Goal: Feedback & Contribution: Submit feedback/report problem

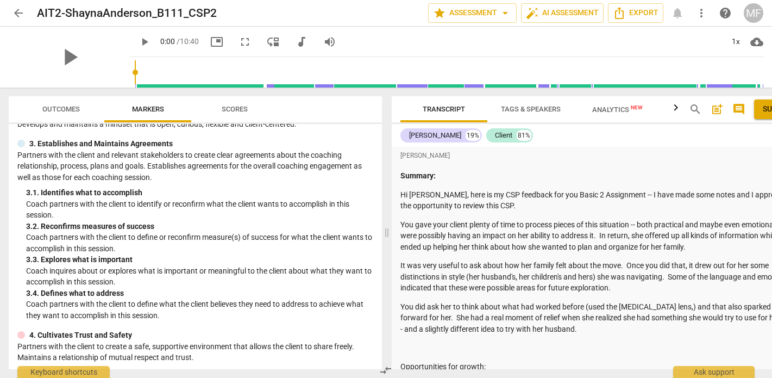
scroll to position [102, 0]
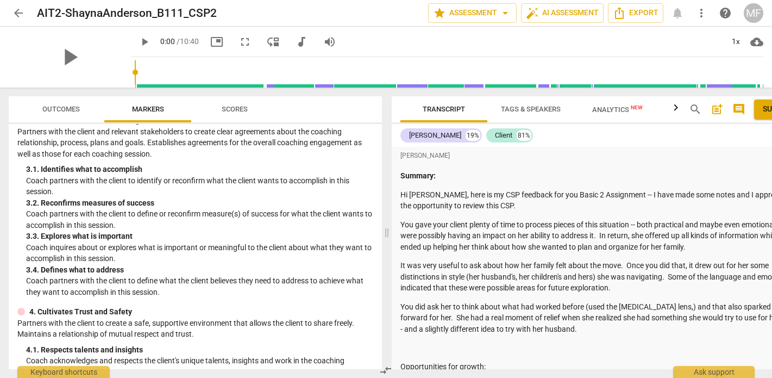
click at [21, 15] on span "arrow_back" at bounding box center [18, 13] width 13 height 13
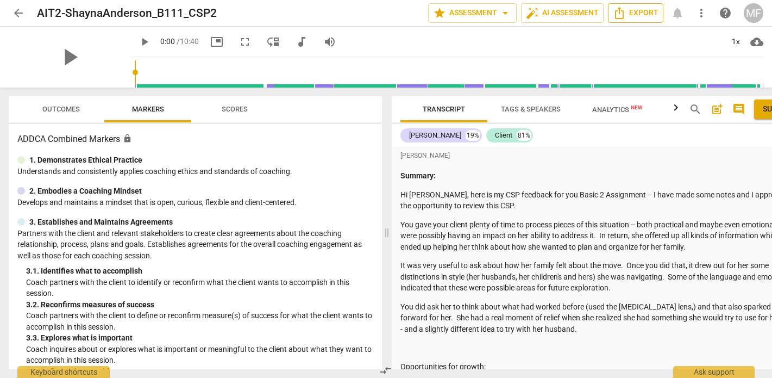
click at [643, 12] on span "Export" at bounding box center [636, 13] width 46 height 13
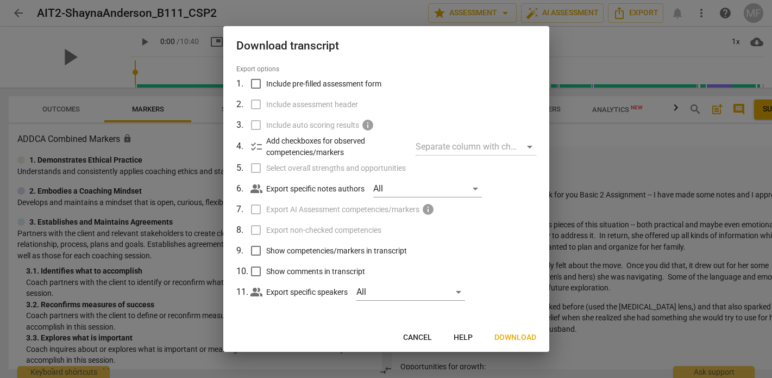
scroll to position [33, 0]
click at [518, 335] on span "Download" at bounding box center [515, 337] width 42 height 11
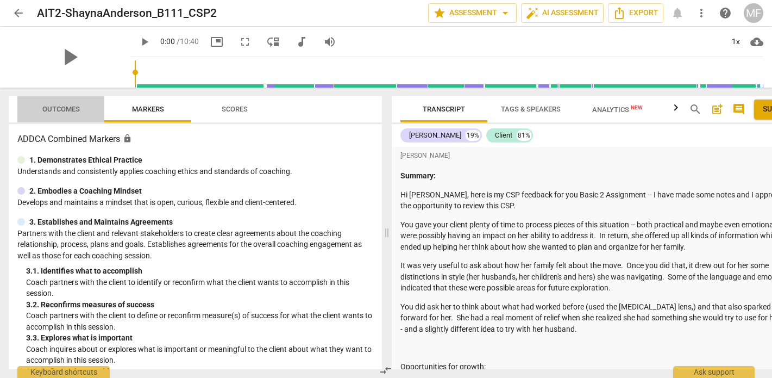
click at [60, 112] on span "Outcomes" at bounding box center [60, 109] width 37 height 8
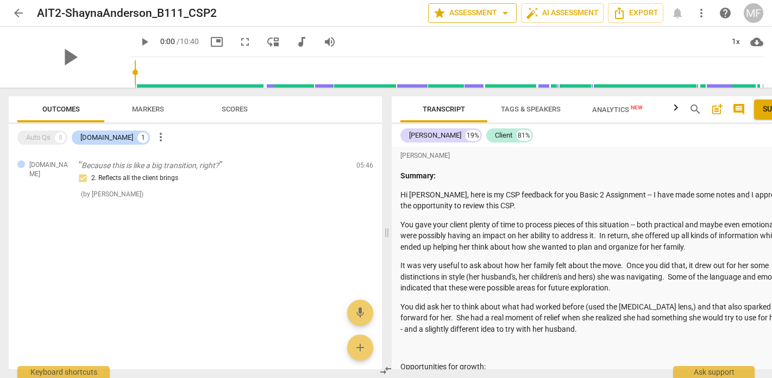
click at [505, 16] on span "arrow_drop_down" at bounding box center [505, 13] width 13 height 13
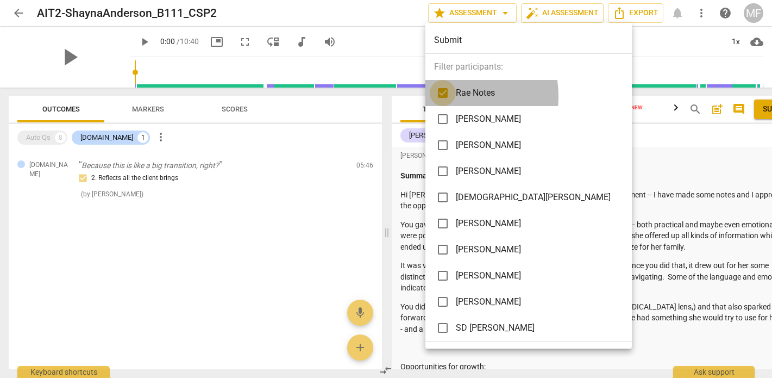
click at [443, 96] on input "checkbox" at bounding box center [443, 93] width 26 height 26
checkbox input "false"
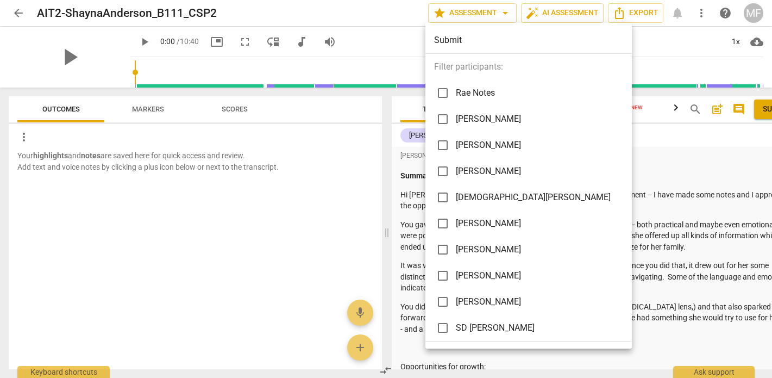
click at [260, 253] on div at bounding box center [386, 189] width 772 height 378
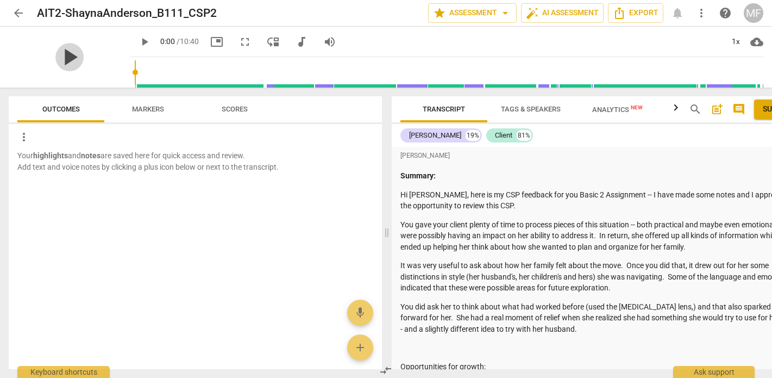
click at [69, 54] on span "play_arrow" at bounding box center [69, 57] width 28 height 28
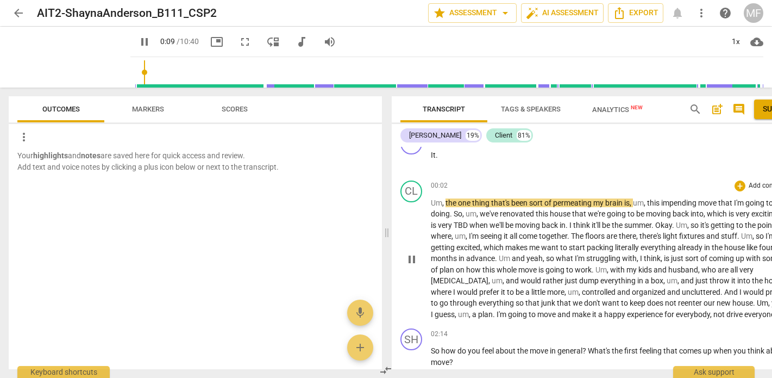
scroll to position [0, 0]
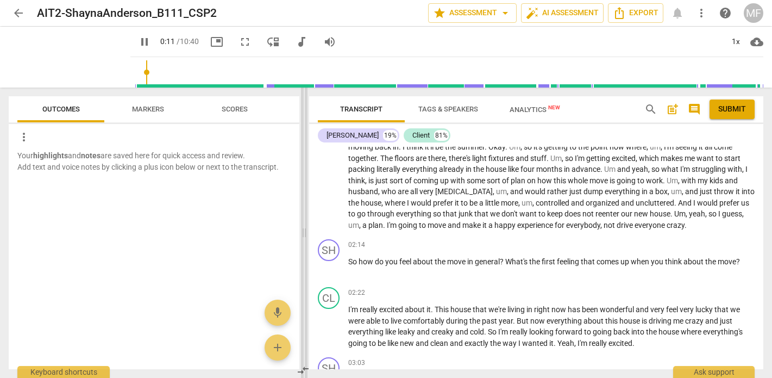
drag, startPoint x: 387, startPoint y: 237, endPoint x: 307, endPoint y: 235, distance: 79.9
click at [306, 235] on span at bounding box center [304, 232] width 7 height 290
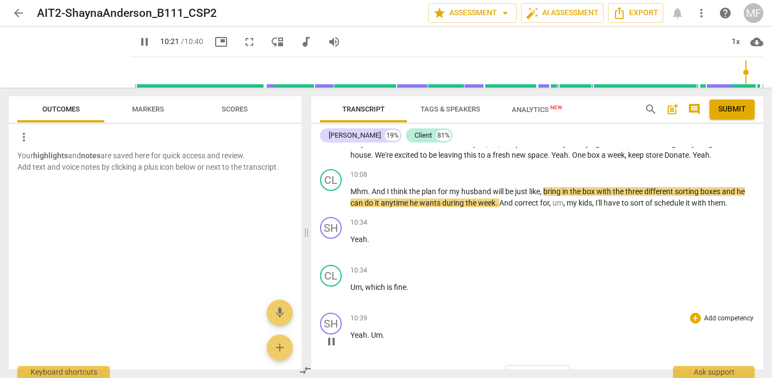
scroll to position [3440, 0]
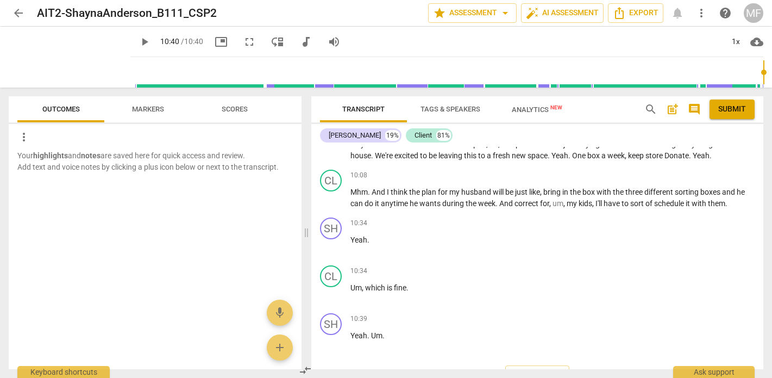
type input "640"
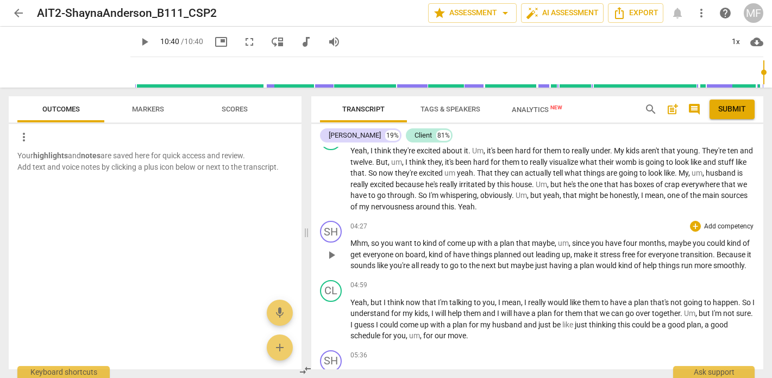
scroll to position [2612, 0]
click at [690, 220] on div "+" at bounding box center [695, 225] width 11 height 11
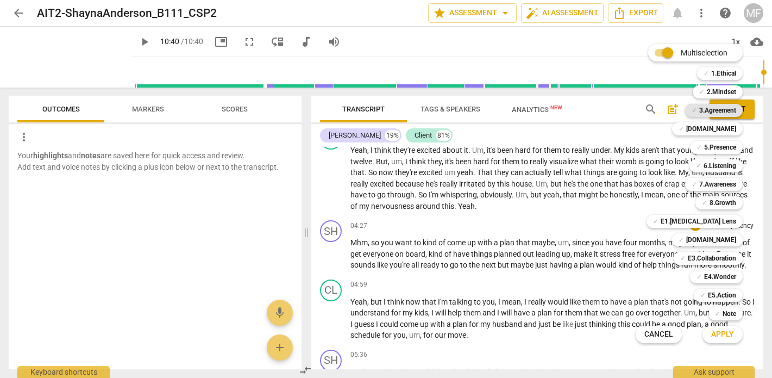
click at [723, 108] on b "3.Agreement" at bounding box center [717, 110] width 37 height 13
click at [724, 334] on span "Apply" at bounding box center [722, 334] width 23 height 11
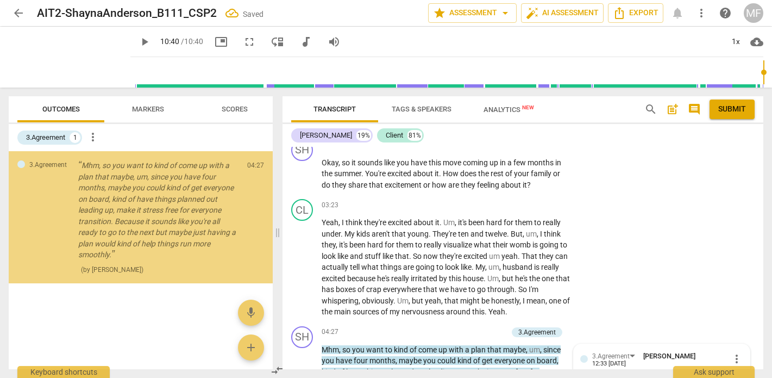
scroll to position [2770, 0]
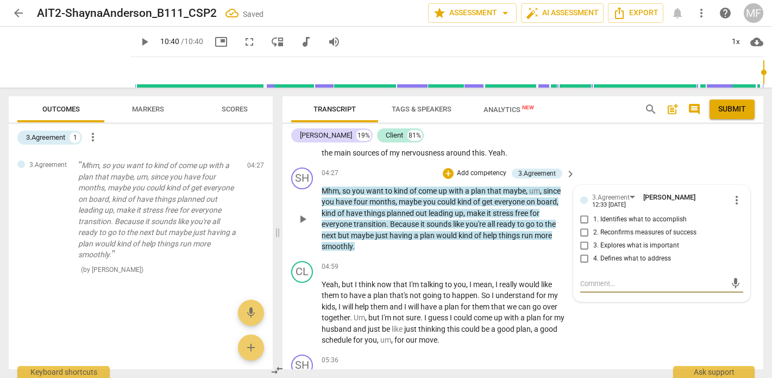
click at [582, 213] on input "1. Identifies what to accomplish" at bounding box center [584, 219] width 17 height 13
checkbox input "true"
click at [614, 315] on div "CL play_arrow pause 04:59 + Add competency keyboard_arrow_right Yeah , but I th…" at bounding box center [522, 302] width 481 height 93
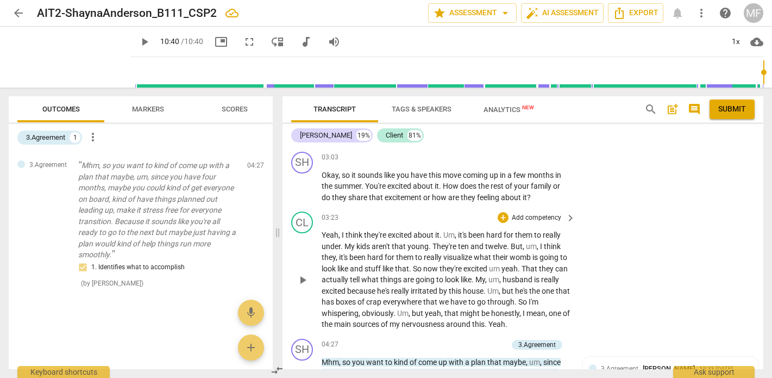
scroll to position [2613, 0]
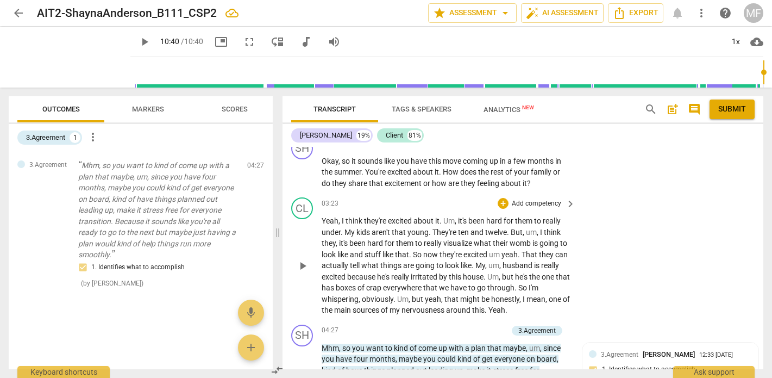
click at [588, 274] on div "CL play_arrow pause 03:23 + Add competency keyboard_arrow_right Yeah , I think …" at bounding box center [522, 256] width 481 height 127
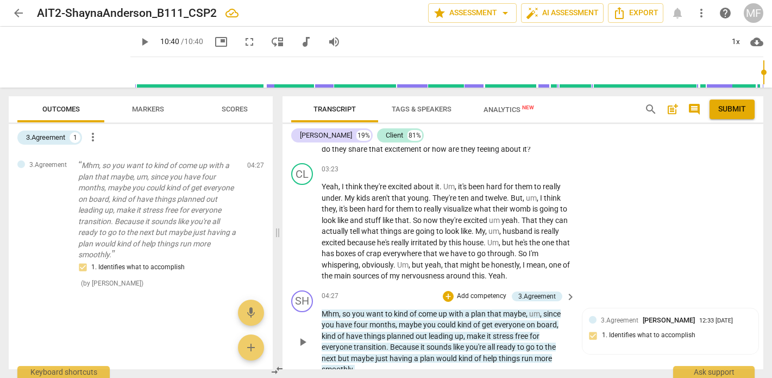
scroll to position [2624, 0]
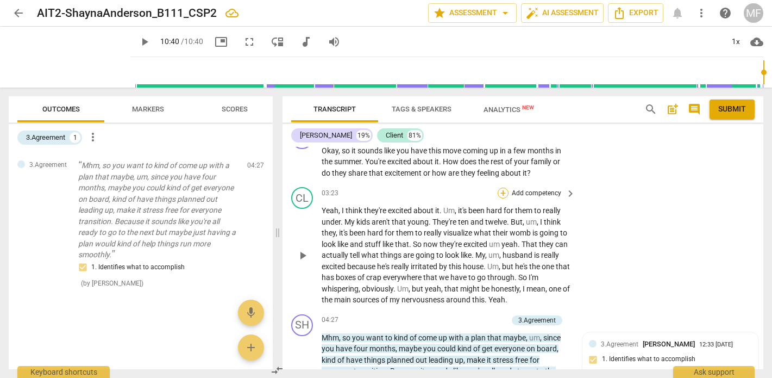
click at [506, 187] on div "+" at bounding box center [503, 192] width 11 height 11
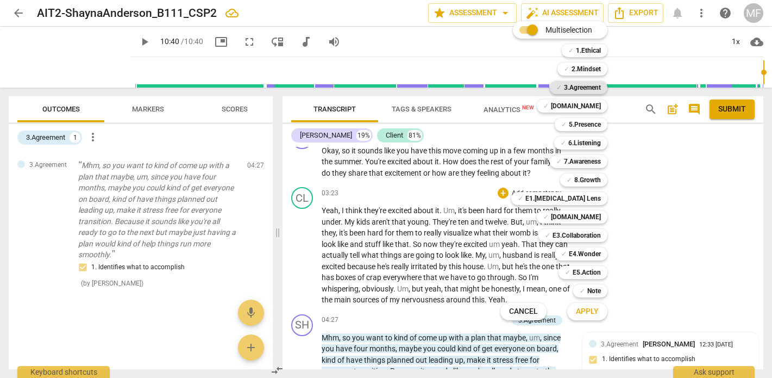
click at [571, 88] on b "3.Agreement" at bounding box center [582, 87] width 37 height 13
click at [588, 311] on span "Apply" at bounding box center [587, 311] width 23 height 11
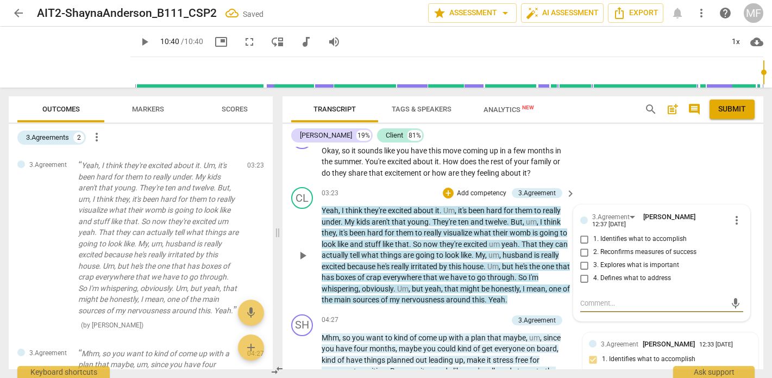
click at [582, 259] on input "3. Explores what is important" at bounding box center [584, 265] width 17 height 13
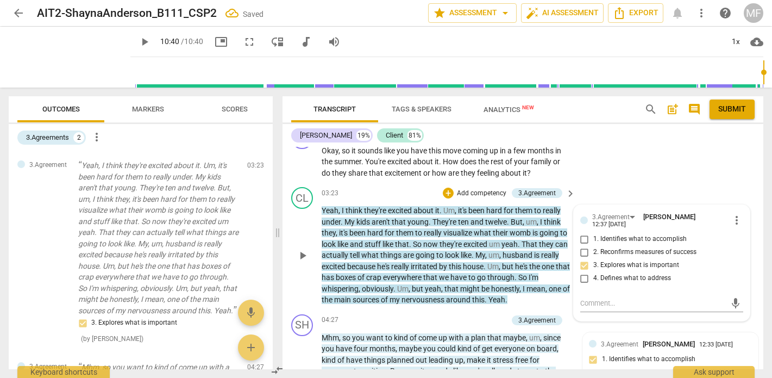
click at [583, 259] on input "3. Explores what is important" at bounding box center [584, 265] width 17 height 13
checkbox input "true"
click at [601, 298] on textarea at bounding box center [653, 303] width 146 height 10
paste textarea "your client shared that their husband’s clutter is “one of the main sources of …"
type textarea "your client shared that their husband’s clutter is “one of the main sources of …"
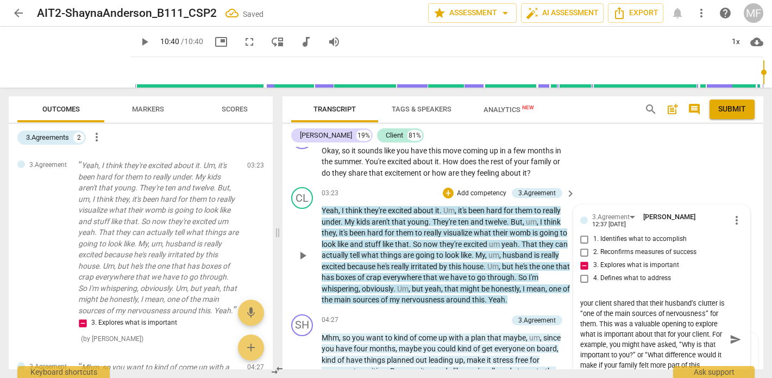
scroll to position [0, 0]
click at [581, 298] on textarea "your client shared that their husband’s clutter is “one of the main sources of …" at bounding box center [653, 339] width 146 height 83
type textarea "yourclient shared that their husband’s clutter is “one of the main sources of n…"
type textarea "youclient shared that their husband’s clutter is “one of the main sources of ne…"
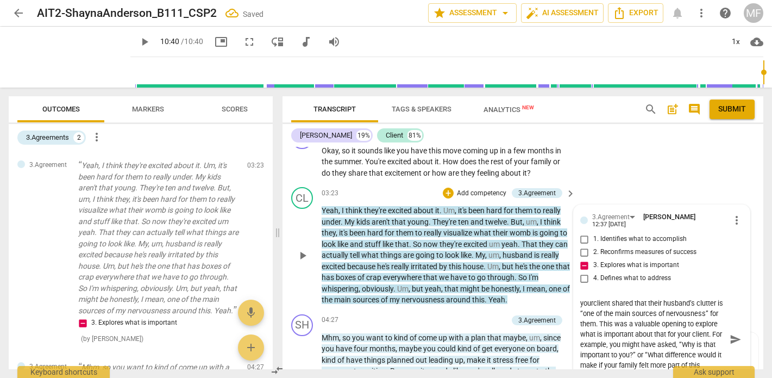
type textarea "youclient shared that their husband’s clutter is “one of the main sources of ne…"
type textarea "yoclient shared that their husband’s clutter is “one of the main sources of ner…"
type textarea "yclient shared that their husband’s clutter is “one of the main sources of nerv…"
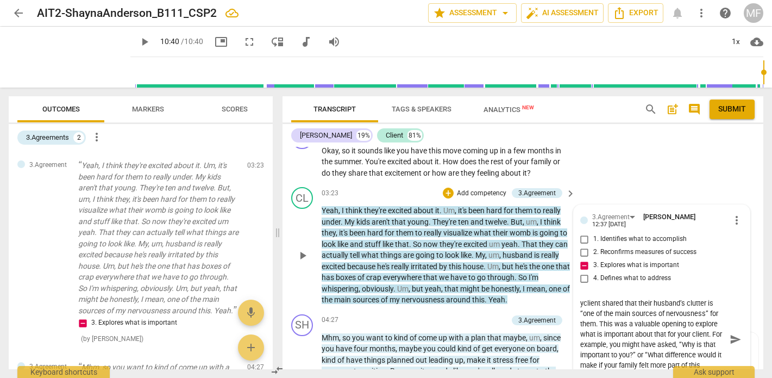
type textarea "client shared that their husband’s clutter is “one of the main sources of nervo…"
type textarea "Tclient shared that their husband’s clutter is “one of the main sources of nerv…"
type textarea "Thclient shared that their husband’s clutter is “one of the main sources of ner…"
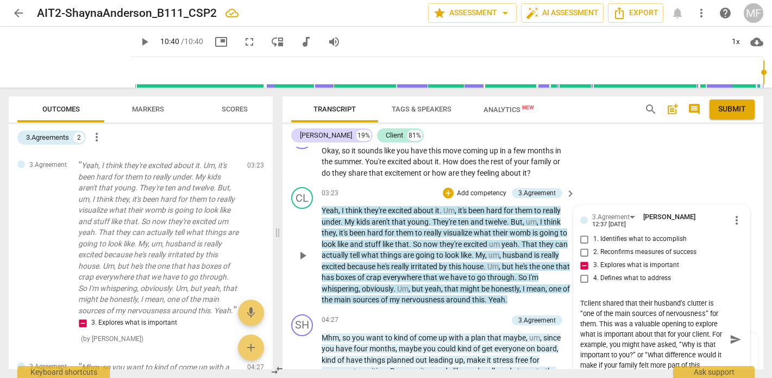
type textarea "Thclient shared that their husband’s clutter is “one of the main sources of ner…"
type textarea "Theclient shared that their husband’s clutter is “one of the main sources of ne…"
type textarea "The client shared that their husband’s clutter is “one of the main sources of n…"
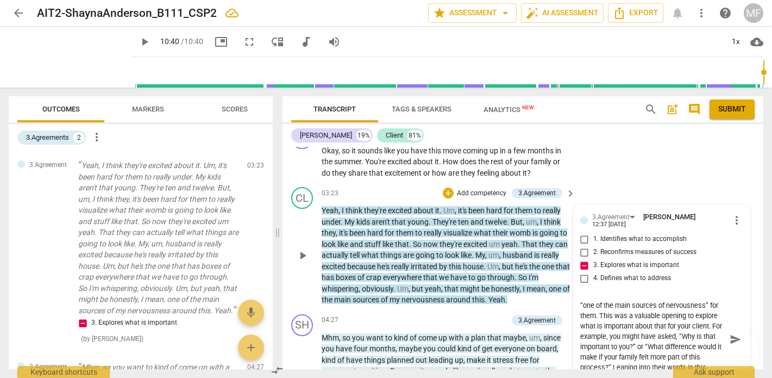
scroll to position [8, 0]
drag, startPoint x: 623, startPoint y: 293, endPoint x: 668, endPoint y: 294, distance: 45.7
click at [668, 298] on textarea "The client shared that their husband’s clutter is “one of the main sources of n…" at bounding box center [653, 339] width 146 height 83
type textarea "The client shared that their husband’s clutter is “one of the main sources of n…"
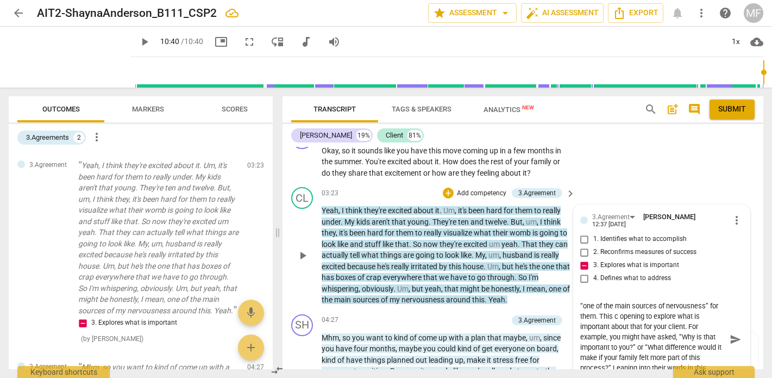
type textarea "The client shared that their husband’s clutter is “one of the main sources of n…"
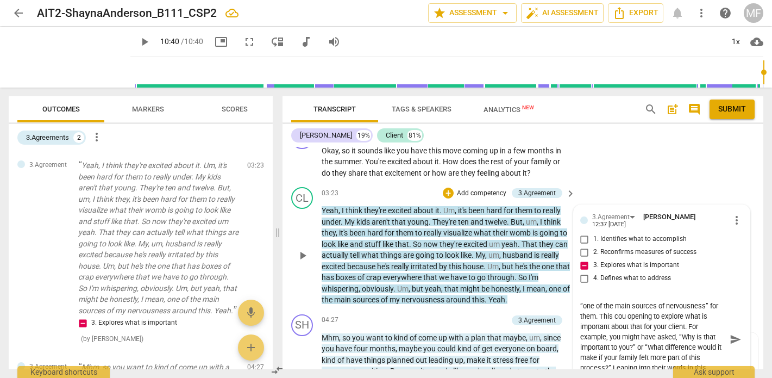
type textarea "The client shared that their husband’s clutter is “one of the main sources of n…"
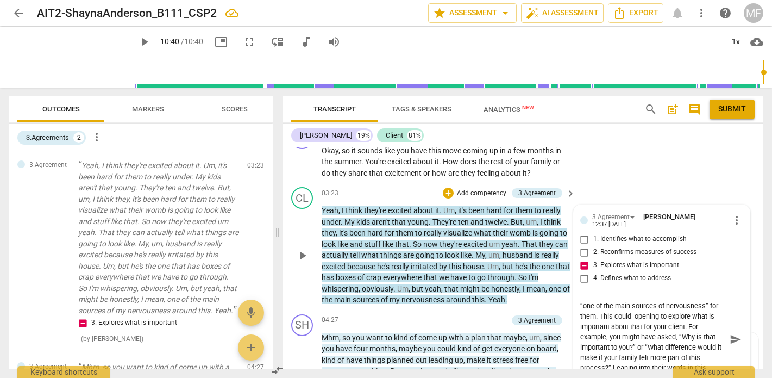
type textarea "The client shared that their husband’s clutter is “one of the main sources of n…"
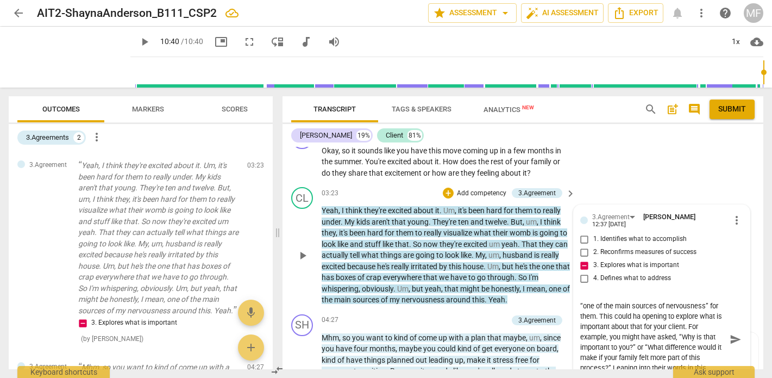
type textarea "The client shared that their husband’s clutter is “one of the main sources of n…"
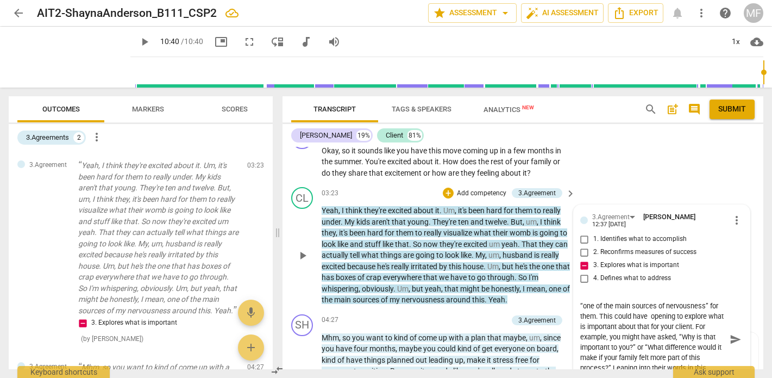
type textarea "The client shared that their husband’s clutter is “one of the main sources of n…"
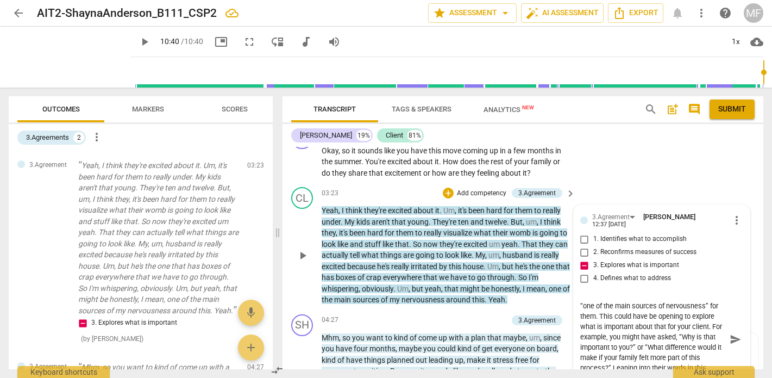
type textarea "The client shared that their husband’s clutter is “one of the main sources of n…"
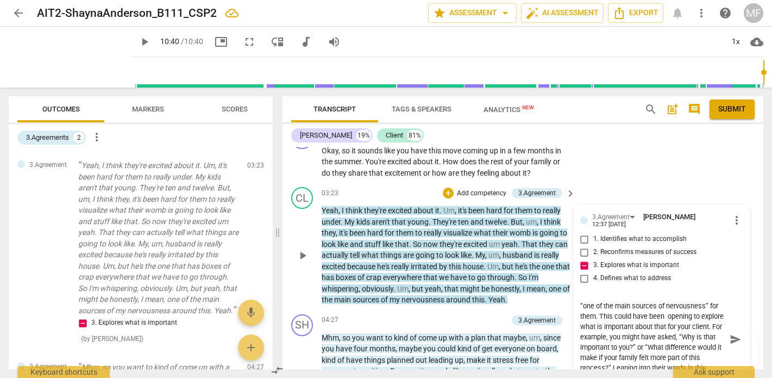
type textarea "The client shared that their husband’s clutter is “one of the main sources of n…"
click at [649, 316] on textarea "The client shared that their husband’s clutter is “one of the main sources of n…" at bounding box center [653, 339] width 146 height 83
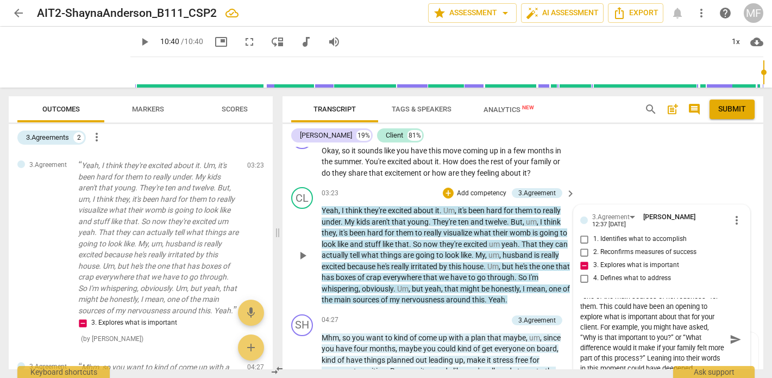
scroll to position [17, 0]
click at [612, 308] on textarea "The client shared that their husband’s clutter is “one of the main sources of n…" at bounding box center [653, 339] width 146 height 83
click at [615, 320] on textarea "The client shared that their husband’s clutter is “one of the main sources of n…" at bounding box center [653, 339] width 146 height 83
type textarea "The client shared that their husband’s clutter is “one of the main sources of n…"
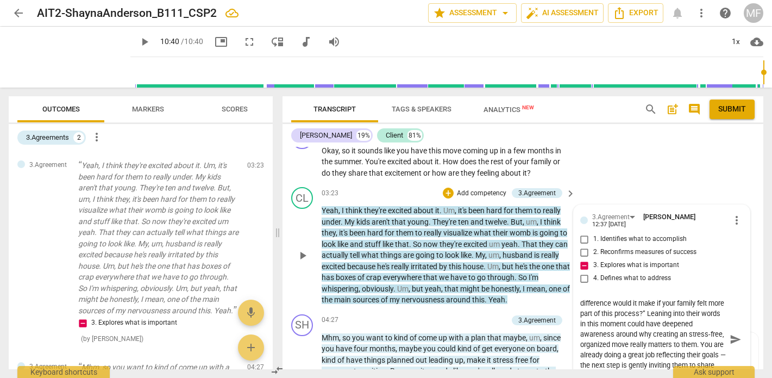
type textarea "The client shared that their husband’s clutter is “one of the main sources of n…"
click at [624, 321] on textarea "The client shared that their husband’s clutter is “one of the main sources of n…" at bounding box center [653, 339] width 146 height 83
click at [616, 341] on textarea "The client shared that their husband’s clutter is “one of the main sources of n…" at bounding box center [653, 339] width 146 height 83
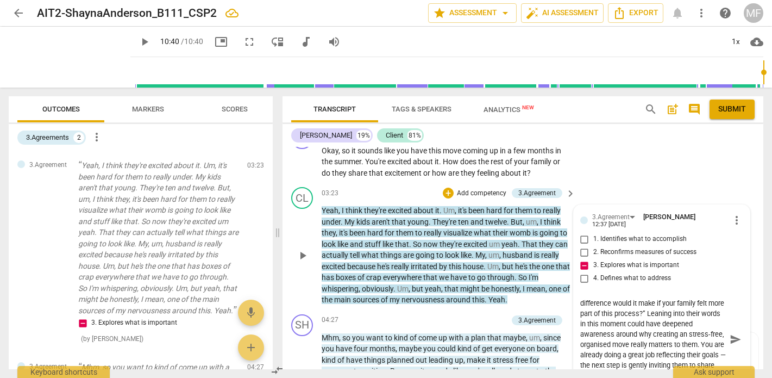
type textarea "The client shared that their husband’s clutter is “one of the main sources of n…"
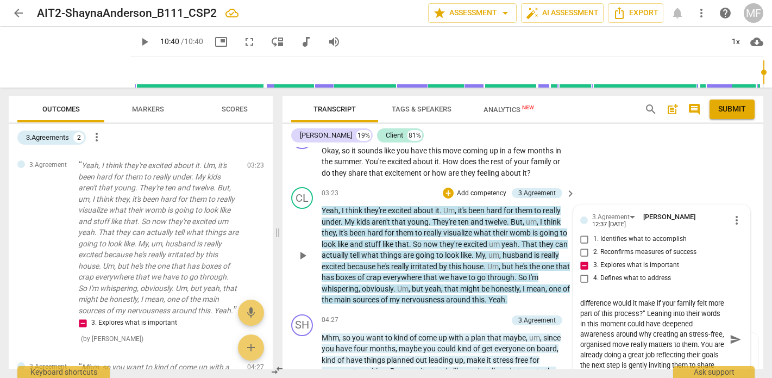
type textarea "The client shared that their husband’s clutter is “one of the main sources of n…"
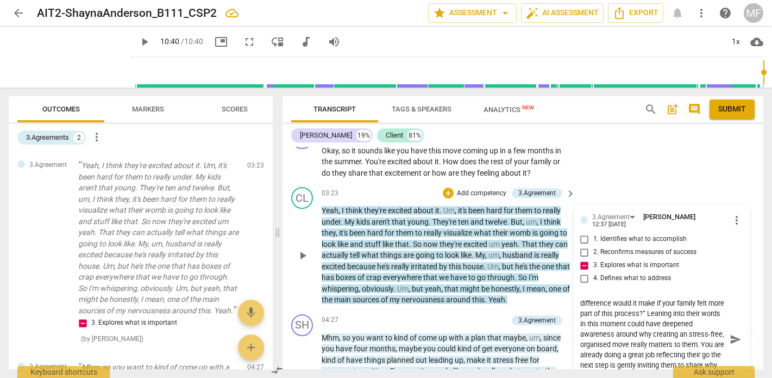
type textarea "The client shared that their husband’s clutter is “one of the main sources of n…"
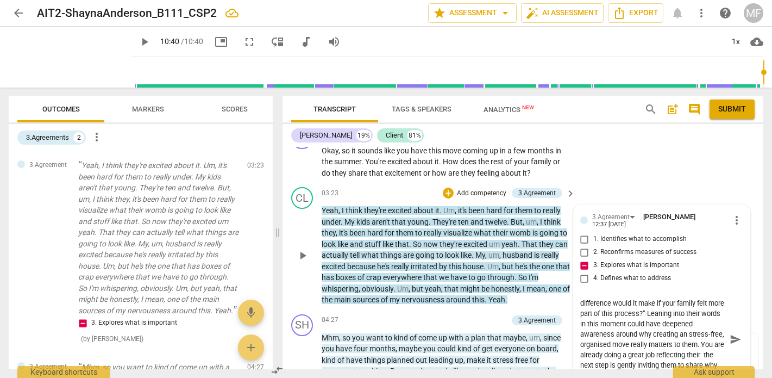
type textarea "The client shared that their husband’s clutter is “one of the main sources of n…"
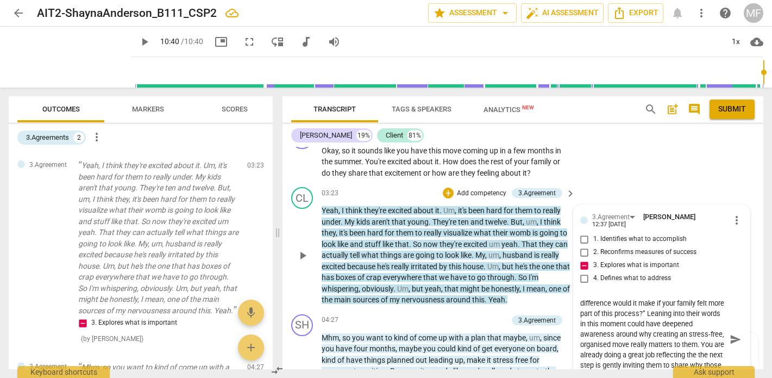
type textarea "The client shared that their husband’s clutter is “one of the main sources of n…"
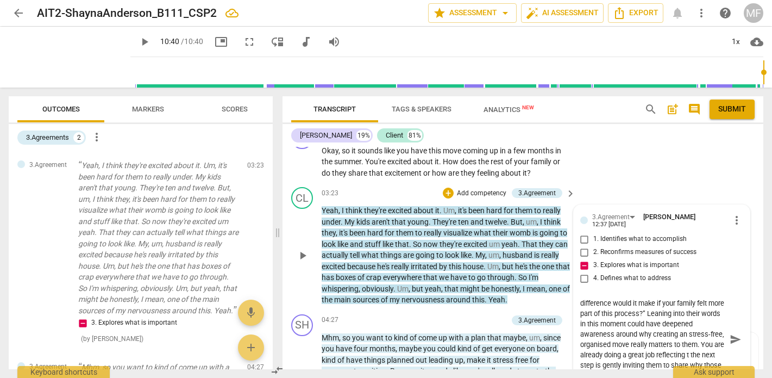
type textarea "The client shared that their husband’s clutter is “one of the main sources of n…"
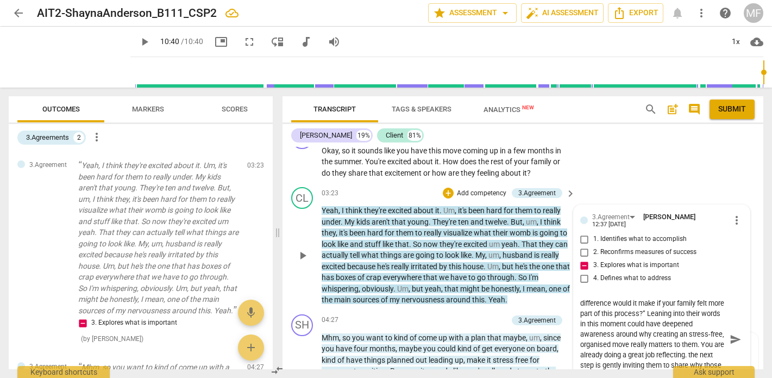
type textarea "The client shared that their husband’s clutter is “one of the main sources of n…"
click at [651, 341] on textarea "The client shared that their husband’s clutter is “one of the main sources of n…" at bounding box center [653, 339] width 146 height 83
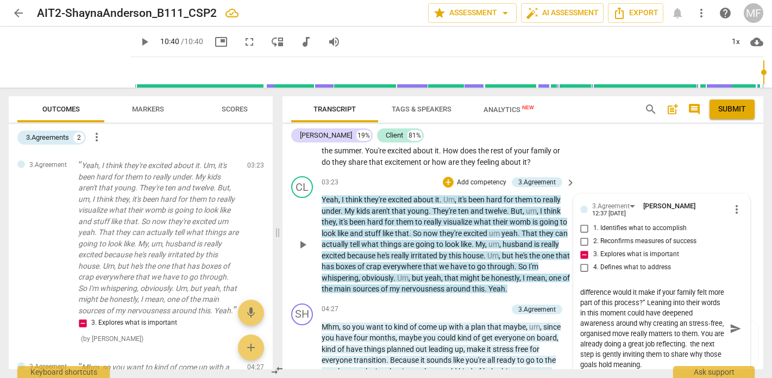
scroll to position [2634, 0]
click at [710, 321] on textarea "The client shared that their husband’s clutter is “one of the main sources of n…" at bounding box center [653, 328] width 146 height 83
type textarea "The client shared that their husband’s clutter is “one of the main sources of n…"
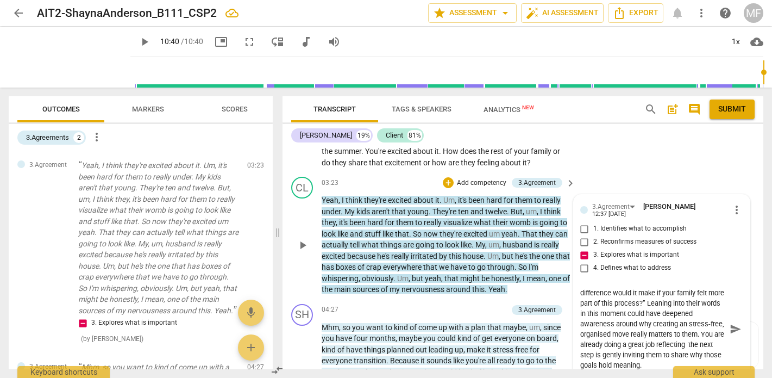
type textarea "The client shared that their husband’s clutter is “one of the main sources of n…"
click at [627, 308] on textarea "The client shared that their husband’s clutter is “one of the main sources of n…" at bounding box center [653, 328] width 146 height 83
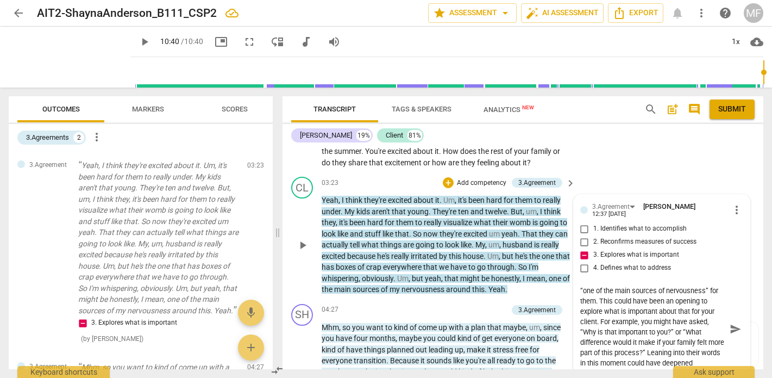
scroll to position [11, 0]
click at [678, 319] on textarea "The client shared that their husband’s clutter is “one of the main sources of n…" at bounding box center [653, 328] width 146 height 83
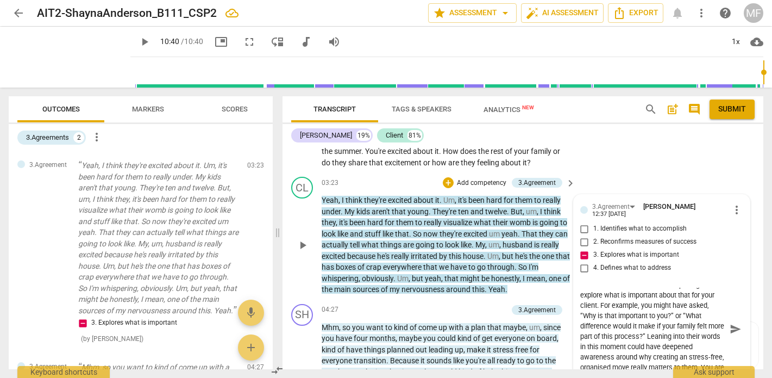
click at [636, 316] on textarea "The client shared that their husband’s clutter is “one of the main sources of n…" at bounding box center [653, 328] width 146 height 83
type textarea "The client shared that their husband’s clutter is “one of the main sources of n…"
click at [731, 203] on span "more_vert" at bounding box center [736, 209] width 13 height 13
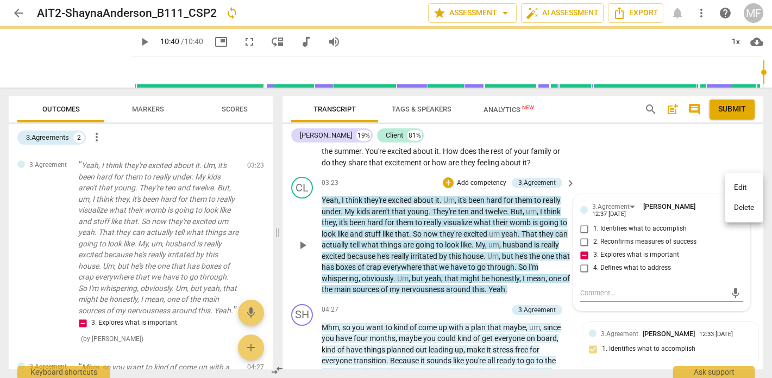
scroll to position [0, 0]
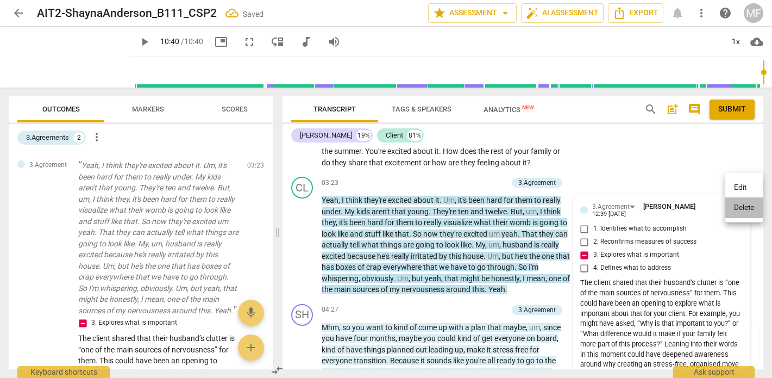
click at [736, 208] on li "Delete" at bounding box center [743, 207] width 37 height 21
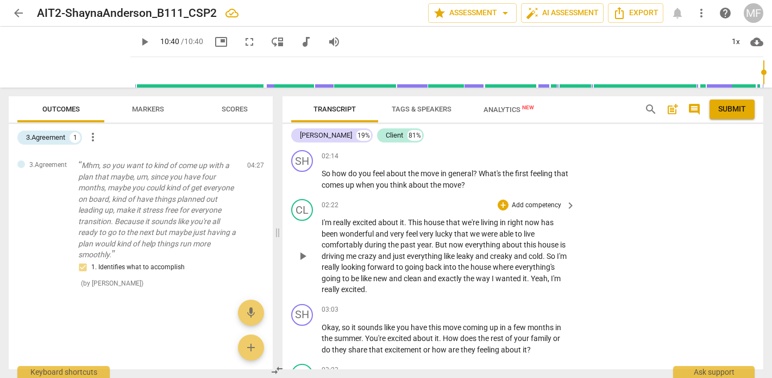
scroll to position [2450, 0]
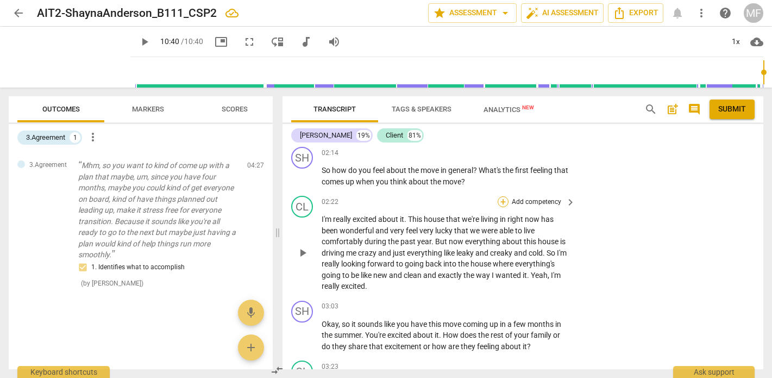
click at [504, 196] on div "+" at bounding box center [503, 201] width 11 height 11
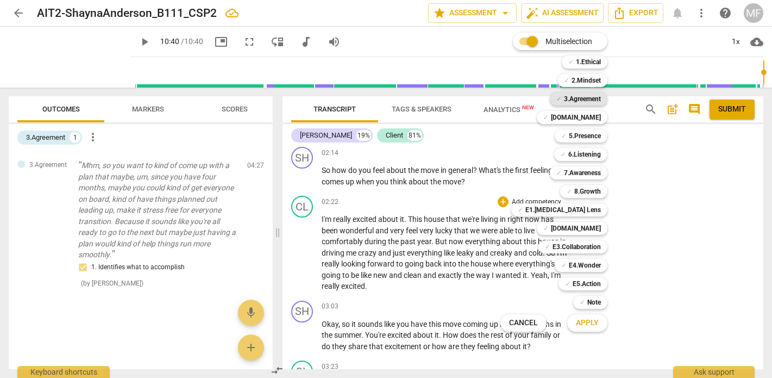
click at [578, 98] on b "3.Agreement" at bounding box center [582, 98] width 37 height 13
click at [583, 328] on button "Apply" at bounding box center [587, 323] width 40 height 20
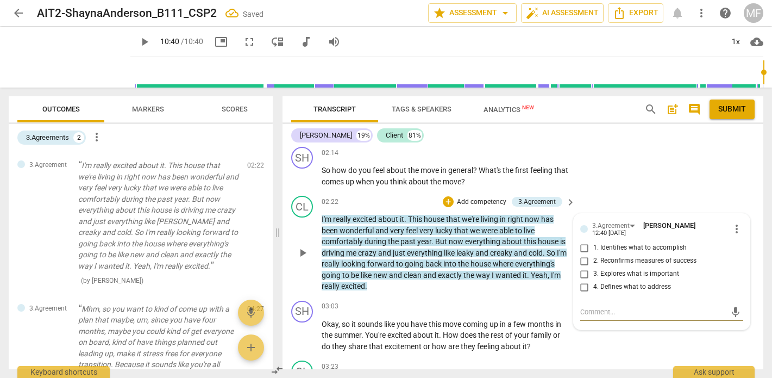
click at [582, 267] on input "3. Explores what is important" at bounding box center [584, 273] width 17 height 13
checkbox input "true"
click at [594, 306] on textarea at bounding box center [653, 311] width 146 height 10
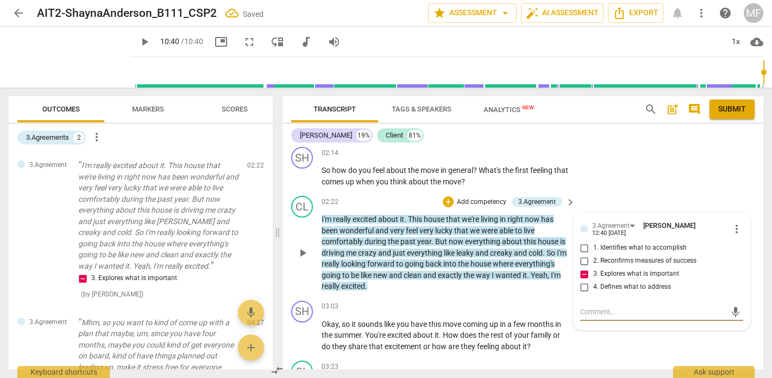
paste textarea "our client described how much they’re looking forward to being in the renovated…"
type textarea "our client described how much they’re looking forward to being in the renovated…"
click at [735, 213] on div "3.Agreement [PERSON_NAME] 12:40 [DATE] more_vert 1. Identifies what to accompli…" at bounding box center [662, 271] width 176 height 116
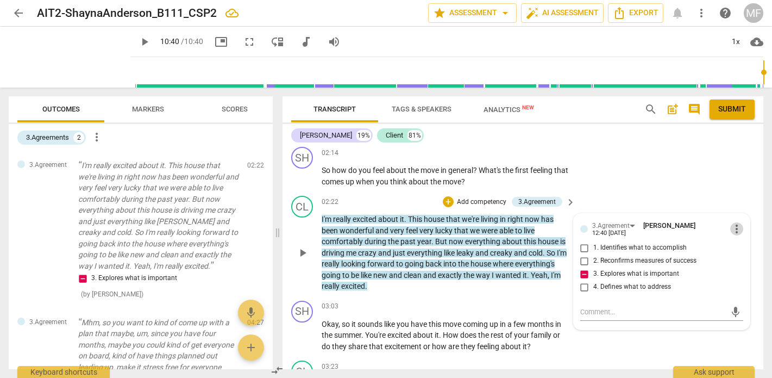
click at [735, 222] on span "more_vert" at bounding box center [736, 228] width 13 height 13
click at [746, 232] on li "Delete" at bounding box center [743, 229] width 37 height 21
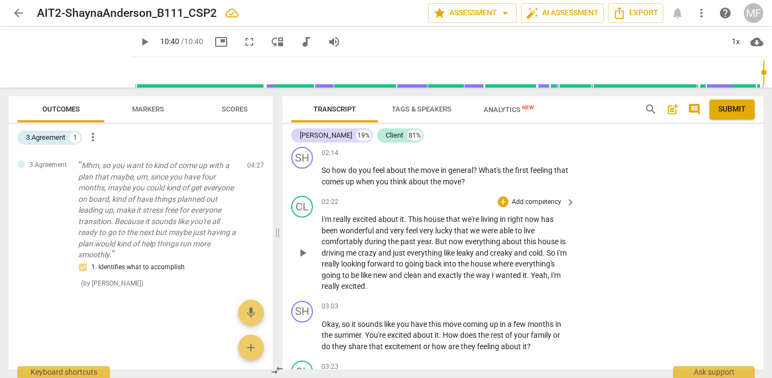
click at [502, 196] on div "+ Add competency keyboard_arrow_right" at bounding box center [535, 202] width 81 height 12
click at [501, 196] on div "+" at bounding box center [503, 201] width 11 height 11
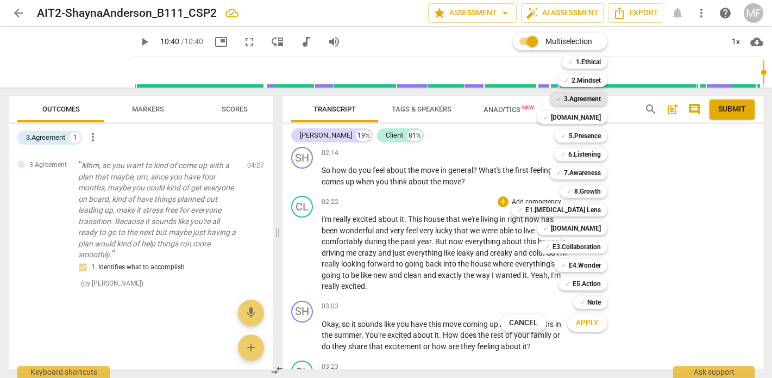
click at [579, 97] on b "3.Agreement" at bounding box center [582, 98] width 37 height 13
click at [589, 324] on span "Apply" at bounding box center [587, 322] width 23 height 11
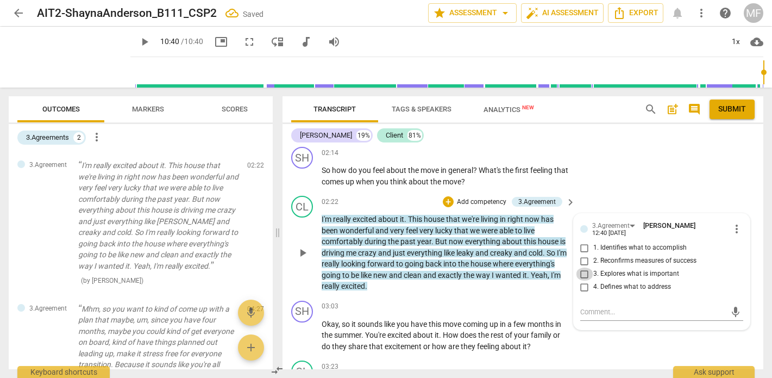
click at [580, 267] on input "3. Explores what is important" at bounding box center [584, 273] width 17 height 13
checkbox input "true"
click at [604, 306] on textarea at bounding box center [653, 311] width 146 height 10
paste textarea "our client described how much they’re looking forward to being in the renovated…"
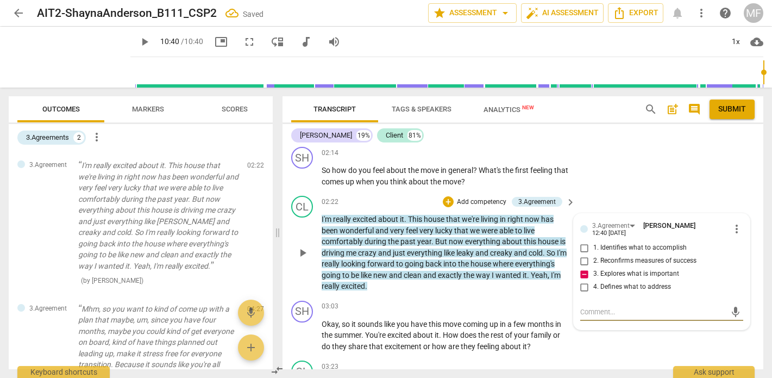
type textarea "our client described how much they’re looking forward to being in the renovated…"
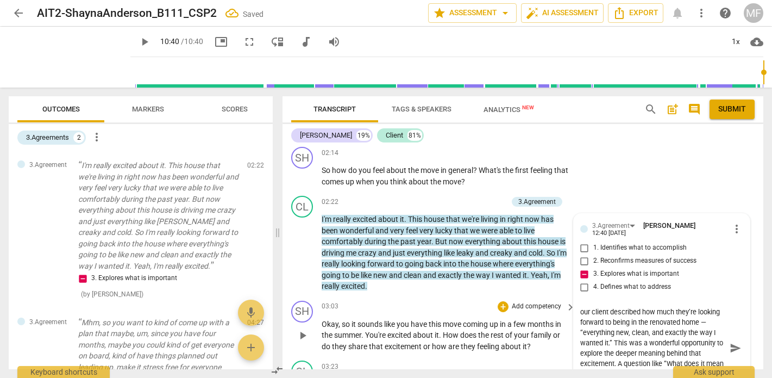
drag, startPoint x: 590, startPoint y: 293, endPoint x: 561, endPoint y: 292, distance: 28.8
click at [559, 293] on div "[PERSON_NAME] Summary: Hi [PERSON_NAME], here is my CSP feedback for you Basic …" at bounding box center [522, 258] width 481 height 222
type textarea "Tclient described how much they’re looking forward to being in the renovated ho…"
type textarea "Thclient described how much they’re looking forward to being in the renovated h…"
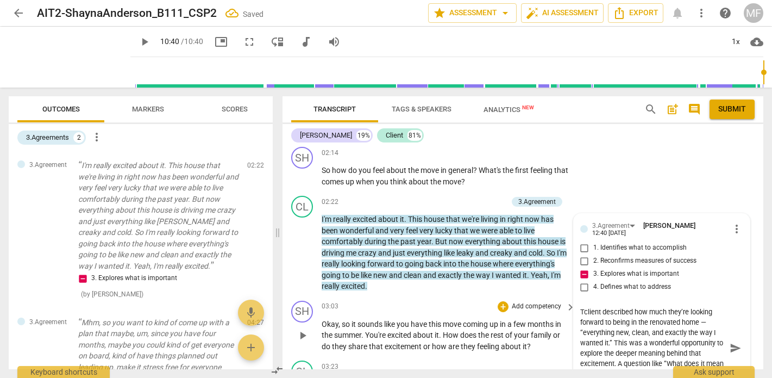
type textarea "Thclient described how much they’re looking forward to being in the renovated h…"
type textarea "Theclient described how much they’re looking forward to being in the renovated …"
type textarea "The client described how much they’re looking forward to being in the renovated…"
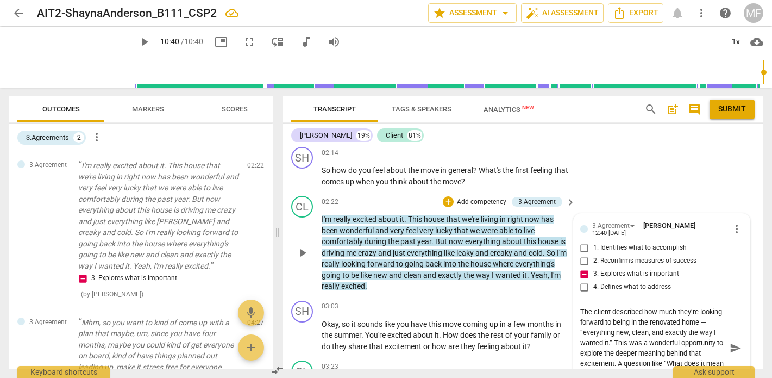
drag, startPoint x: 640, startPoint y: 322, endPoint x: 574, endPoint y: 282, distance: 76.5
click at [574, 282] on div "3.Agreement [PERSON_NAME] 12:40 [DATE] more_vert 1. Identifies what to accompli…" at bounding box center [662, 307] width 176 height 188
type textarea "This was a wonderful opportunity to explore the deeper meaning behind that exci…"
type textarea "IThis was a wonderful opportunity to explore the deeper meaning behind that exc…"
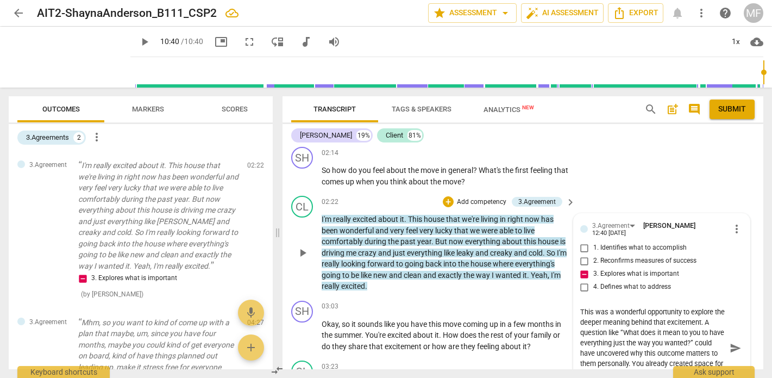
type textarea "IThis was a wonderful opportunity to explore the deeper meaning behind that exc…"
type textarea "I This was a wonderful opportunity to explore the deeper meaning behind that ex…"
type textarea "I bThis was a wonderful opportunity to explore the deeper meaning behind that e…"
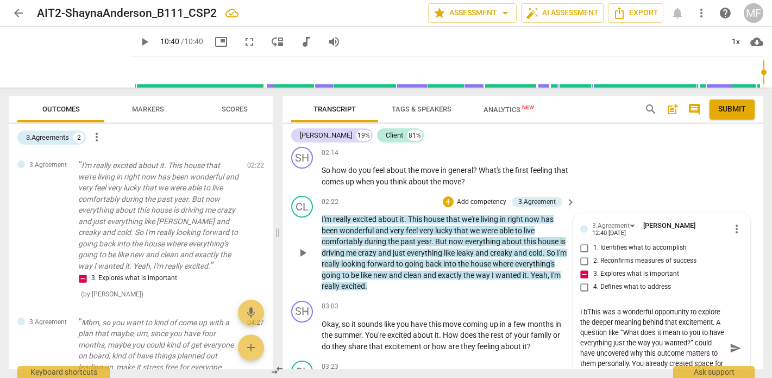
type textarea "I beThis was a wonderful opportunity to explore the deeper meaning behind that …"
type textarea "I belThis was a wonderful opportunity to explore the deeper meaning behind that…"
type textarea "I beleThis was a wonderful opportunity to explore the deeper meaning behind tha…"
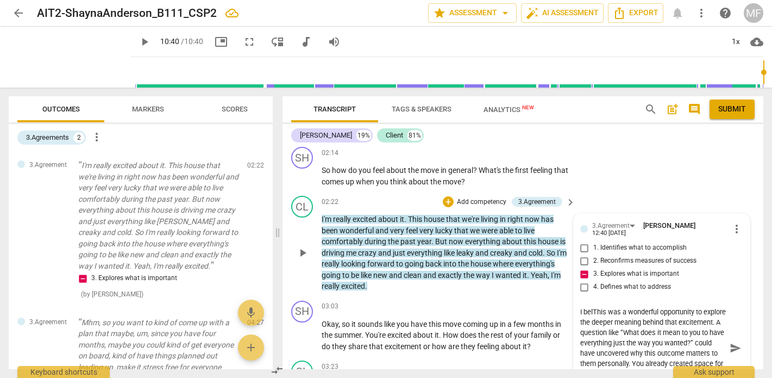
type textarea "I beleThis was a wonderful opportunity to explore the deeper meaning behind tha…"
type textarea "I beleiThis was a wonderful opportunity to explore the deeper meaning behind th…"
type textarea "I beleieThis was a wonderful opportunity to explore the deeper meaning behind t…"
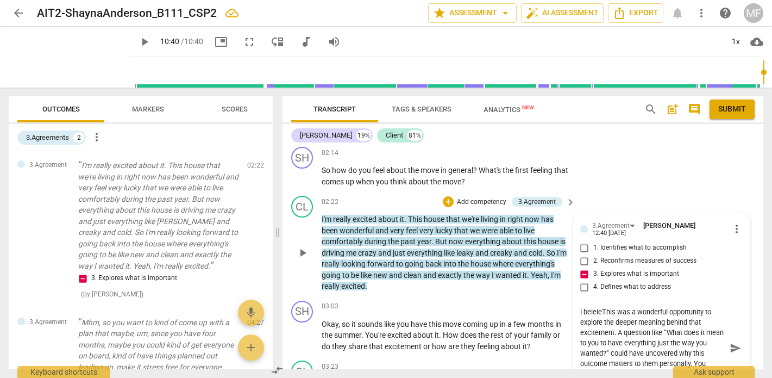
type textarea "I beleievThis was a wonderful opportunity to explore the deeper meaning behind …"
type textarea "I beleieThis was a wonderful opportunity to explore the deeper meaning behind t…"
type textarea "I beleiThis was a wonderful opportunity to explore the deeper meaning behind th…"
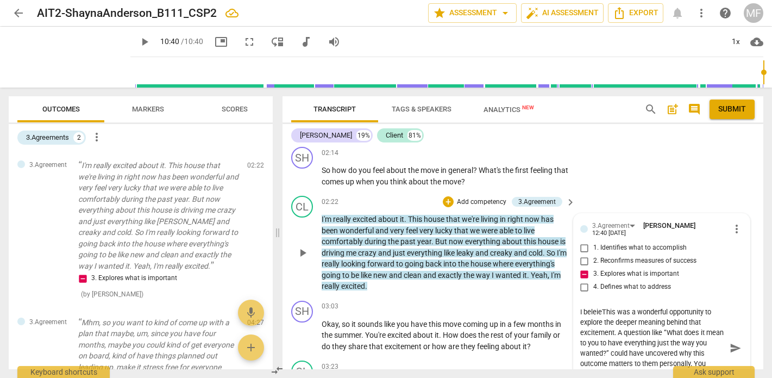
type textarea "I beleiThis was a wonderful opportunity to explore the deeper meaning behind th…"
type textarea "I beleThis was a wonderful opportunity to explore the deeper meaning behind tha…"
type textarea "I belThis was a wonderful opportunity to explore the deeper meaning behind that…"
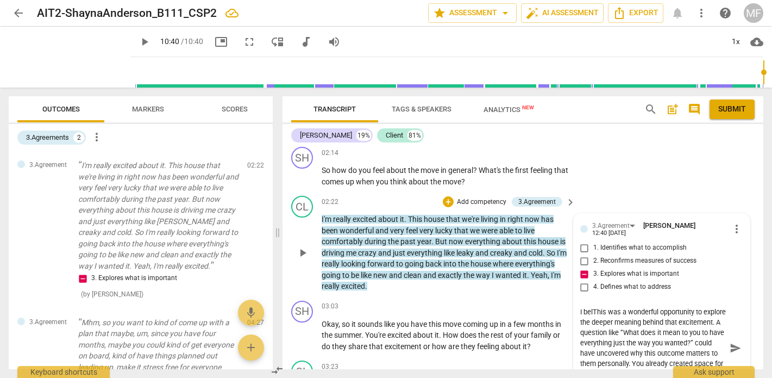
type textarea "I beliThis was a wonderful opportunity to explore the deeper meaning behind tha…"
type textarea "I belieThis was a wonderful opportunity to explore the deeper meaning behind th…"
type textarea "I believThis was a wonderful opportunity to explore the deeper meaning behind t…"
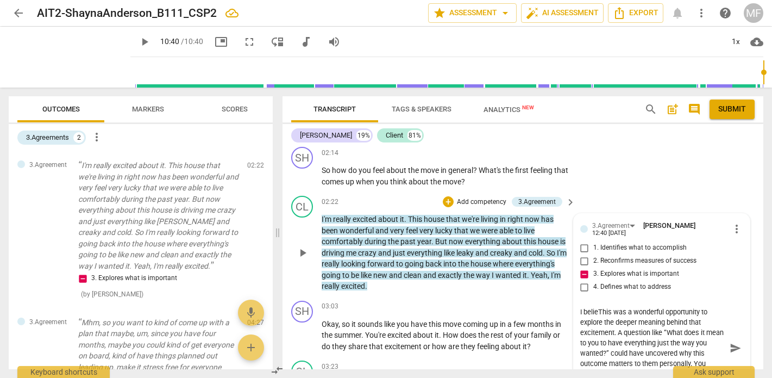
type textarea "I believThis was a wonderful opportunity to explore the deeper meaning behind t…"
type textarea "I believeThis was a wonderful opportunity to explore the deeper meaning behind …"
type textarea "I believe This was a wonderful opportunity to explore the deeper meaning behind…"
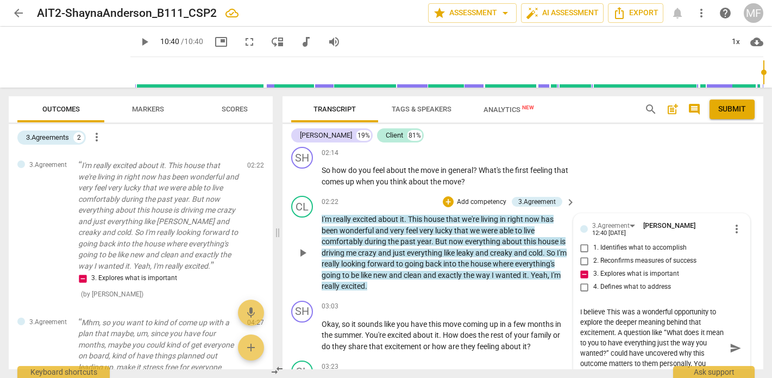
type textarea "I believe his was a wonderful opportunity to explore the deeper meaning behind …"
type textarea "I believe this was a wonderful opportunity to explore the deeper meaning behind…"
type textarea "I believe [PERSON_NAME] was a wonderful opportunity to explore the deeper meani…"
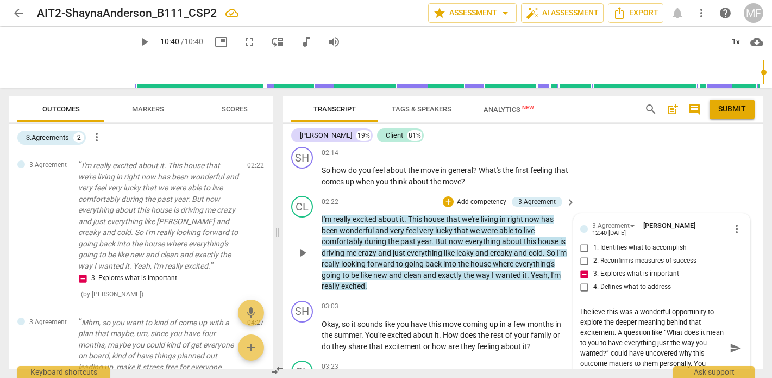
type textarea "I believe [PERSON_NAME] was a wonderful opportunity to explore the deeper meani…"
type textarea "I believe this was a wonderful opportunity to explore the deeper meaning behind…"
type textarea "I believe his was a wonderful opportunity to explore the deeper meaning behind …"
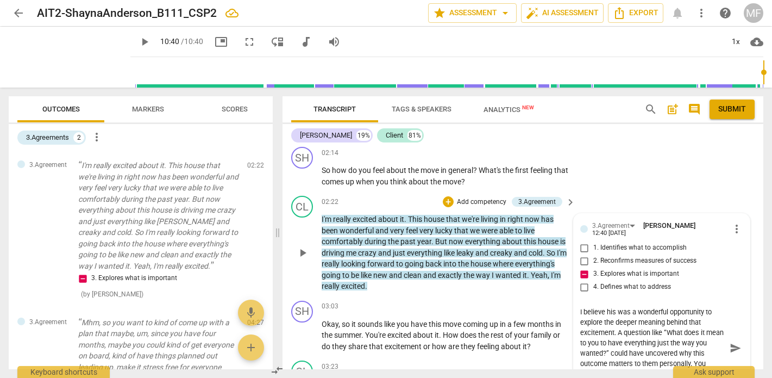
type textarea "I believehis was a wonderful opportunity to explore the deeper meaning behind t…"
type textarea "I believe,his was a wonderful opportunity to explore the deeper meaning behind …"
type textarea "I believe, his was a wonderful opportunity to explore the deeper meaning behind…"
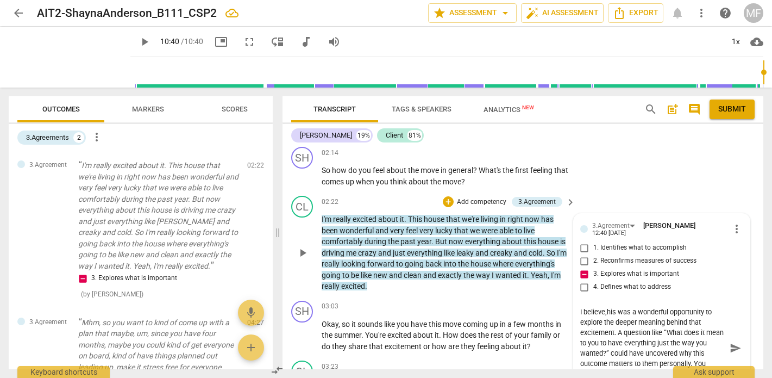
type textarea "I believe, his was a wonderful opportunity to explore the deeper meaning behind…"
type textarea "I believe, this was a wonderful opportunity to explore the deeper meaning behin…"
type textarea "I believe, thhis was a wonderful opportunity to explore the deeper meaning behi…"
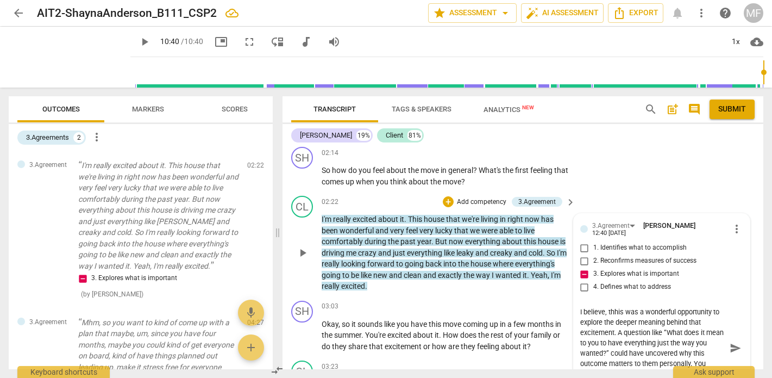
type textarea "I believe, this was a wonderful opportunity to explore the deeper meaning behin…"
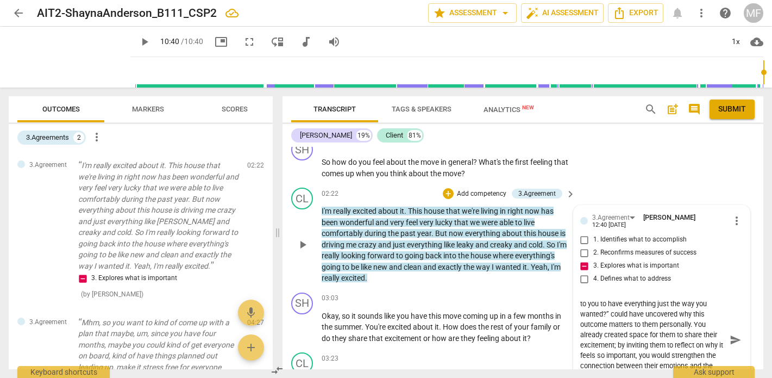
scroll to position [2459, 0]
type textarea "I believe, this was a wonderful opportunity to explore the deeper meaning behin…"
click at [733, 333] on span "send" at bounding box center [736, 339] width 12 height 12
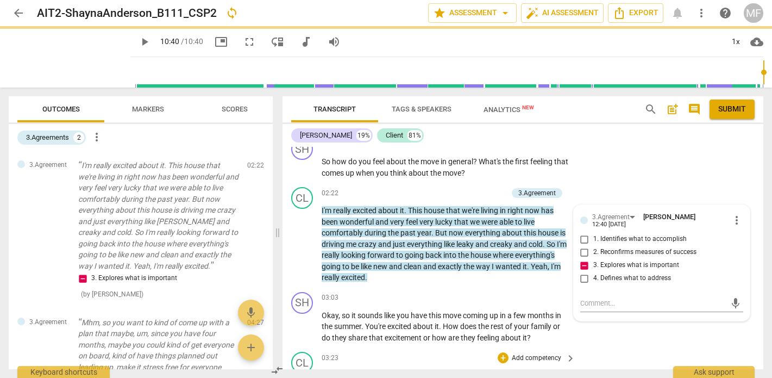
scroll to position [0, 0]
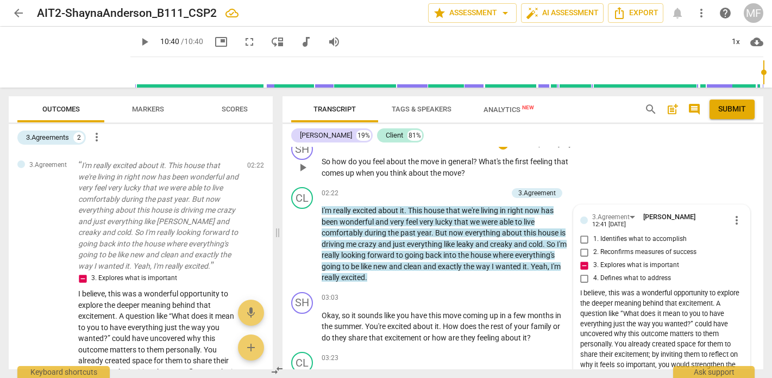
click at [657, 152] on div "SH play_arrow pause 02:14 + Add competency keyboard_arrow_right So how do you f…" at bounding box center [522, 158] width 481 height 49
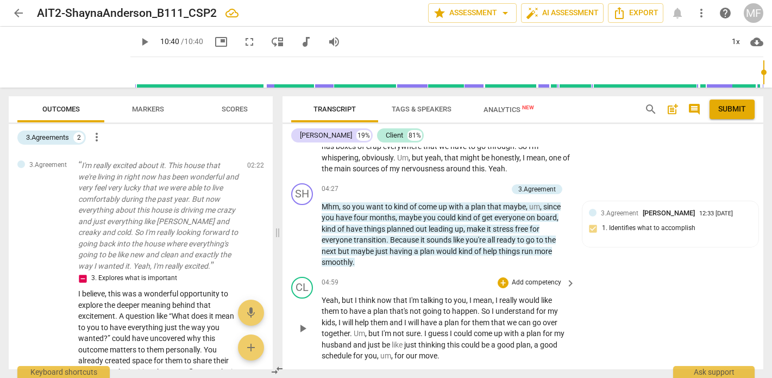
scroll to position [2749, 0]
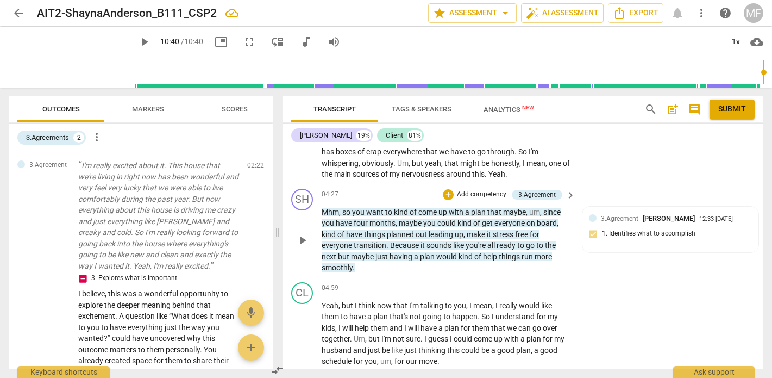
click at [477, 190] on p "Add competency" at bounding box center [482, 195] width 52 height 10
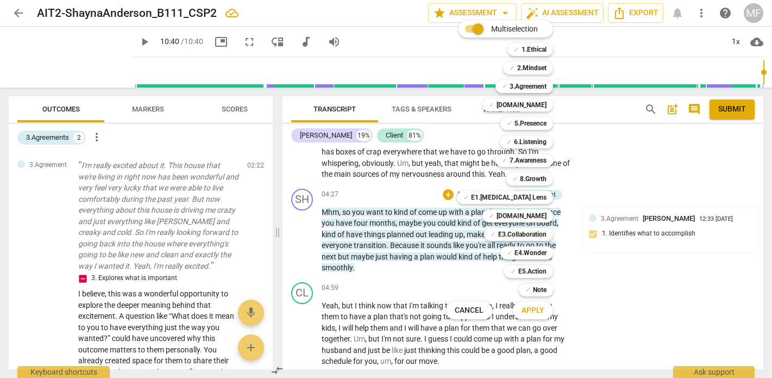
click at [537, 312] on span "Apply" at bounding box center [532, 310] width 23 height 11
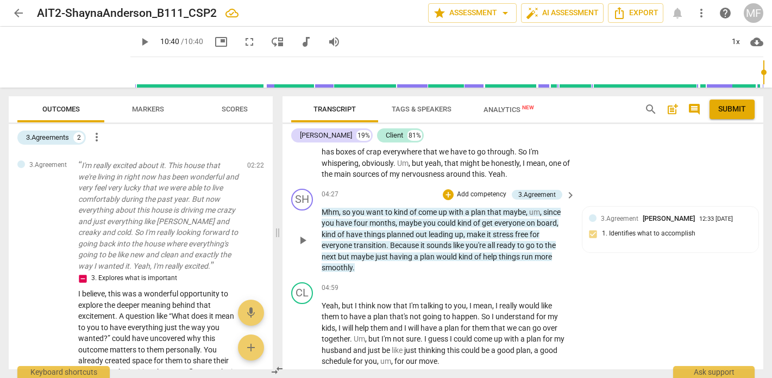
click at [477, 190] on p "Add competency" at bounding box center [482, 195] width 52 height 10
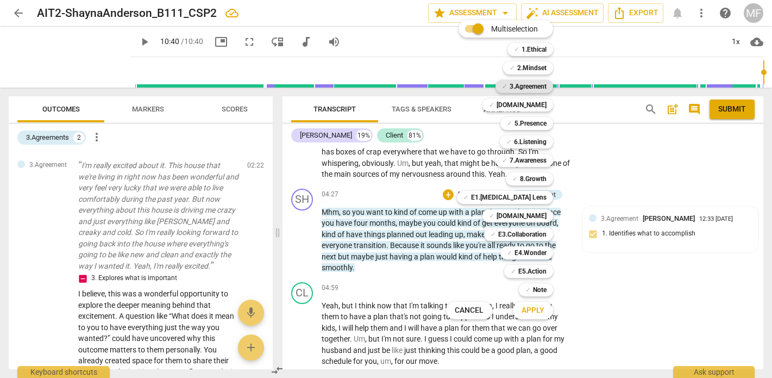
click at [519, 90] on b "3.Agreement" at bounding box center [528, 86] width 37 height 13
click at [529, 308] on span "Apply" at bounding box center [532, 310] width 23 height 11
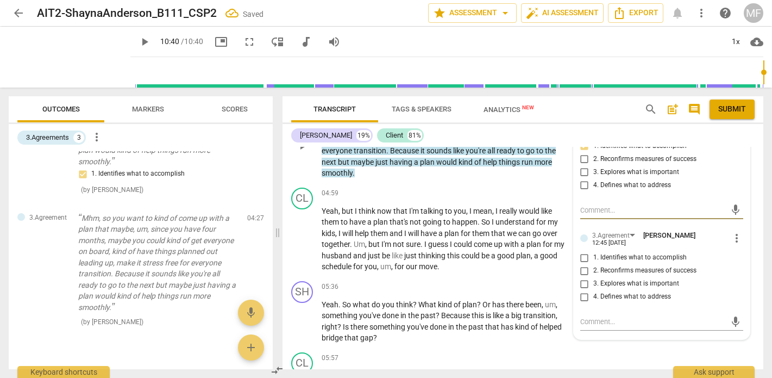
scroll to position [2851, 0]
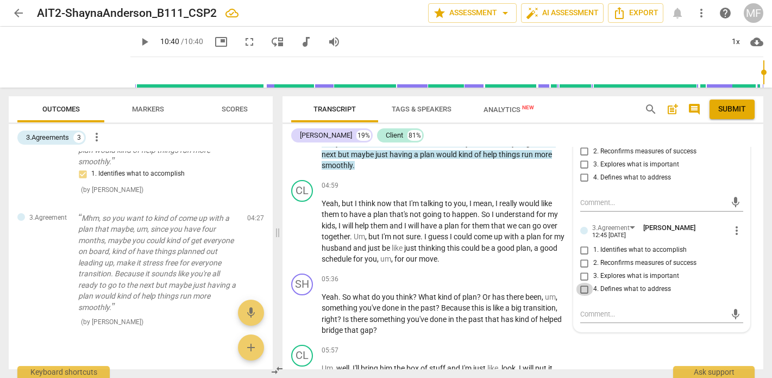
click at [582, 282] on input "4. Defines what to address" at bounding box center [584, 288] width 17 height 13
checkbox input "true"
click at [607, 305] on div "mic" at bounding box center [661, 313] width 163 height 17
click at [597, 309] on textarea at bounding box center [653, 314] width 146 height 10
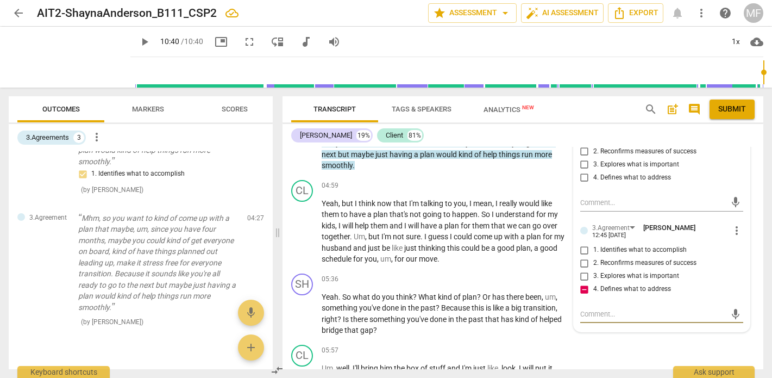
paste textarea "At 00:02, your client named wanting “a plan… to make it a happy experience for …"
type textarea "At 00:02, your client named wanting “a plan… to make it a happy experience for …"
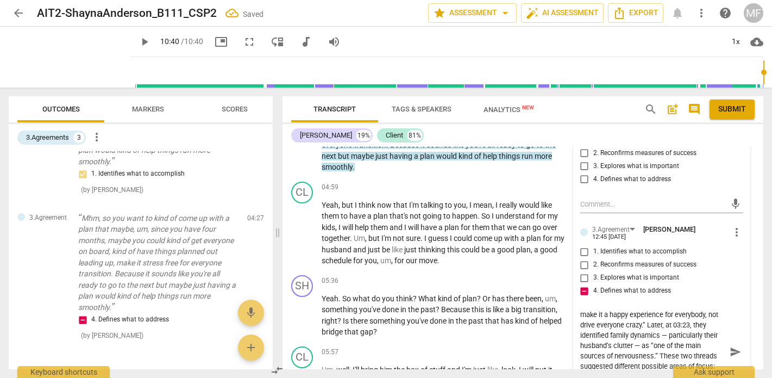
scroll to position [13, 0]
click at [667, 310] on textarea "At 00:02, your client named wanting “a plan… to make it a happy experience for …" at bounding box center [653, 351] width 146 height 83
type textarea "At 00:02, your client named wanting “a plan… to make it a happy experience for …"
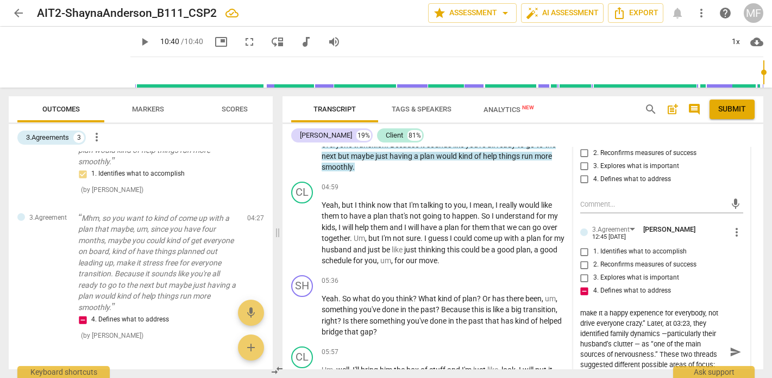
type textarea "At 00:02, your client named wanting “a plan… to make it a happy experience for …"
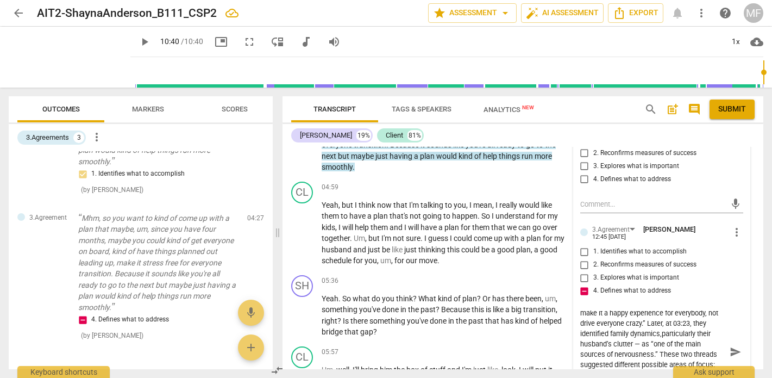
type textarea "At 00:02, your client named wanting “a plan… to make it a happy experience for …"
click at [640, 317] on textarea "At 00:02, your client named wanting “a plan… to make it a happy experience for …" at bounding box center [653, 351] width 146 height 83
type textarea "At 00:02, your client named wanting “a plan… to make it a happy experience for …"
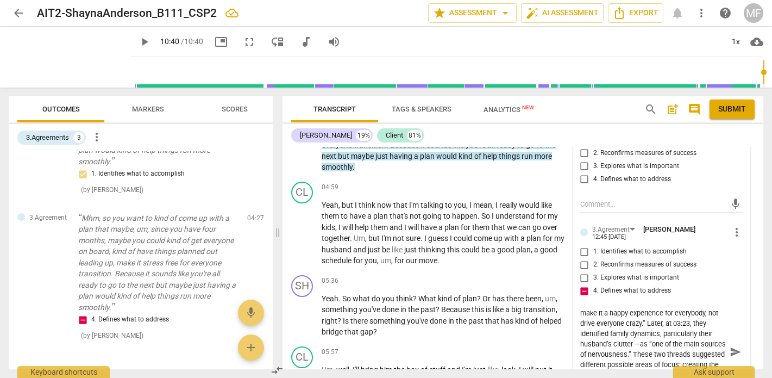
type textarea "At 00:02, your client named wanting “a plan… to make it a happy experience for …"
drag, startPoint x: 658, startPoint y: 305, endPoint x: 596, endPoint y: 326, distance: 65.6
click at [596, 326] on textarea "At 00:02, your client named wanting “a plan… to make it a happy experience for …" at bounding box center [653, 351] width 146 height 83
click at [689, 310] on textarea "At 00:02, your client named wanting “a plan… to make it a happy experience for …" at bounding box center [653, 351] width 146 height 83
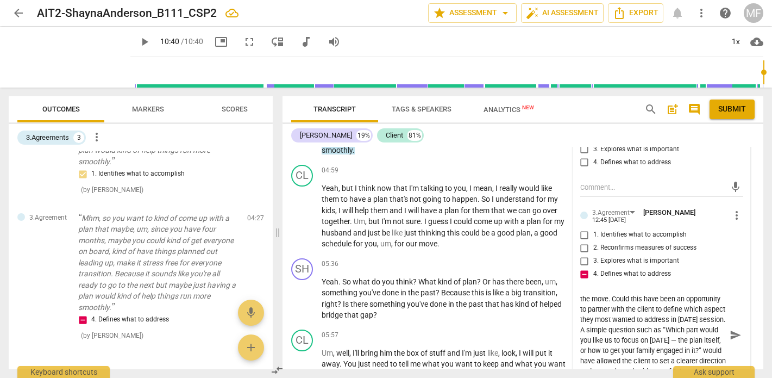
scroll to position [2866, 0]
click at [648, 313] on textarea "At 00:02, your client named wanting “a plan… to make it a happy experience for …" at bounding box center [653, 335] width 146 height 83
click at [636, 329] on textarea "At 00:02, your client named wanting “a plan… to make it a happy experience for …" at bounding box center [653, 335] width 146 height 83
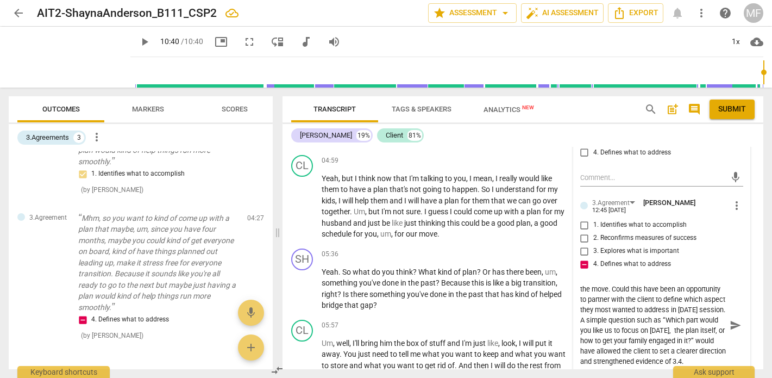
scroll to position [2877, 0]
click at [678, 320] on textarea "At 00:02, your client named wanting “a plan… to make it a happy experience for …" at bounding box center [653, 323] width 146 height 83
click at [680, 309] on textarea "At 00:02, your client named wanting “a plan… to make it a happy experience for …" at bounding box center [653, 323] width 146 height 83
click at [734, 318] on span "send" at bounding box center [736, 324] width 12 height 12
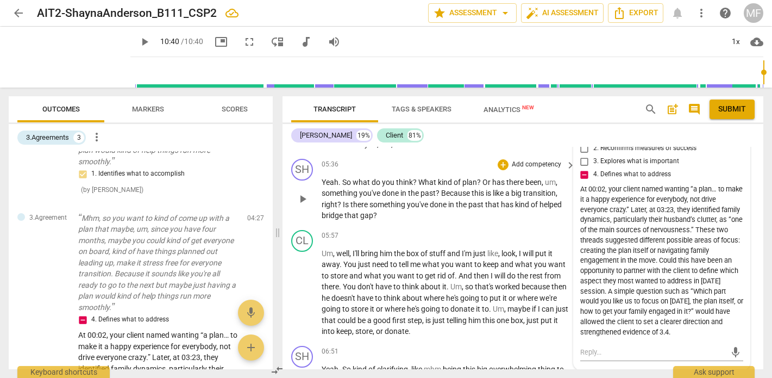
scroll to position [3013, 0]
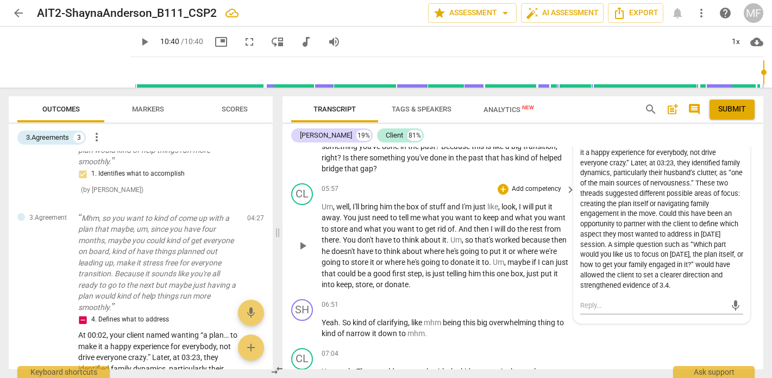
click at [482, 269] on span "him" at bounding box center [475, 273] width 14 height 9
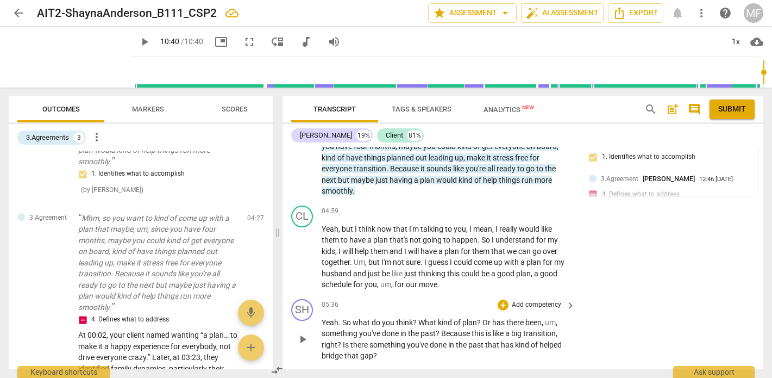
scroll to position [2763, 0]
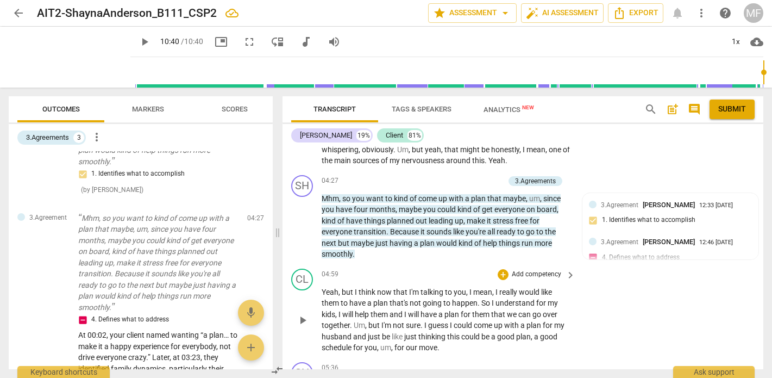
click at [439, 298] on span "going" at bounding box center [433, 302] width 21 height 9
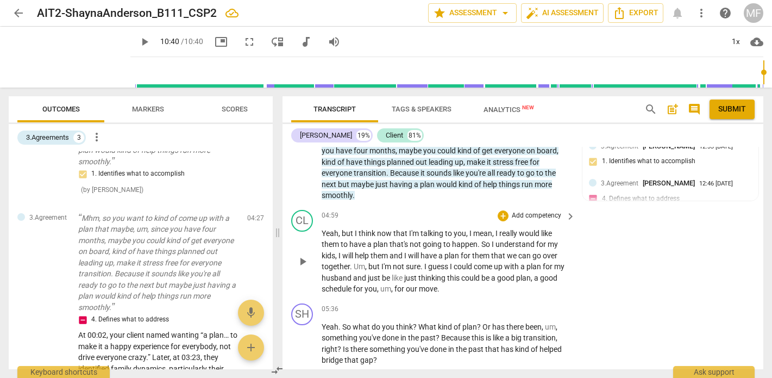
scroll to position [2820, 0]
click at [504, 211] on div "+" at bounding box center [503, 216] width 11 height 11
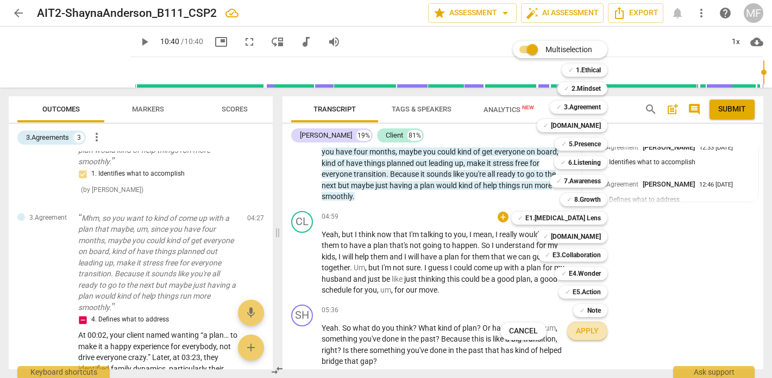
click at [588, 328] on span "Apply" at bounding box center [587, 330] width 23 height 11
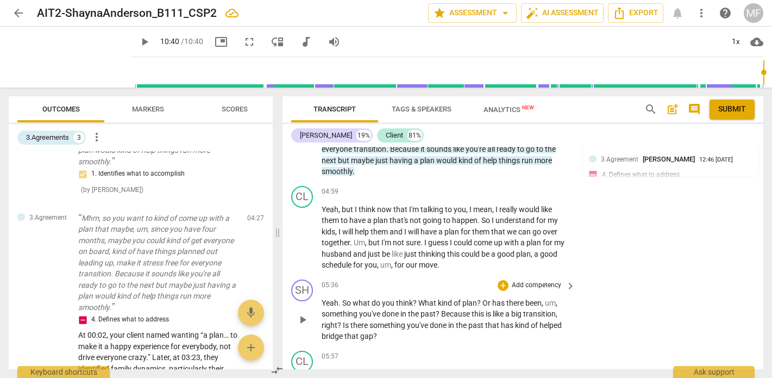
scroll to position [2871, 0]
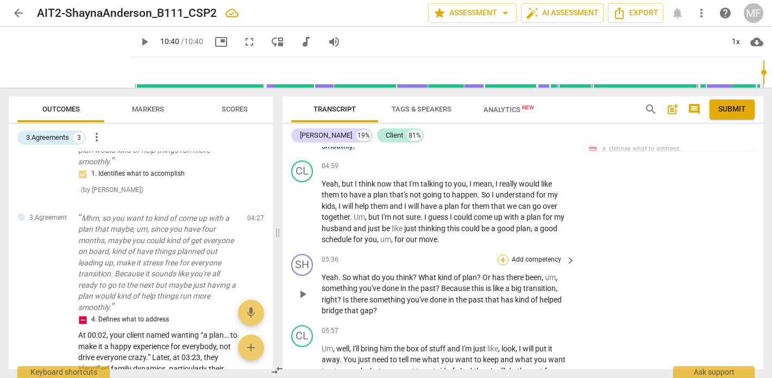
click at [500, 254] on div "+" at bounding box center [503, 259] width 11 height 11
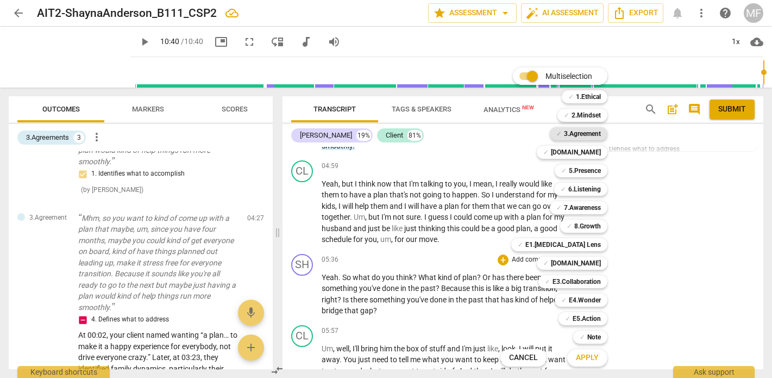
click at [584, 135] on b "3.Agreement" at bounding box center [582, 133] width 37 height 13
click at [592, 356] on span "Apply" at bounding box center [587, 357] width 23 height 11
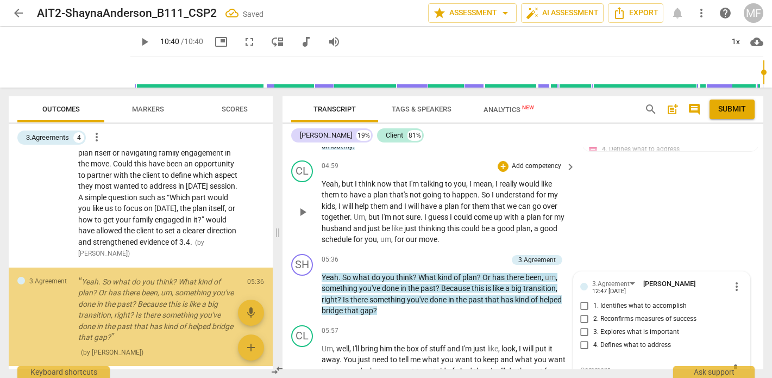
scroll to position [666, 0]
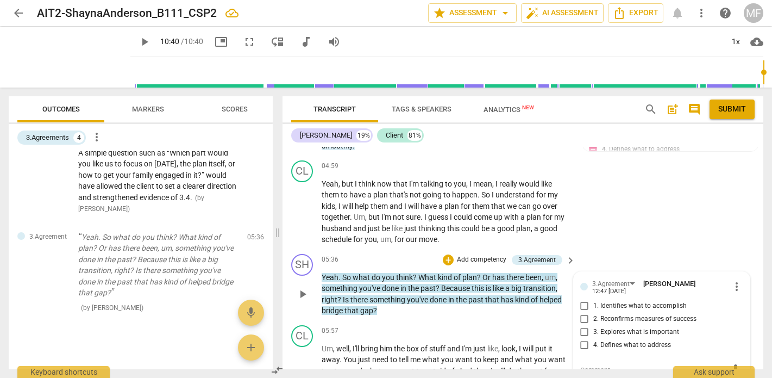
click at [582, 338] on input "4. Defines what to address" at bounding box center [584, 344] width 17 height 13
click at [617, 361] on div "mic" at bounding box center [661, 369] width 163 height 17
click at [597, 364] on textarea at bounding box center [653, 369] width 146 height 10
paste textarea "our client distinguished between needing a plan for her kids and a plan for her…"
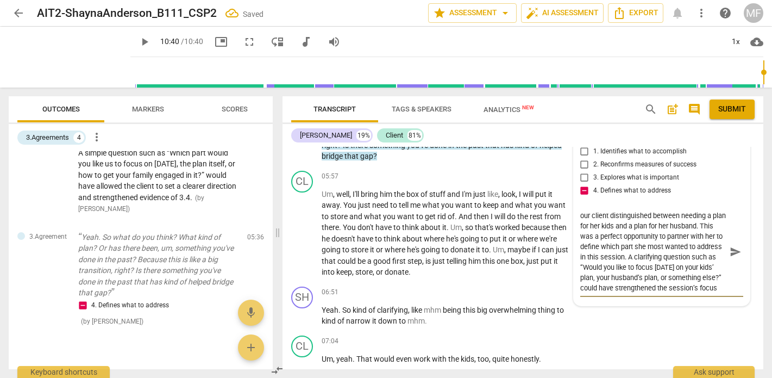
scroll to position [0, 0]
drag, startPoint x: 589, startPoint y: 185, endPoint x: 574, endPoint y: 185, distance: 15.8
click at [574, 185] on div "3.Agreement [PERSON_NAME] 12:47 [DATE] more_vert 1. Identifies what to accompli…" at bounding box center [662, 211] width 176 height 188
drag, startPoint x: 666, startPoint y: 208, endPoint x: 623, endPoint y: 209, distance: 43.5
click at [623, 210] on textarea "The client here distinguished between needing a plan for her kids and a plan fo…" at bounding box center [653, 251] width 146 height 83
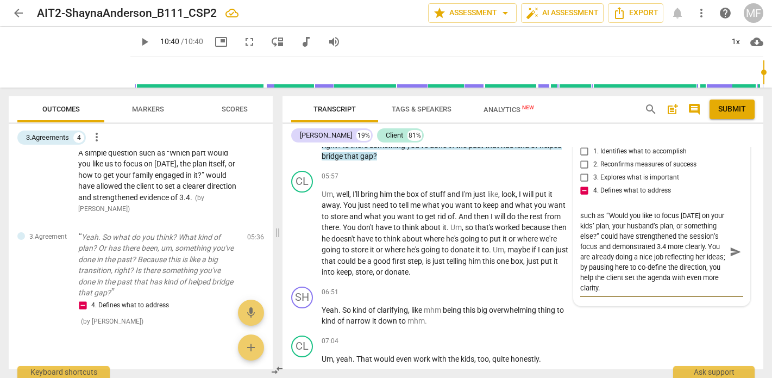
scroll to position [62, 0]
drag, startPoint x: 680, startPoint y: 224, endPoint x: 686, endPoint y: 244, distance: 21.0
click at [686, 244] on textarea "The client here distinguished between needing a plan for her kids and a plan fo…" at bounding box center [653, 251] width 146 height 83
click at [682, 210] on textarea "The client here distinguished between needing a plan for her kids and a plan fo…" at bounding box center [653, 251] width 146 height 83
drag, startPoint x: 676, startPoint y: 218, endPoint x: 705, endPoint y: 259, distance: 49.6
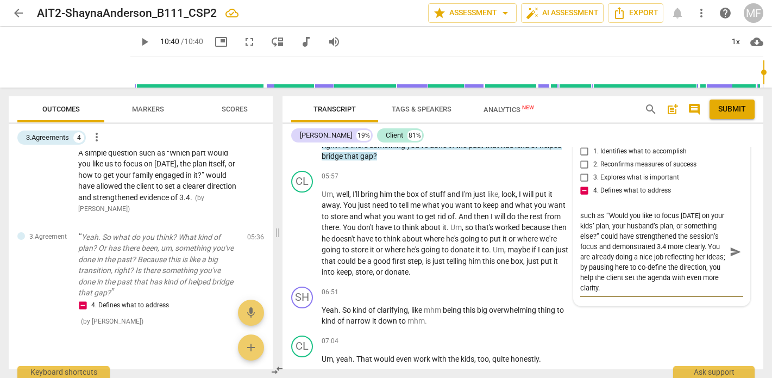
click at [705, 259] on textarea "The client here distinguished between needing a plan for her kids and a plan fo…" at bounding box center [653, 251] width 146 height 83
click at [634, 331] on div "CL play_arrow pause 07:04 + Add competency keyboard_arrow_right Um , yeah . Tha…" at bounding box center [522, 355] width 481 height 48
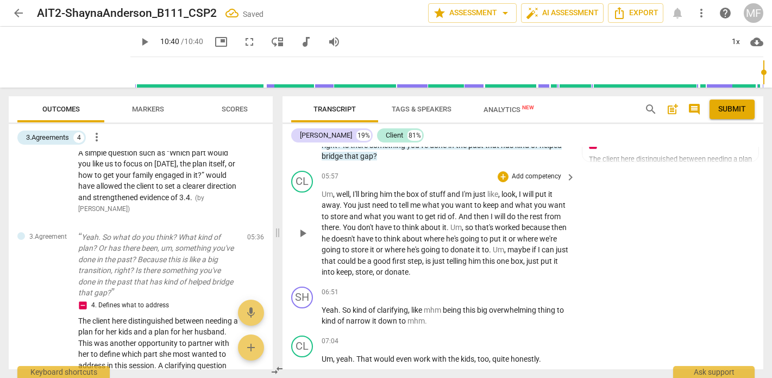
scroll to position [2991, 0]
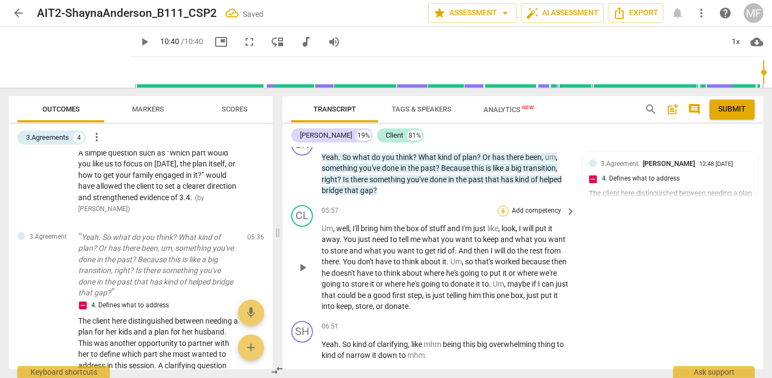
click at [501, 205] on div "+" at bounding box center [503, 210] width 11 height 11
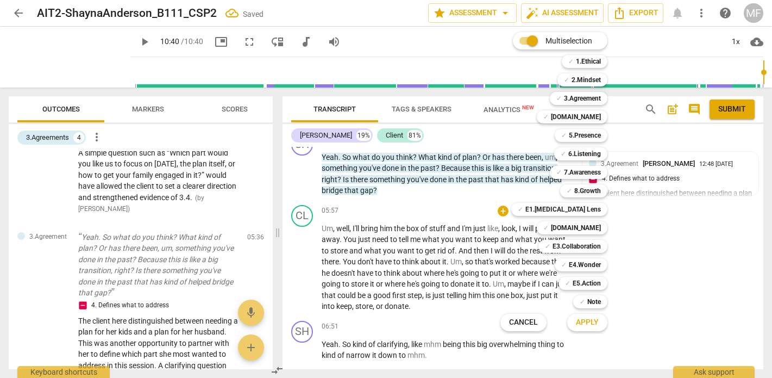
click at [636, 217] on div at bounding box center [386, 189] width 772 height 378
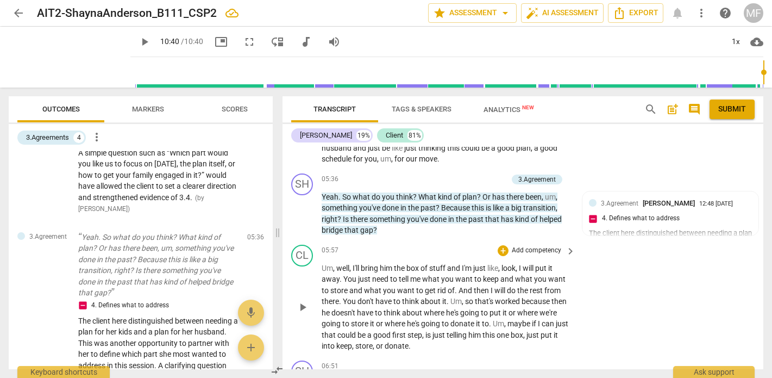
scroll to position [2951, 0]
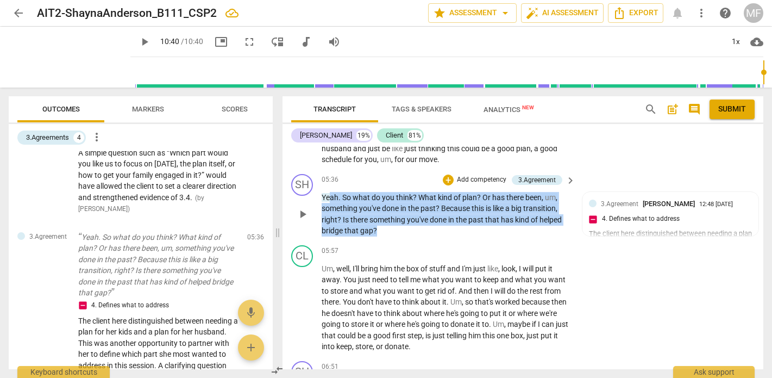
drag, startPoint x: 316, startPoint y: 164, endPoint x: 386, endPoint y: 202, distance: 80.0
click at [386, 202] on div "SH play_arrow pause 05:36 + Add competency 3.Agreement keyboard_arrow_right Yea…" at bounding box center [522, 204] width 481 height 71
drag, startPoint x: 318, startPoint y: 164, endPoint x: 376, endPoint y: 205, distance: 71.3
click at [376, 206] on div "SH play_arrow pause 05:36 + Add competency 3.Agreement keyboard_arrow_right Yea…" at bounding box center [522, 204] width 481 height 71
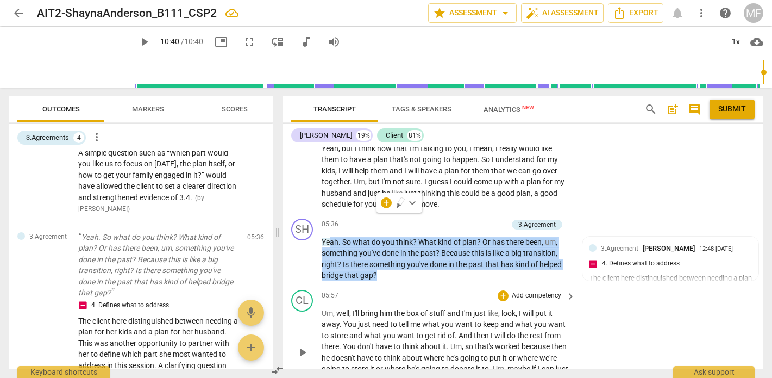
scroll to position [2892, 0]
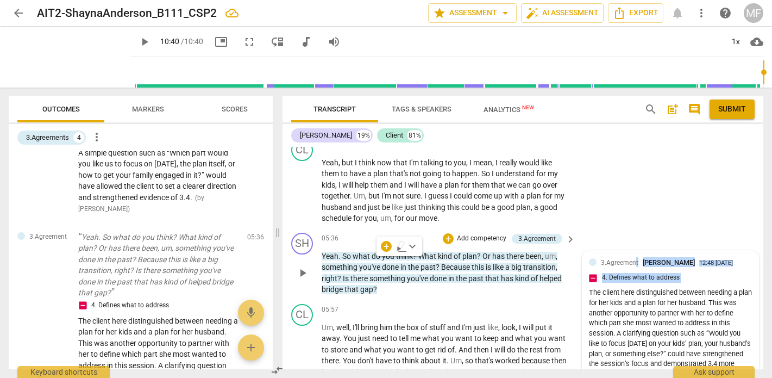
drag, startPoint x: 587, startPoint y: 269, endPoint x: 634, endPoint y: 230, distance: 61.7
click at [634, 257] on div "3.Agreement [PERSON_NAME] 12:48 [DATE] 4. Defines what to address The client he…" at bounding box center [670, 319] width 163 height 124
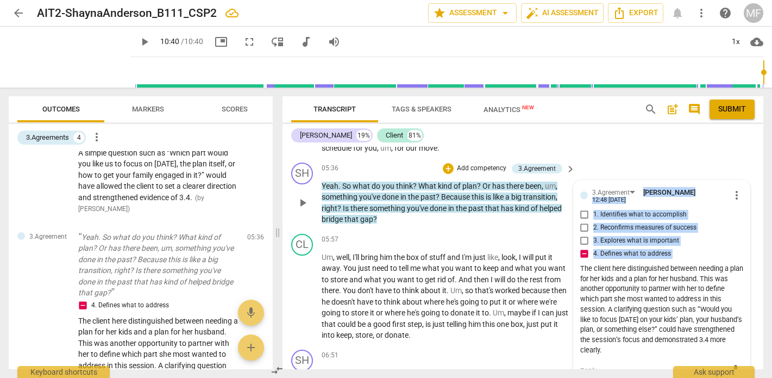
scroll to position [2972, 0]
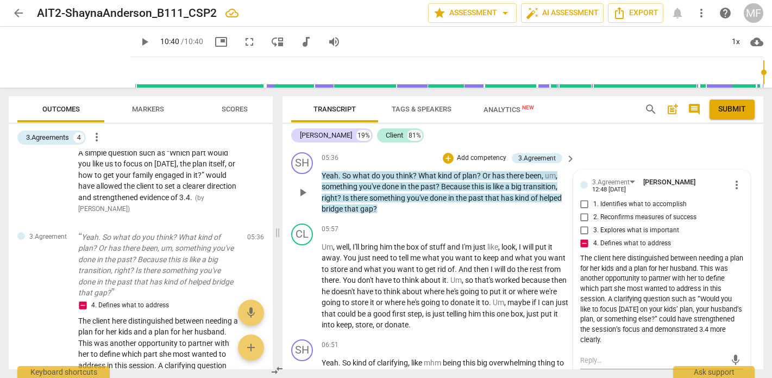
click at [640, 310] on div "The client here distinguished between needing a plan for her kids and a plan fo…" at bounding box center [661, 299] width 163 height 92
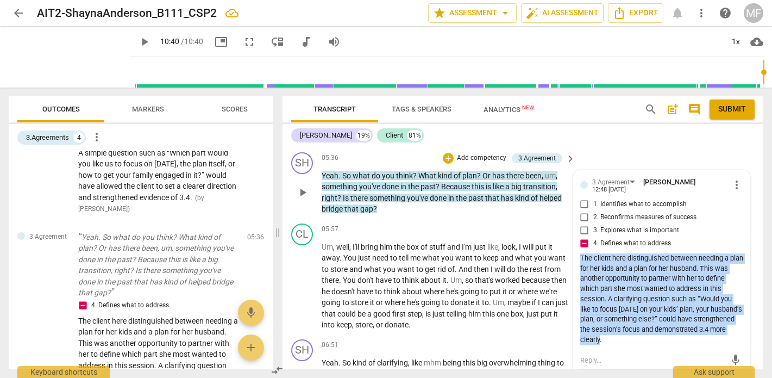
drag, startPoint x: 632, startPoint y: 306, endPoint x: 578, endPoint y: 229, distance: 94.5
click at [580, 253] on div "The client here distinguished between needing a plan for her kids and a plan fo…" at bounding box center [661, 299] width 163 height 92
copy div "The client here distinguished between needing a plan for her kids and a plan fo…"
click at [730, 178] on span "more_vert" at bounding box center [736, 184] width 13 height 13
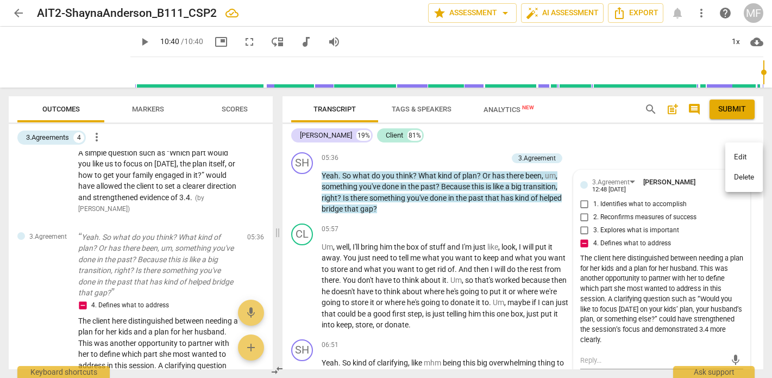
click at [752, 174] on li "Delete" at bounding box center [743, 177] width 37 height 21
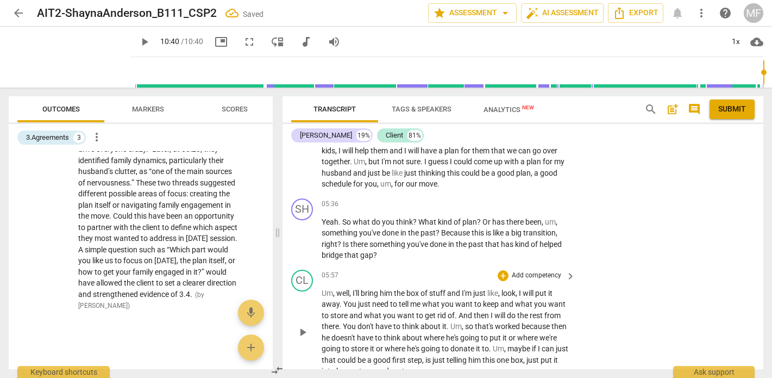
scroll to position [2920, 0]
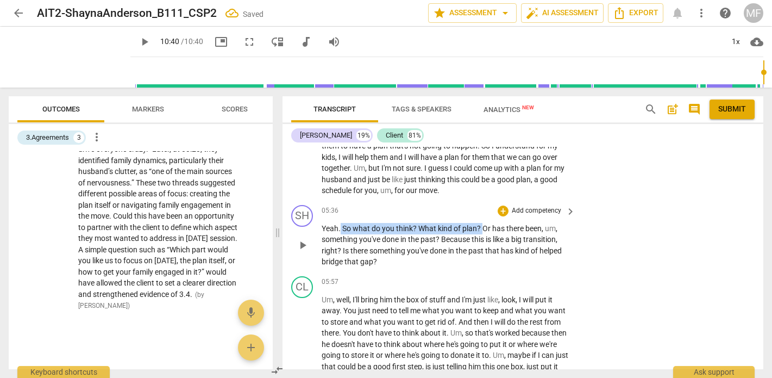
drag, startPoint x: 341, startPoint y: 198, endPoint x: 482, endPoint y: 200, distance: 140.7
click at [482, 223] on p "Yeah . So what do you think ? What kind of plan ? Or has there been , um , some…" at bounding box center [446, 245] width 248 height 45
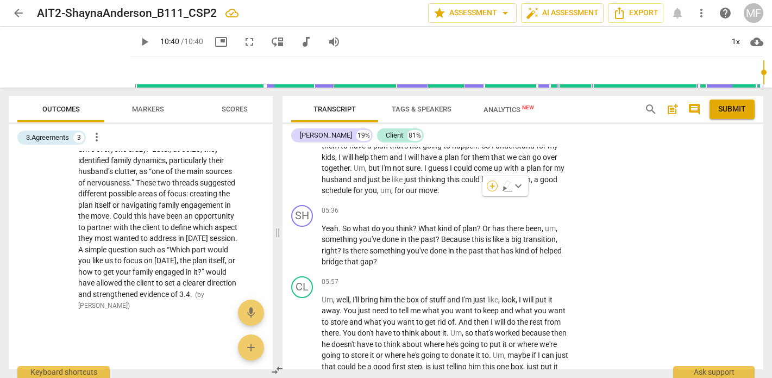
click at [494, 184] on div "+" at bounding box center [492, 185] width 11 height 11
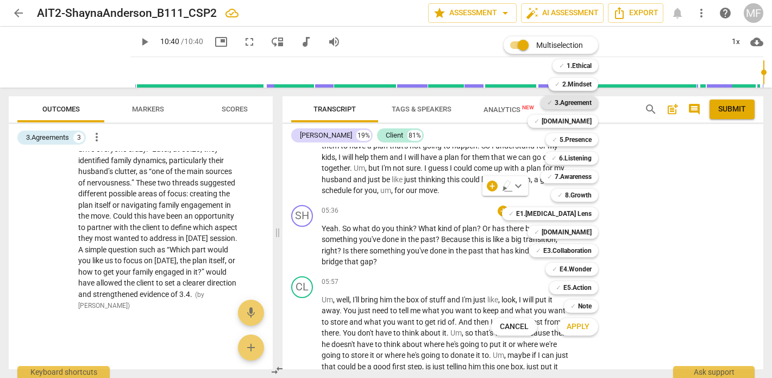
click at [584, 105] on b "3.Agreement" at bounding box center [573, 102] width 37 height 13
click at [583, 328] on span "Apply" at bounding box center [578, 326] width 23 height 11
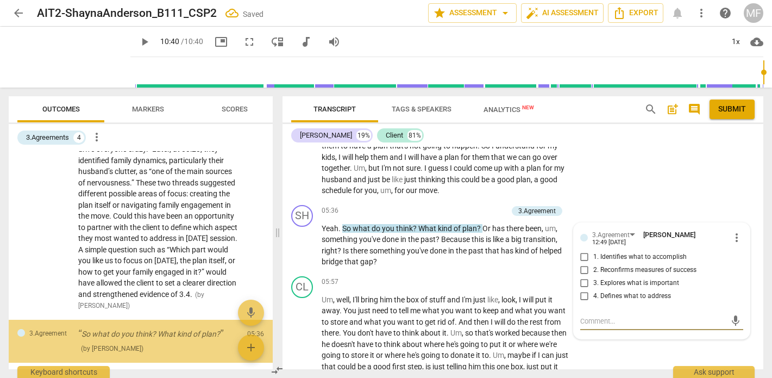
scroll to position [612, 0]
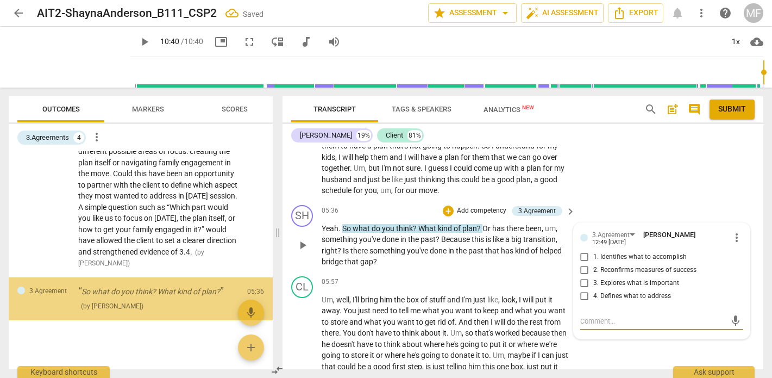
click at [583, 290] on input "4. Defines what to address" at bounding box center [584, 296] width 17 height 13
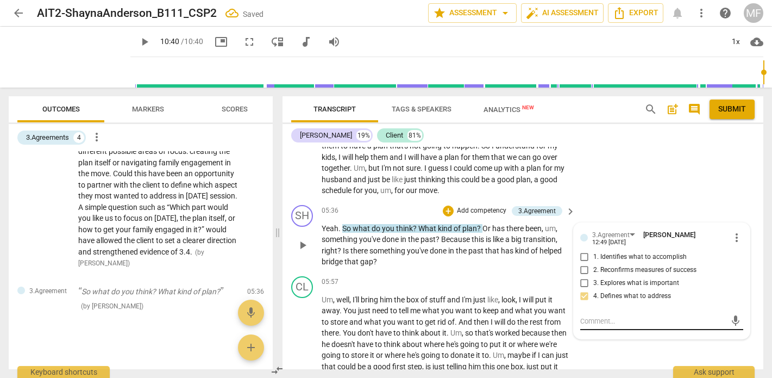
click at [596, 312] on div "mic" at bounding box center [661, 320] width 163 height 17
click at [583, 290] on input "4. Defines what to address" at bounding box center [584, 296] width 17 height 13
click at [600, 316] on textarea at bounding box center [653, 321] width 146 height 10
paste textarea "The client here distinguished between needing a plan for her kids and a plan fo…"
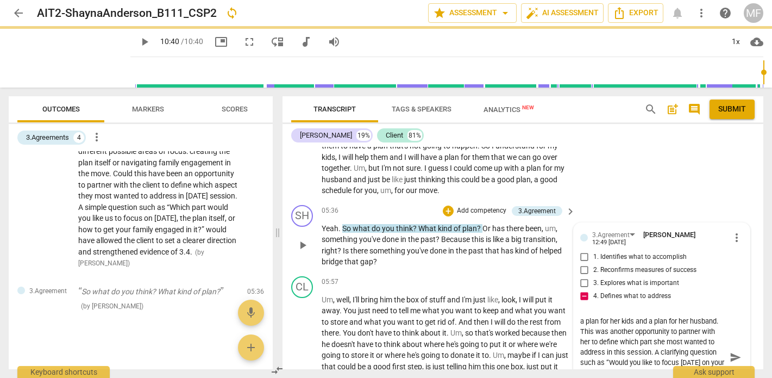
scroll to position [0, 0]
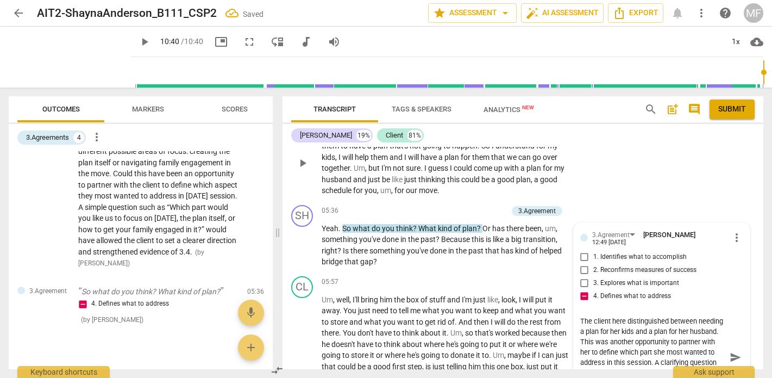
click at [633, 166] on div "CL play_arrow pause 04:59 + Add competency keyboard_arrow_right Yeah , but I th…" at bounding box center [522, 153] width 481 height 93
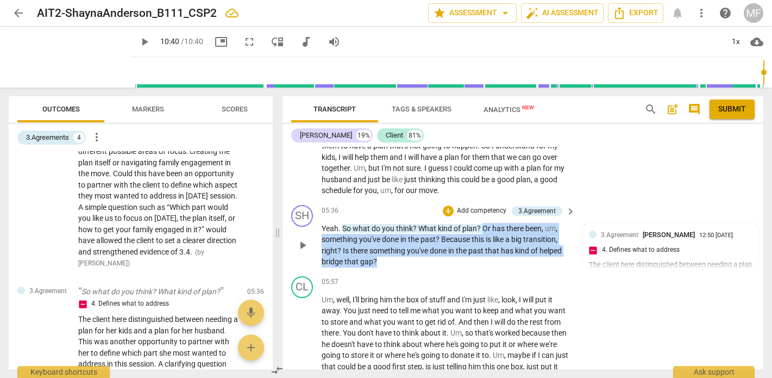
drag, startPoint x: 483, startPoint y: 197, endPoint x: 439, endPoint y: 235, distance: 58.2
click at [439, 235] on p "Yeah . So what do you think ? What kind of plan ? Or has there been , um , some…" at bounding box center [446, 245] width 248 height 45
click at [448, 205] on div "+" at bounding box center [448, 210] width 11 height 11
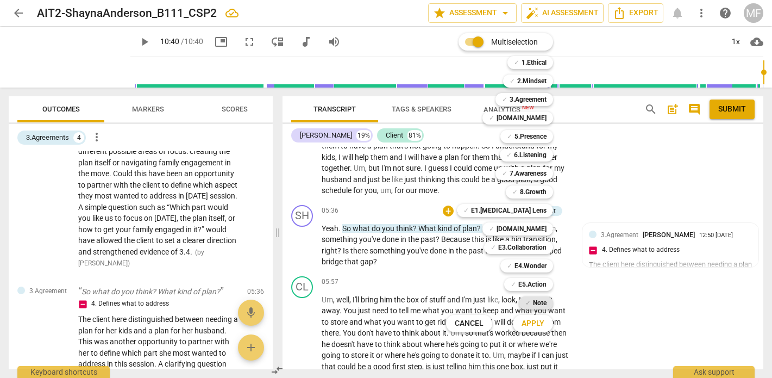
click at [534, 304] on b "Note" at bounding box center [540, 302] width 14 height 13
click at [534, 322] on span "Apply" at bounding box center [532, 323] width 23 height 11
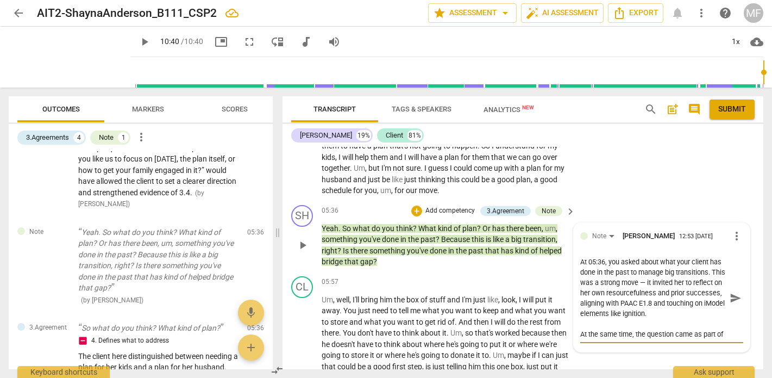
drag, startPoint x: 607, startPoint y: 236, endPoint x: 570, endPoint y: 236, distance: 36.9
click at [570, 236] on div "SH play_arrow pause 05:36 + Add competency 3.Agreement Note keyboard_arrow_righ…" at bounding box center [522, 235] width 481 height 71
click at [631, 256] on textarea "Uou asked about what your client has done in the past to manage big transitions…" at bounding box center [653, 297] width 146 height 83
click at [583, 256] on textarea "Uou asked about what your client has done in the past to manage big transitions…" at bounding box center [653, 297] width 146 height 83
drag, startPoint x: 706, startPoint y: 267, endPoint x: 665, endPoint y: 279, distance: 42.3
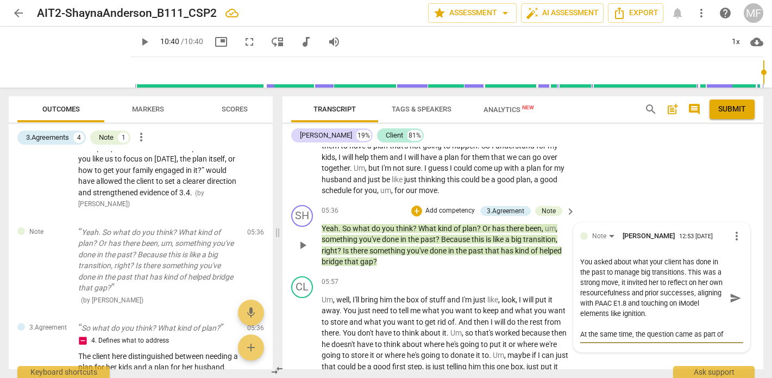
click at [665, 279] on textarea "You asked about what your client has done in the past to manage big transitions…" at bounding box center [653, 297] width 146 height 83
drag, startPoint x: 670, startPoint y: 278, endPoint x: 707, endPoint y: 279, distance: 37.0
click at [707, 279] on textarea "You asked about what your client has done in the past to manage big transitions…" at bounding box center [653, 297] width 146 height 83
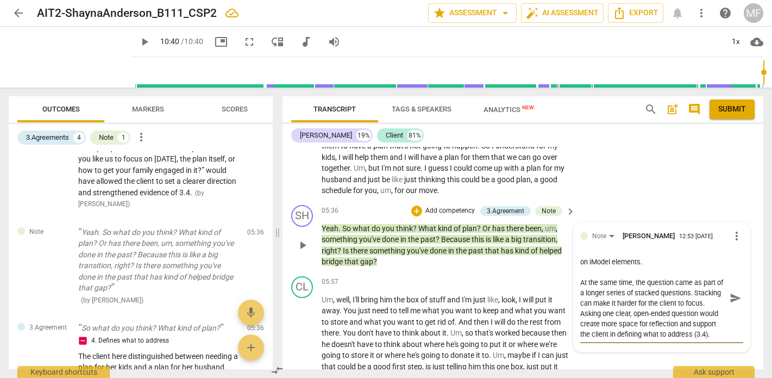
scroll to position [52, 0]
drag, startPoint x: 595, startPoint y: 276, endPoint x: 578, endPoint y: 267, distance: 19.2
click at [580, 267] on textarea "You asked about what your client has done in the past to manage big transitions…" at bounding box center [653, 297] width 146 height 83
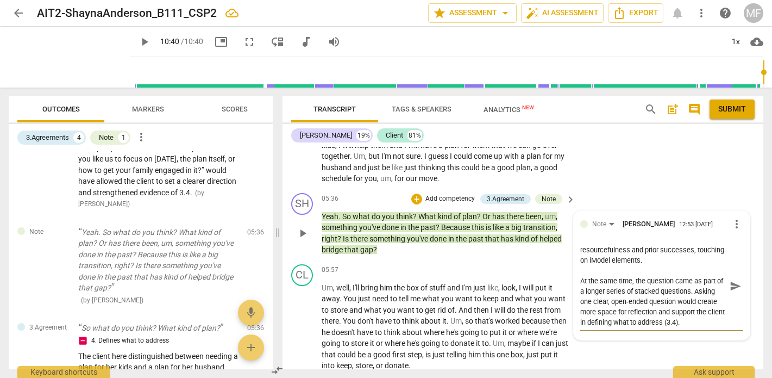
scroll to position [2931, 0]
drag, startPoint x: 708, startPoint y: 297, endPoint x: 681, endPoint y: 291, distance: 28.3
click at [681, 291] on textarea "You asked about what your client has done in the past to manage big transitions…" at bounding box center [653, 286] width 146 height 83
drag, startPoint x: 680, startPoint y: 288, endPoint x: 702, endPoint y: 304, distance: 27.7
click at [702, 304] on div "You asked about what your client has done in the past to manage big transitions…" at bounding box center [661, 287] width 163 height 90
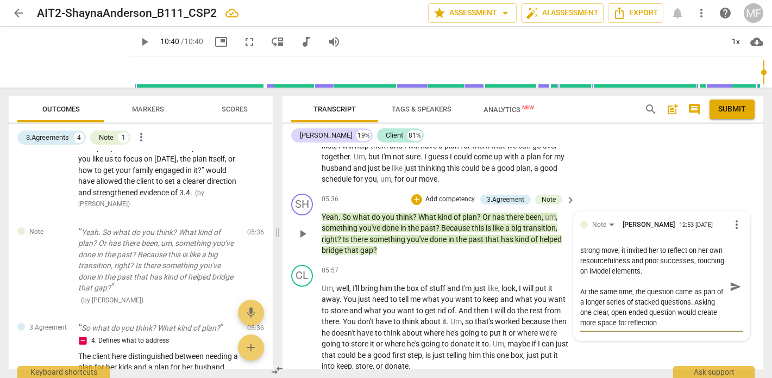
scroll to position [21, 0]
click at [733, 280] on span "send" at bounding box center [736, 286] width 12 height 12
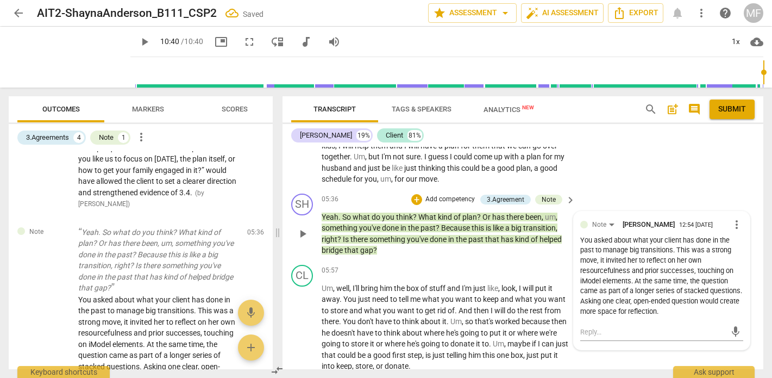
scroll to position [0, 0]
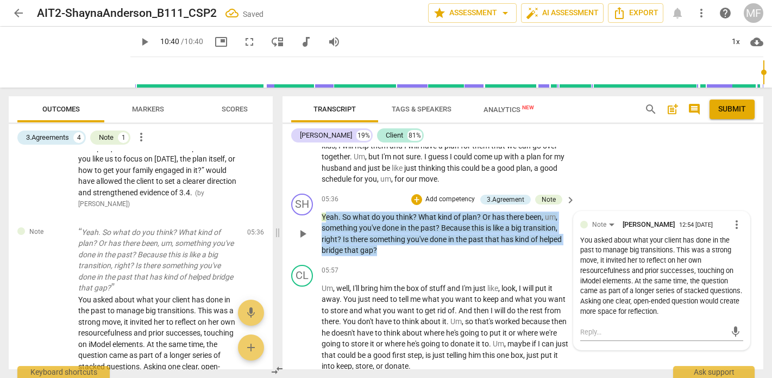
drag, startPoint x: 319, startPoint y: 185, endPoint x: 380, endPoint y: 218, distance: 69.5
click at [380, 219] on div "SH play_arrow pause 05:36 + Add competency 3.Agreement Note keyboard_arrow_righ…" at bounding box center [522, 224] width 481 height 71
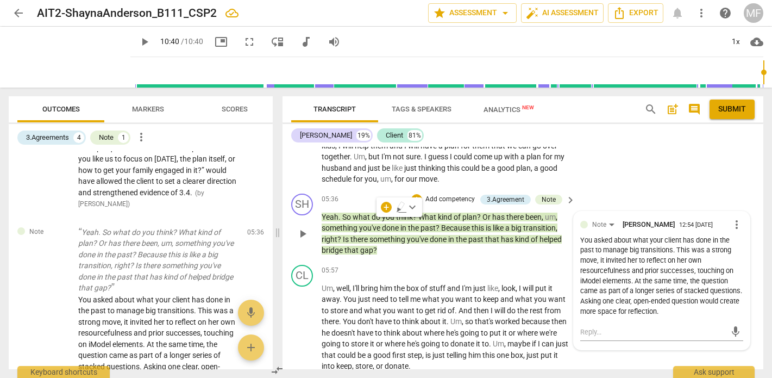
click at [433, 194] on p "Add competency" at bounding box center [450, 199] width 52 height 10
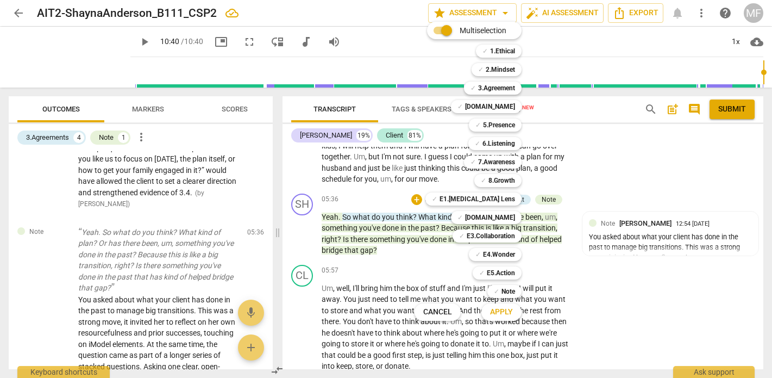
click at [577, 251] on div at bounding box center [386, 189] width 772 height 378
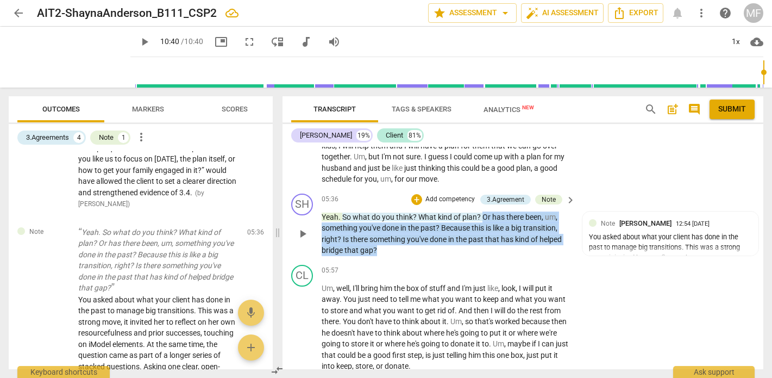
drag, startPoint x: 483, startPoint y: 187, endPoint x: 486, endPoint y: 220, distance: 33.3
click at [486, 220] on p "Yeah . So what do you think ? What kind of plan ? Or has there been , um , some…" at bounding box center [446, 233] width 248 height 45
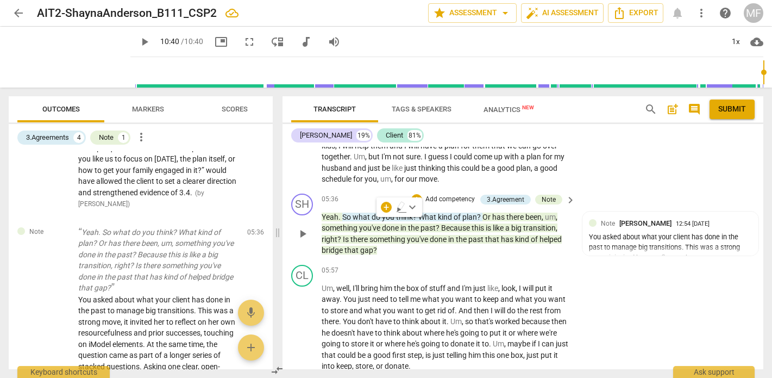
click at [438, 194] on p "Add competency" at bounding box center [450, 199] width 52 height 10
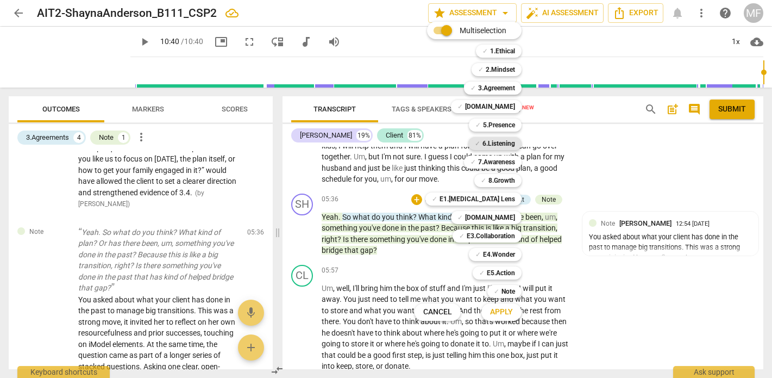
click at [495, 141] on b "6.Listening" at bounding box center [498, 143] width 33 height 13
click at [501, 311] on span "Apply" at bounding box center [501, 311] width 23 height 11
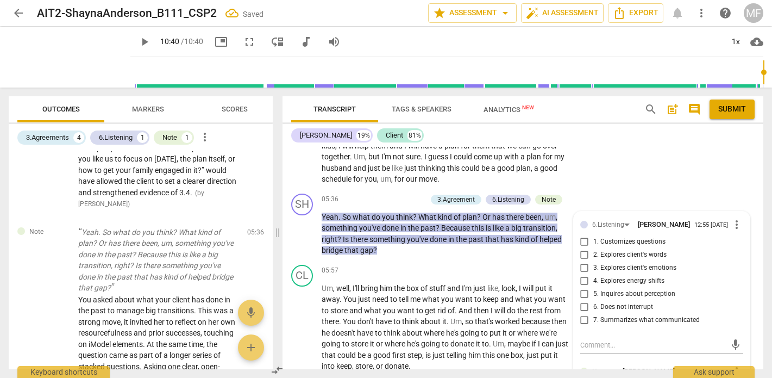
scroll to position [853, 0]
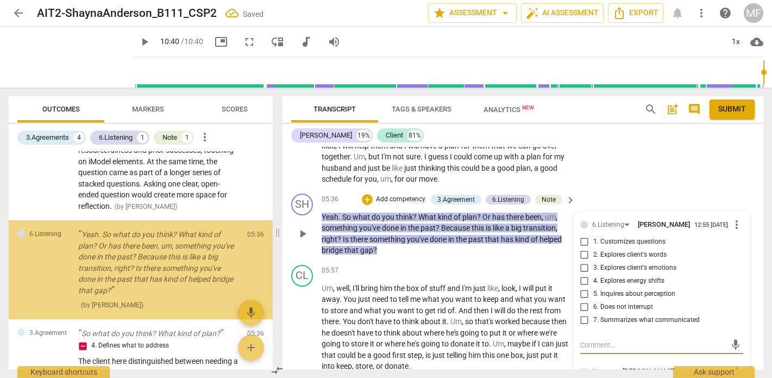
click at [584, 235] on input "1. Customizes questions" at bounding box center [584, 241] width 17 height 13
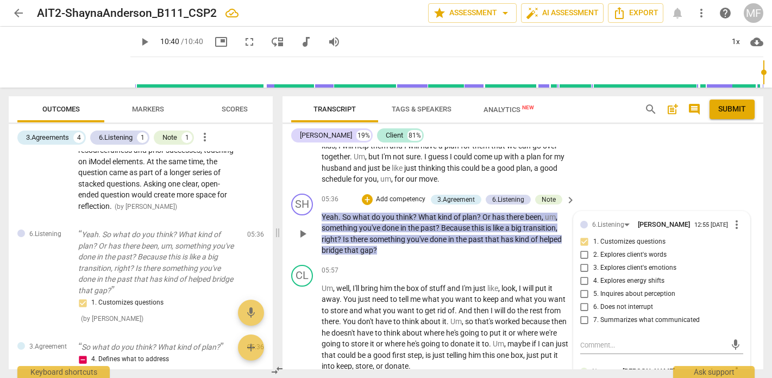
click at [406, 194] on p "Add competency" at bounding box center [401, 199] width 52 height 10
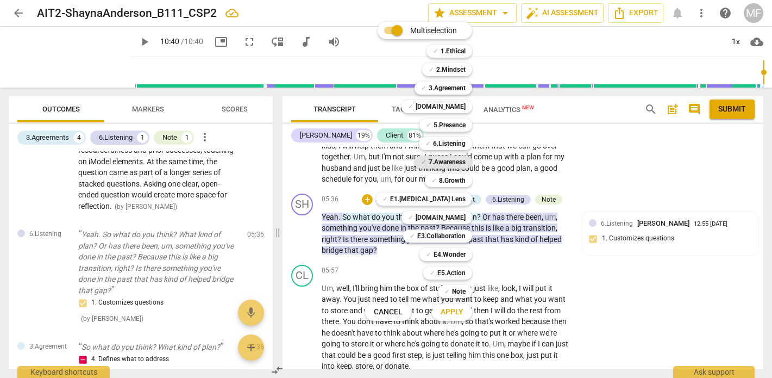
click at [454, 158] on b "7.Awareness" at bounding box center [447, 161] width 37 height 13
click at [457, 316] on span "Apply" at bounding box center [452, 311] width 23 height 11
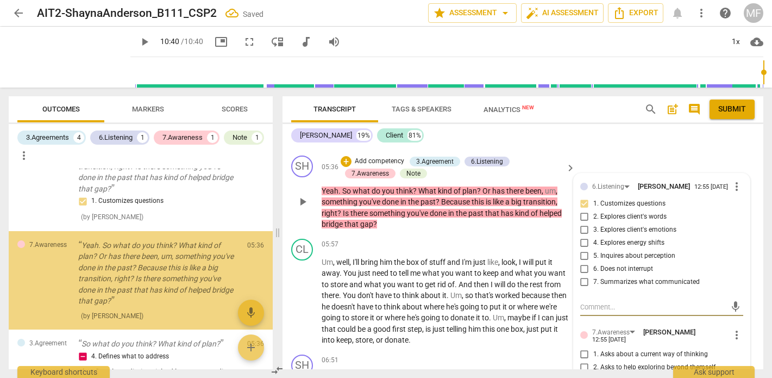
scroll to position [3033, 0]
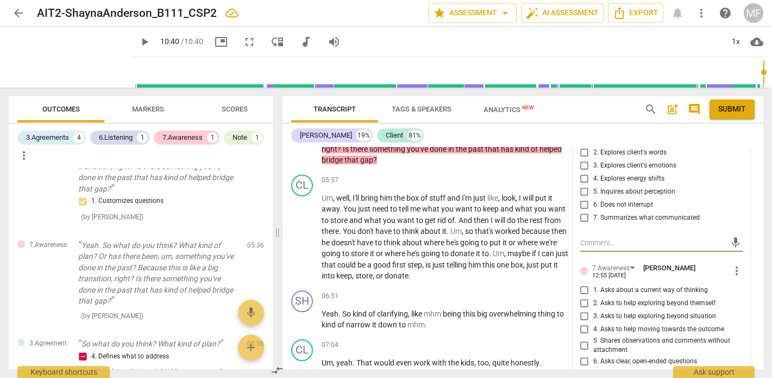
click at [582, 284] on input "1. Asks about a current way of thinking" at bounding box center [584, 290] width 17 height 13
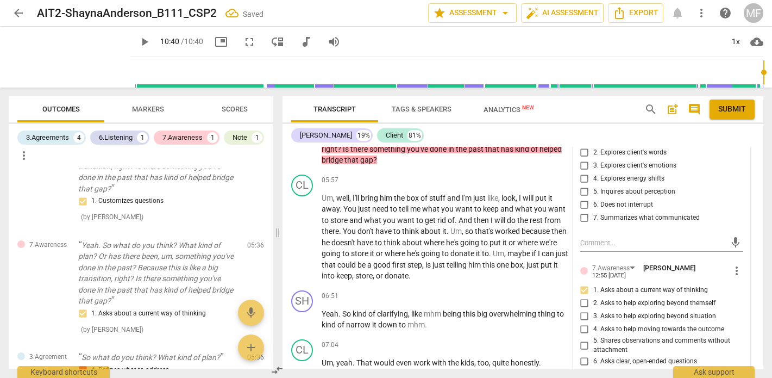
click at [582, 284] on input "1. Asks about a current way of thinking" at bounding box center [584, 290] width 17 height 13
click at [581, 284] on input "1. Asks about a current way of thinking" at bounding box center [584, 290] width 17 height 13
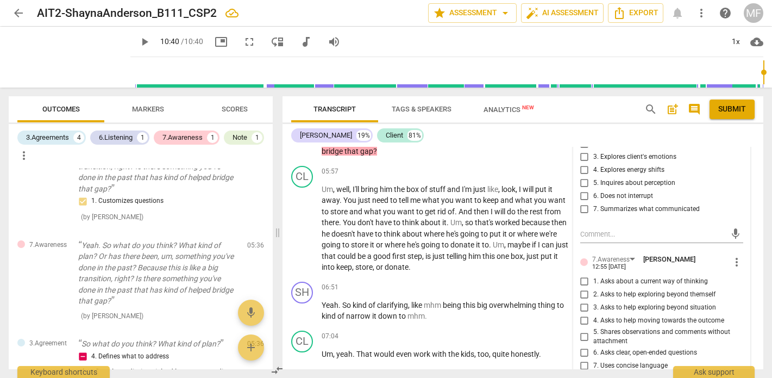
scroll to position [3040, 0]
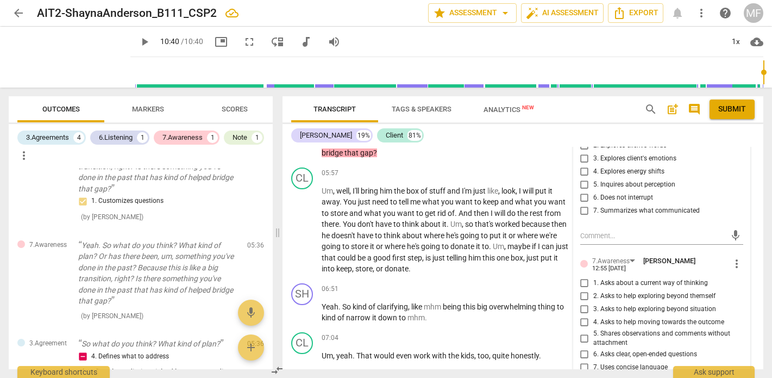
click at [581, 290] on input "2. Asks to help exploring beyond themself" at bounding box center [584, 296] width 17 height 13
click at [531, 235] on p "Um , well , I'll bring him the box of stuff and I'm just like , look , I will p…" at bounding box center [446, 229] width 248 height 89
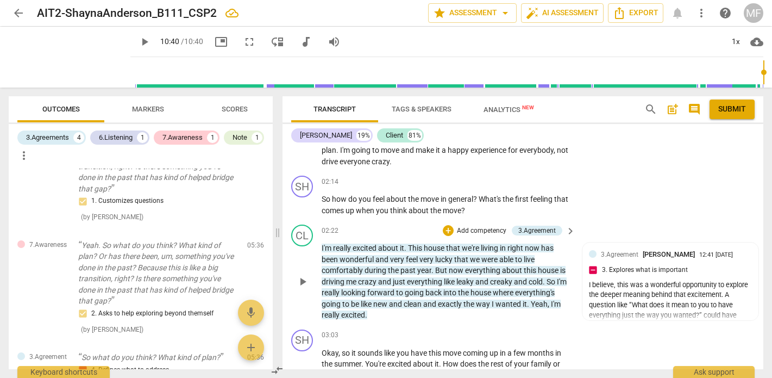
scroll to position [2358, 0]
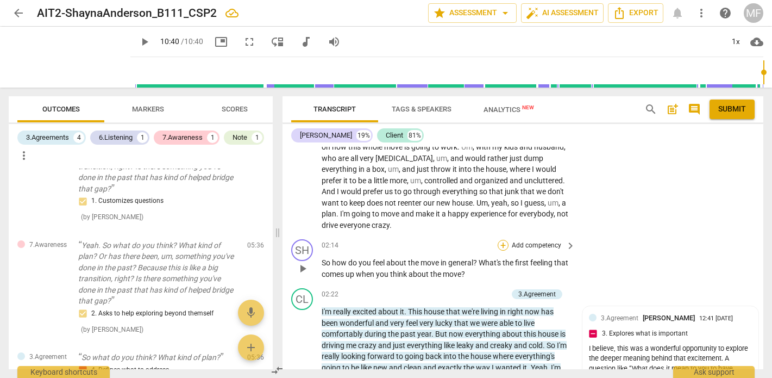
click at [506, 240] on div "+" at bounding box center [503, 245] width 11 height 11
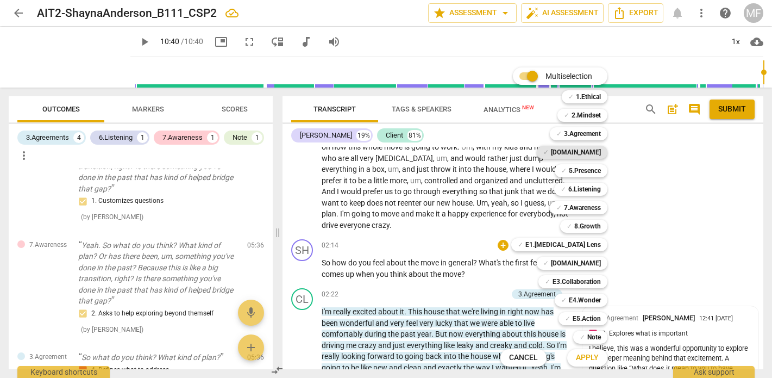
click at [586, 154] on b "[DOMAIN_NAME]" at bounding box center [576, 152] width 50 height 13
click at [594, 359] on span "Apply" at bounding box center [587, 357] width 23 height 11
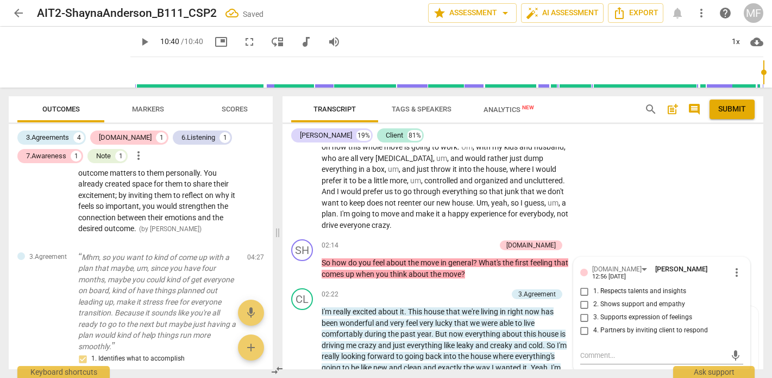
scroll to position [0, 0]
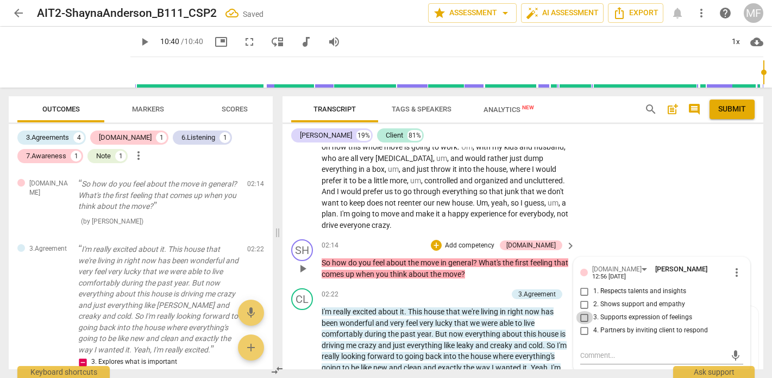
click at [582, 311] on input "3. Supports expression of feelings" at bounding box center [584, 317] width 17 height 13
click at [672, 179] on div "CL play_arrow pause 00:02 + Add competency keyboard_arrow_right Um , the one th…" at bounding box center [522, 127] width 481 height 216
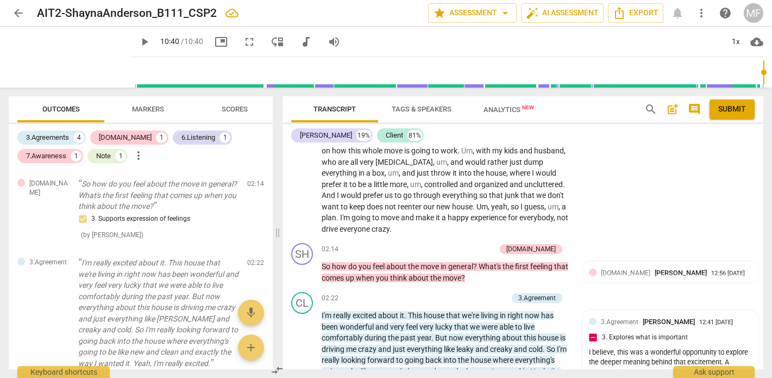
scroll to position [2357, 0]
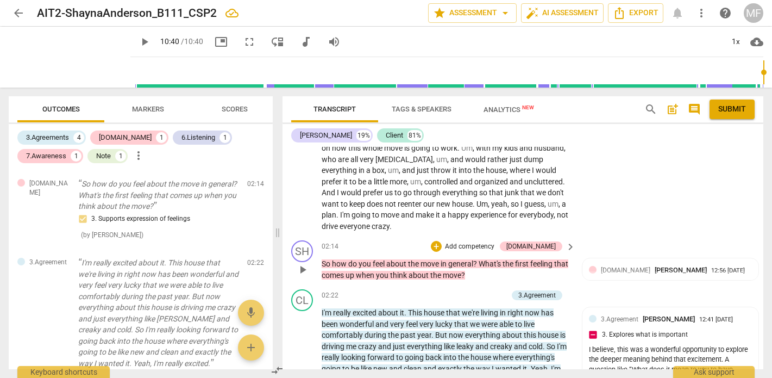
click at [479, 242] on p "Add competency" at bounding box center [470, 247] width 52 height 10
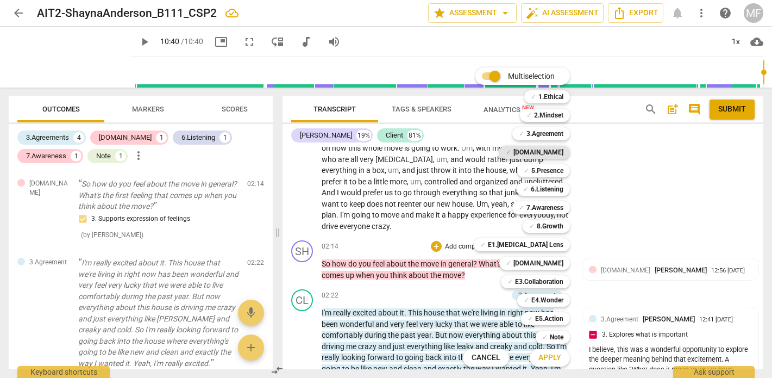
click at [555, 150] on b "[DOMAIN_NAME]" at bounding box center [538, 152] width 50 height 13
click at [555, 356] on span "Apply" at bounding box center [549, 357] width 23 height 11
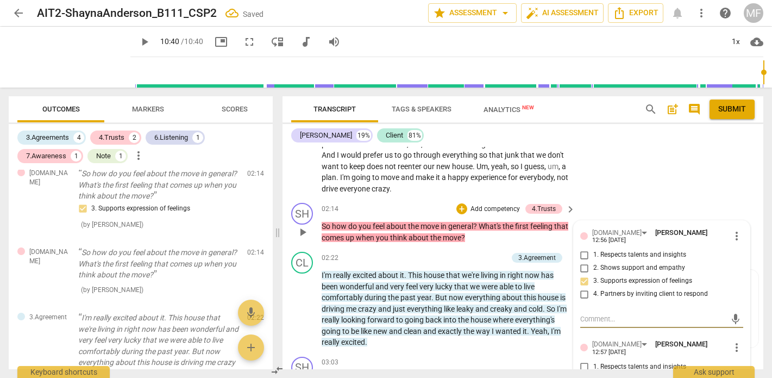
scroll to position [2397, 0]
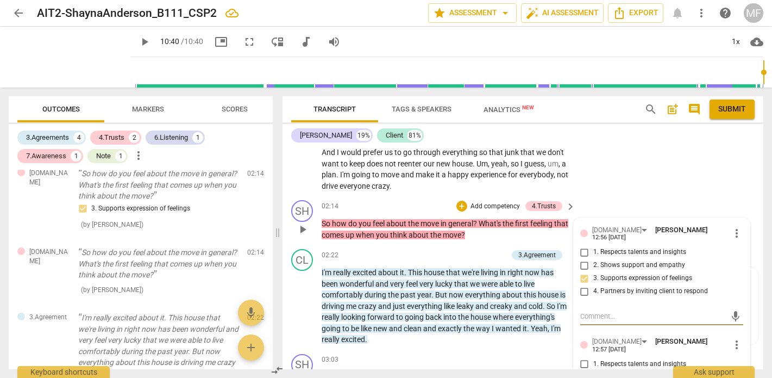
click at [582, 285] on input "4. Partners by inviting client to respond" at bounding box center [584, 291] width 17 height 13
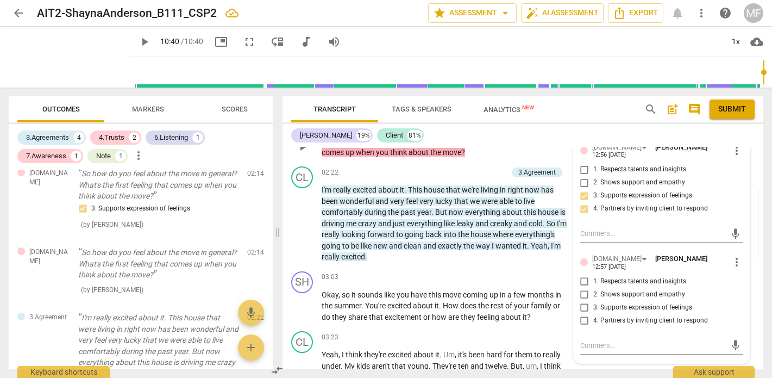
scroll to position [2481, 0]
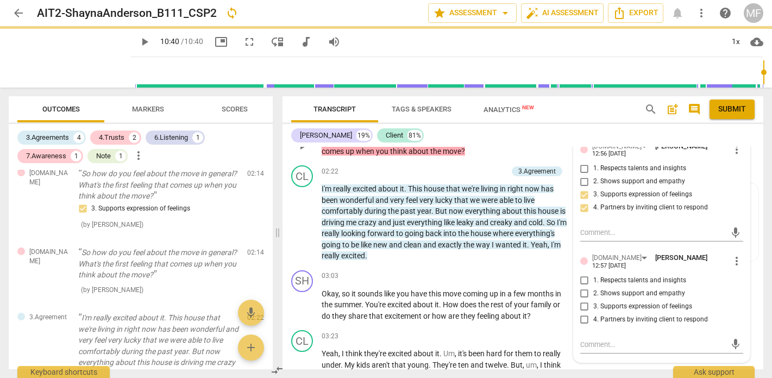
click at [730, 254] on span "more_vert" at bounding box center [736, 260] width 13 height 13
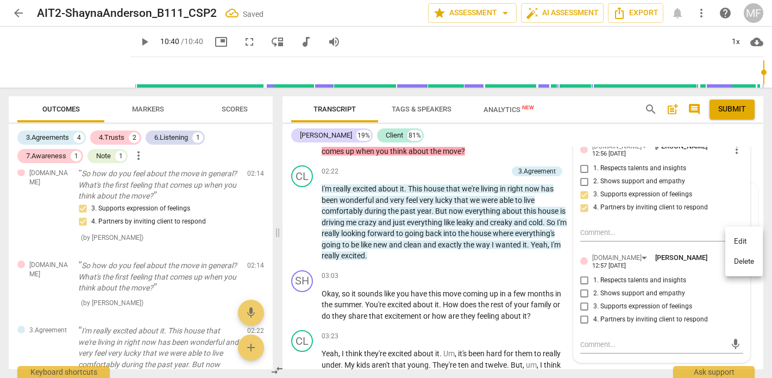
click at [737, 259] on li "Delete" at bounding box center [743, 261] width 37 height 21
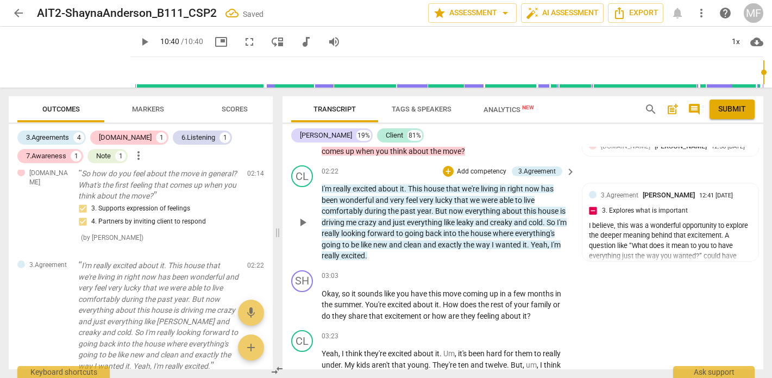
scroll to position [2468, 0]
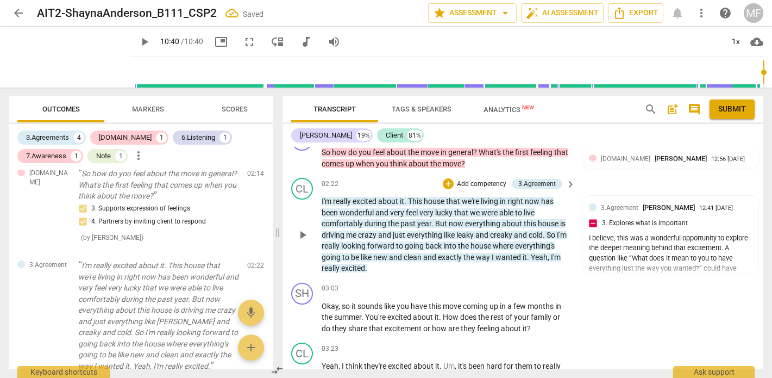
click at [474, 179] on p "Add competency" at bounding box center [482, 184] width 52 height 10
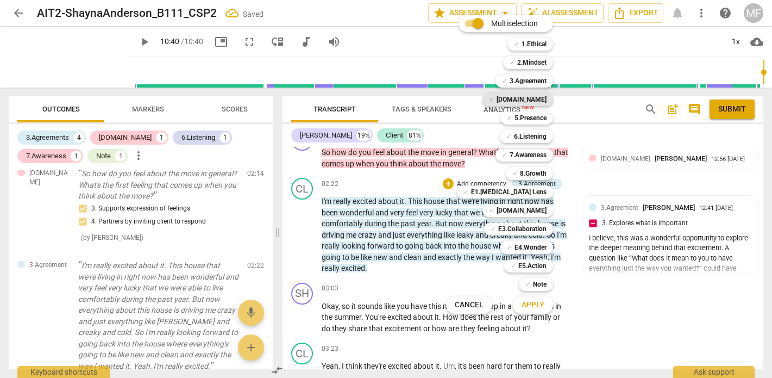
click at [527, 100] on b "[DOMAIN_NAME]" at bounding box center [521, 99] width 50 height 13
click at [537, 310] on button "Apply" at bounding box center [533, 305] width 40 height 20
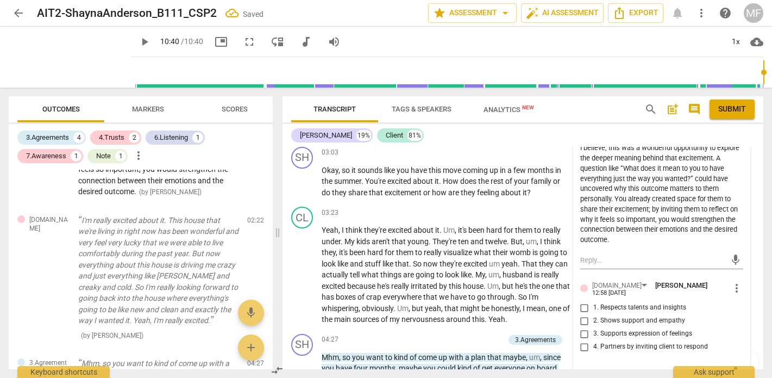
scroll to position [2659, 0]
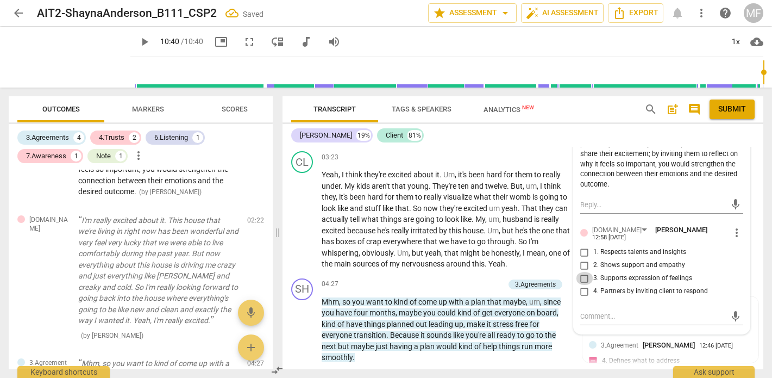
click at [580, 272] on input "3. Supports expression of feelings" at bounding box center [584, 278] width 17 height 13
click at [586, 285] on input "4. Partners by inviting client to respond" at bounding box center [584, 291] width 17 height 13
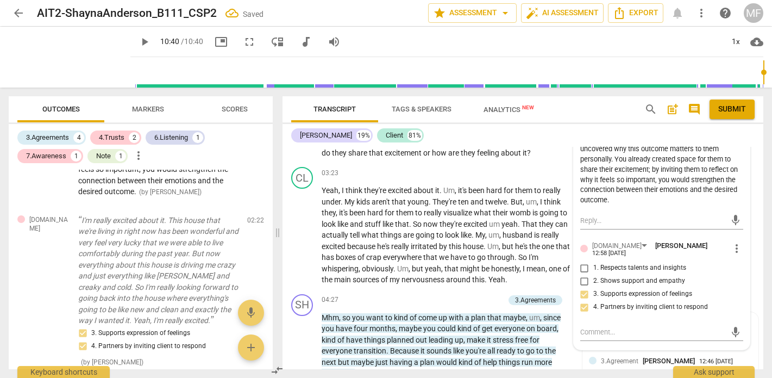
scroll to position [2622, 0]
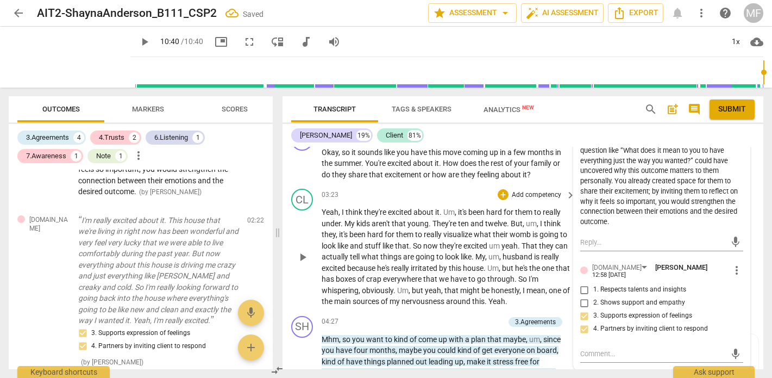
click at [531, 252] on span "husband" at bounding box center [518, 256] width 32 height 9
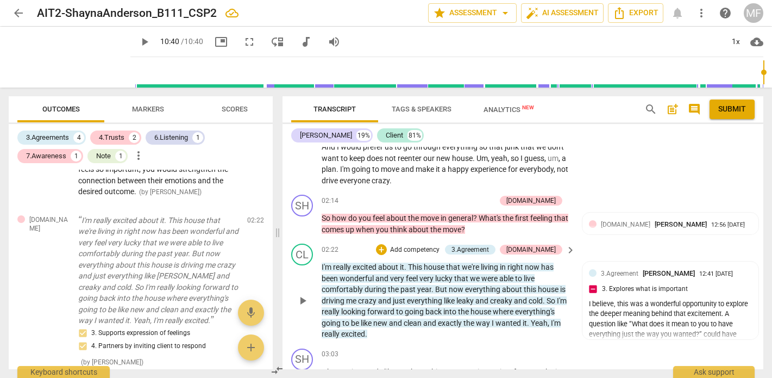
scroll to position [2402, 0]
click at [577, 191] on div "SH play_arrow pause 02:14 + Add competency [DOMAIN_NAME] keyboard_arrow_right S…" at bounding box center [522, 215] width 481 height 49
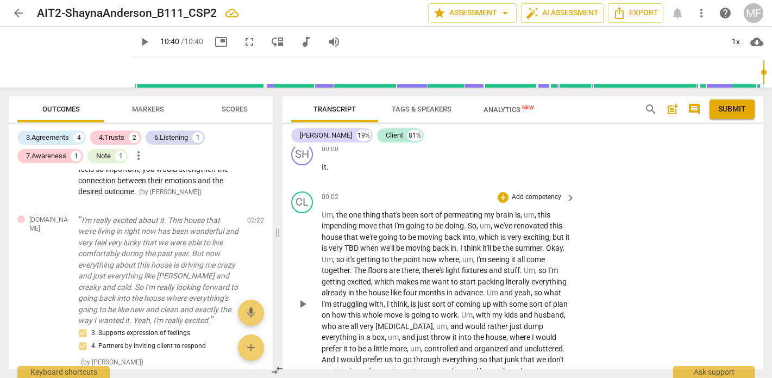
scroll to position [2179, 0]
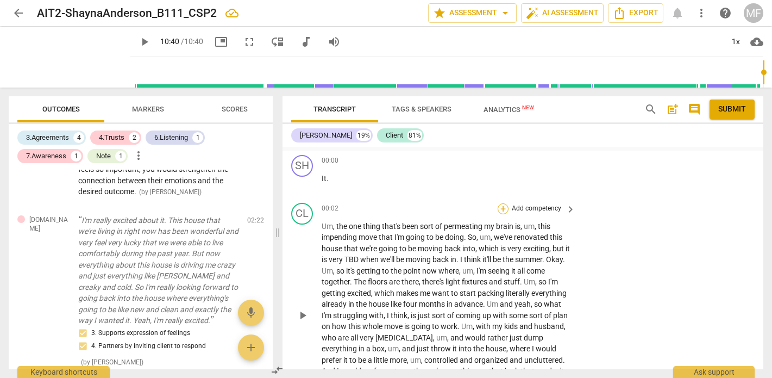
click at [505, 203] on div "+" at bounding box center [503, 208] width 11 height 11
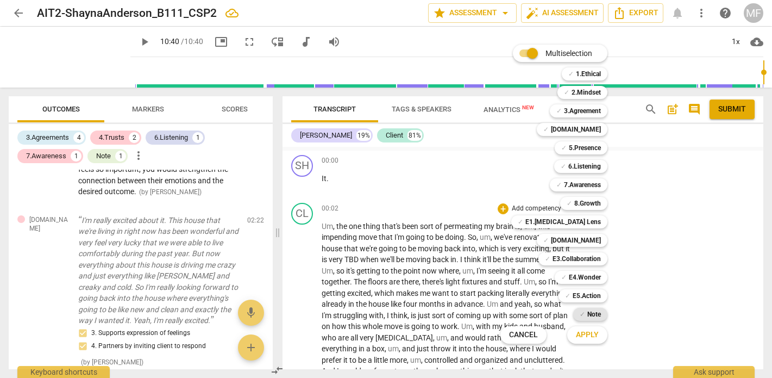
click at [590, 314] on b "Note" at bounding box center [594, 313] width 14 height 13
click at [592, 336] on span "Apply" at bounding box center [587, 334] width 23 height 11
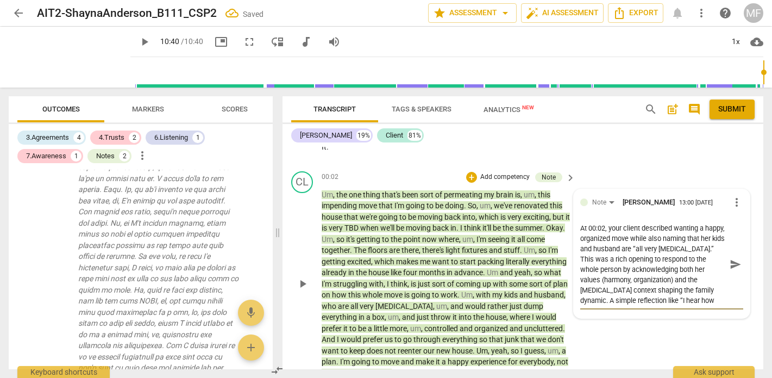
scroll to position [0, 0]
drag, startPoint x: 620, startPoint y: 216, endPoint x: 541, endPoint y: 216, distance: 79.3
click at [541, 216] on div "CL play_arrow pause 00:02 + Add competency Note keyboard_arrow_right Um , the o…" at bounding box center [522, 275] width 481 height 216
click at [651, 249] on textarea "The client described wanting a happy, organized move while also naming that her…" at bounding box center [653, 264] width 146 height 83
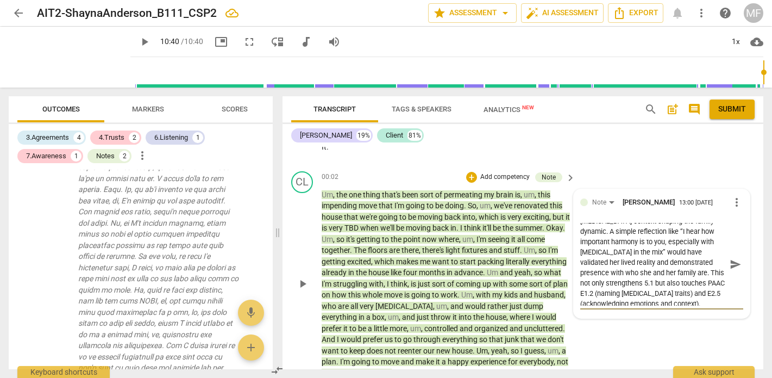
scroll to position [72, 0]
drag, startPoint x: 624, startPoint y: 260, endPoint x: 634, endPoint y: 295, distance: 36.8
click at [634, 295] on div "The client described wanting a happy, organized move while also naming that her…" at bounding box center [661, 264] width 163 height 90
click at [648, 291] on textarea "The client described wanting a happy, organized move while also naming that her…" at bounding box center [653, 264] width 146 height 83
click at [644, 317] on div "CL play_arrow pause 00:02 + Add competency Note keyboard_arrow_right Um , the o…" at bounding box center [522, 275] width 481 height 216
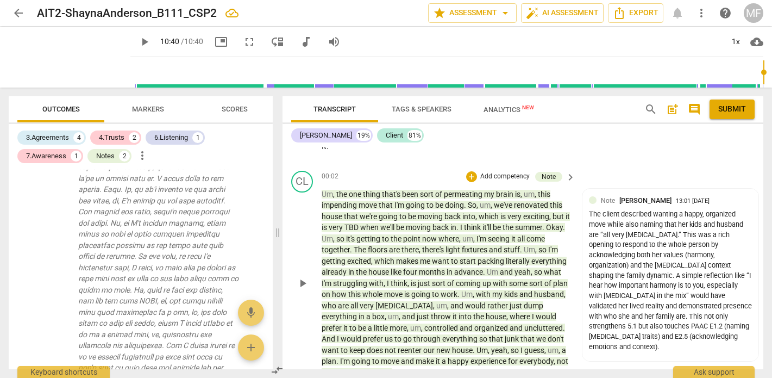
scroll to position [2206, 0]
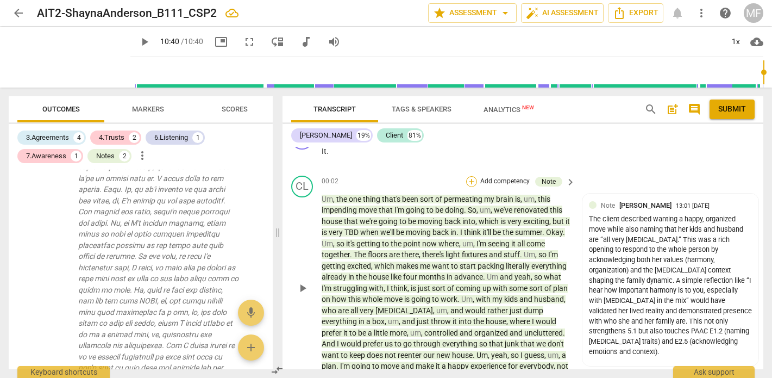
click at [473, 176] on div "+" at bounding box center [471, 181] width 11 height 11
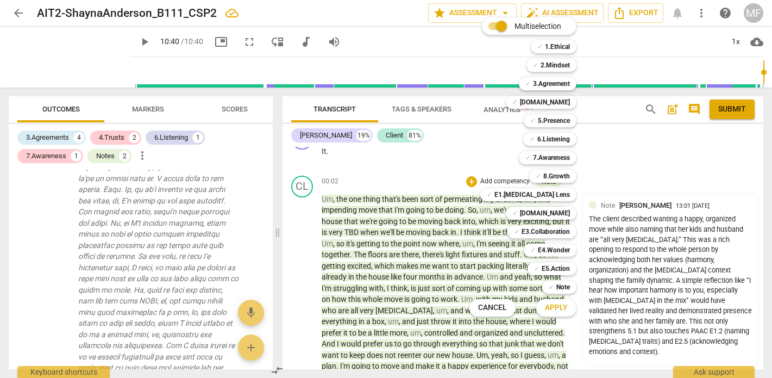
click at [548, 306] on span "Apply" at bounding box center [556, 307] width 23 height 11
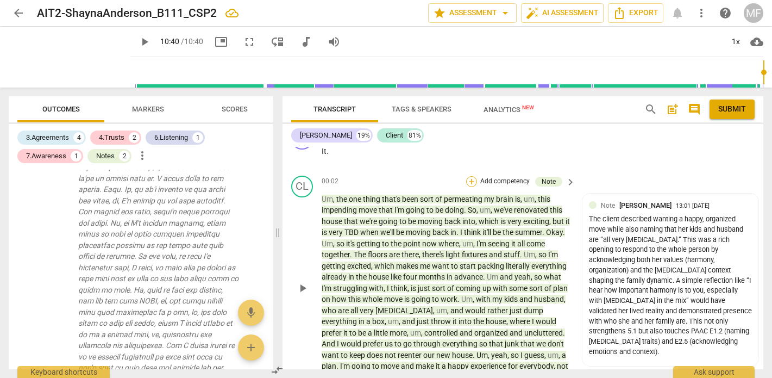
click at [470, 176] on div "+" at bounding box center [471, 181] width 11 height 11
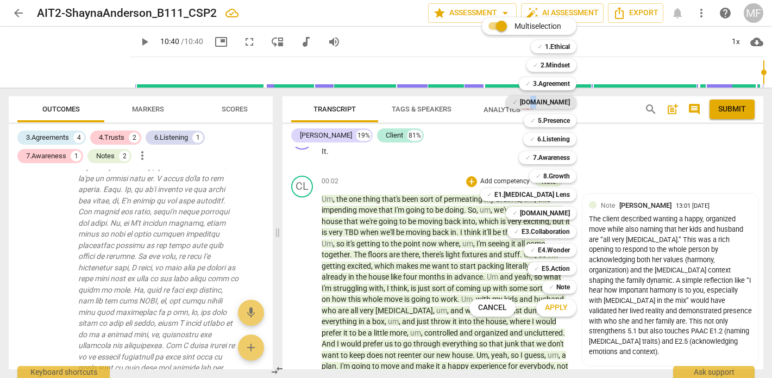
click at [558, 102] on b "[DOMAIN_NAME]" at bounding box center [545, 102] width 50 height 13
click at [567, 303] on span "Apply" at bounding box center [556, 307] width 23 height 11
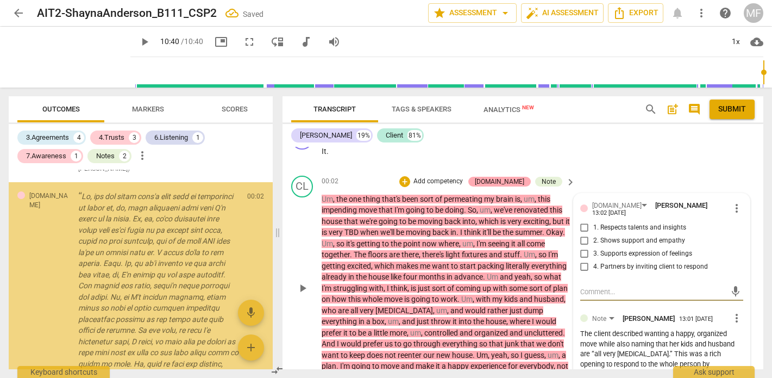
scroll to position [537, 0]
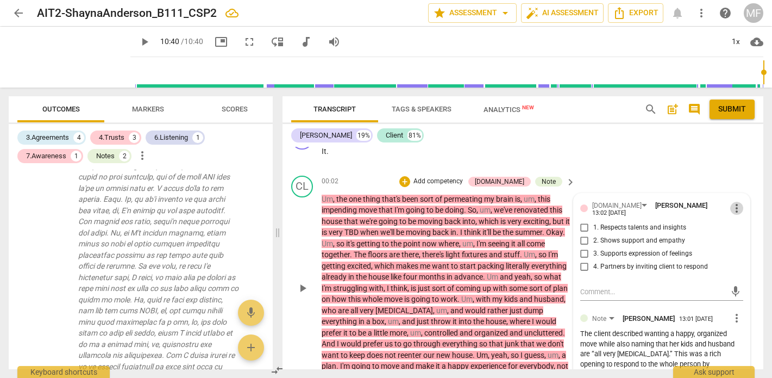
click at [733, 202] on span "more_vert" at bounding box center [736, 208] width 13 height 13
click at [741, 214] on li "Delete" at bounding box center [743, 214] width 37 height 21
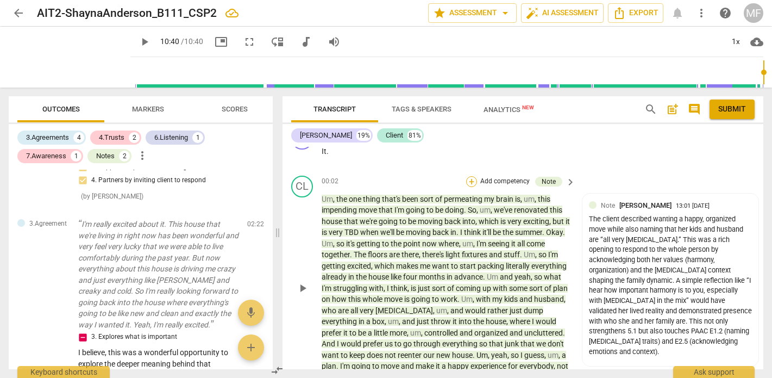
click at [470, 176] on div "+" at bounding box center [471, 181] width 11 height 11
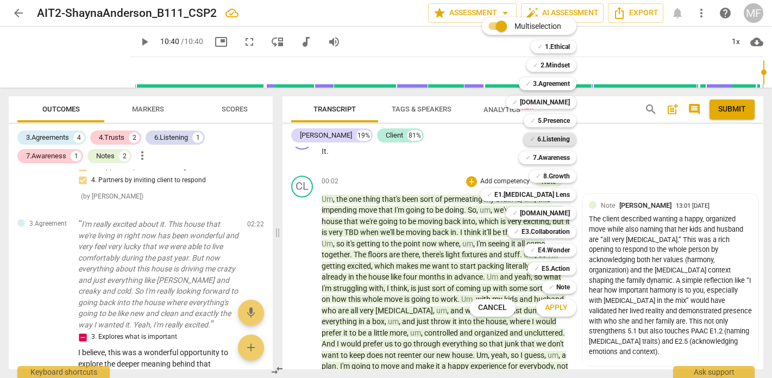
click at [546, 138] on b "6.Listening" at bounding box center [553, 139] width 33 height 13
click at [555, 310] on span "Apply" at bounding box center [556, 307] width 23 height 11
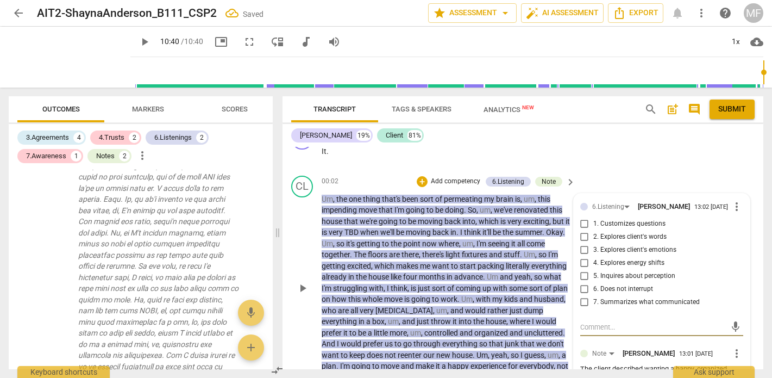
click at [583, 282] on input "6. Does not interrupt" at bounding box center [584, 288] width 17 height 13
click at [599, 322] on textarea at bounding box center [653, 327] width 146 height 10
paste textarea "you gave your client uninterrupted space to share at length. This demonstrates …"
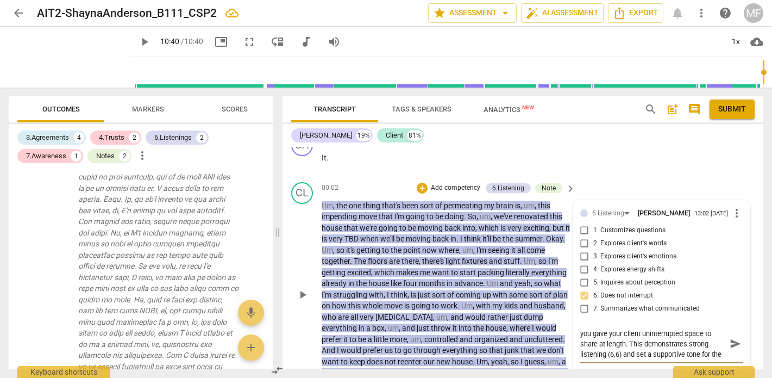
scroll to position [0, 0]
drag, startPoint x: 588, startPoint y: 322, endPoint x: 552, endPoint y: 323, distance: 35.9
click at [552, 322] on div "CL play_arrow pause 00:02 + Add competency 6.Listening Note keyboard_arrow_righ…" at bounding box center [522, 286] width 481 height 216
click at [650, 334] on textarea "You gave your client uninterrupted space to share at length. This demonstrates …" at bounding box center [653, 343] width 146 height 31
click at [627, 330] on textarea "You gave your client uninterrupted space to share at length. This demonstrates …" at bounding box center [653, 343] width 146 height 31
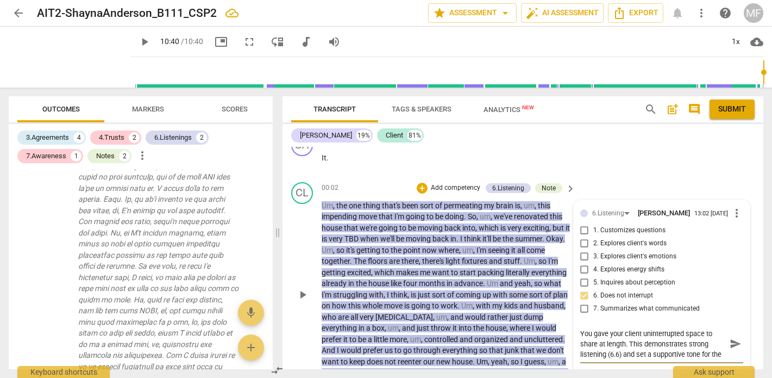
drag, startPoint x: 623, startPoint y: 341, endPoint x: 605, endPoint y: 341, distance: 17.4
click at [606, 342] on textarea "You gave your client uninterrupted space to share at length. This demonstrates …" at bounding box center [653, 343] width 146 height 31
click at [626, 343] on textarea "You gave your client uninterrupted space to share at length. This demonstrates …" at bounding box center [653, 343] width 146 height 31
click at [731, 337] on span "send" at bounding box center [736, 343] width 12 height 12
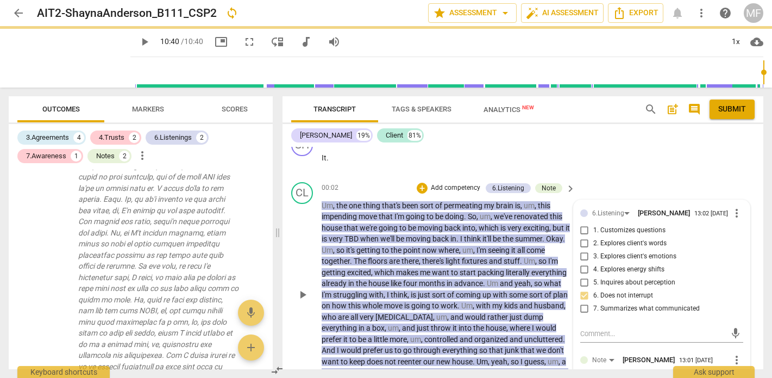
scroll to position [0, 0]
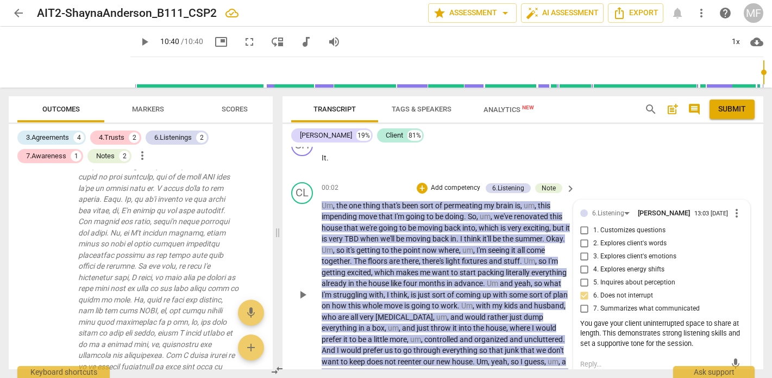
click at [452, 182] on div "+ Add competency 6.Listening Note" at bounding box center [490, 188] width 146 height 12
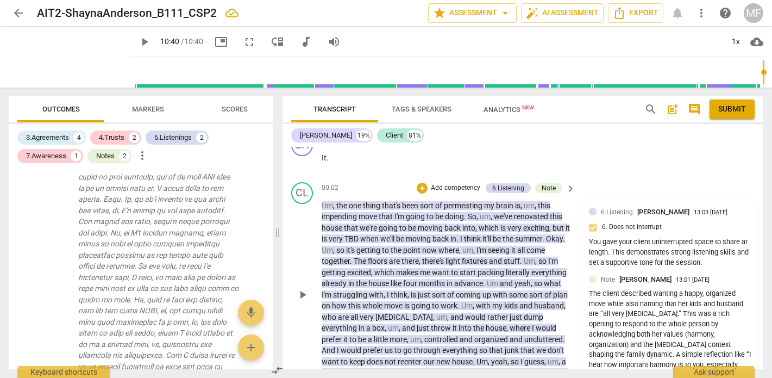
click at [450, 183] on p "Add competency" at bounding box center [456, 188] width 52 height 10
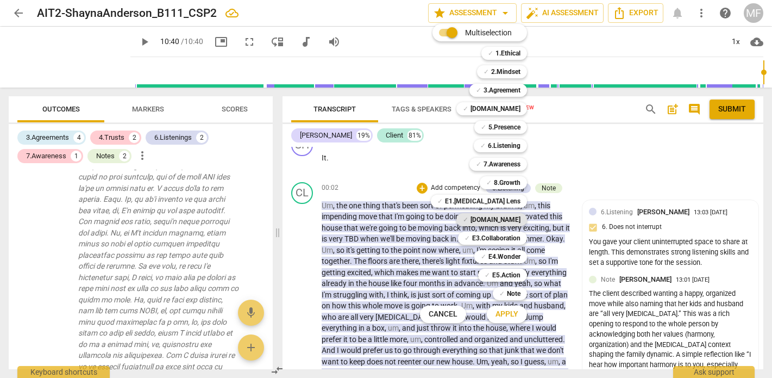
click at [498, 218] on b "[DOMAIN_NAME]" at bounding box center [495, 219] width 50 height 13
click at [505, 312] on span "Apply" at bounding box center [506, 314] width 23 height 11
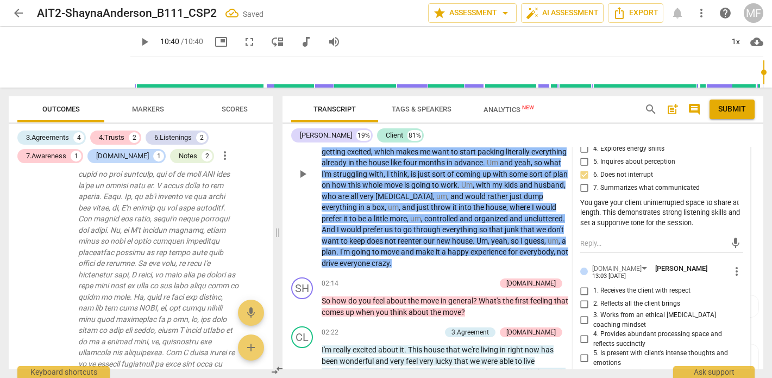
scroll to position [2319, 0]
click at [583, 333] on input "4. Provides abundant processing space and reflects succinctly" at bounding box center [584, 339] width 17 height 13
click at [385, 237] on span "does" at bounding box center [376, 241] width 18 height 9
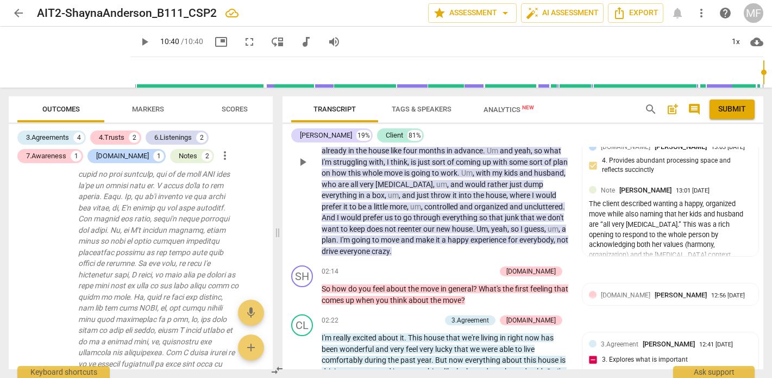
scroll to position [2341, 0]
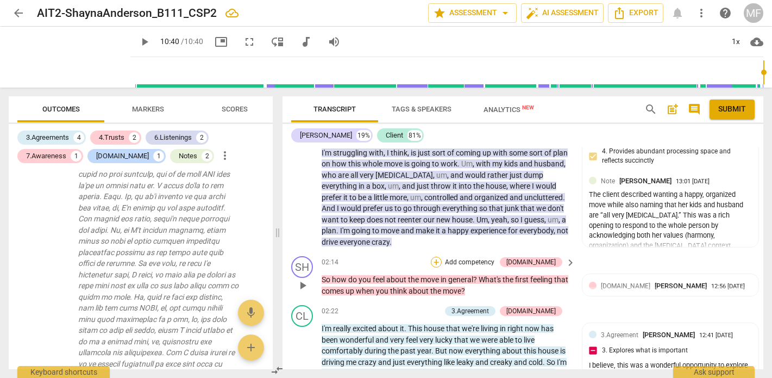
click at [442, 256] on div "+" at bounding box center [436, 261] width 11 height 11
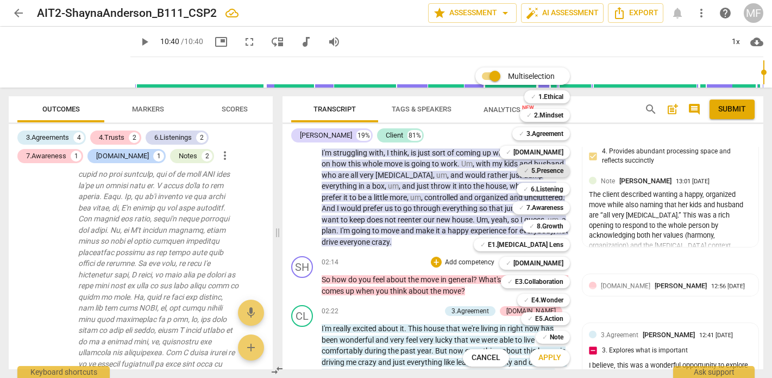
click at [543, 167] on b "5.Presence" at bounding box center [547, 170] width 32 height 13
click at [549, 357] on span "Apply" at bounding box center [549, 357] width 23 height 11
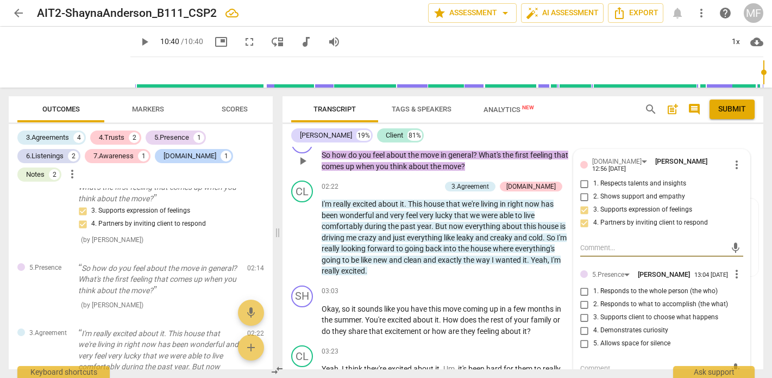
scroll to position [2472, 0]
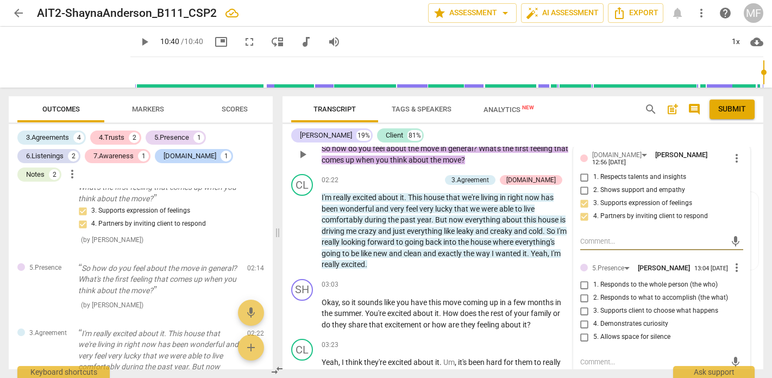
click at [583, 317] on input "4. Demonstrates curiosity" at bounding box center [584, 323] width 17 height 13
click at [514, 245] on p "I'm really excited about it . This house that we're living in right now has bee…" at bounding box center [446, 231] width 248 height 78
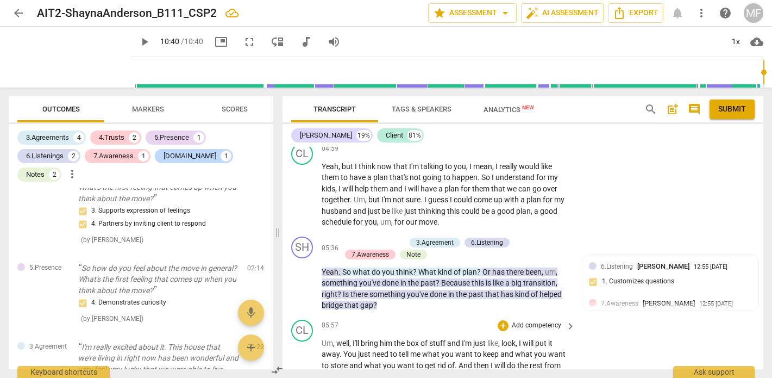
scroll to position [2893, 0]
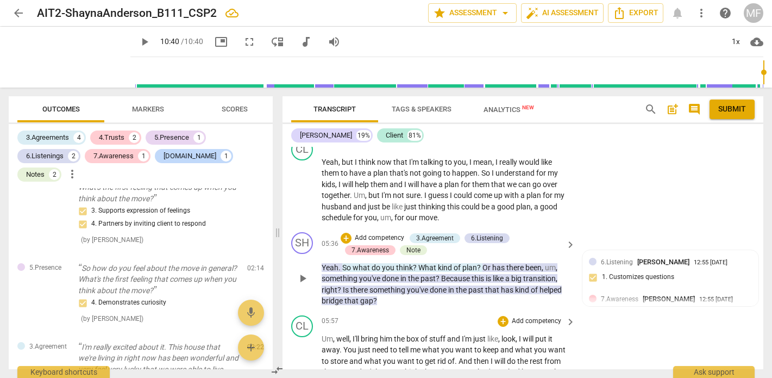
click at [368, 233] on p "Add competency" at bounding box center [380, 238] width 52 height 10
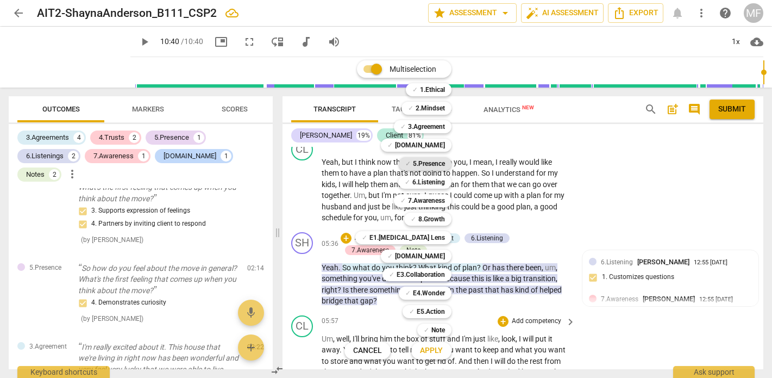
click at [425, 166] on b "5.Presence" at bounding box center [429, 163] width 32 height 13
click at [437, 349] on span "Apply" at bounding box center [431, 350] width 23 height 11
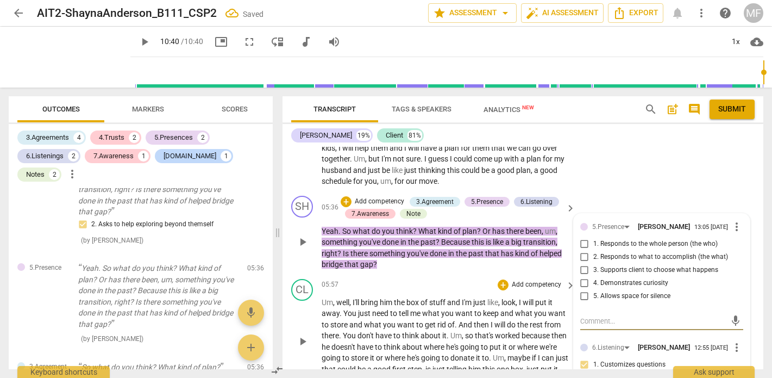
scroll to position [2933, 0]
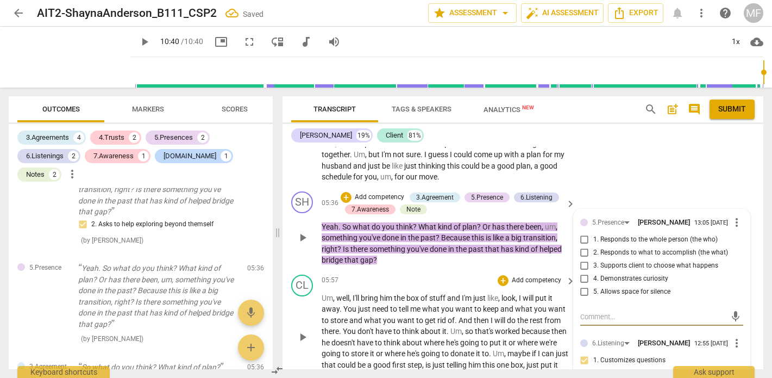
click at [582, 272] on input "4. Demonstrates curiosity" at bounding box center [584, 278] width 17 height 13
click at [672, 158] on div "CL play_arrow pause 04:59 + Add competency keyboard_arrow_right Yeah , but I th…" at bounding box center [522, 139] width 481 height 93
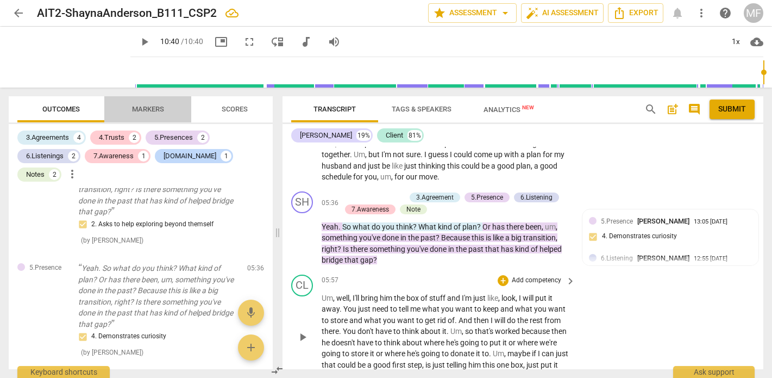
click at [153, 109] on span "Markers" at bounding box center [148, 109] width 32 height 8
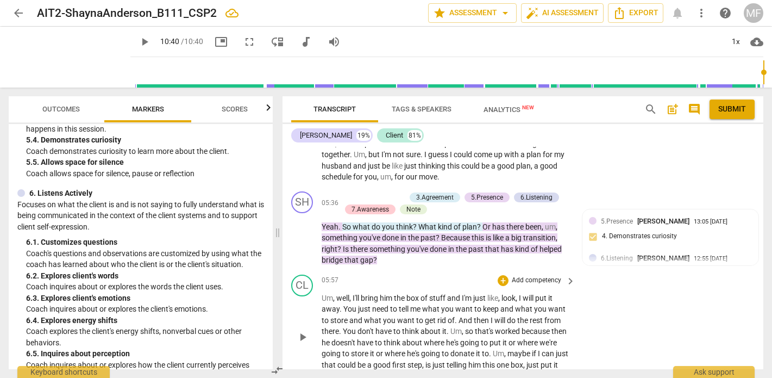
scroll to position [704, 0]
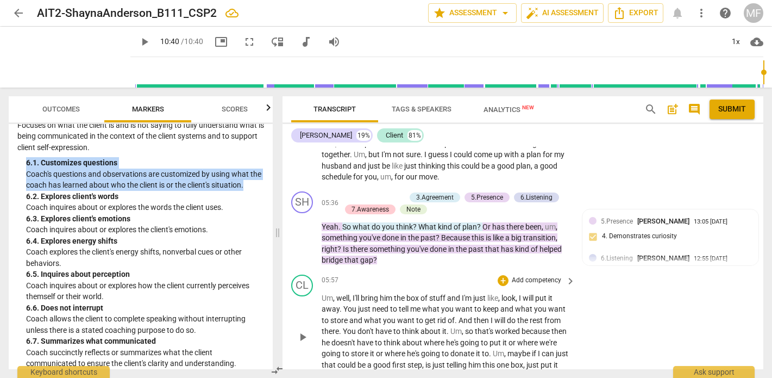
drag, startPoint x: 26, startPoint y: 146, endPoint x: 259, endPoint y: 169, distance: 234.1
click at [259, 169] on div "6. Listens Actively Focuses on what the client is and is not saying to fully un…" at bounding box center [140, 238] width 247 height 261
copy div "6. 1. Customizes questions Coach's questions and observations are customized by…"
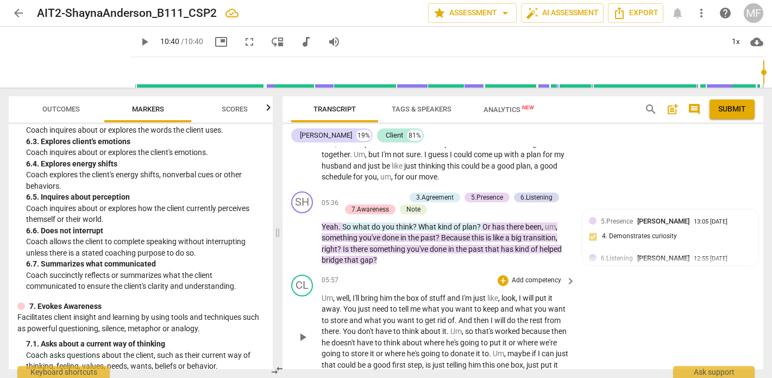
scroll to position [787, 0]
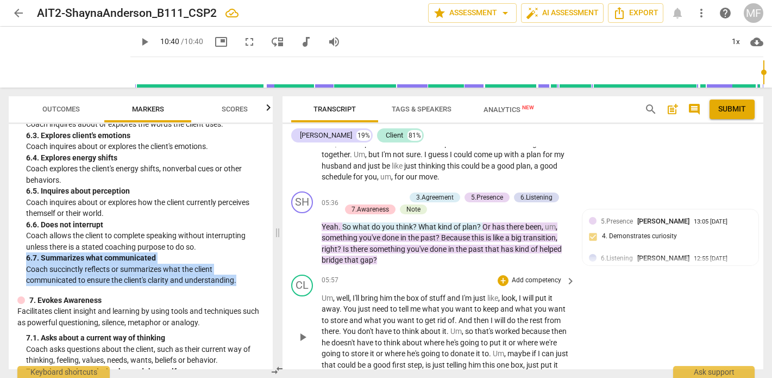
drag, startPoint x: 24, startPoint y: 236, endPoint x: 244, endPoint y: 259, distance: 221.7
click at [244, 259] on div "6. Listens Actively Focuses on what the client is and is not saying to fully un…" at bounding box center [140, 155] width 247 height 261
copy div "6. 7. Summarizes what communicated Coach succinctly reflects or summarizes what…"
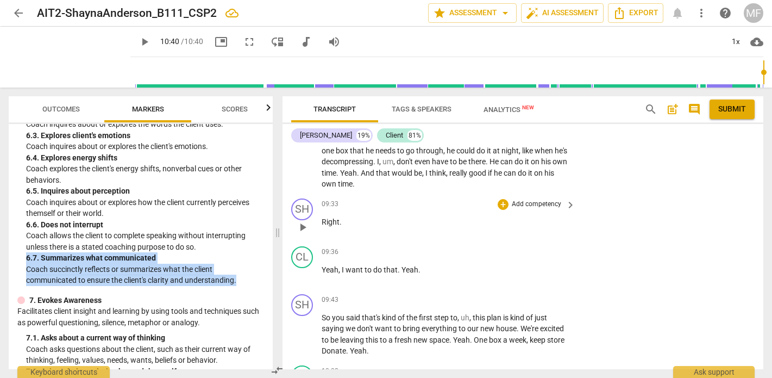
scroll to position [3632, 0]
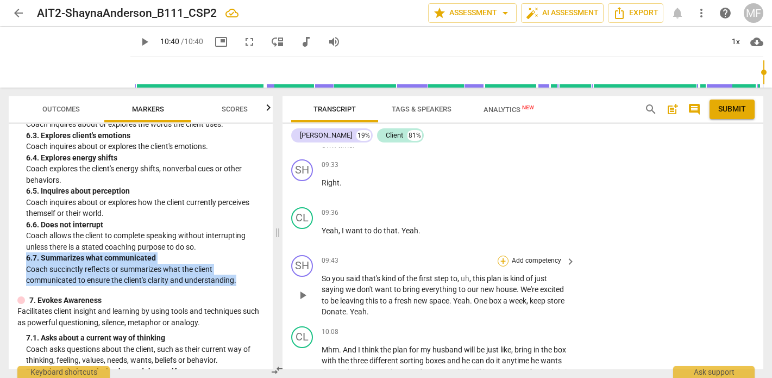
click at [502, 255] on div "+" at bounding box center [503, 260] width 11 height 11
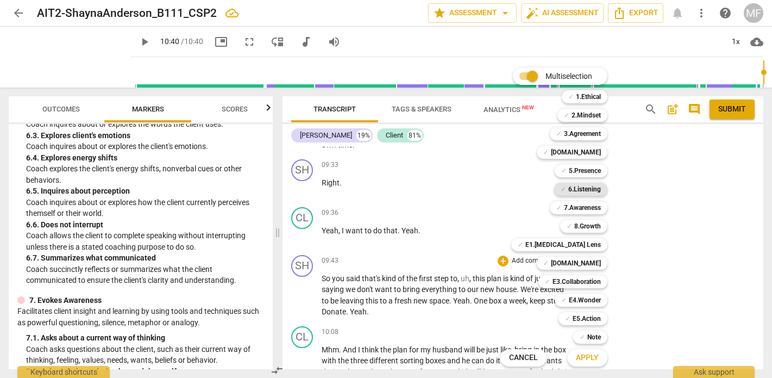
click at [578, 193] on b "6.Listening" at bounding box center [584, 189] width 33 height 13
click at [590, 360] on span "Apply" at bounding box center [587, 357] width 23 height 11
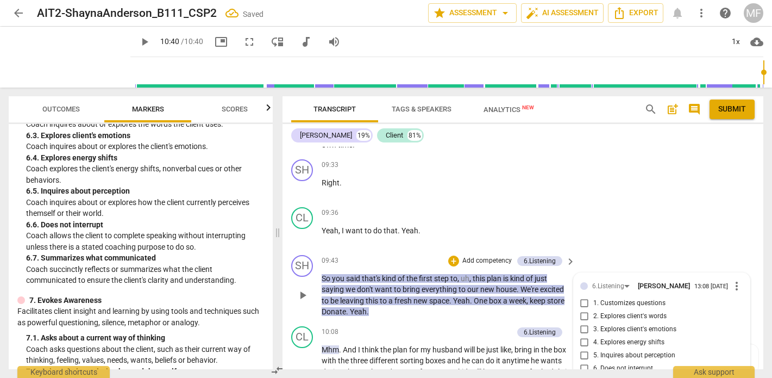
scroll to position [3639, 0]
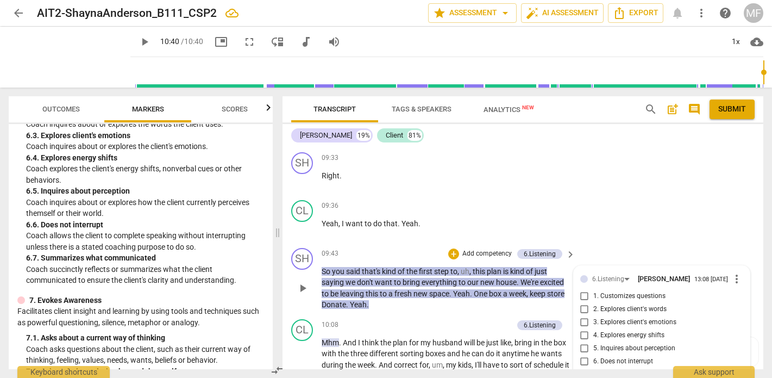
click at [584, 368] on input "7. Summarizes what communicated" at bounding box center [584, 374] width 17 height 13
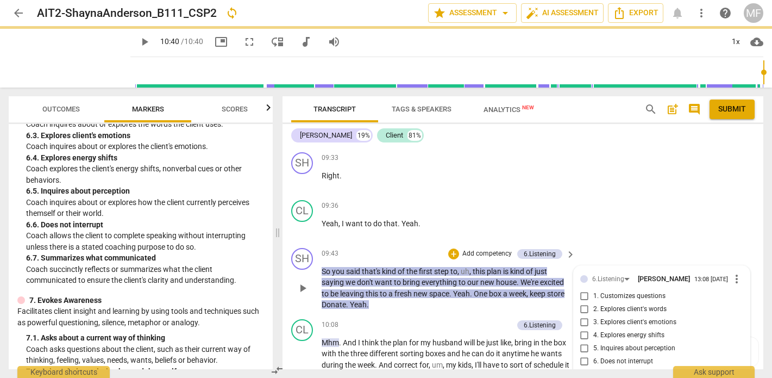
click at [625, 243] on div "SH play_arrow pause 09:43 + Add competency 6.Listening keyboard_arrow_right So …" at bounding box center [522, 278] width 481 height 71
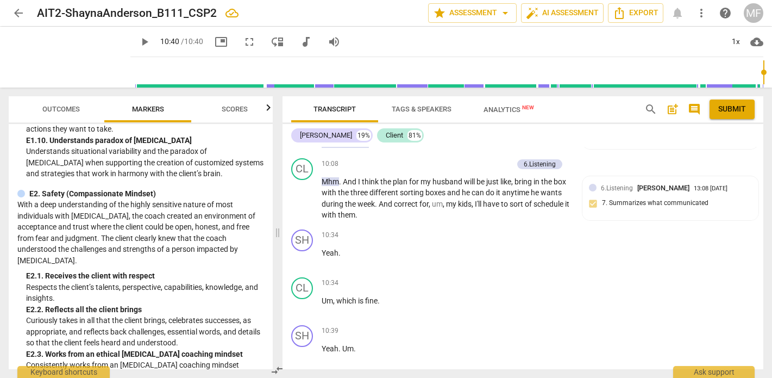
scroll to position [2103, 0]
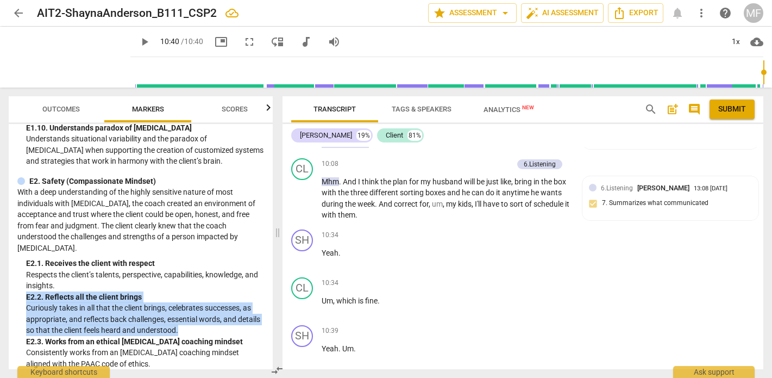
drag, startPoint x: 26, startPoint y: 234, endPoint x: 209, endPoint y: 268, distance: 186.1
click at [209, 291] on div "E2. 2. Reflects all the client brings Curiously takes in all that the client br…" at bounding box center [145, 313] width 238 height 45
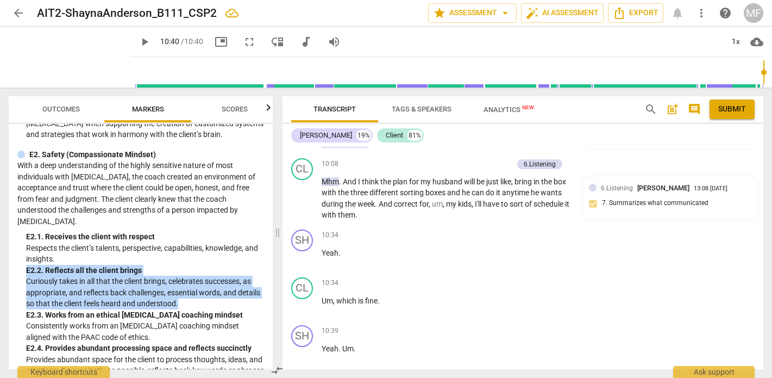
scroll to position [2131, 0]
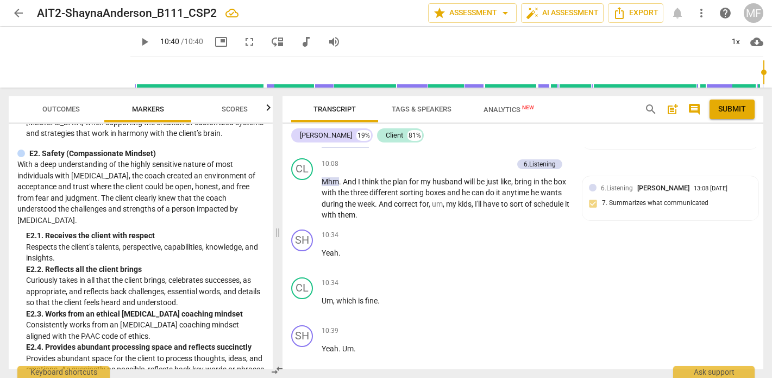
click at [114, 353] on p "Provides abundant space for the client to process thoughts, ideas, and emotions…" at bounding box center [145, 375] width 238 height 45
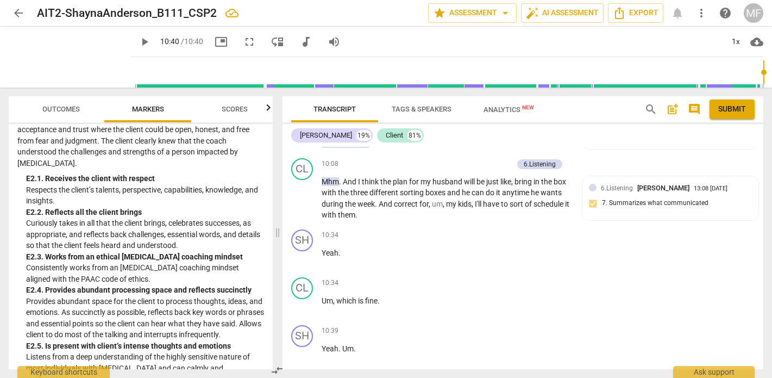
scroll to position [2232, 0]
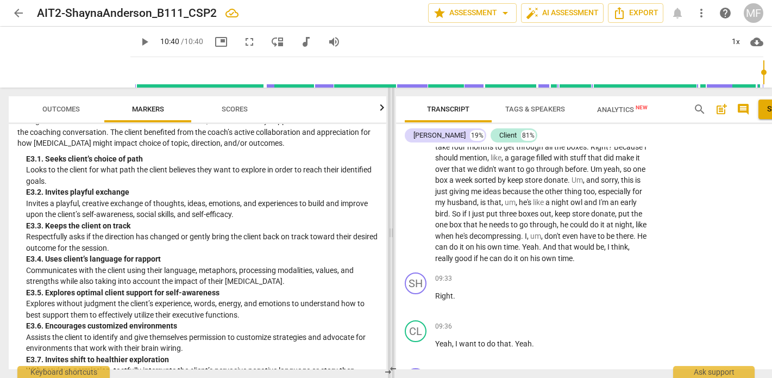
drag, startPoint x: 278, startPoint y: 230, endPoint x: 392, endPoint y: 235, distance: 114.2
click at [392, 235] on span at bounding box center [391, 232] width 7 height 290
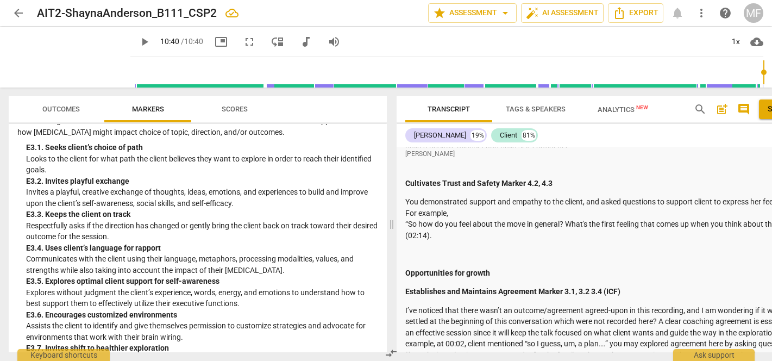
scroll to position [1575, 0]
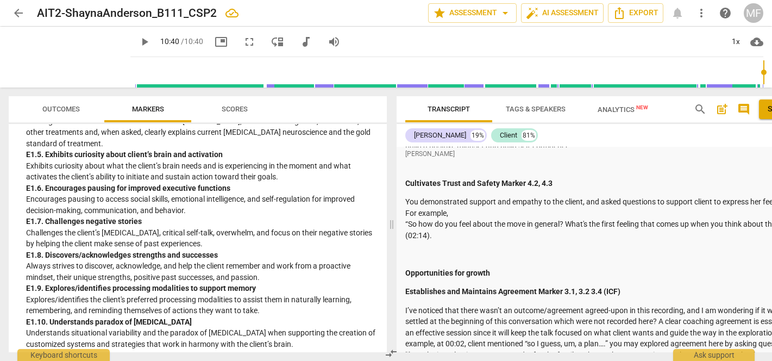
click at [24, 242] on div "E1. [MEDICAL_DATA] Lens (Impact) With a deep understanding of [MEDICAL_DATA] tr…" at bounding box center [197, 152] width 361 height 394
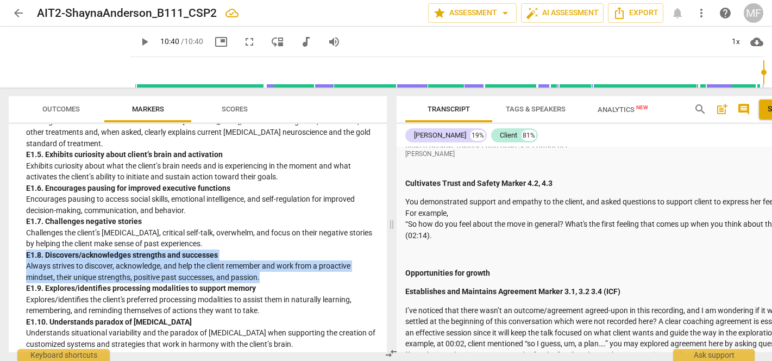
drag, startPoint x: 26, startPoint y: 237, endPoint x: 264, endPoint y: 257, distance: 239.3
click at [264, 257] on div "E1. [MEDICAL_DATA] Lens (Impact) With a deep understanding of [MEDICAL_DATA] tr…" at bounding box center [197, 152] width 361 height 394
copy div "E1. 8. Discovers/acknowledges strengths and successes Always strives to discove…"
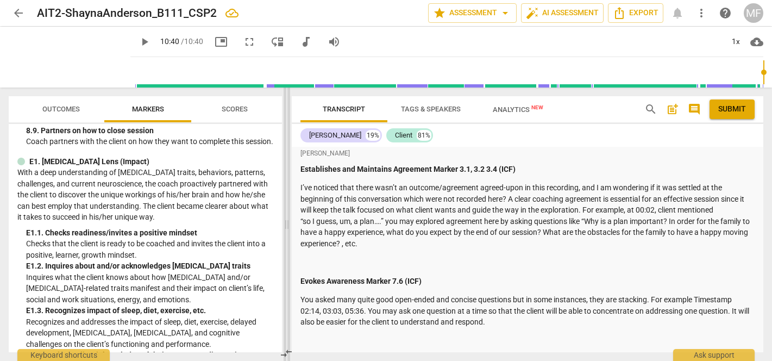
drag, startPoint x: 394, startPoint y: 225, endPoint x: 287, endPoint y: 223, distance: 107.0
click at [287, 223] on span at bounding box center [287, 223] width 7 height 273
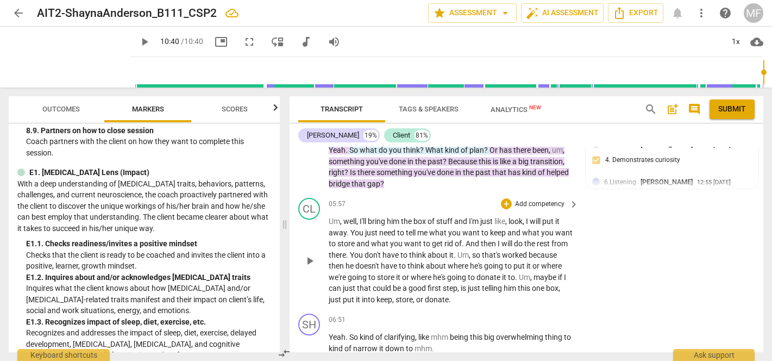
scroll to position [3025, 0]
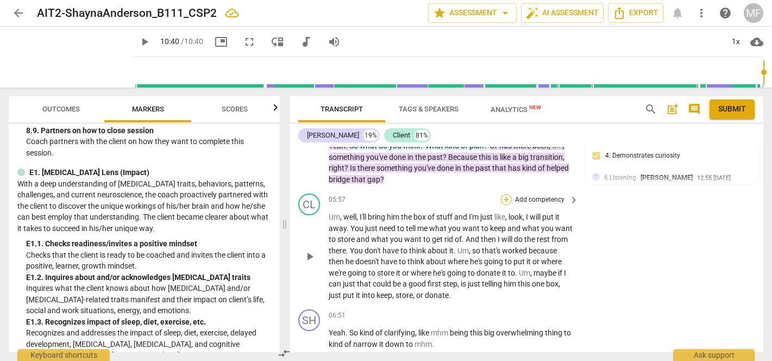
click at [505, 194] on div "+" at bounding box center [506, 199] width 11 height 11
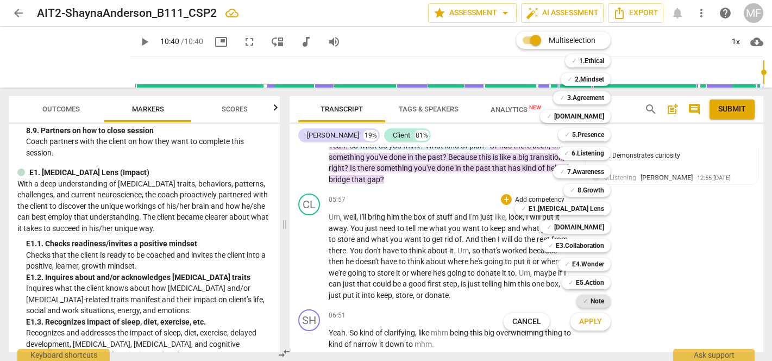
click at [596, 301] on b "Note" at bounding box center [597, 300] width 14 height 13
click at [598, 328] on button "Apply" at bounding box center [590, 322] width 40 height 20
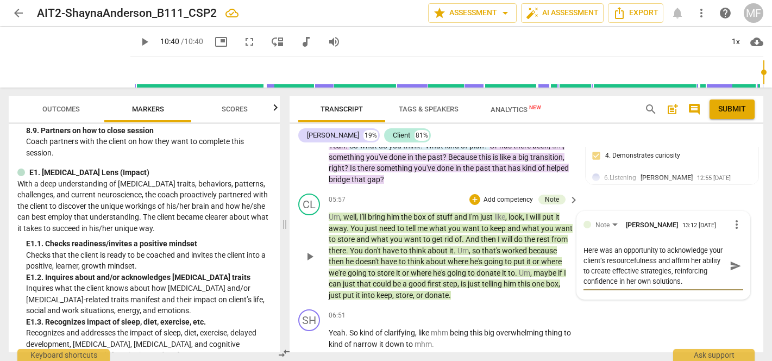
drag, startPoint x: 688, startPoint y: 257, endPoint x: 721, endPoint y: 269, distance: 35.0
click at [721, 269] on textarea "Here was an opportunity to acknowledge your client’s resourcefulness and affirm…" at bounding box center [654, 265] width 142 height 41
click at [731, 255] on span "send" at bounding box center [736, 261] width 12 height 12
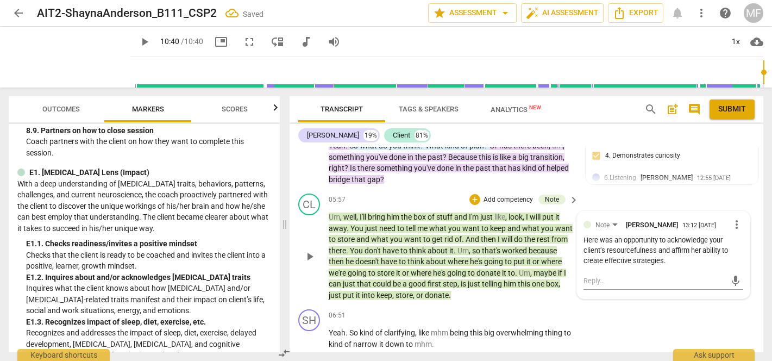
click at [614, 235] on div "Here was an opportunity to acknowledge your client’s resourcefulness and affirm…" at bounding box center [663, 250] width 160 height 30
click at [731, 218] on span "more_vert" at bounding box center [736, 224] width 13 height 13
click at [734, 209] on li "Edit" at bounding box center [743, 208] width 37 height 21
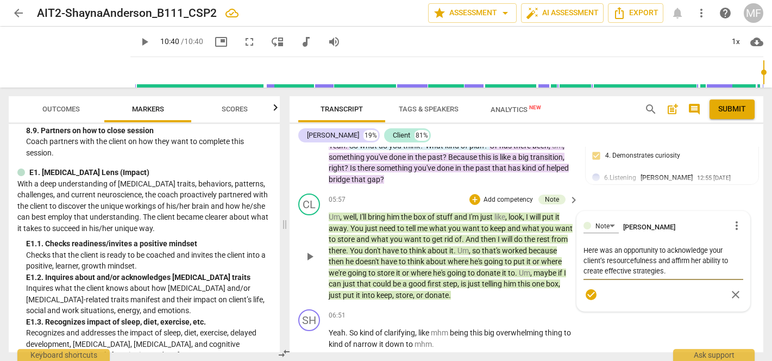
drag, startPoint x: 620, startPoint y: 232, endPoint x: 543, endPoint y: 231, distance: 77.7
click at [542, 232] on div "CL play_arrow pause 05:57 + Add competency Note keyboard_arrow_right Um , well …" at bounding box center [527, 247] width 474 height 116
click at [590, 288] on span "check_circle" at bounding box center [590, 294] width 13 height 13
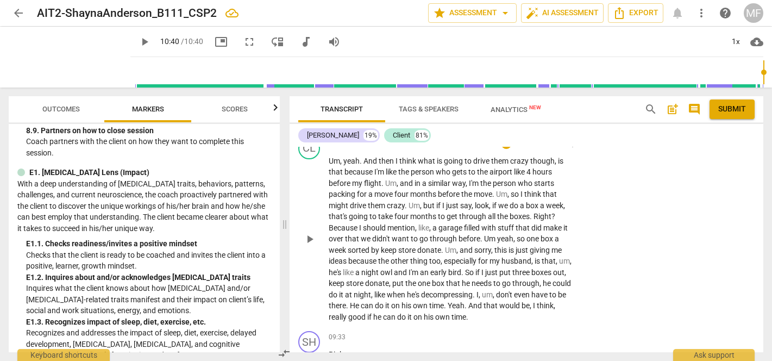
scroll to position [3451, 0]
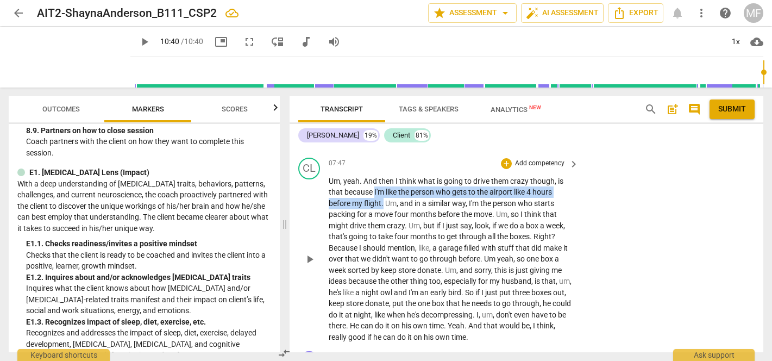
drag, startPoint x: 374, startPoint y: 169, endPoint x: 383, endPoint y: 179, distance: 13.1
click at [383, 179] on p "Um , yeah . And then I think what is going to drive them crazy though , is that…" at bounding box center [451, 258] width 244 height 167
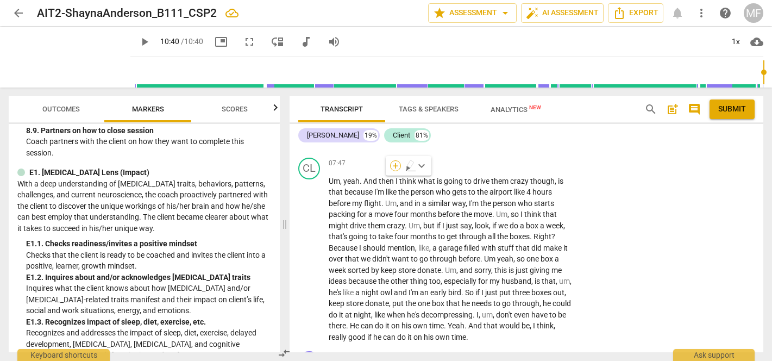
click at [397, 167] on div "+" at bounding box center [395, 165] width 11 height 11
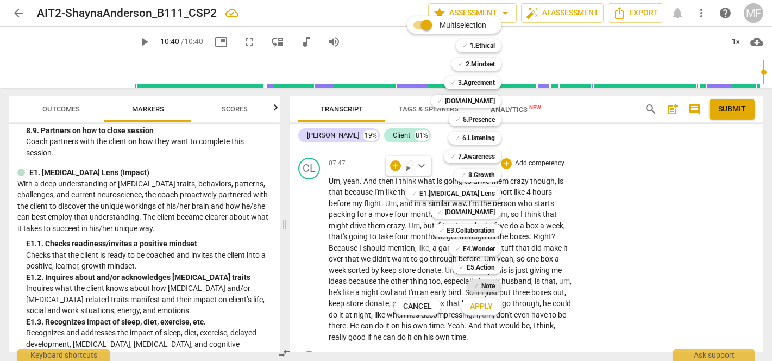
click at [488, 287] on b "Note" at bounding box center [488, 285] width 14 height 13
click at [482, 307] on span "Apply" at bounding box center [481, 306] width 23 height 11
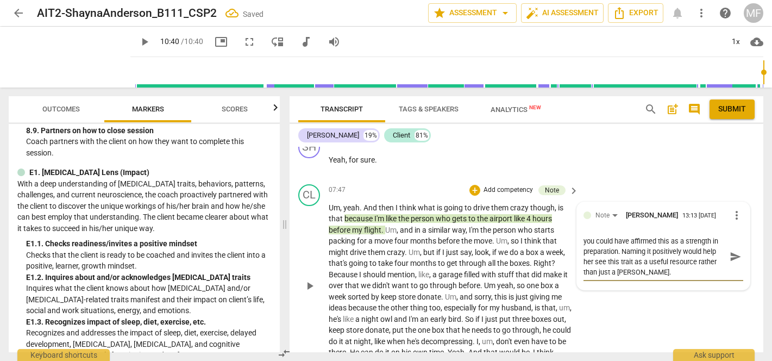
scroll to position [3418, 0]
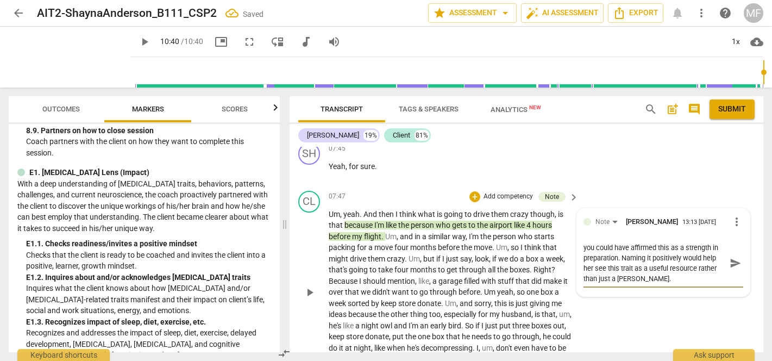
click at [610, 242] on textarea "you could have affirmed this as a strength in preparation. Naming it positively…" at bounding box center [654, 262] width 142 height 41
drag, startPoint x: 610, startPoint y: 228, endPoint x: 558, endPoint y: 228, distance: 51.6
click at [557, 228] on div "CL play_arrow pause 07:47 + Add competency Note keyboard_arrow_right Um , yeah …" at bounding box center [527, 283] width 474 height 194
click at [636, 242] on textarea "Could you have affirmed this as a strength in preparation. Naming it positively…" at bounding box center [654, 262] width 142 height 41
click at [616, 242] on textarea "Could you have affirmed this as a strength in preparation. Naming it positively…" at bounding box center [654, 262] width 142 height 41
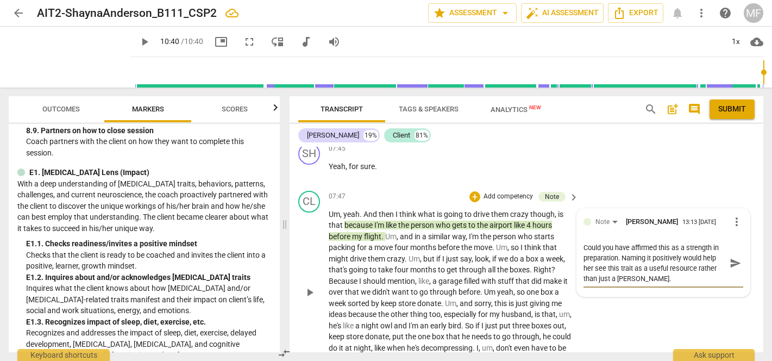
click at [583, 242] on textarea "Could you have affirmed this as a strength in preparation. Naming it positively…" at bounding box center [654, 262] width 142 height 41
click at [623, 242] on textarea "you could have affirmed this as a strength in preparation. Naming it positively…" at bounding box center [654, 262] width 142 height 41
drag, startPoint x: 591, startPoint y: 227, endPoint x: 575, endPoint y: 227, distance: 16.3
click at [577, 227] on div "Note [PERSON_NAME] 13:13 [DATE] more_vert you could have affirmed this as a str…" at bounding box center [663, 252] width 173 height 87
click at [691, 242] on textarea "This was an opportunity to affirmed this as a strength in preparation. Naming i…" at bounding box center [654, 262] width 142 height 41
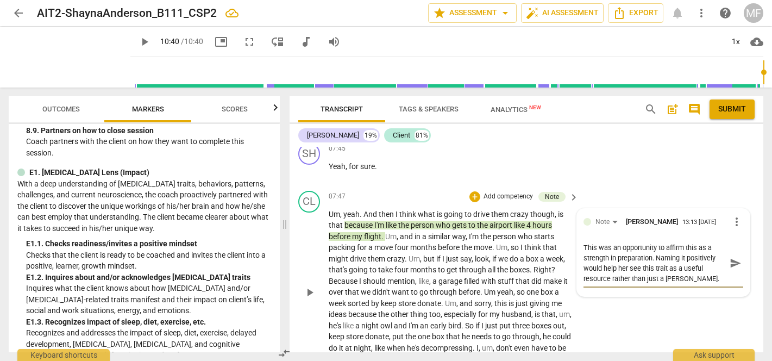
click at [631, 242] on textarea "This was an opportunity to affirm this as a strength in preparation. Naming it …" at bounding box center [654, 262] width 142 height 41
click at [651, 242] on textarea "This was an opportunity to affirm this as a strength in preparation. Naming it …" at bounding box center [654, 262] width 142 height 41
drag, startPoint x: 701, startPoint y: 259, endPoint x: 608, endPoint y: 257, distance: 92.9
click at [608, 257] on textarea "This was an opportunity to affirm this as a strength in preparation. Naming it …" at bounding box center [654, 262] width 142 height 41
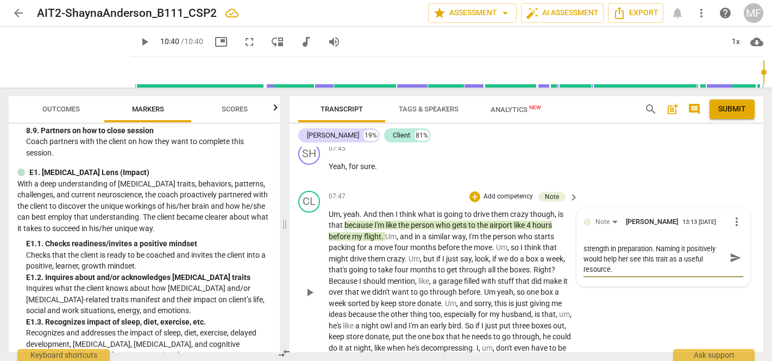
click at [625, 242] on textarea "This was an opportunity to affirm this as a strength in preparation. Naming it …" at bounding box center [654, 257] width 142 height 31
click at [734, 251] on span "send" at bounding box center [736, 257] width 12 height 12
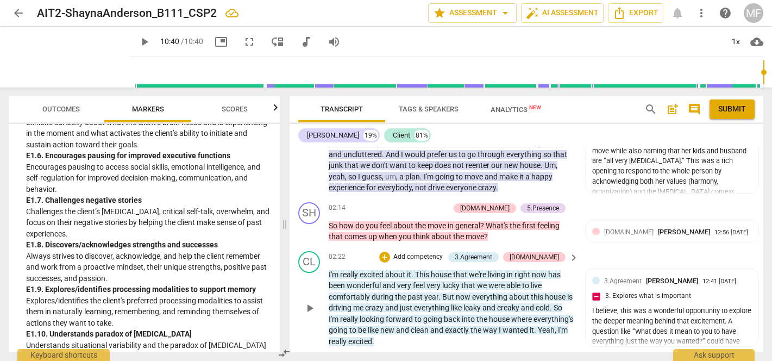
scroll to position [2462, 0]
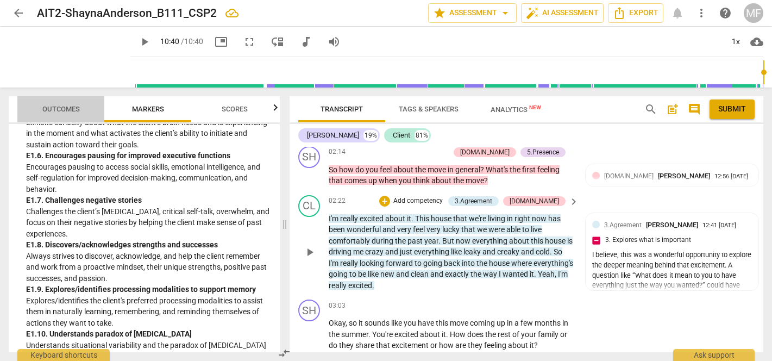
click at [74, 113] on span "Outcomes" at bounding box center [61, 109] width 64 height 15
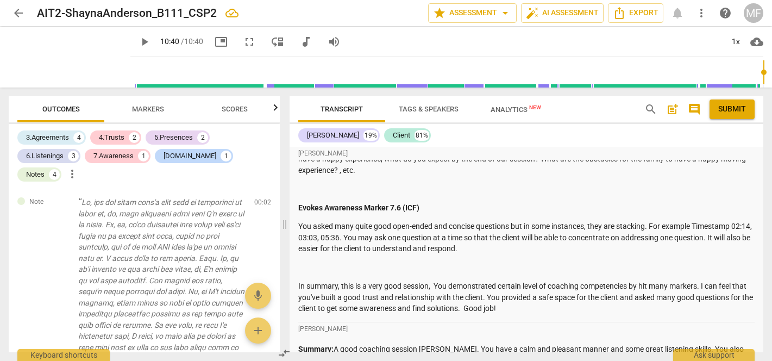
scroll to position [1894, 0]
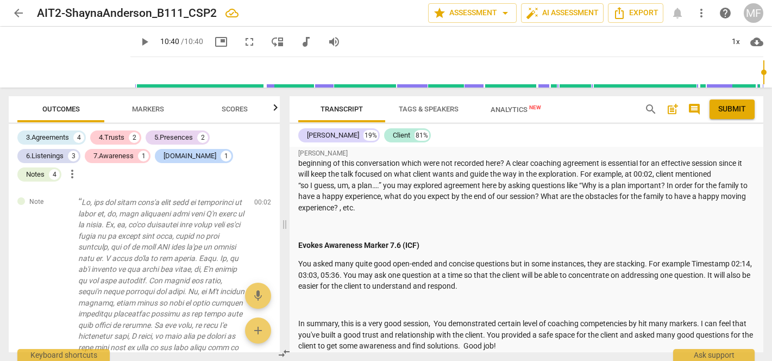
click at [671, 112] on span "post_add" at bounding box center [672, 109] width 13 height 13
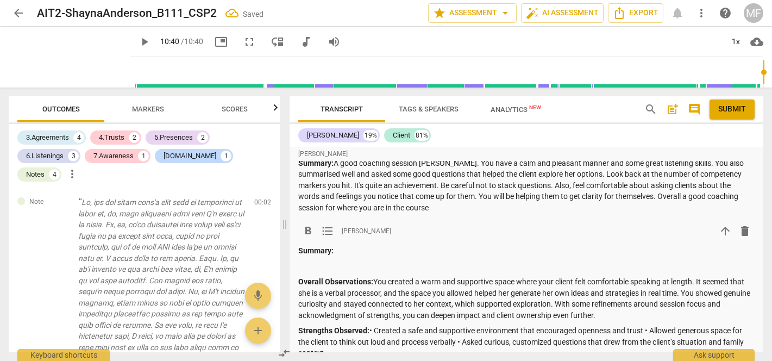
scroll to position [2098, 0]
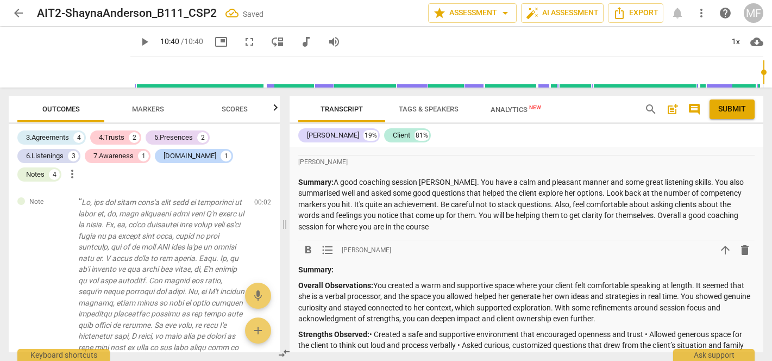
click at [387, 280] on p "Overall Observations: You created a warm and supportive space where your client…" at bounding box center [526, 302] width 456 height 45
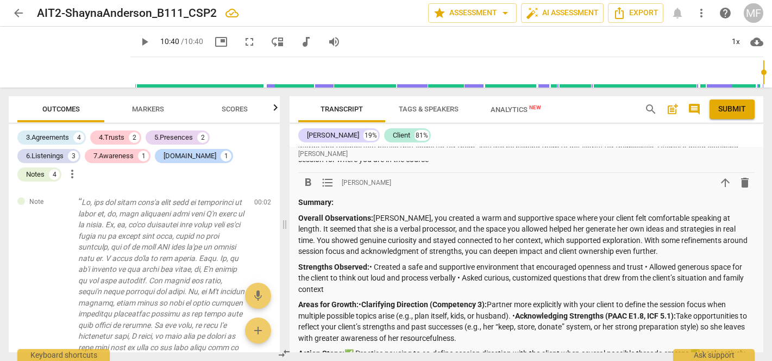
scroll to position [2169, 0]
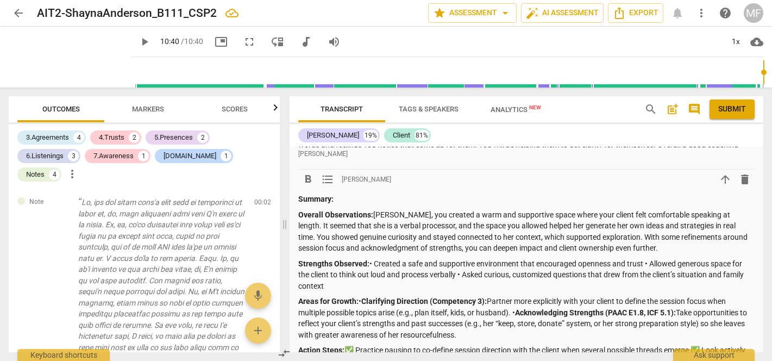
click at [375, 258] on p "Strengths Observed: • Created a safe and supportive environment that encouraged…" at bounding box center [526, 275] width 456 height 34
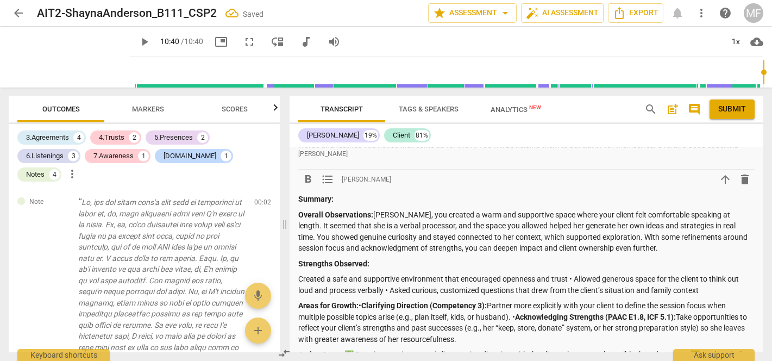
click at [574, 273] on p "Created a safe and supportive environment that encouraged openness and trust • …" at bounding box center [526, 284] width 456 height 22
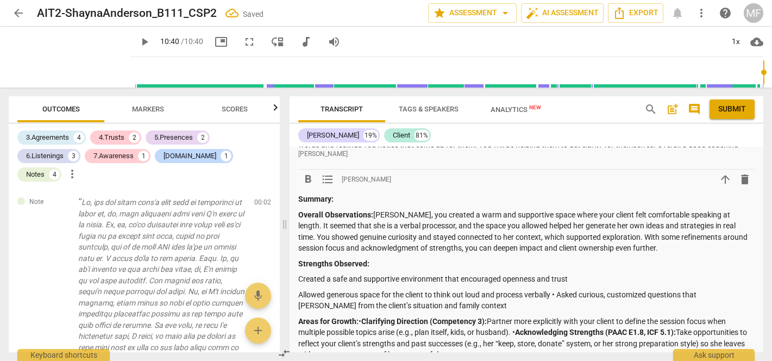
click at [561, 289] on p "Allowed generous space for the client to think out loud and process verbally • …" at bounding box center [526, 300] width 456 height 22
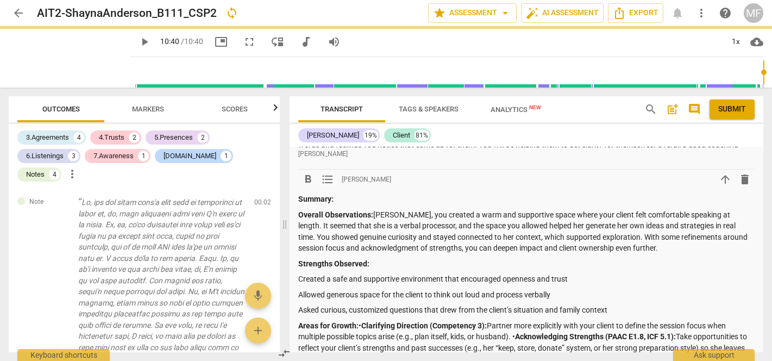
scroll to position [2174, 0]
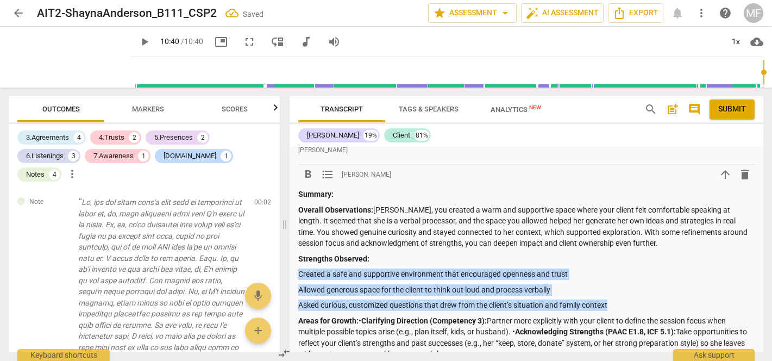
drag, startPoint x: 618, startPoint y: 290, endPoint x: 298, endPoint y: 257, distance: 322.2
click at [328, 168] on span "format_list_bulleted" at bounding box center [327, 174] width 13 height 13
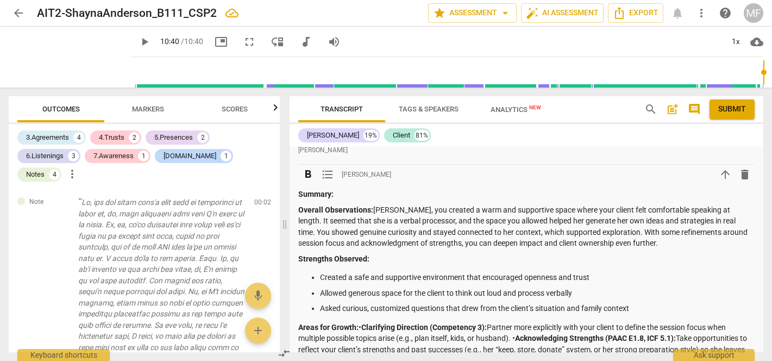
click at [435, 301] on div "Summary: Overall Observations: [PERSON_NAME], you created a warm and supportive…" at bounding box center [526, 320] width 456 height 264
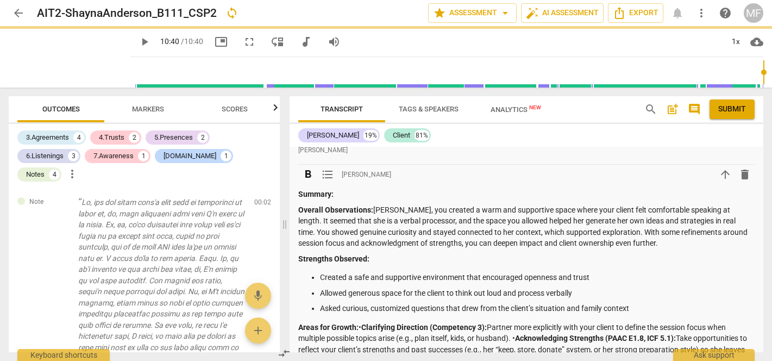
scroll to position [2232, 0]
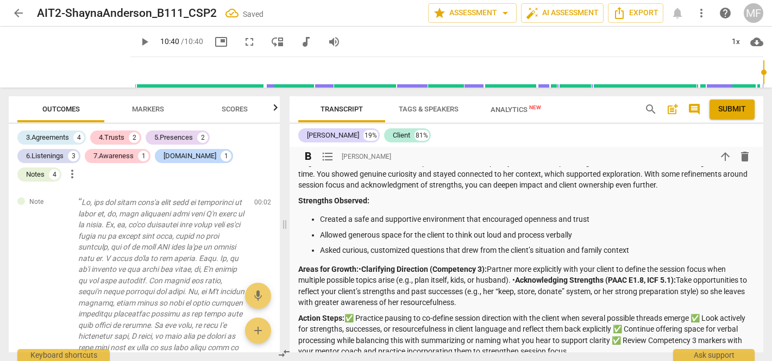
click at [401, 244] on p "Asked curious, customized questions that drew from the client’s situation and f…" at bounding box center [537, 249] width 435 height 11
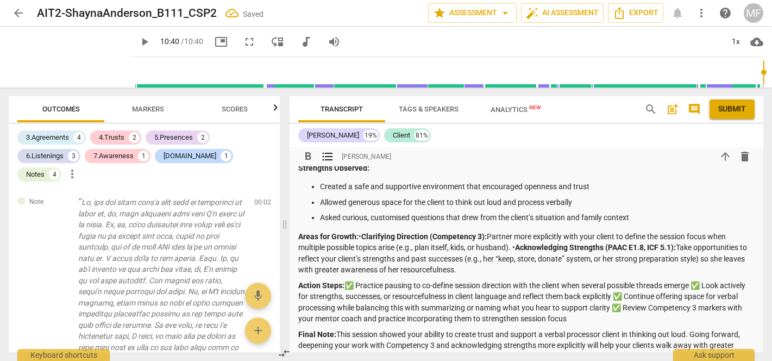
scroll to position [2272, 0]
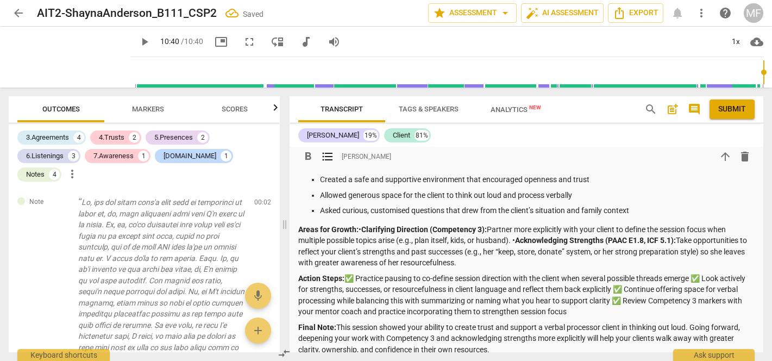
click at [358, 224] on p "Areas for Growth: • Clarifying Direction (Competency 3): Partner more explicitl…" at bounding box center [526, 246] width 456 height 45
click at [365, 225] on strong "Clarifying Direction (Competency 3):" at bounding box center [423, 229] width 125 height 9
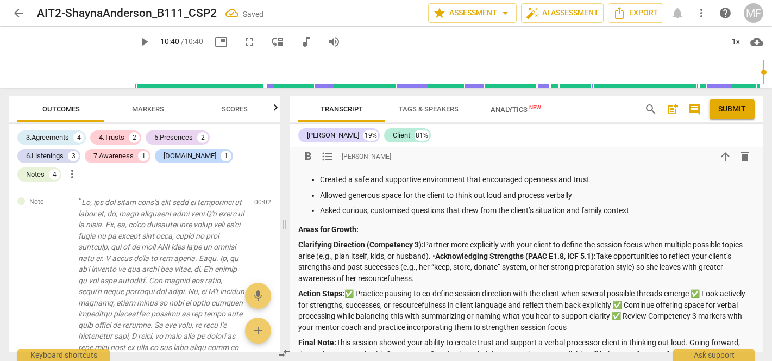
click at [299, 225] on strong "Areas for Growth:" at bounding box center [328, 229] width 60 height 9
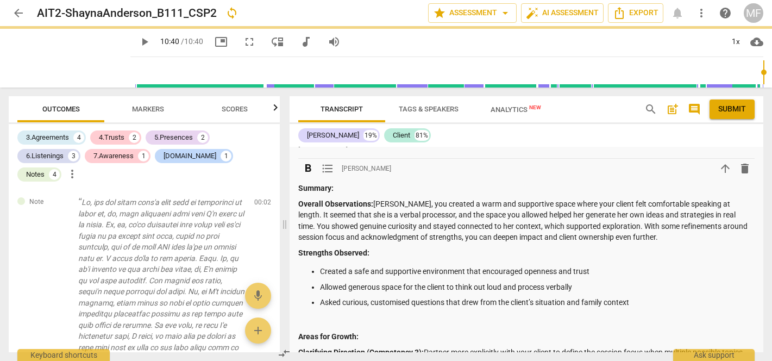
scroll to position [2182, 0]
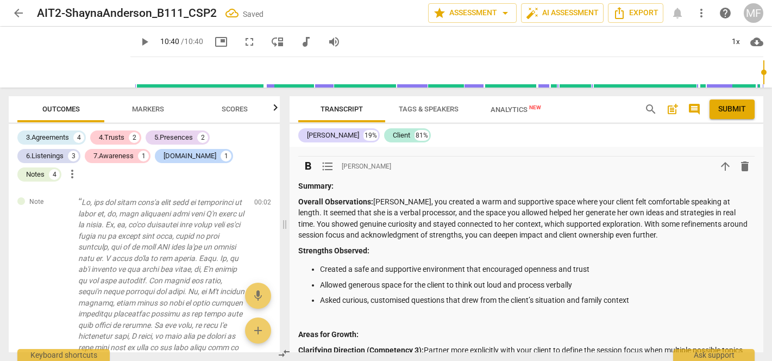
click at [325, 308] on div "Summary: Overall Observations: [PERSON_NAME], you created a warm and supportive…" at bounding box center [526, 327] width 456 height 295
click at [312, 313] on p at bounding box center [526, 318] width 456 height 11
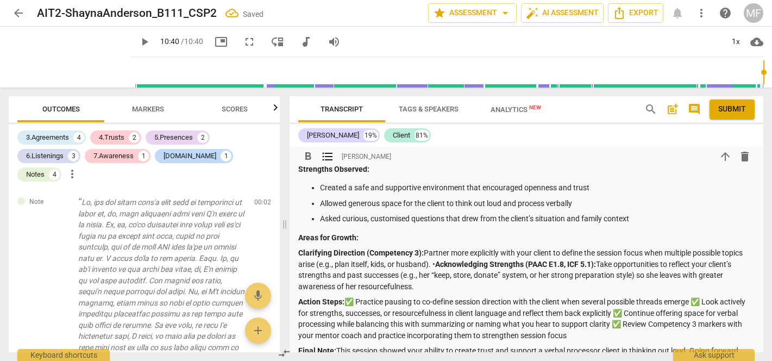
scroll to position [2266, 0]
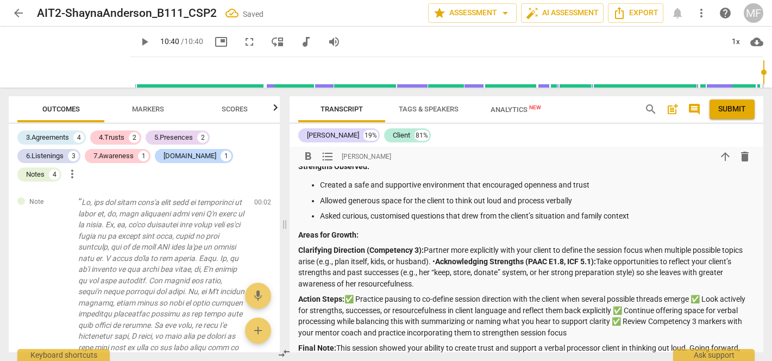
click at [425, 244] on p "Clarifying Direction (Competency 3): Partner more explicitly with your client t…" at bounding box center [526, 266] width 456 height 45
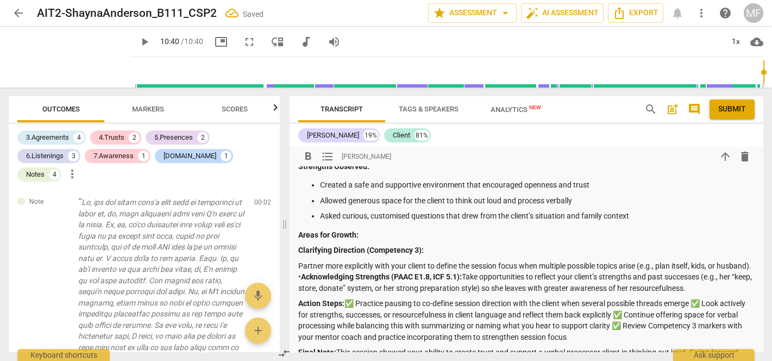
click at [338, 272] on strong "Acknowledging Strengths (PAAC E1.8, ICF 5.1):" at bounding box center [381, 276] width 161 height 9
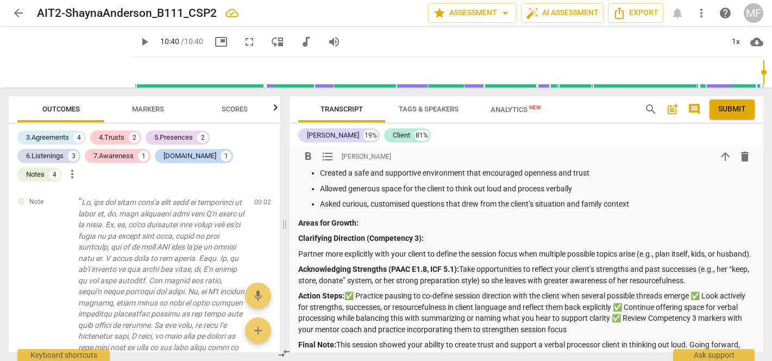
scroll to position [2281, 0]
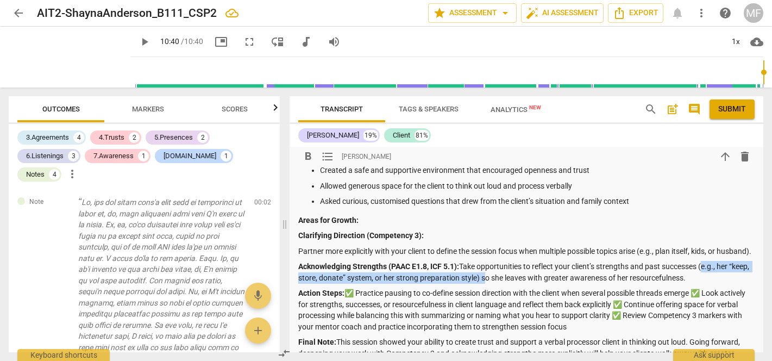
drag, startPoint x: 704, startPoint y: 260, endPoint x: 502, endPoint y: 271, distance: 201.8
click at [502, 271] on p "Acknowledging Strengths (PAAC E1.8, ICF 5.1): Take opportunities to reflect you…" at bounding box center [526, 272] width 456 height 22
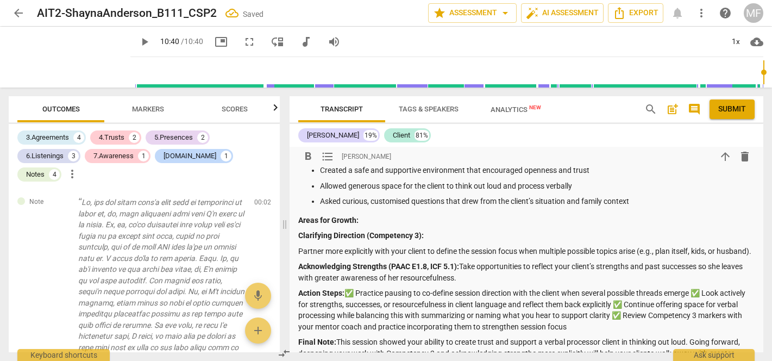
drag, startPoint x: 489, startPoint y: 267, endPoint x: 296, endPoint y: 219, distance: 199.3
click at [324, 156] on span "format_list_bulleted" at bounding box center [327, 156] width 13 height 13
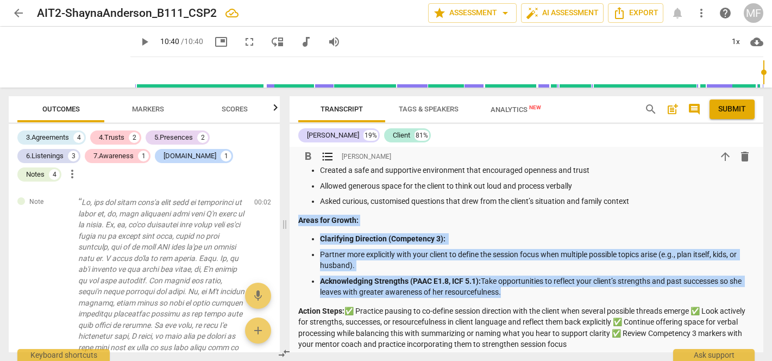
click at [467, 249] on p "Partner more explicitly with your client to define the session focus when multi…" at bounding box center [537, 260] width 435 height 22
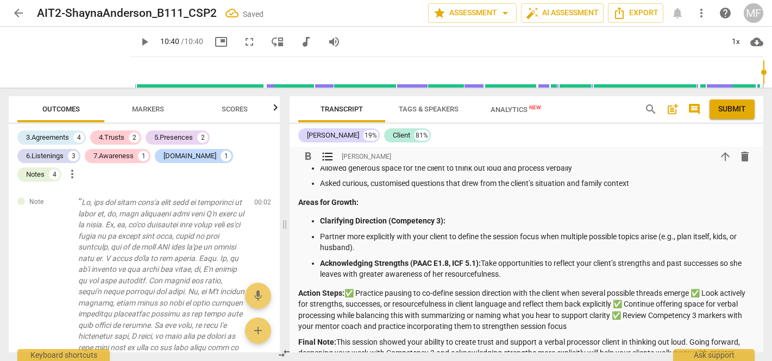
scroll to position [2301, 0]
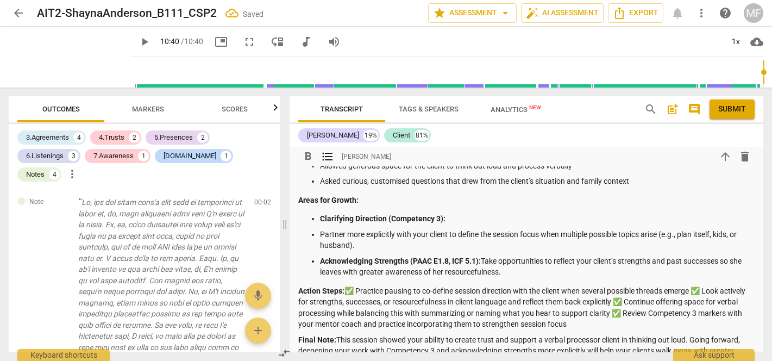
click at [319, 215] on ul "Clarifying Direction (Competency 3): Partner more explicitly with your client t…" at bounding box center [526, 245] width 456 height 65
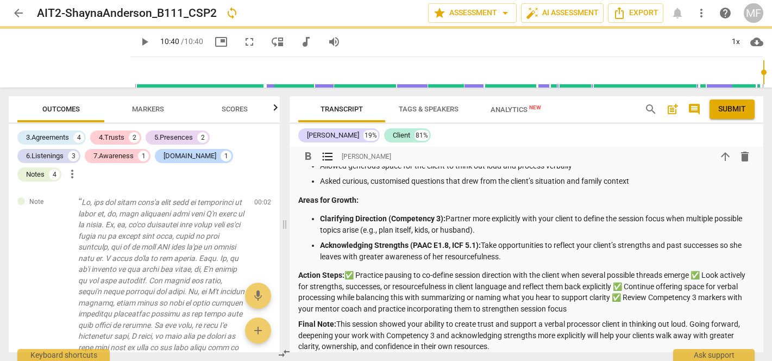
scroll to position [2313, 0]
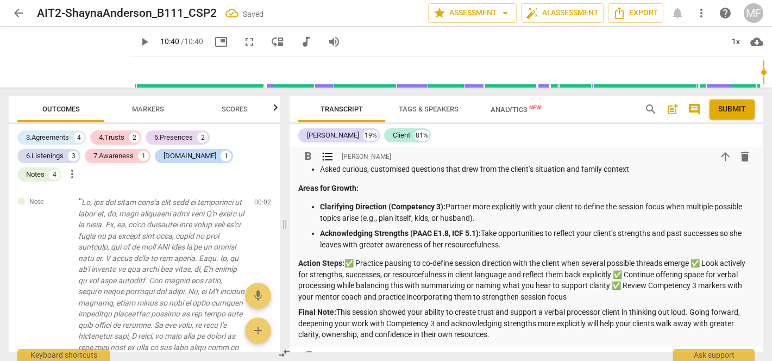
click at [359, 257] on p "Action Steps: ✅ Practice pausing to co-define session direction with the client…" at bounding box center [526, 279] width 456 height 45
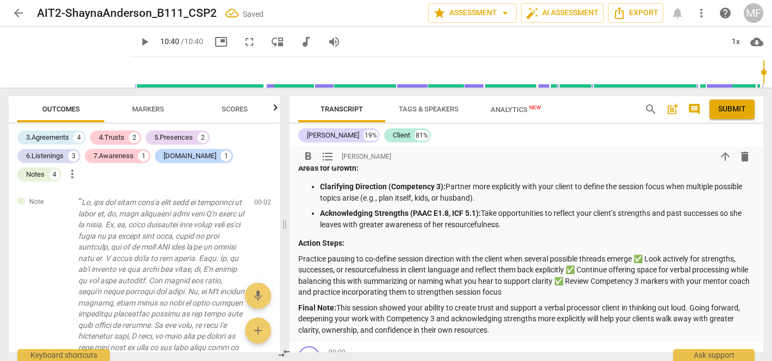
scroll to position [2341, 0]
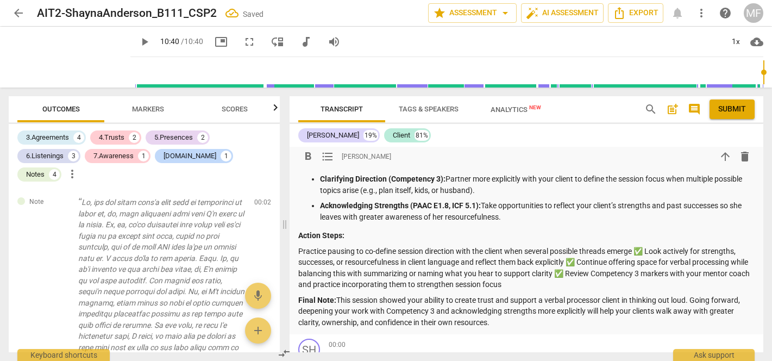
click at [652, 246] on p "Practice pausing to co-define session direction with the client when several po…" at bounding box center [526, 268] width 456 height 45
drag, startPoint x: 508, startPoint y: 234, endPoint x: 638, endPoint y: 234, distance: 129.3
click at [638, 246] on p "Practice pausing to co-define session direction with the client when several po…" at bounding box center [526, 268] width 456 height 45
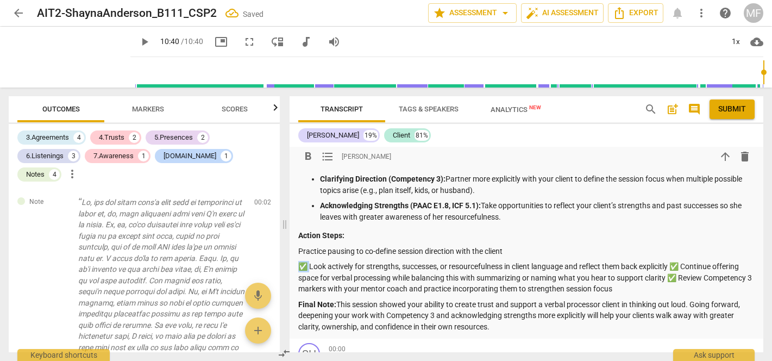
drag, startPoint x: 312, startPoint y: 247, endPoint x: 297, endPoint y: 247, distance: 15.2
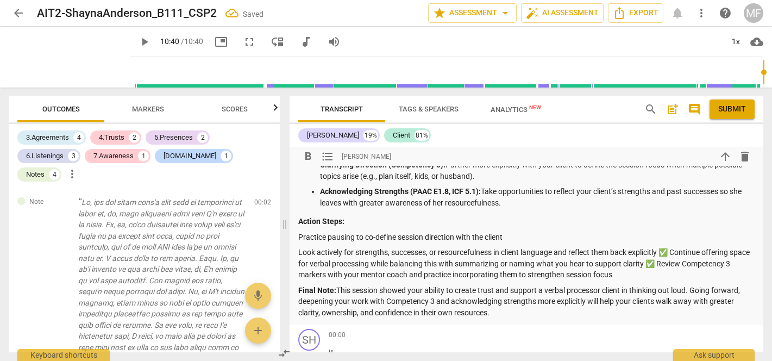
scroll to position [2356, 0]
click at [677, 246] on p "Look actively for strengths, successes, or resourcefulness in client language a…" at bounding box center [526, 263] width 456 height 34
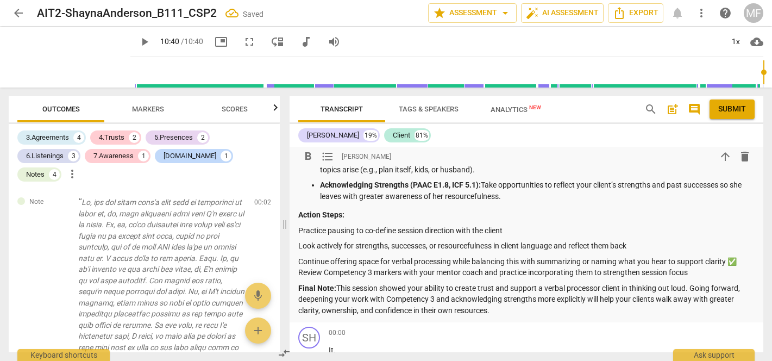
scroll to position [2363, 0]
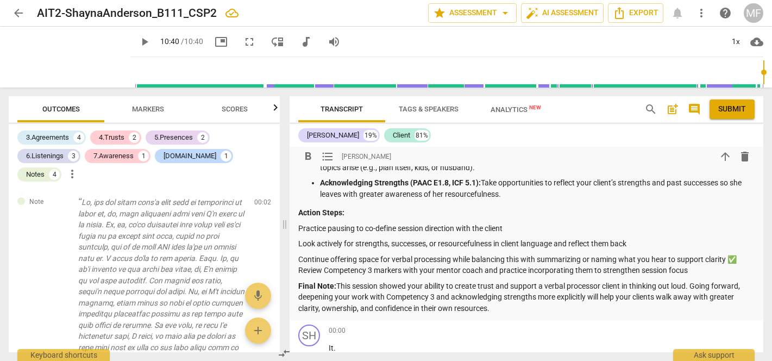
click at [744, 254] on p "Continue offering space for verbal processing while balancing this with summari…" at bounding box center [526, 265] width 456 height 22
click at [571, 254] on p "Continue offering space for verbal processing while balancing this with summari…" at bounding box center [526, 265] width 456 height 22
drag, startPoint x: 703, startPoint y: 255, endPoint x: 335, endPoint y: 216, distance: 370.4
click at [335, 215] on div "Summary: Overall Observations: [PERSON_NAME], you created a warm and supportive…" at bounding box center [526, 156] width 456 height 315
click at [497, 254] on p "Continue offering space for verbal processing while balancing this with summari…" at bounding box center [526, 265] width 456 height 22
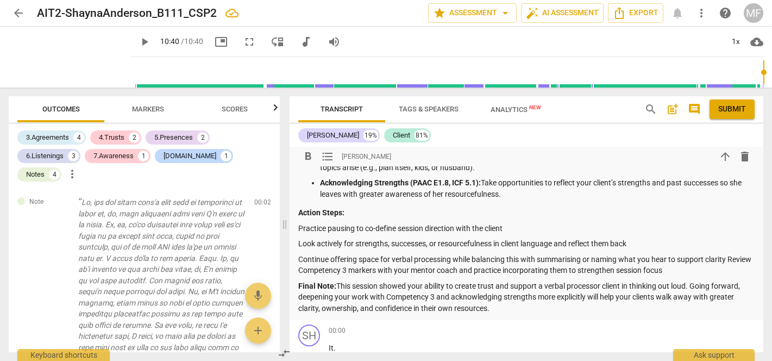
click at [299, 254] on p "Continue offering space for verbal processing while balancing this with summari…" at bounding box center [526, 265] width 456 height 22
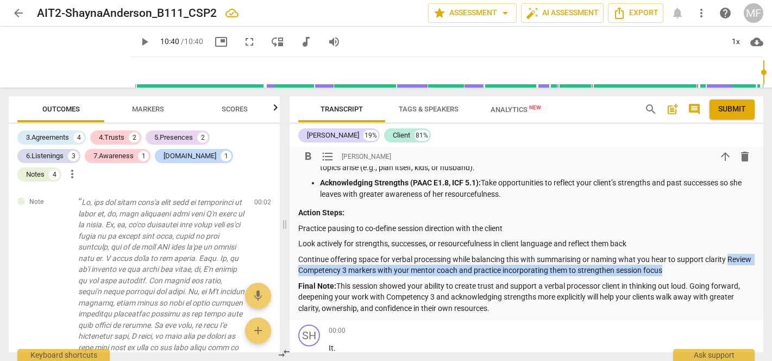
drag, startPoint x: 298, startPoint y: 251, endPoint x: 696, endPoint y: 249, distance: 398.2
click at [696, 254] on p "Continue offering space for verbal processing while balancing this with summari…" at bounding box center [526, 265] width 456 height 22
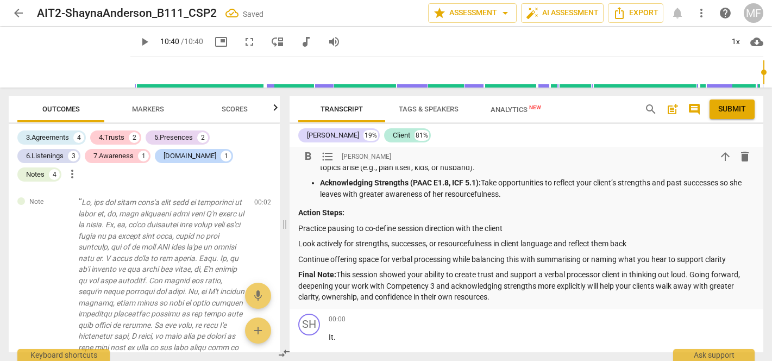
drag, startPoint x: 519, startPoint y: 212, endPoint x: 299, endPoint y: 209, distance: 220.0
click at [299, 223] on p "Practice pausing to co-define session direction with the client" at bounding box center [526, 228] width 456 height 11
click at [522, 223] on p "Practice pausing to co-define session direction with the client" at bounding box center [526, 228] width 456 height 11
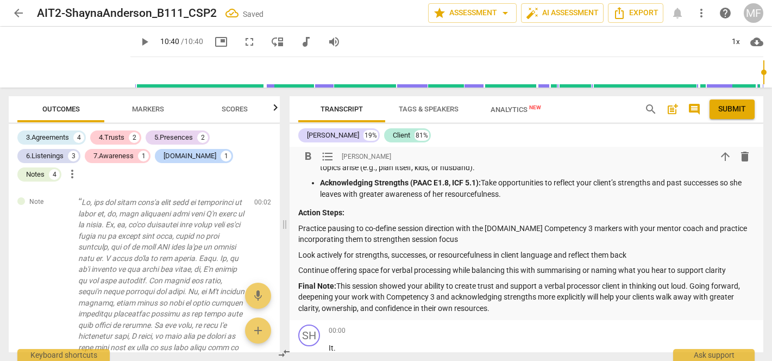
click at [507, 223] on p "Practice pausing to co-define session direction with the [DOMAIN_NAME] Competen…" at bounding box center [526, 234] width 456 height 22
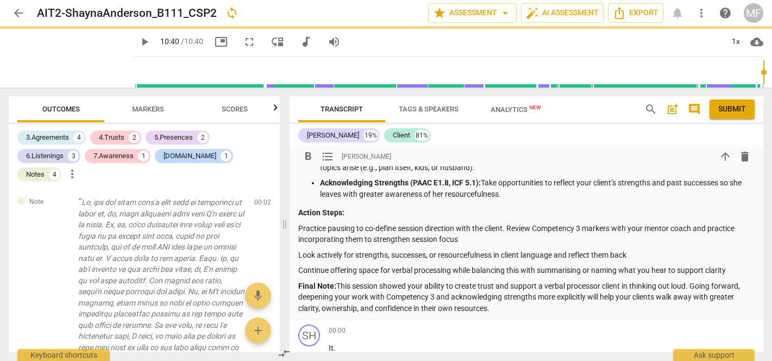
scroll to position [2366, 0]
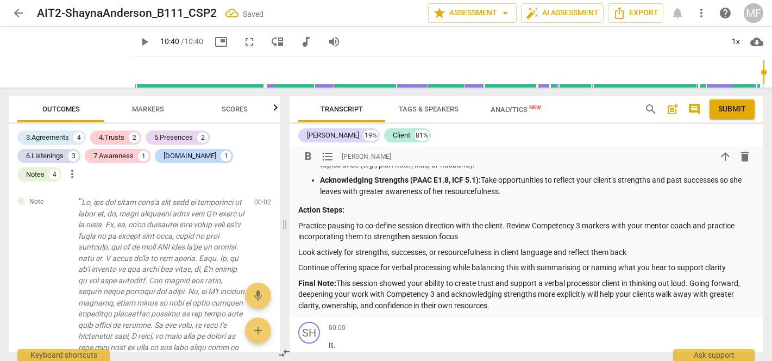
drag, startPoint x: 732, startPoint y: 250, endPoint x: 293, endPoint y: 208, distance: 440.9
click at [327, 159] on span "format_list_bulleted" at bounding box center [327, 156] width 13 height 13
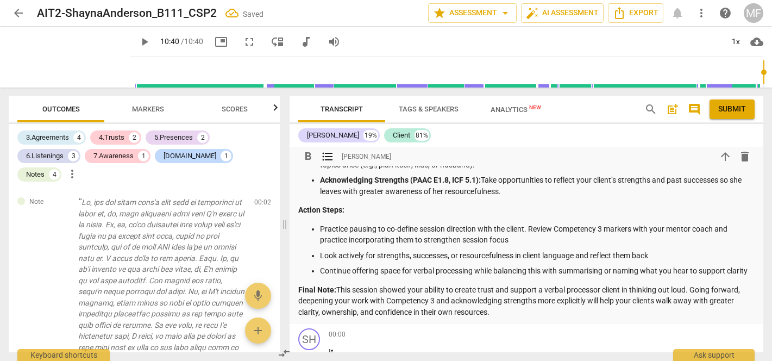
click at [370, 284] on p "Final Note: This session showed your ability to create trust and support a verb…" at bounding box center [526, 301] width 456 height 34
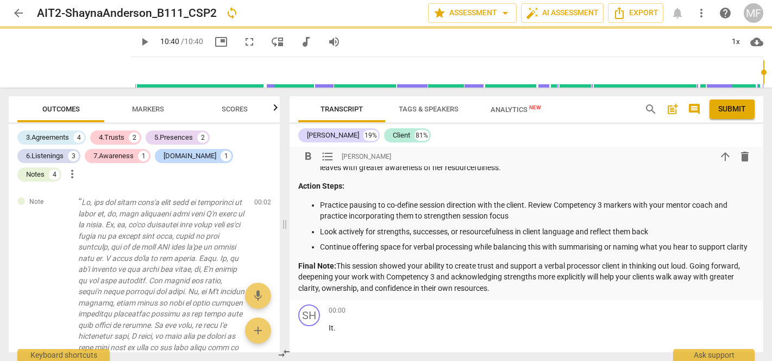
scroll to position [2390, 0]
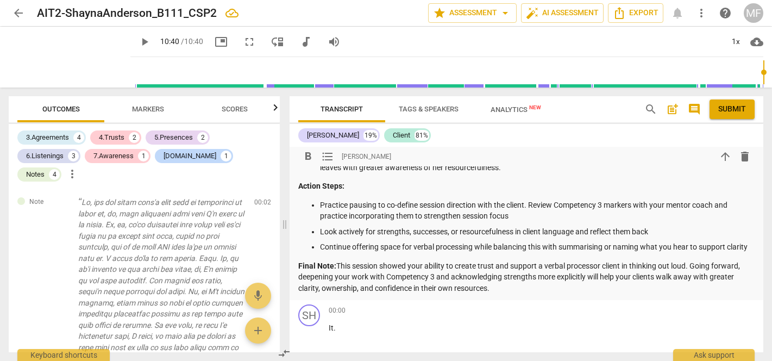
click at [542, 260] on p "Final Note: This session showed your ability to create trust and support a verb…" at bounding box center [526, 277] width 456 height 34
click at [388, 265] on p "Final Note: This session showed your ability to create trust and support a verb…" at bounding box center [526, 277] width 456 height 34
click at [466, 267] on p "Final Note: This session showed your ability to create trust and support a verb…" at bounding box center [526, 277] width 456 height 34
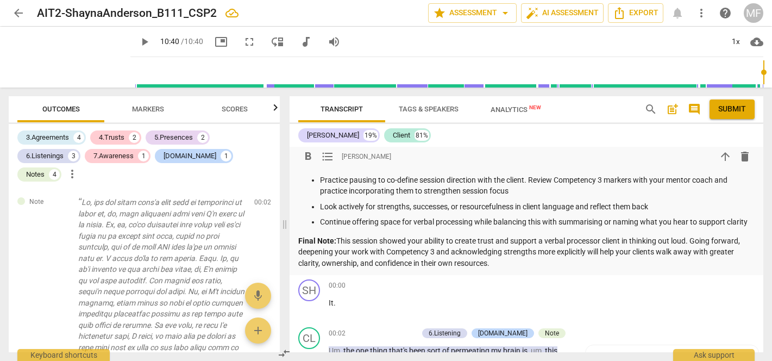
scroll to position [2424, 0]
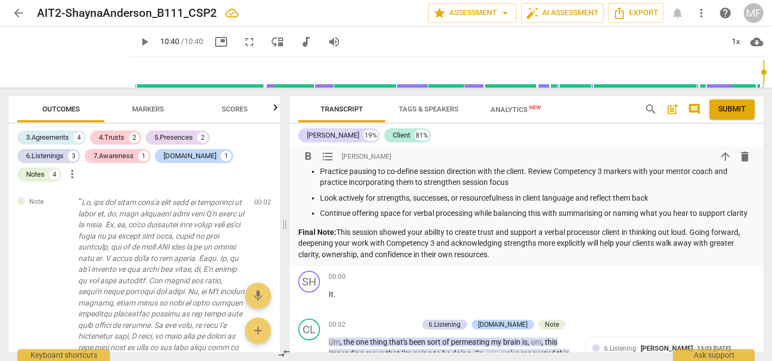
click at [506, 249] on p "Final Note: This session showed your ability to create trust and support a verb…" at bounding box center [526, 244] width 456 height 34
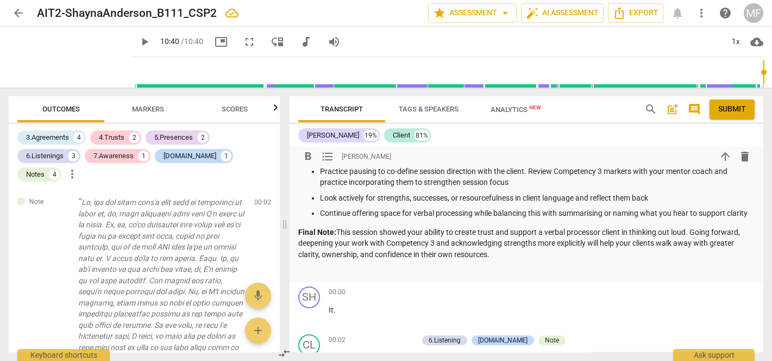
click at [423, 266] on p at bounding box center [526, 269] width 456 height 11
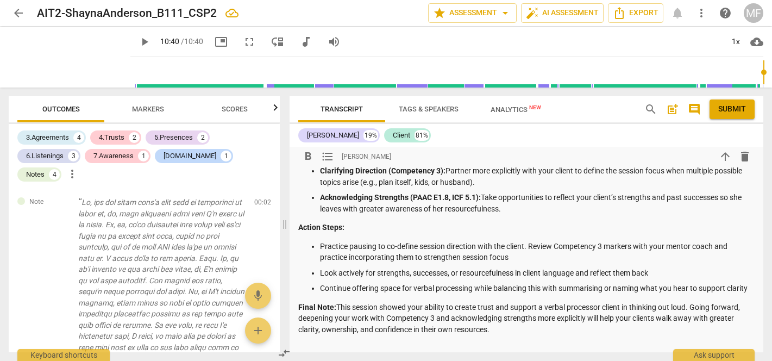
scroll to position [2362, 0]
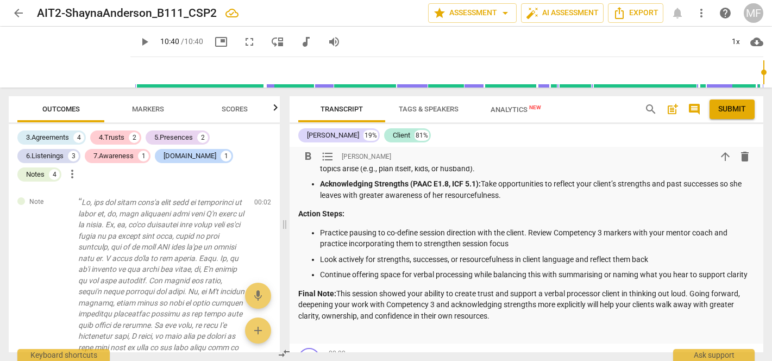
click at [446, 254] on p "Look actively for strengths, successes, or resourcefulness in client language a…" at bounding box center [537, 259] width 435 height 11
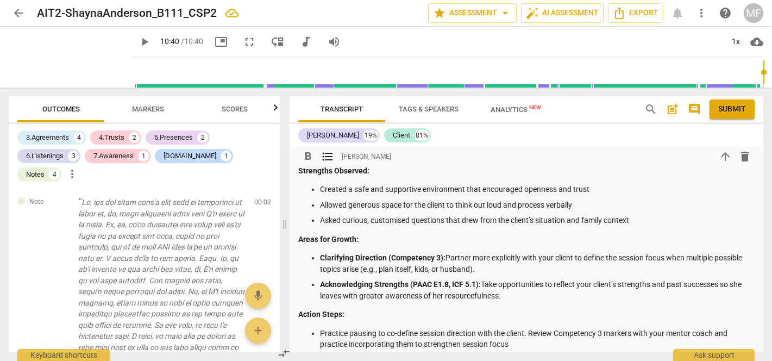
scroll to position [2235, 0]
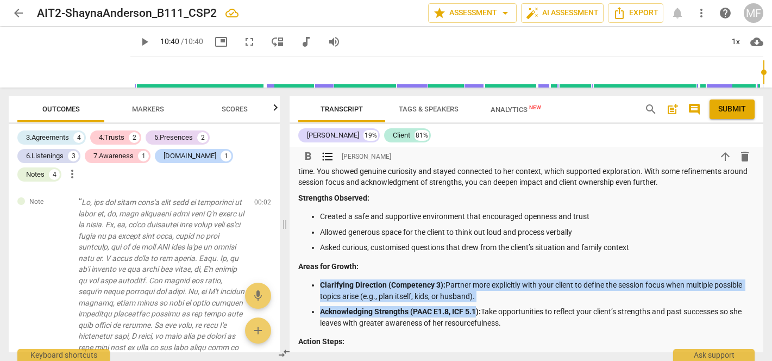
drag, startPoint x: 478, startPoint y: 295, endPoint x: 319, endPoint y: 265, distance: 161.5
click at [319, 279] on ul "Clarifying Direction (Competency 3): Partner more explicitly with your client t…" at bounding box center [526, 303] width 456 height 49
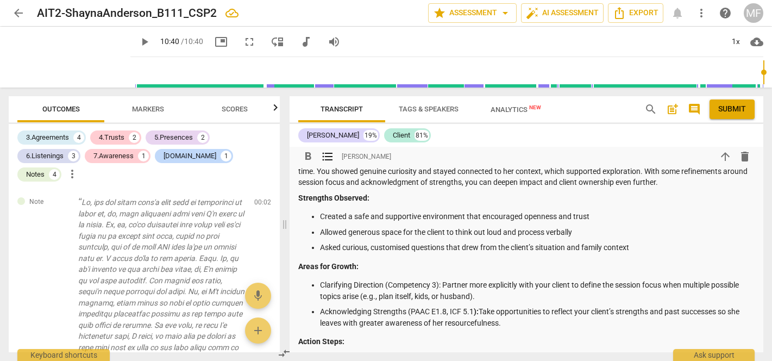
click at [558, 261] on p "Areas for Growth:" at bounding box center [526, 266] width 456 height 11
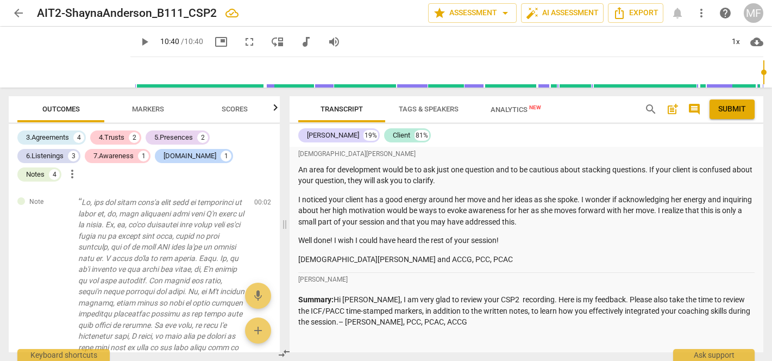
scroll to position [1380, 0]
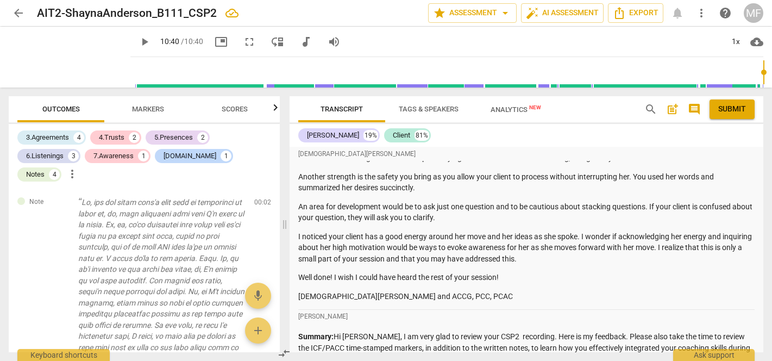
click at [737, 111] on span "Submit" at bounding box center [732, 109] width 28 height 11
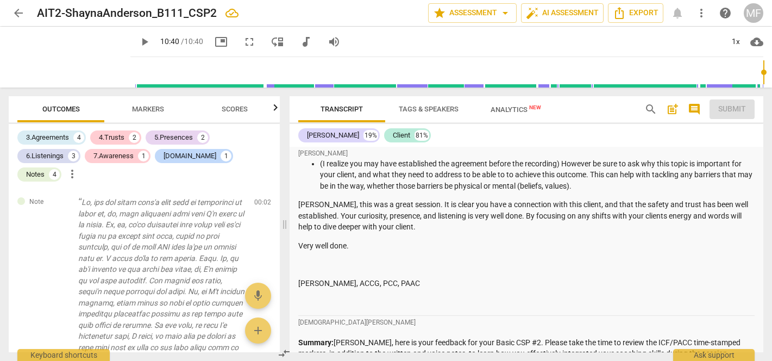
scroll to position [1097, 0]
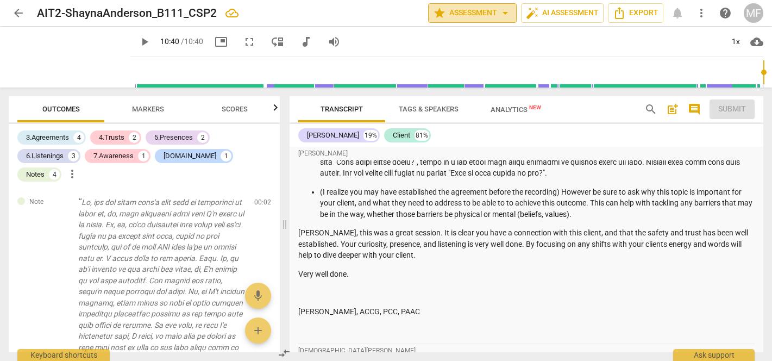
click at [510, 12] on span "arrow_drop_down" at bounding box center [505, 13] width 13 height 13
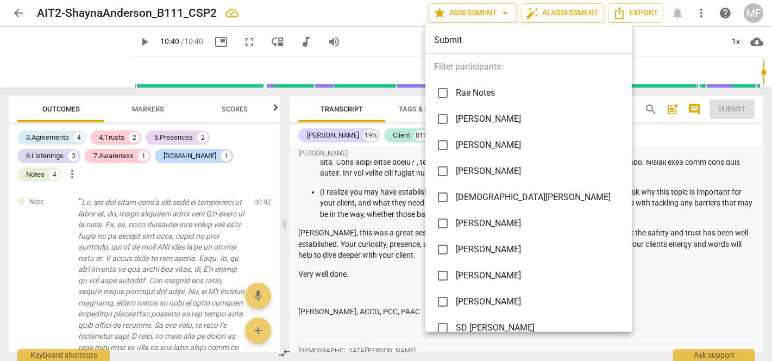
scroll to position [0, 0]
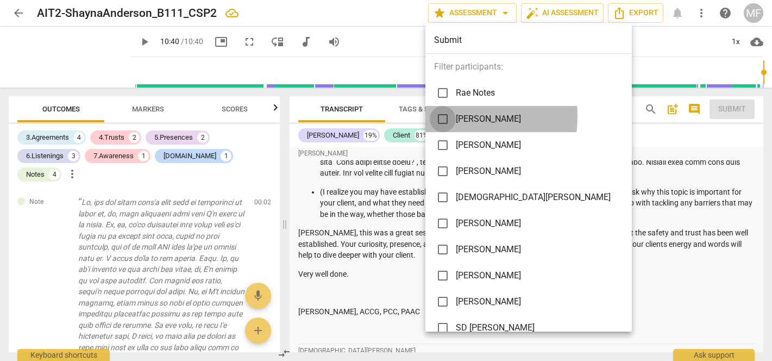
click at [443, 116] on input "checkbox" at bounding box center [443, 119] width 26 height 26
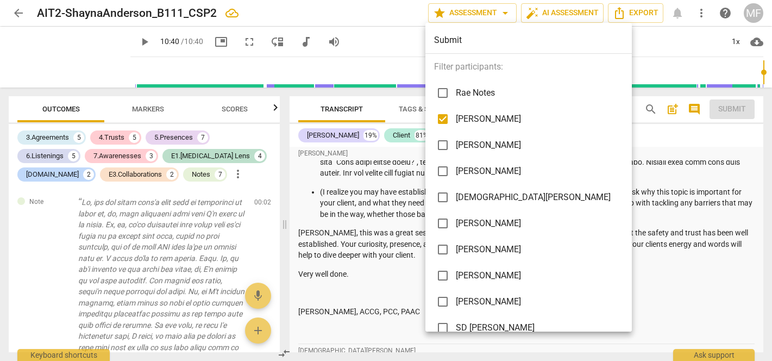
click at [363, 193] on div at bounding box center [386, 180] width 772 height 361
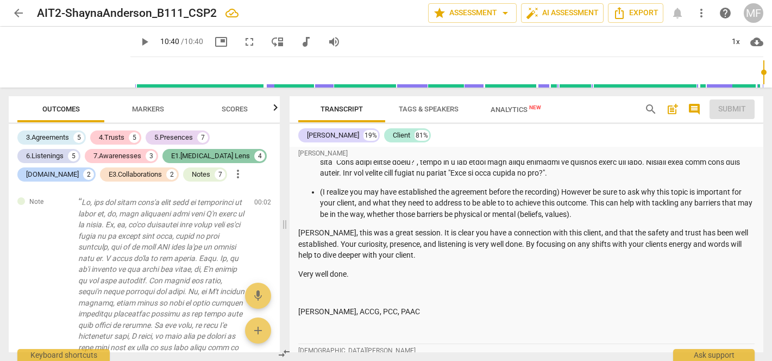
click at [207, 155] on div "E1.[MEDICAL_DATA] Lens" at bounding box center [210, 155] width 79 height 11
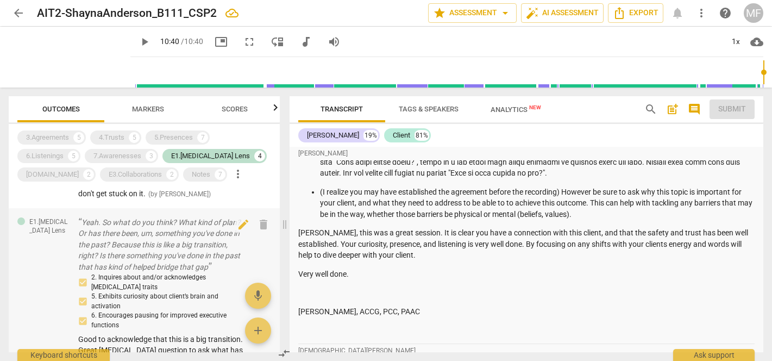
scroll to position [142, 0]
click at [171, 243] on p "Yeah. So what do you think? What kind of plan? Or has there been, um, something…" at bounding box center [161, 245] width 167 height 56
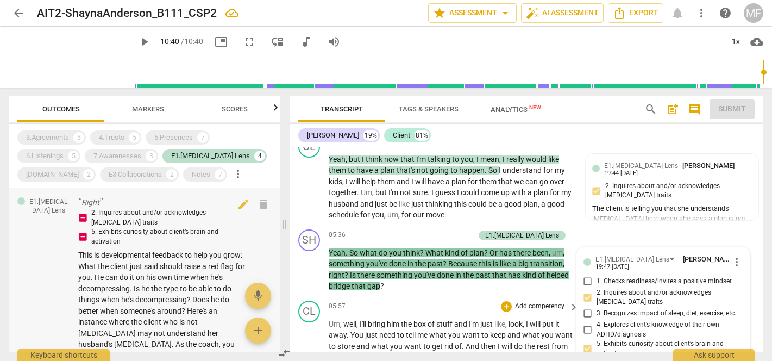
scroll to position [603, 0]
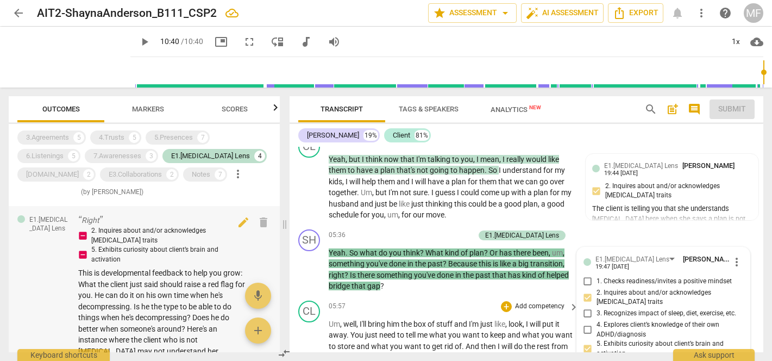
click at [147, 282] on span "This is developmental feedback to help you grow: What the client just said shou…" at bounding box center [161, 322] width 167 height 109
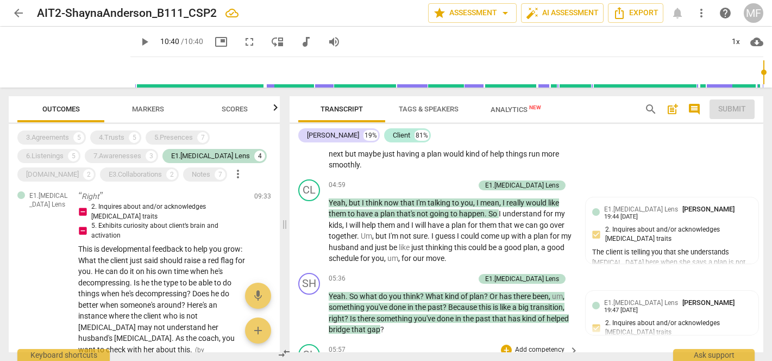
scroll to position [3228, 0]
click at [66, 110] on span "Outcomes" at bounding box center [60, 109] width 37 height 8
click at [136, 107] on span "Markers" at bounding box center [148, 109] width 32 height 8
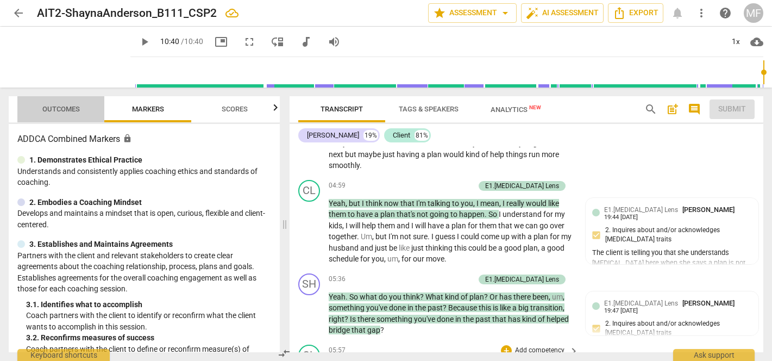
click at [64, 105] on span "Outcomes" at bounding box center [60, 109] width 37 height 8
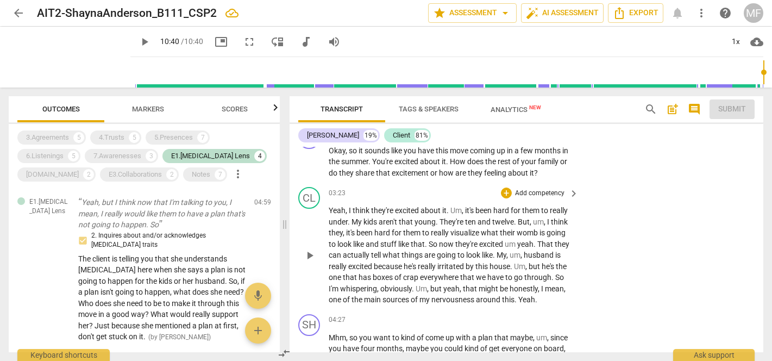
scroll to position [3001, 0]
click at [378, 239] on span "and" at bounding box center [373, 243] width 15 height 9
click at [363, 228] on span "been" at bounding box center [365, 232] width 18 height 9
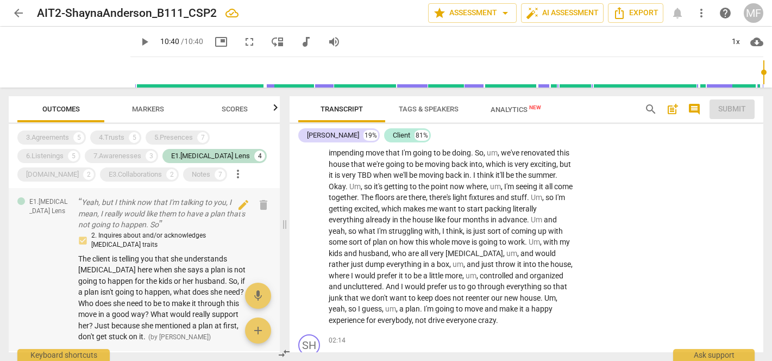
scroll to position [0, 0]
click at [137, 213] on p "Yeah, but I think now that I'm talking to you, I mean, I really would like them…" at bounding box center [161, 214] width 167 height 34
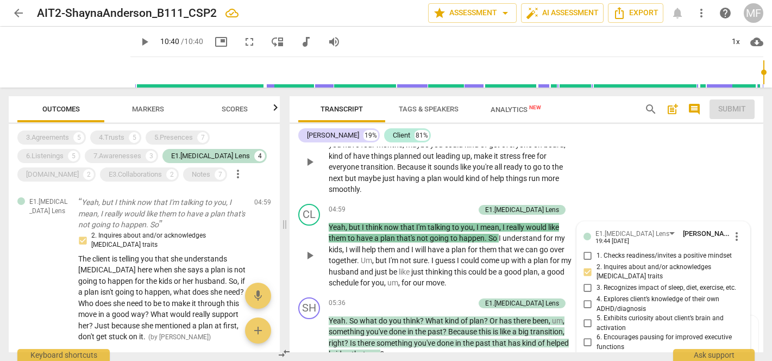
scroll to position [3204, 0]
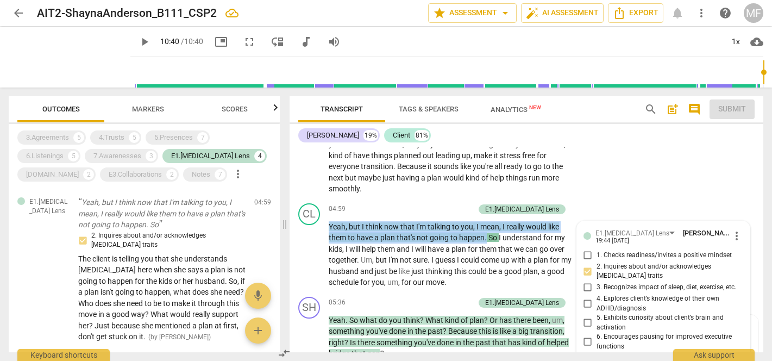
drag, startPoint x: 322, startPoint y: 212, endPoint x: 487, endPoint y: 228, distance: 165.3
click at [487, 228] on div "CL play_arrow pause 04:59 + Add competency E1.[MEDICAL_DATA] Lens keyboard_arro…" at bounding box center [527, 245] width 474 height 93
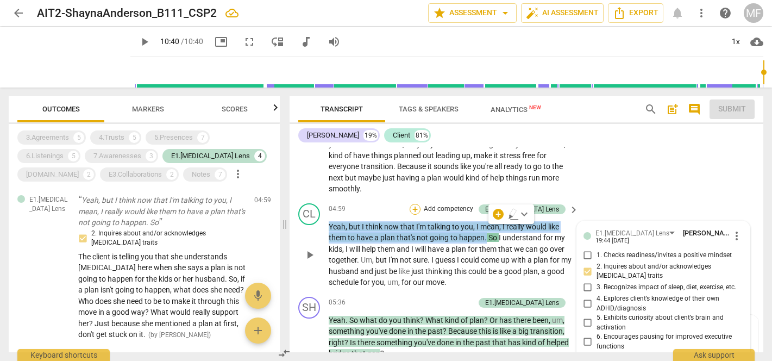
click at [420, 204] on div "+" at bounding box center [415, 209] width 11 height 11
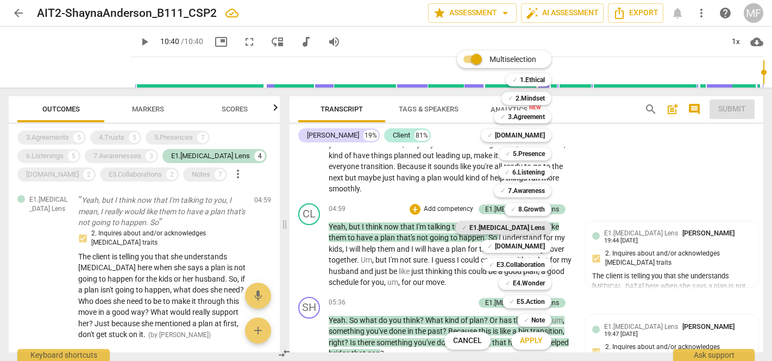
click at [528, 224] on b "E1.[MEDICAL_DATA] Lens" at bounding box center [507, 227] width 76 height 13
click at [533, 348] on button "Apply" at bounding box center [531, 341] width 40 height 20
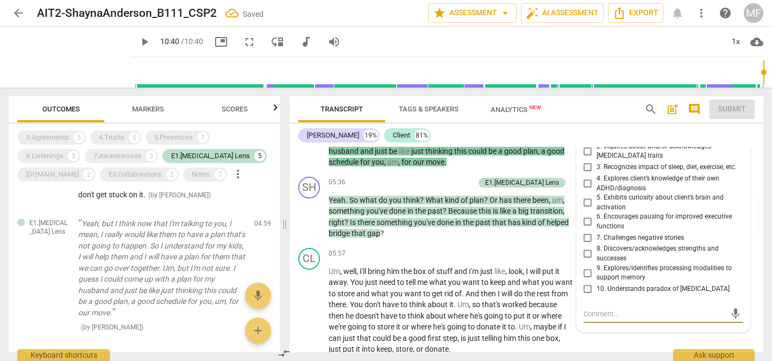
scroll to position [3289, 0]
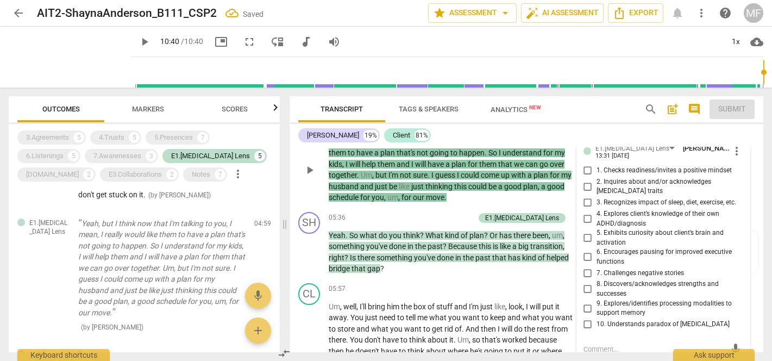
click at [584, 180] on input "2. Inquires about and/or acknowledges [MEDICAL_DATA] traits" at bounding box center [587, 186] width 17 height 13
click at [612, 341] on div "mic" at bounding box center [663, 349] width 160 height 17
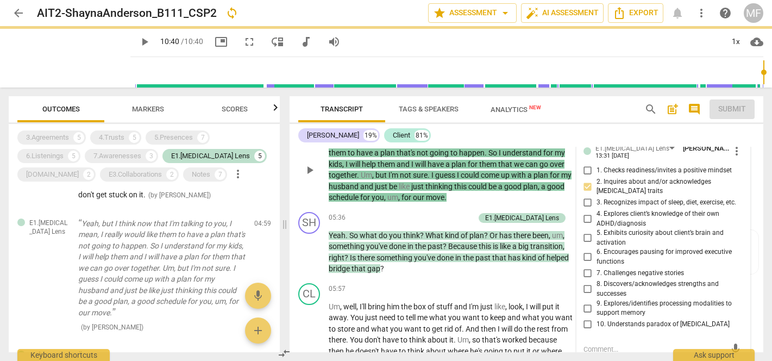
click at [600, 344] on textarea at bounding box center [654, 349] width 142 height 10
paste textarea "Here was an opportunity to explore how [MEDICAL_DATA] impacts her family’s abil…"
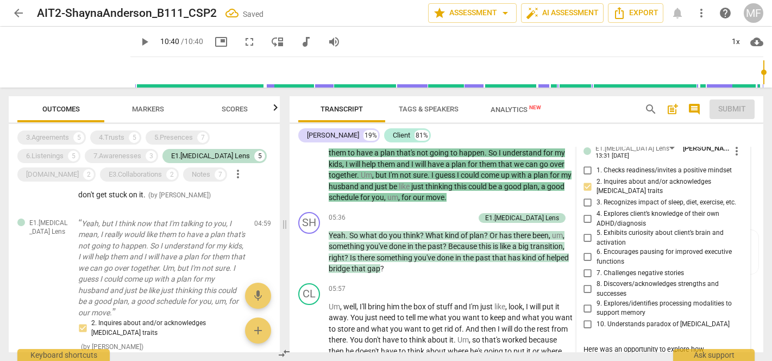
scroll to position [3432, 0]
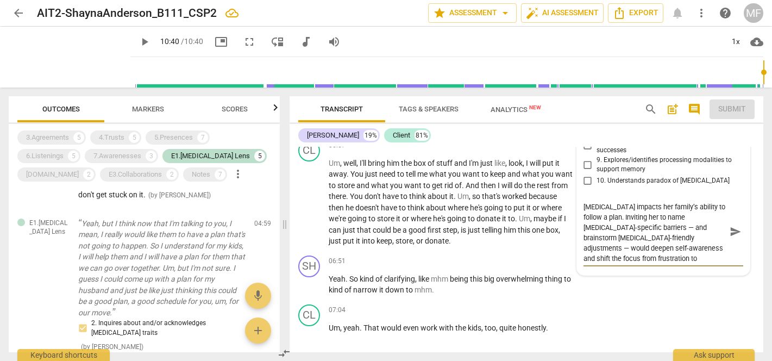
click at [630, 208] on textarea "Here was an opportunity to explore how [MEDICAL_DATA] impacts her family’s abil…" at bounding box center [654, 231] width 142 height 62
click at [636, 200] on textarea "Here was an opportunity to explore how [MEDICAL_DATA] impacts her family’s abil…" at bounding box center [654, 231] width 142 height 62
click at [639, 200] on textarea "Here was an opportunity to explore how [MEDICAL_DATA] impacts her family’s abil…" at bounding box center [654, 231] width 142 height 62
click at [638, 218] on textarea "Here was an opportunity to explore how [MEDICAL_DATA] impacts the client's fami…" at bounding box center [654, 231] width 142 height 62
click at [637, 216] on textarea "Here was an opportunity to explore how [MEDICAL_DATA] impacts the client's fami…" at bounding box center [654, 231] width 142 height 62
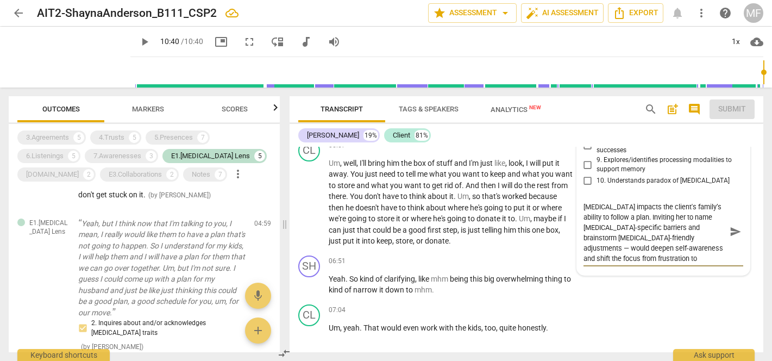
drag, startPoint x: 632, startPoint y: 217, endPoint x: 651, endPoint y: 230, distance: 23.2
click at [651, 230] on textarea "Here was an opportunity to explore how [MEDICAL_DATA] impacts the client's fami…" at bounding box center [654, 231] width 142 height 62
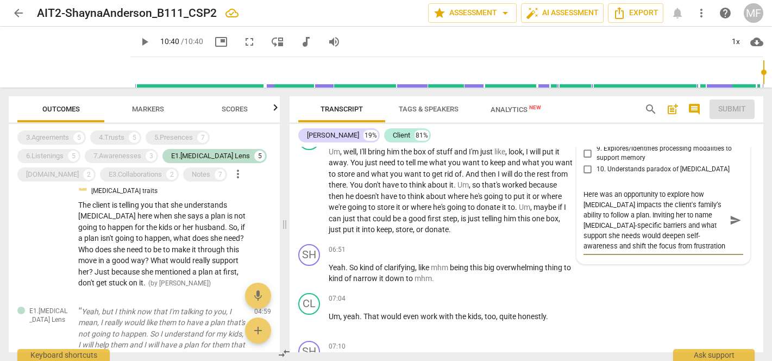
scroll to position [3443, 0]
drag, startPoint x: 648, startPoint y: 238, endPoint x: 602, endPoint y: 236, distance: 46.3
click at [601, 236] on textarea "Here was an opportunity to explore how [MEDICAL_DATA] impacts the client's fami…" at bounding box center [654, 221] width 142 height 62
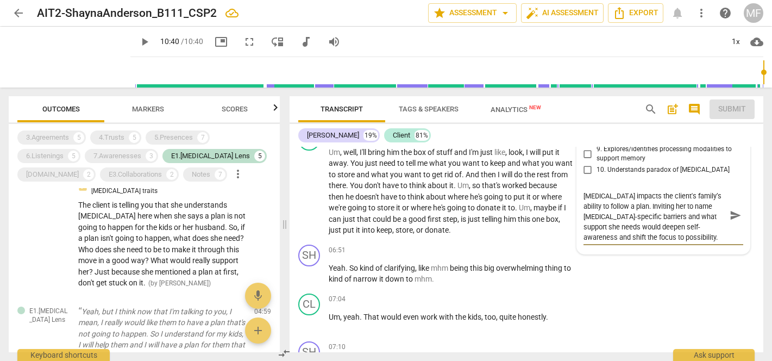
click at [731, 209] on span "send" at bounding box center [736, 215] width 12 height 12
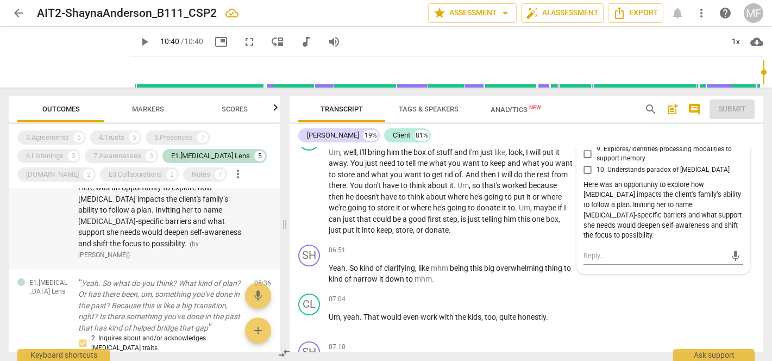
scroll to position [351, 0]
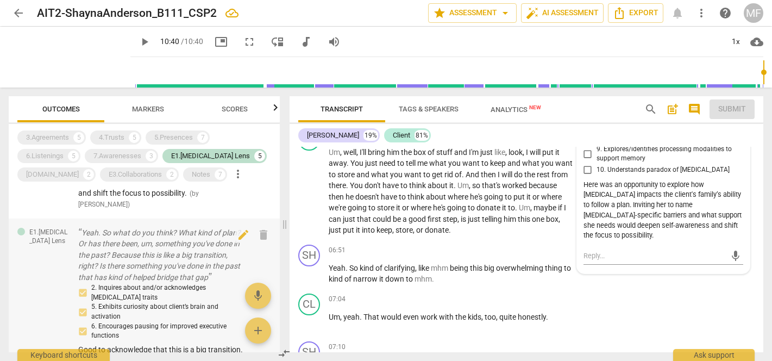
click at [164, 238] on p "Yeah. So what do you think? What kind of plan? Or has there been, um, something…" at bounding box center [161, 255] width 167 height 56
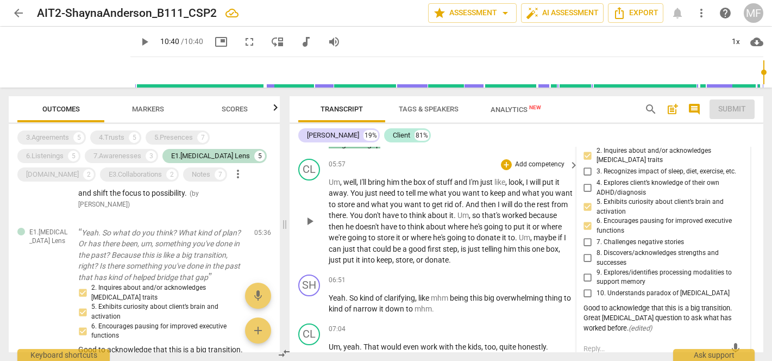
scroll to position [3368, 0]
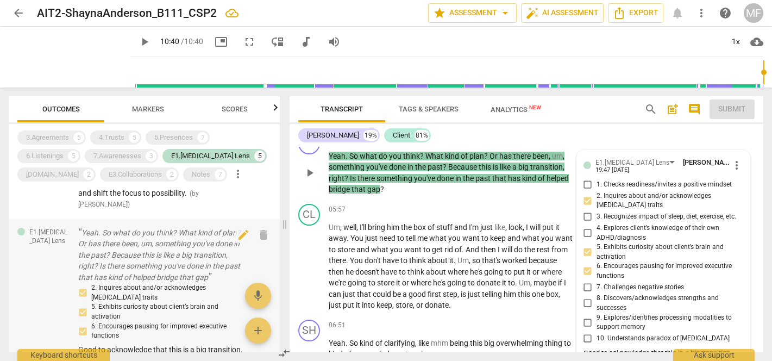
click at [166, 227] on p "Yeah. So what do you think? What kind of plan? Or has there been, um, something…" at bounding box center [161, 255] width 167 height 56
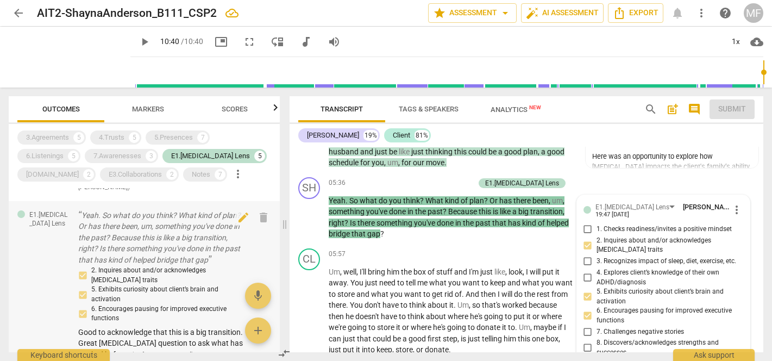
scroll to position [370, 0]
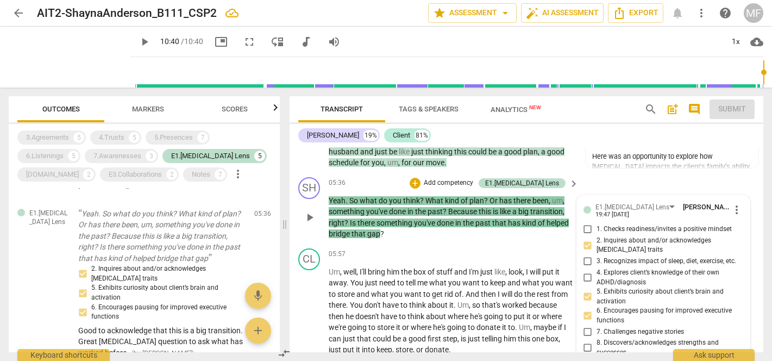
click at [451, 195] on p "Yeah . So what do you think ? What kind of plan ? Or has there been , um , some…" at bounding box center [451, 217] width 244 height 45
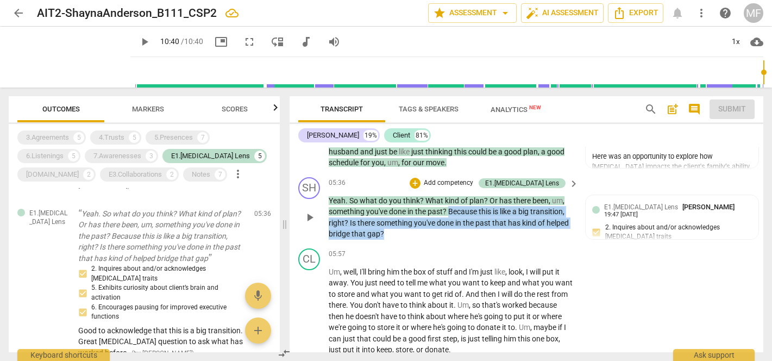
drag, startPoint x: 450, startPoint y: 198, endPoint x: 385, endPoint y: 223, distance: 69.8
click at [385, 223] on p "Yeah . So what do you think ? What kind of plan ? Or has there been , um , some…" at bounding box center [451, 217] width 244 height 45
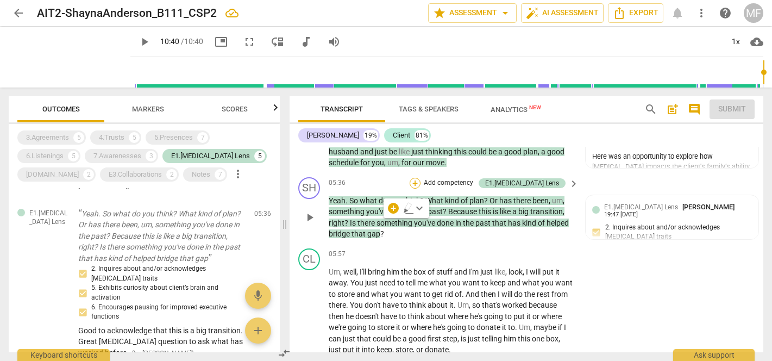
click at [420, 178] on div "+" at bounding box center [415, 183] width 11 height 11
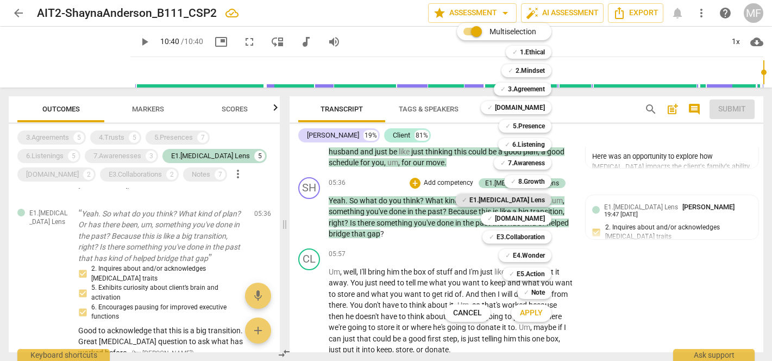
click at [522, 205] on b "E1.[MEDICAL_DATA] Lens" at bounding box center [507, 199] width 76 height 13
click at [533, 313] on span "Apply" at bounding box center [531, 312] width 23 height 11
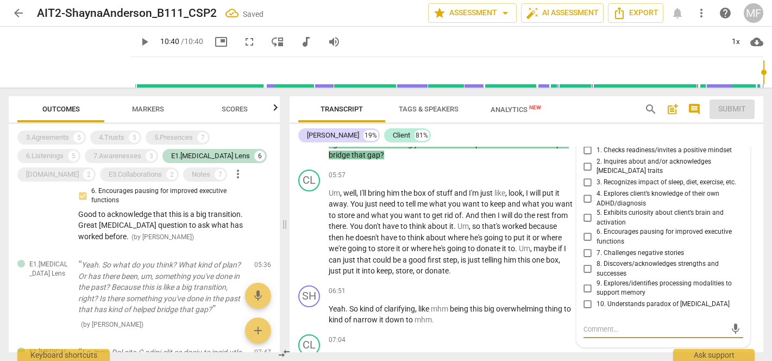
scroll to position [3361, 0]
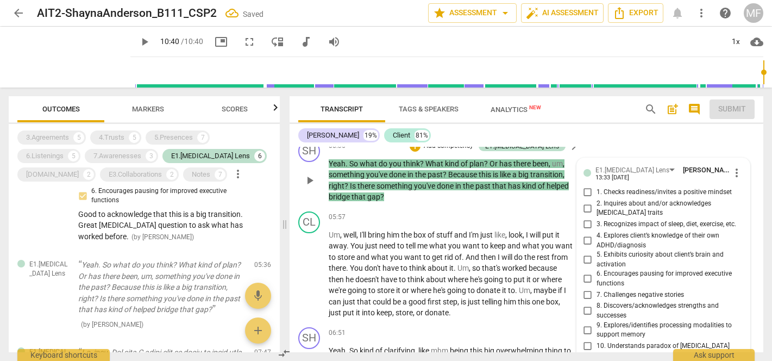
click at [586, 202] on input "2. Inquires about and/or acknowledges [MEDICAL_DATA] traits" at bounding box center [587, 208] width 17 height 13
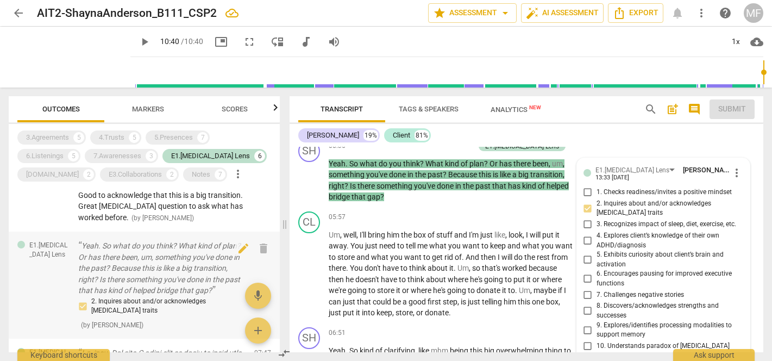
scroll to position [530, 0]
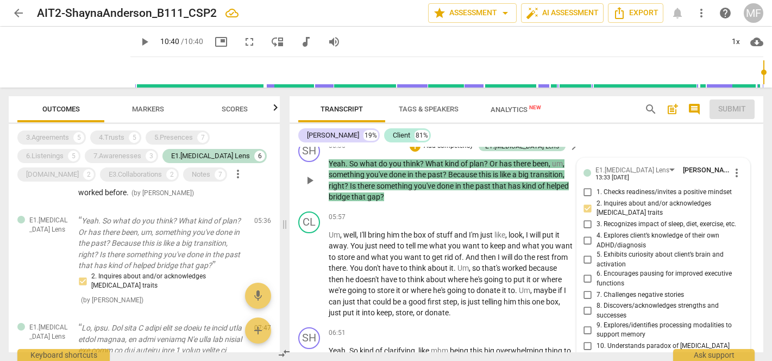
click at [450, 187] on p "Yeah . So what do you think ? What kind of plan ? Or has there been , um , some…" at bounding box center [451, 180] width 244 height 45
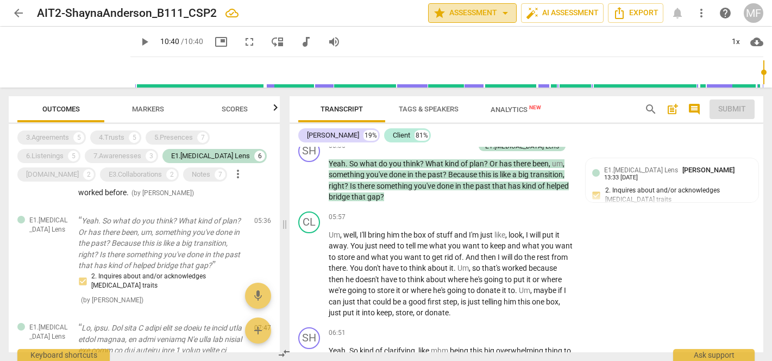
click at [505, 17] on span "arrow_drop_down" at bounding box center [505, 13] width 13 height 13
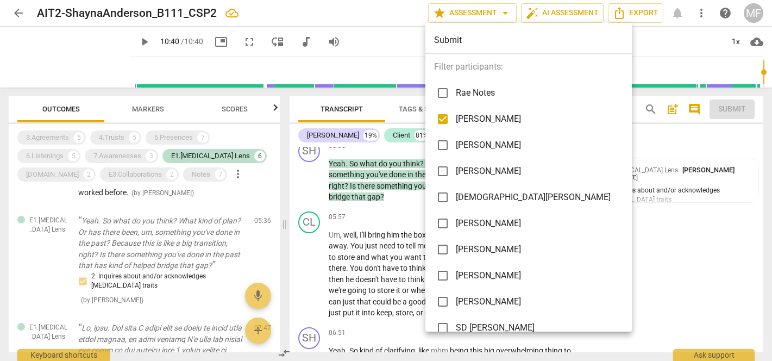
click at [370, 241] on div at bounding box center [386, 180] width 772 height 361
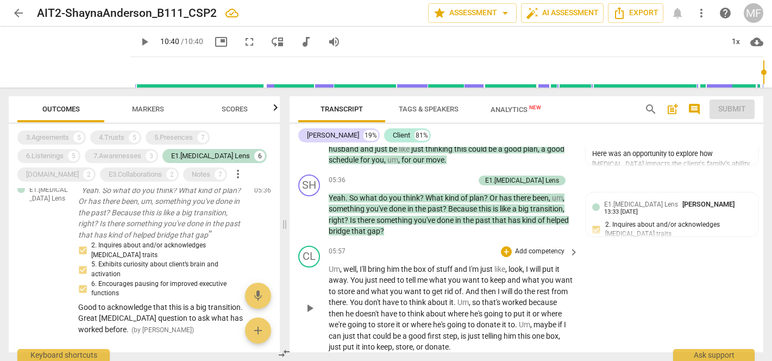
scroll to position [3322, 0]
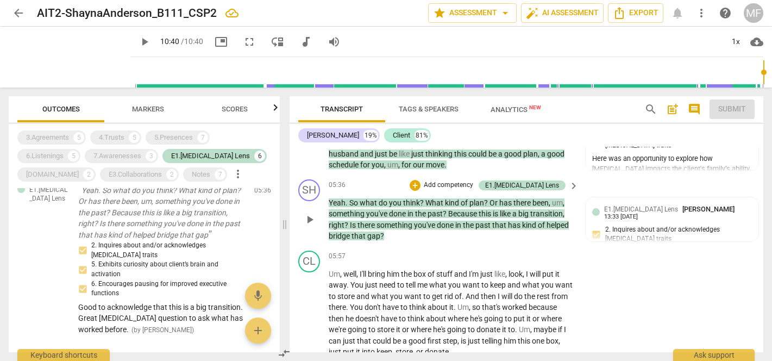
click at [463, 180] on p "Add competency" at bounding box center [449, 185] width 52 height 10
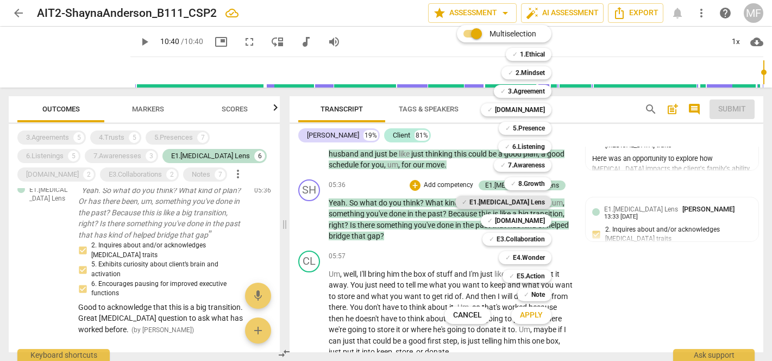
click at [533, 203] on b "E1.[MEDICAL_DATA] Lens" at bounding box center [507, 202] width 76 height 13
click at [531, 200] on b "E1.[MEDICAL_DATA] Lens" at bounding box center [507, 202] width 76 height 13
click at [608, 204] on div at bounding box center [386, 180] width 772 height 361
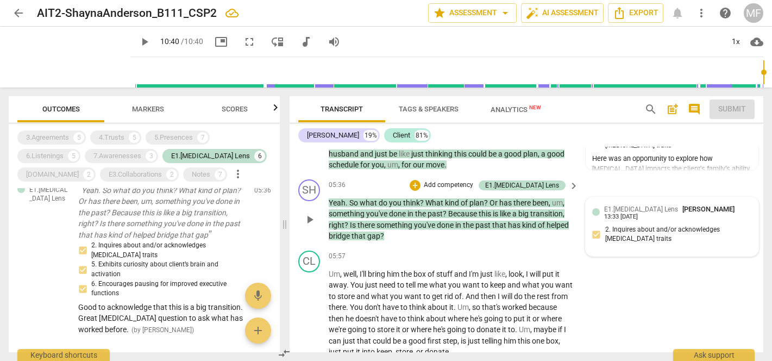
click at [619, 219] on div "E1.[MEDICAL_DATA] Lens [PERSON_NAME] 13:33 [DATE] 2. Inquires about and/or ackn…" at bounding box center [672, 227] width 160 height 46
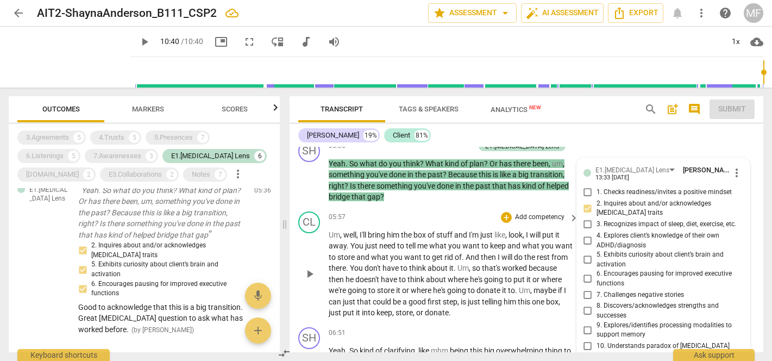
scroll to position [3359, 0]
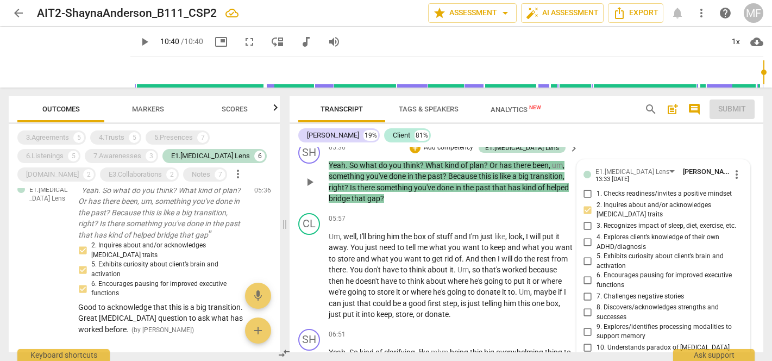
click at [585, 255] on input "5. Exhibits curiosity about client’s brain and activation" at bounding box center [587, 261] width 17 height 13
click at [439, 213] on div "05:57 + Add competency keyboard_arrow_right" at bounding box center [454, 219] width 251 height 12
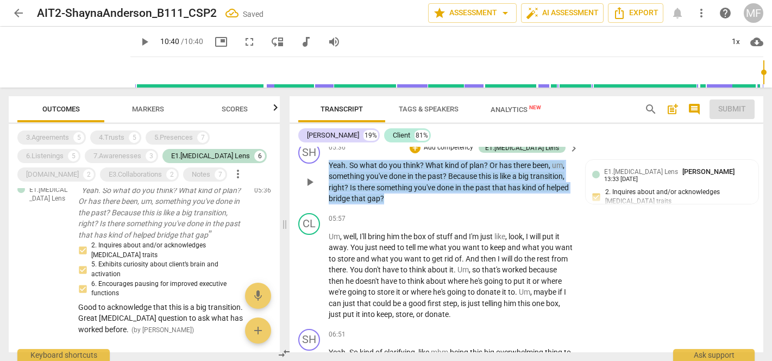
drag, startPoint x: 393, startPoint y: 187, endPoint x: 330, endPoint y: 148, distance: 74.0
click at [330, 148] on div "05:36 + Add competency E1.[MEDICAL_DATA] Lens keyboard_arrow_right Yeah . So wh…" at bounding box center [454, 173] width 251 height 62
copy p "Yeah . So what do you think ? What kind of plan ? Or has there been , um , some…"
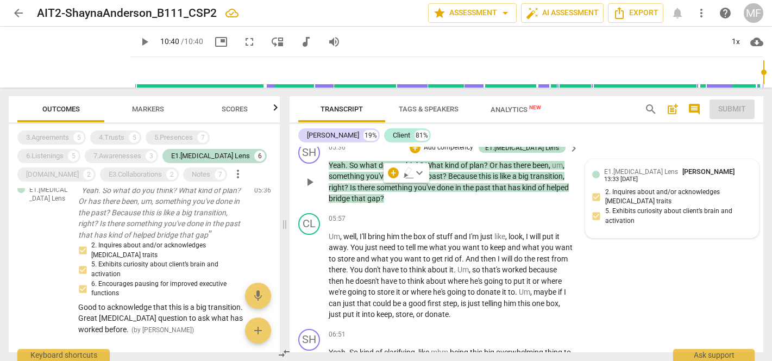
click at [620, 181] on div "E1.[MEDICAL_DATA] Lens [PERSON_NAME] 13:33 [DATE] 2. Inquires about and/or ackn…" at bounding box center [672, 198] width 160 height 65
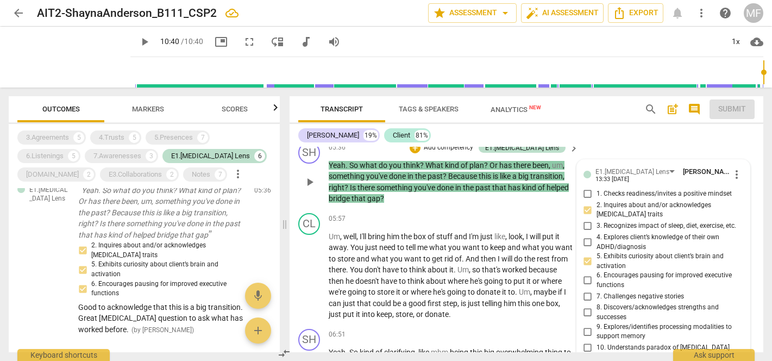
scroll to position [3473, 0]
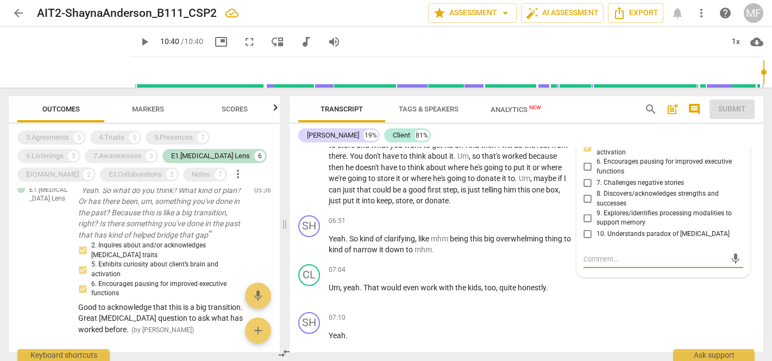
click at [609, 254] on textarea at bounding box center [654, 259] width 142 height 10
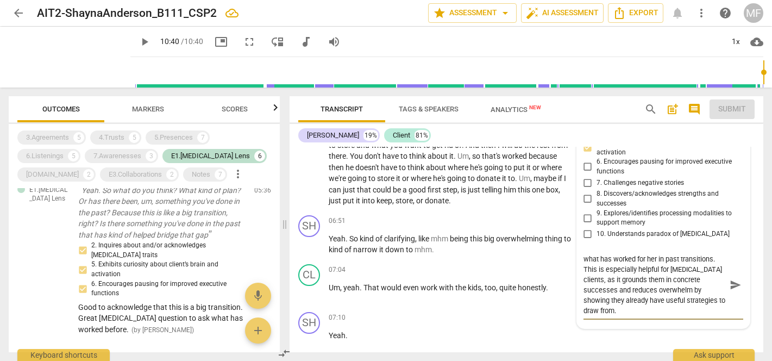
scroll to position [10, 0]
click at [731, 279] on span "send" at bounding box center [736, 285] width 12 height 12
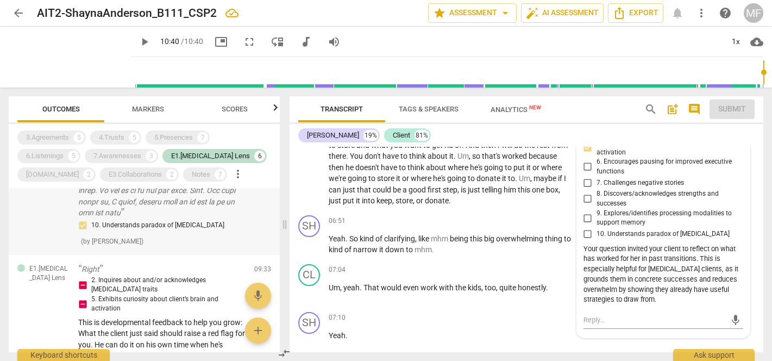
scroll to position [978, 0]
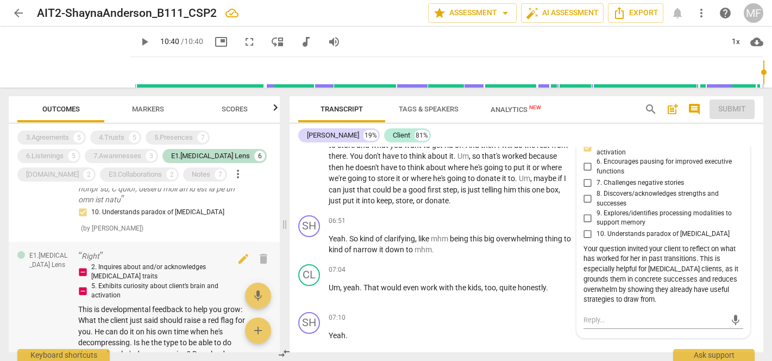
click at [149, 268] on div "2. Inquires about and/or acknowledges [MEDICAL_DATA] traits 5. Exhibits curiosi…" at bounding box center [161, 281] width 167 height 38
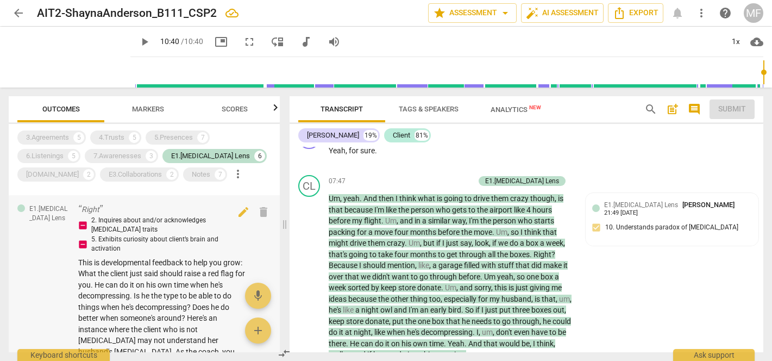
scroll to position [1029, 0]
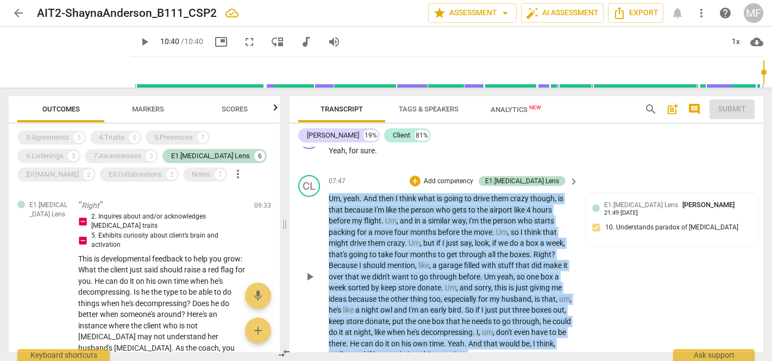
drag, startPoint x: 328, startPoint y: 181, endPoint x: 495, endPoint y: 335, distance: 226.8
click at [495, 335] on div "CL play_arrow pause 07:47 + Add competency E1.[MEDICAL_DATA] Lens keyboard_arro…" at bounding box center [527, 268] width 474 height 194
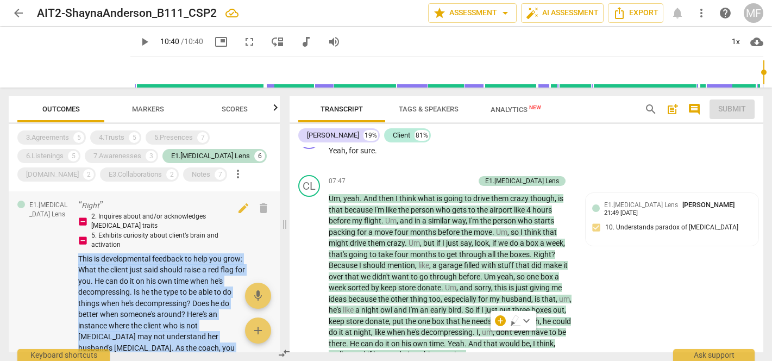
drag, startPoint x: 77, startPoint y: 232, endPoint x: 227, endPoint y: 323, distance: 175.4
click at [227, 323] on div "E1.[MEDICAL_DATA] Lens Right 2. Inquires about and/or acknowledges [MEDICAL_DAT…" at bounding box center [144, 287] width 271 height 193
copy span "This is developmental feedback to help you grow: What the client just said shou…"
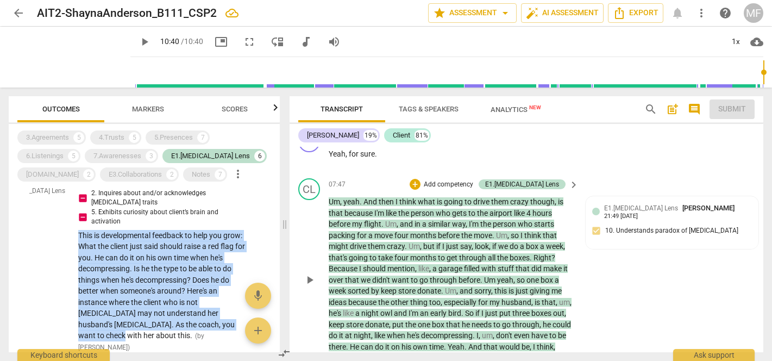
scroll to position [3788, 0]
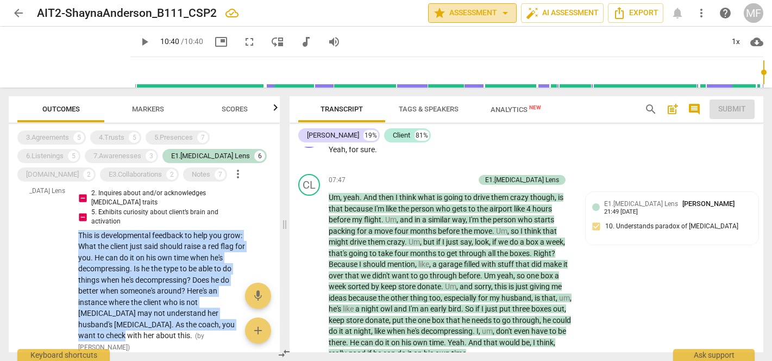
click at [504, 13] on span "arrow_drop_down" at bounding box center [505, 13] width 13 height 13
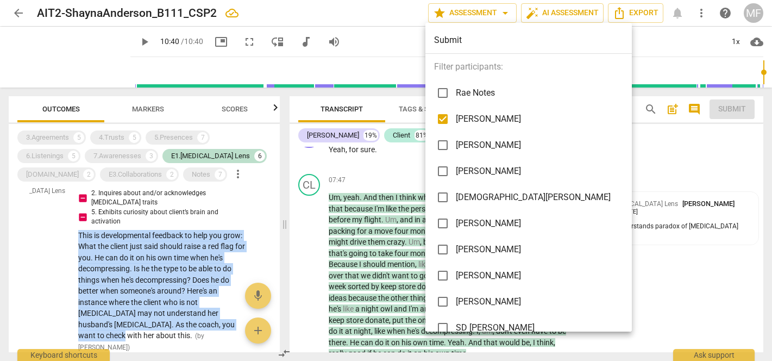
click at [444, 118] on input "checkbox" at bounding box center [443, 119] width 26 height 26
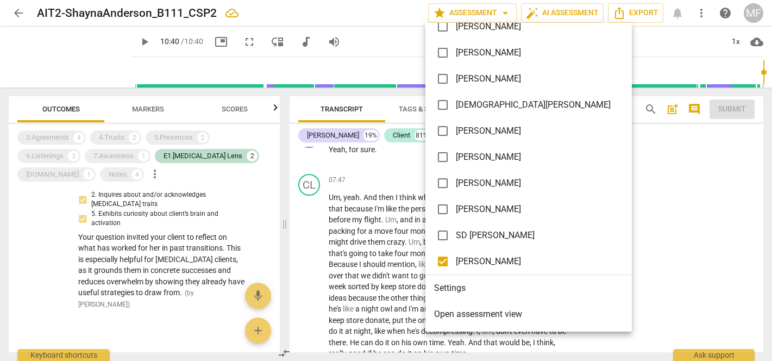
scroll to position [92, 0]
click at [658, 249] on div at bounding box center [386, 180] width 772 height 361
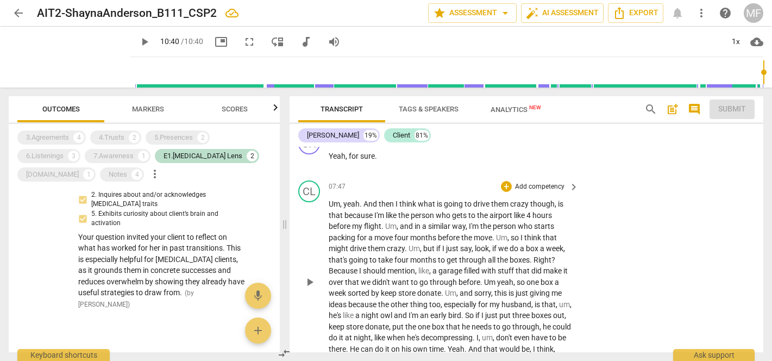
scroll to position [3753, 0]
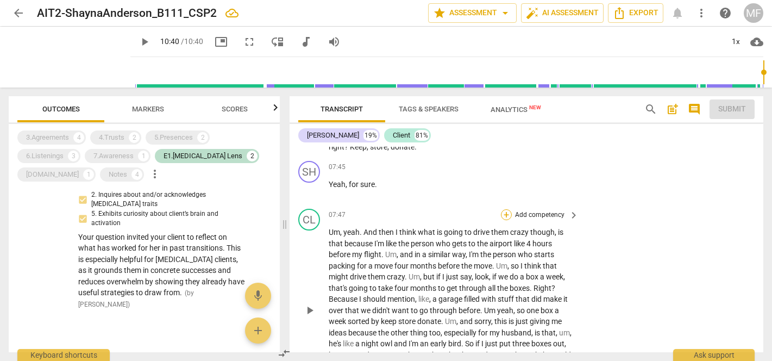
click at [507, 209] on div "+" at bounding box center [506, 214] width 11 height 11
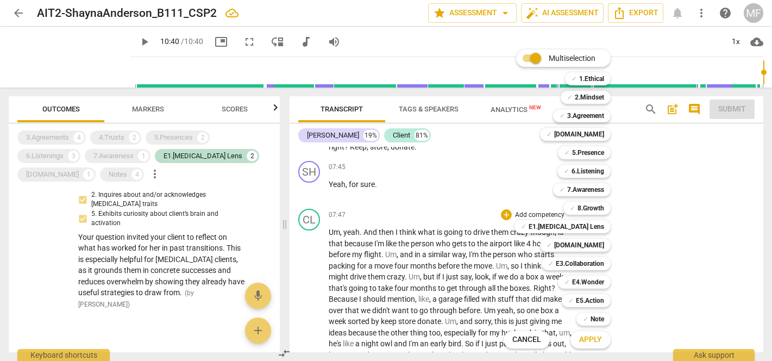
click at [675, 210] on div at bounding box center [386, 180] width 772 height 361
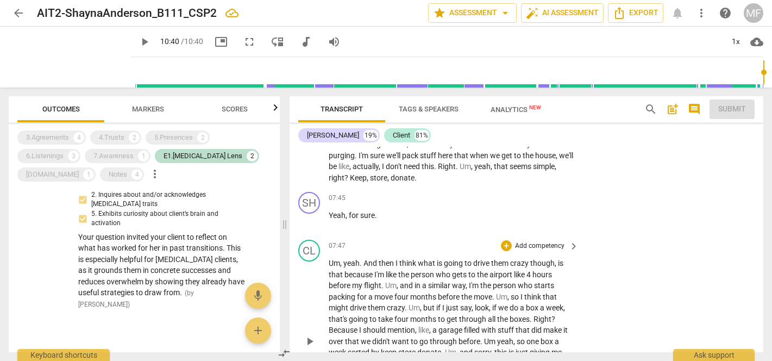
scroll to position [3715, 0]
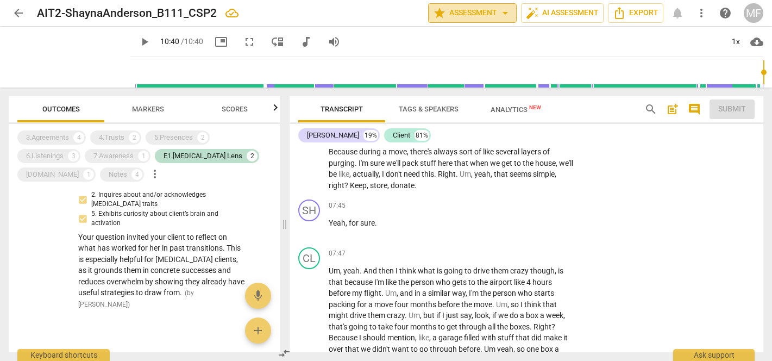
click at [499, 21] on button "star Assessment arrow_drop_down" at bounding box center [472, 13] width 89 height 20
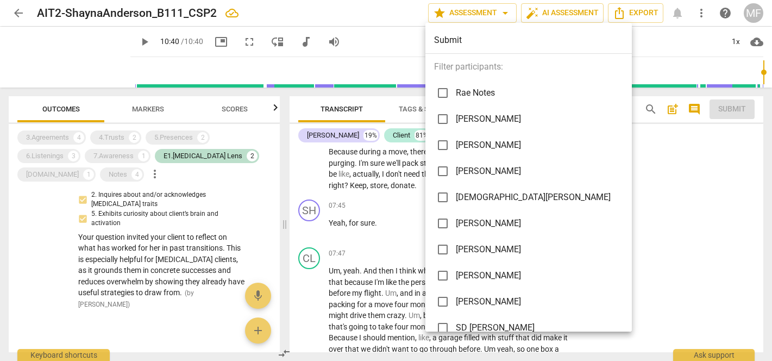
click at [442, 121] on input "checkbox" at bounding box center [443, 119] width 26 height 26
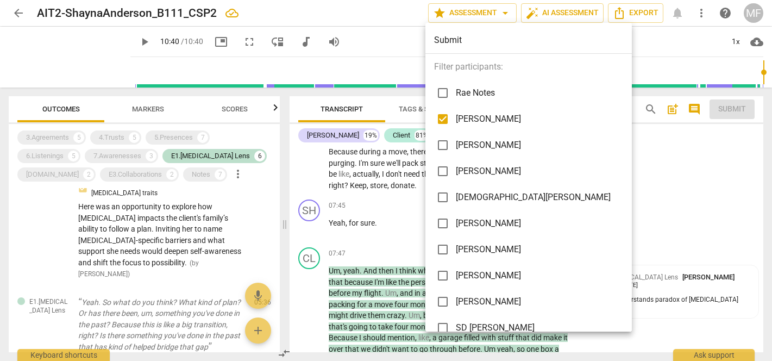
click at [172, 273] on div at bounding box center [386, 180] width 772 height 361
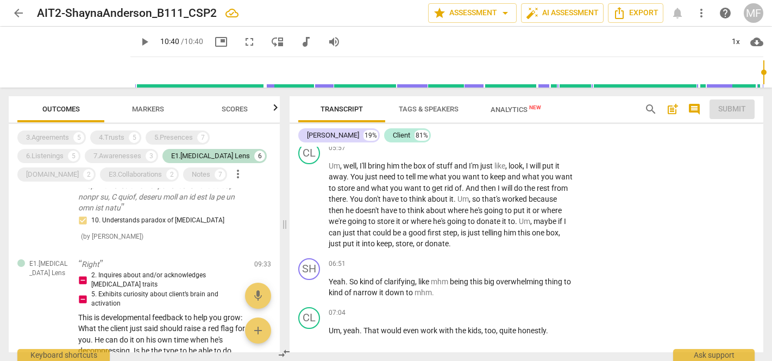
scroll to position [3403, 0]
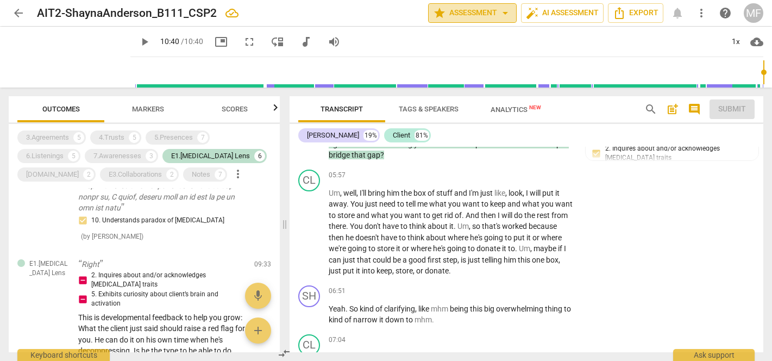
click at [507, 18] on span "arrow_drop_down" at bounding box center [505, 13] width 13 height 13
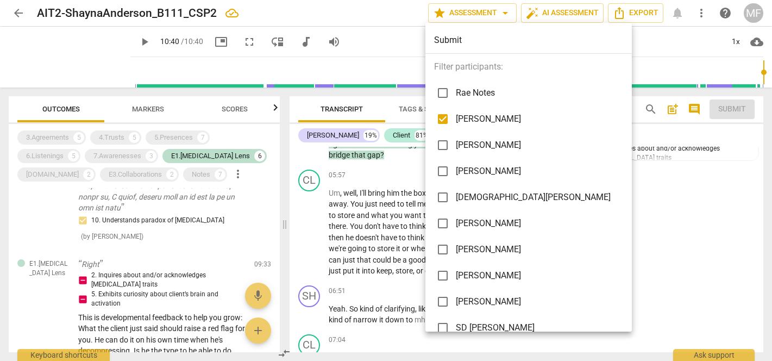
click at [441, 118] on input "checkbox" at bounding box center [443, 119] width 26 height 26
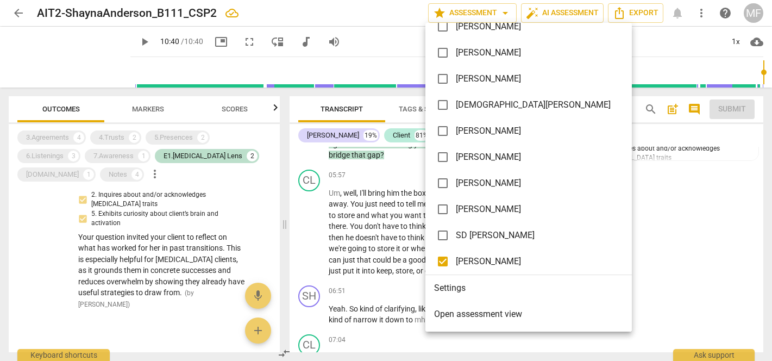
scroll to position [92, 0]
click at [619, 268] on div at bounding box center [386, 180] width 772 height 361
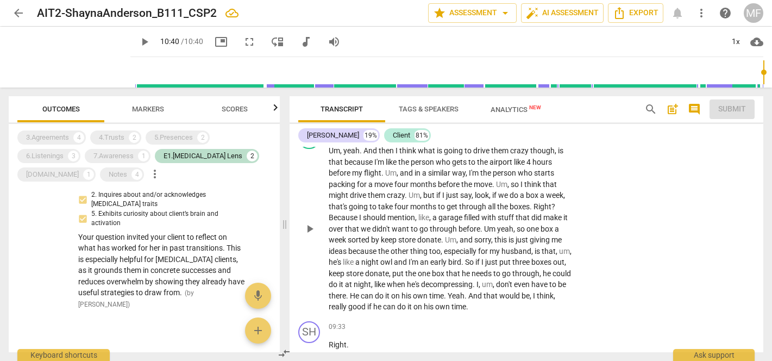
scroll to position [3847, 0]
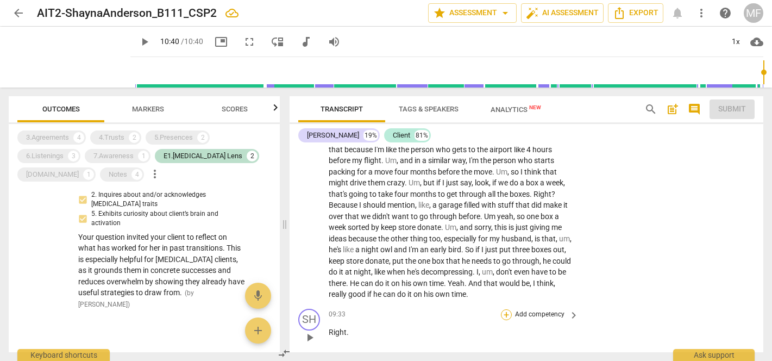
click at [506, 309] on div "+" at bounding box center [506, 314] width 11 height 11
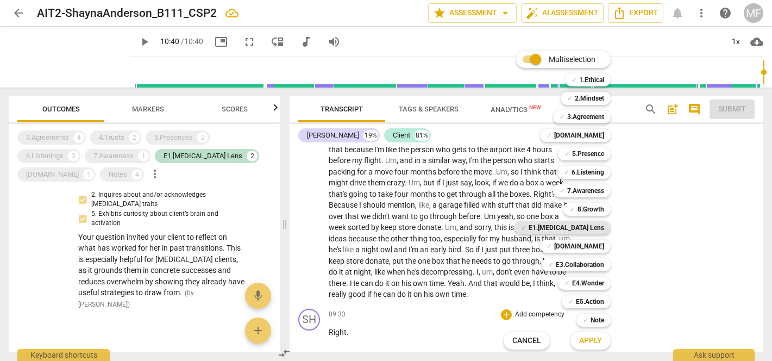
click at [586, 230] on b "E1.[MEDICAL_DATA] Lens" at bounding box center [567, 227] width 76 height 13
click at [593, 338] on span "Apply" at bounding box center [590, 340] width 23 height 11
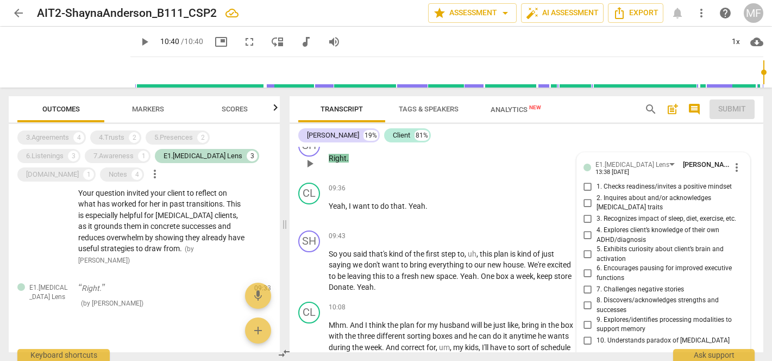
scroll to position [4021, 0]
click at [589, 197] on input "2. Inquires about and/or acknowledges [MEDICAL_DATA] traits" at bounding box center [587, 203] width 17 height 13
click at [582, 229] on input "4. Explores client’s knowledge of their own ADHD/diagnosis" at bounding box center [587, 235] width 17 height 13
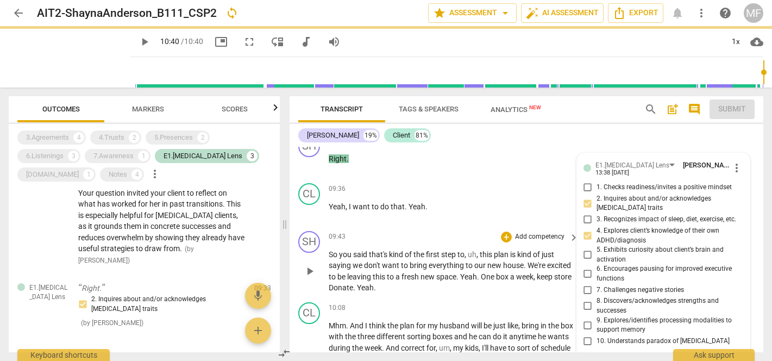
click at [373, 272] on span "leaving" at bounding box center [360, 276] width 26 height 9
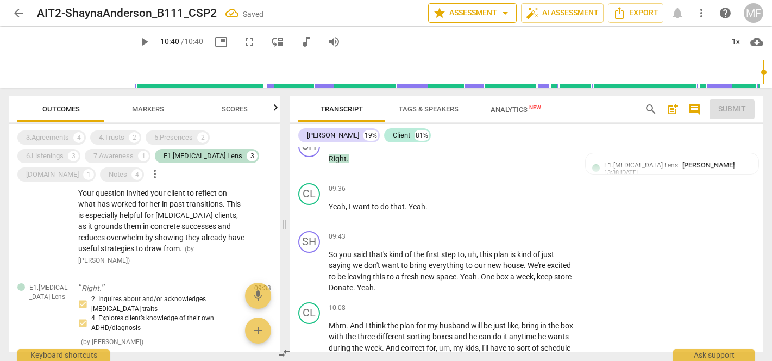
click at [504, 10] on span "arrow_drop_down" at bounding box center [505, 13] width 13 height 13
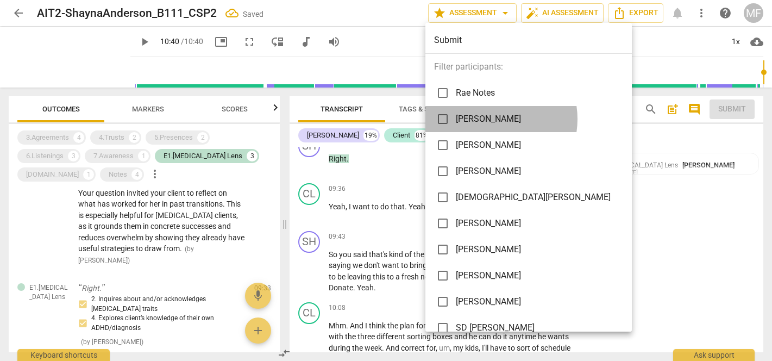
click at [489, 119] on span "[PERSON_NAME]" at bounding box center [537, 118] width 162 height 13
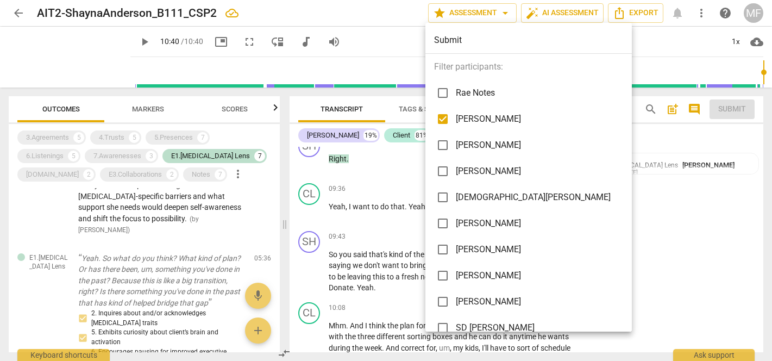
click at [588, 227] on div at bounding box center [386, 180] width 772 height 361
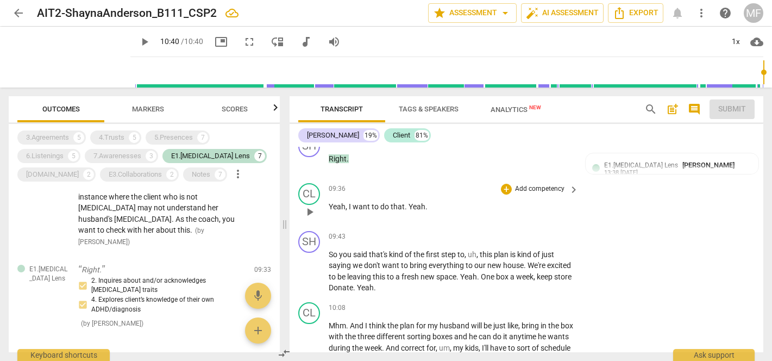
scroll to position [1156, 0]
click at [508, 15] on span "arrow_drop_down" at bounding box center [505, 13] width 13 height 13
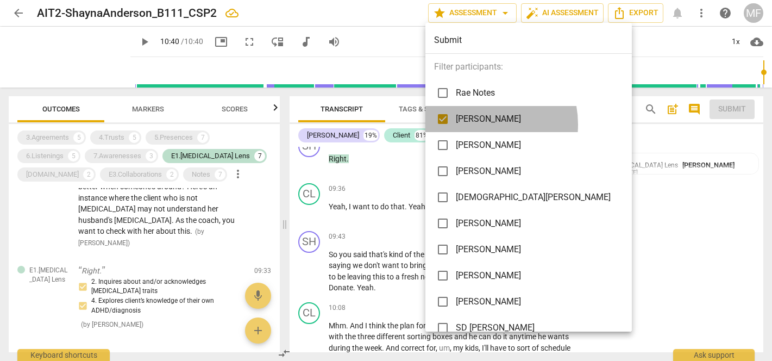
click at [473, 124] on span "[PERSON_NAME]" at bounding box center [537, 118] width 162 height 13
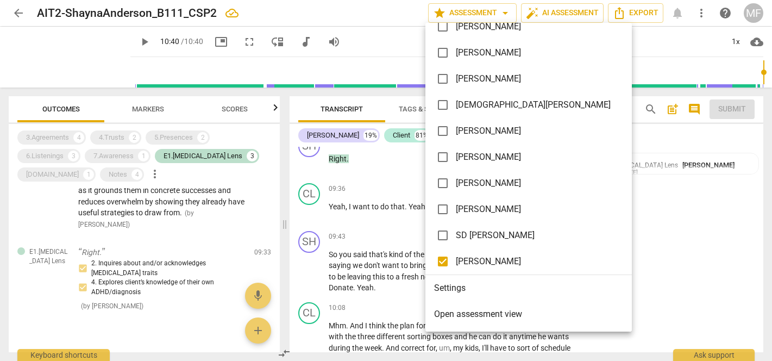
scroll to position [92, 0]
click at [670, 250] on div at bounding box center [386, 180] width 772 height 361
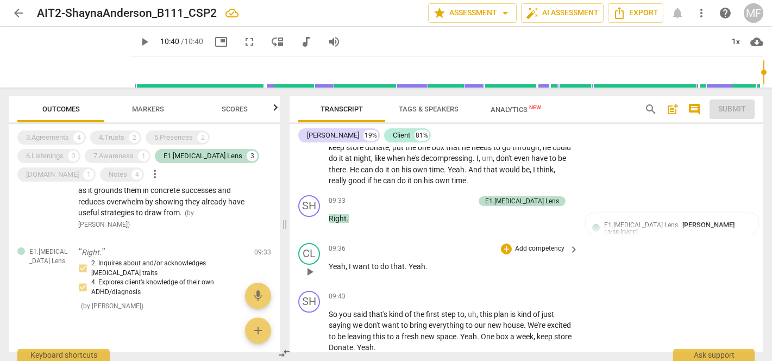
scroll to position [3962, 0]
click at [474, 196] on p "Add competency" at bounding box center [449, 201] width 52 height 10
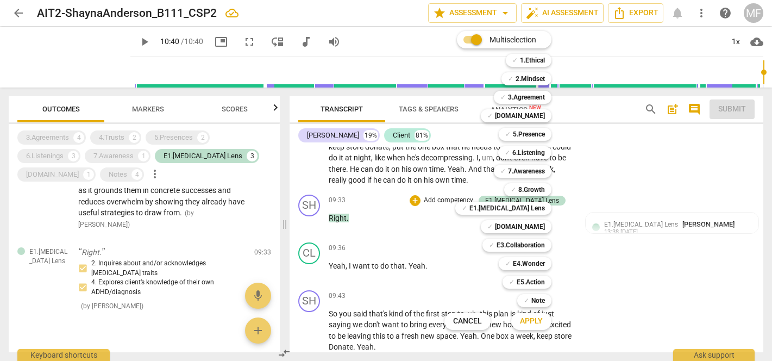
click at [641, 211] on div at bounding box center [386, 180] width 772 height 361
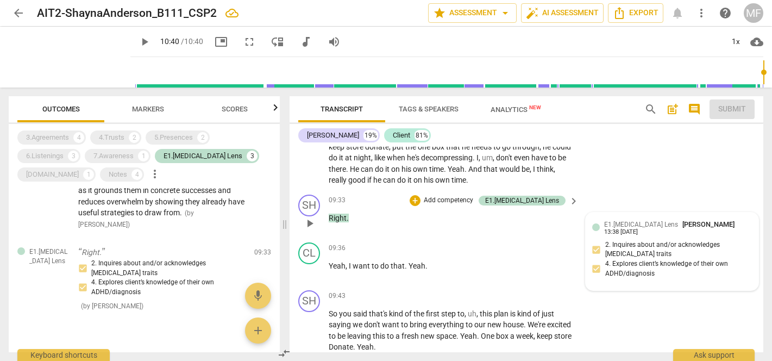
click at [617, 221] on span "E1.[MEDICAL_DATA] Lens" at bounding box center [641, 225] width 74 height 8
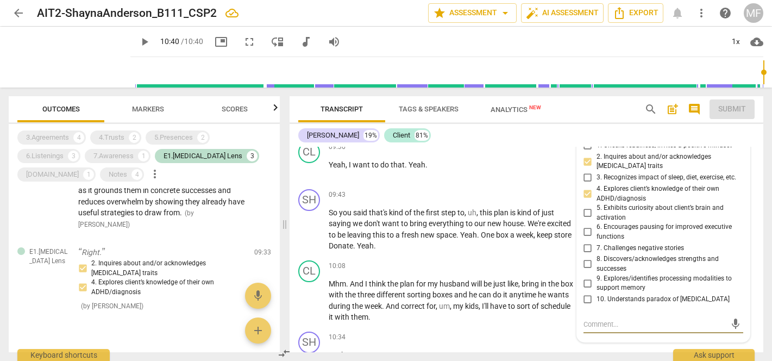
scroll to position [4051, 0]
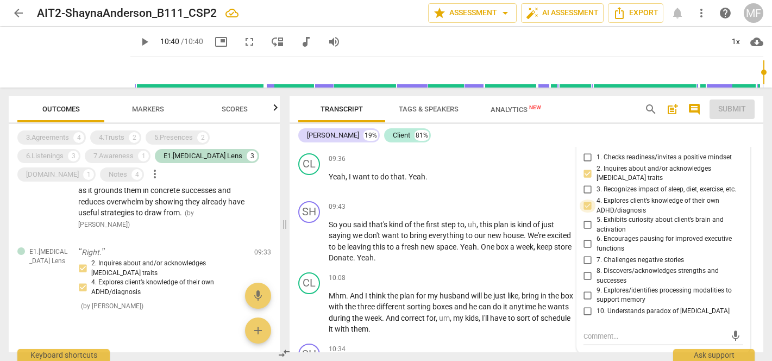
click at [583, 199] on input "4. Explores client’s knowledge of their own ADHD/diagnosis" at bounding box center [587, 205] width 17 height 13
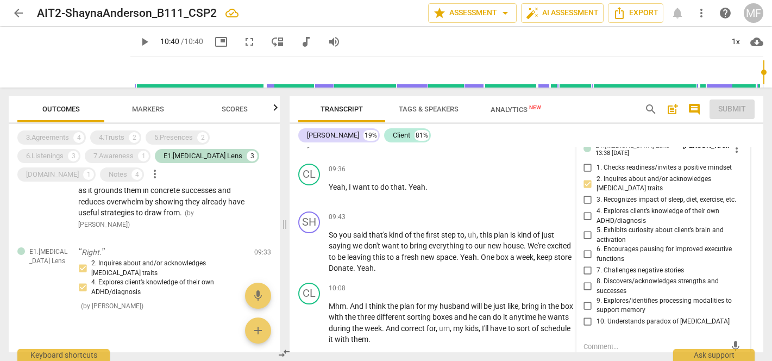
click at [586, 229] on input "5. Exhibits curiosity about client’s brain and activation" at bounding box center [587, 235] width 17 height 13
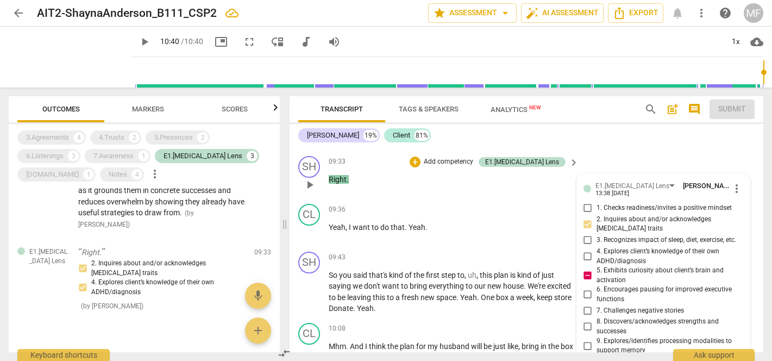
scroll to position [3994, 0]
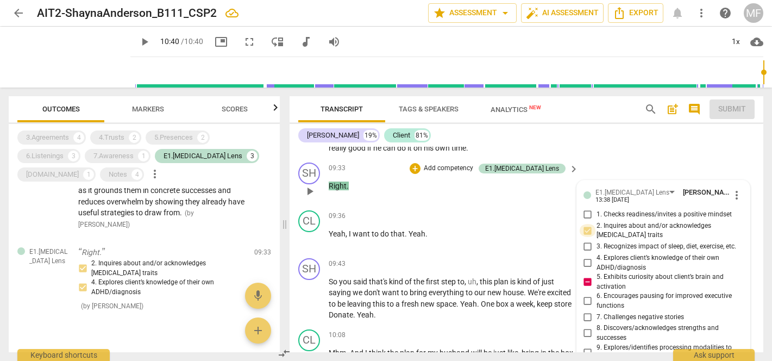
click at [586, 224] on input "2. Inquires about and/or acknowledges [MEDICAL_DATA] traits" at bounding box center [587, 230] width 17 height 13
click at [583, 224] on input "2. Inquires about and/or acknowledges [MEDICAL_DATA] traits" at bounding box center [587, 230] width 17 height 13
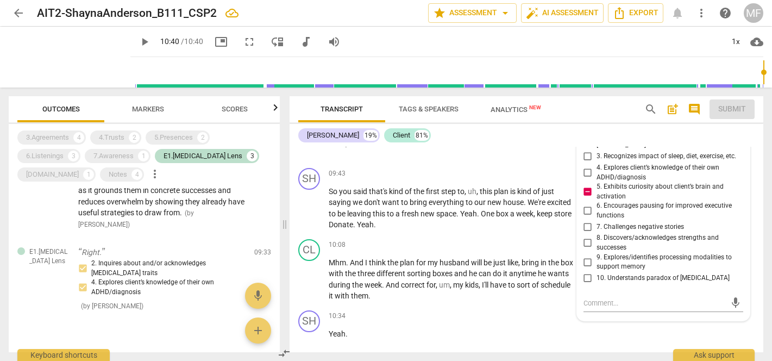
scroll to position [4148, 0]
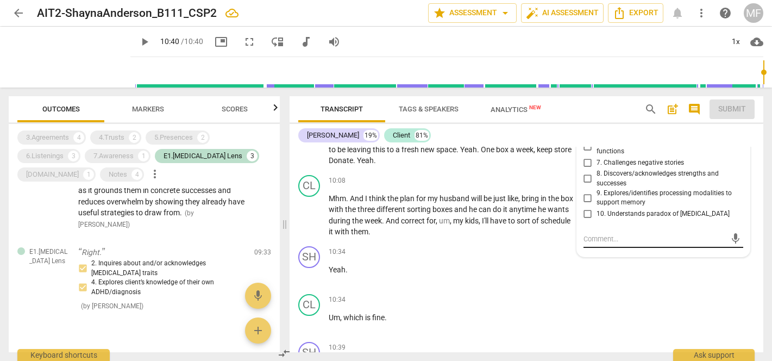
click at [612, 234] on textarea at bounding box center [654, 239] width 142 height 10
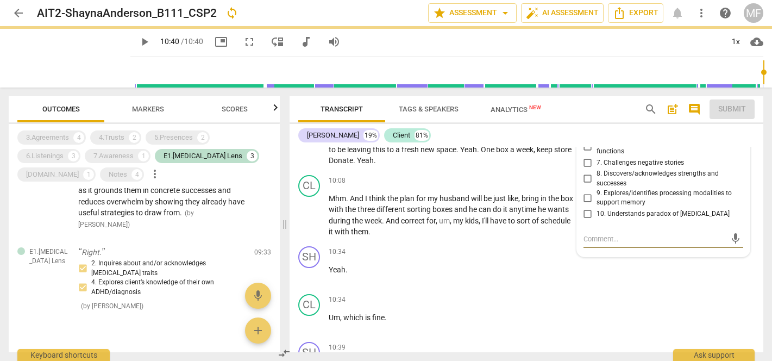
paste textarea "Here was an important moment to slow down and check assumptions. When your clie…"
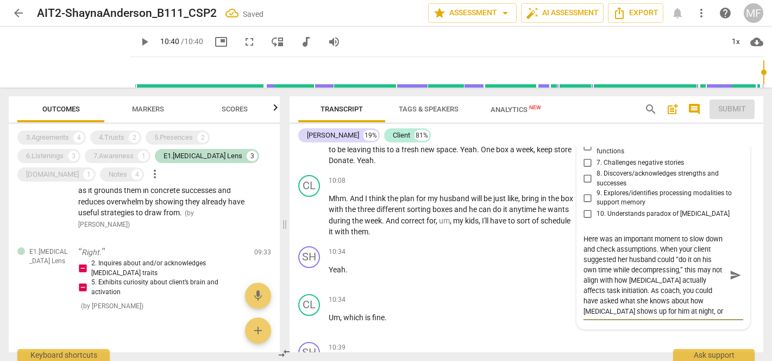
scroll to position [0, 0]
drag, startPoint x: 690, startPoint y: 220, endPoint x: 709, endPoint y: 220, distance: 19.0
click at [709, 234] on textarea "Here was an important moment to slow down and check assumptions. When your clie…" at bounding box center [654, 275] width 142 height 83
drag, startPoint x: 656, startPoint y: 229, endPoint x: 613, endPoint y: 231, distance: 42.4
click at [613, 234] on textarea "Here was an important moment to pause and check assumptions. When your client s…" at bounding box center [654, 275] width 142 height 83
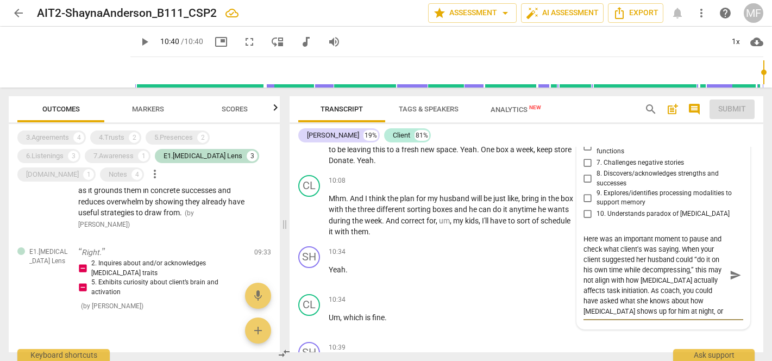
click at [638, 242] on textarea "Here was an important moment to pause and check what client's was saying. When …" at bounding box center [654, 275] width 142 height 83
click at [650, 247] on textarea "Here was an important moment to pause and check what client's was saying. When …" at bounding box center [654, 275] width 142 height 83
drag, startPoint x: 650, startPoint y: 237, endPoint x: 683, endPoint y: 238, distance: 33.7
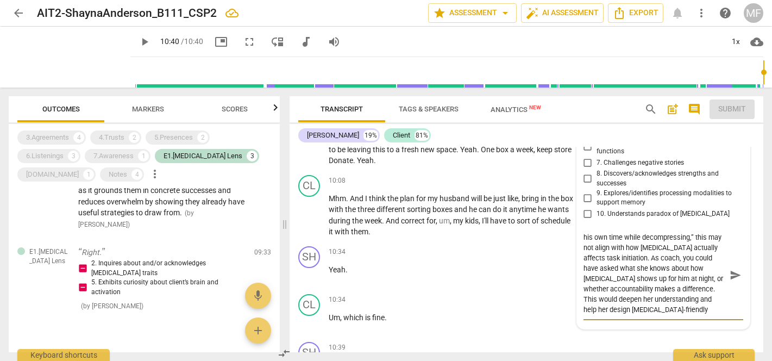
click at [683, 238] on textarea "Here was an important moment to pause and check what client's was saying. When …" at bounding box center [654, 275] width 142 height 83
click at [633, 238] on textarea "Here was an important moment to pause and check what client's was saying. When …" at bounding box center [654, 275] width 142 height 83
drag, startPoint x: 630, startPoint y: 250, endPoint x: 604, endPoint y: 251, distance: 26.1
click at [604, 251] on textarea "Here was an important moment to pause and check what client's was saying. When …" at bounding box center [654, 275] width 142 height 83
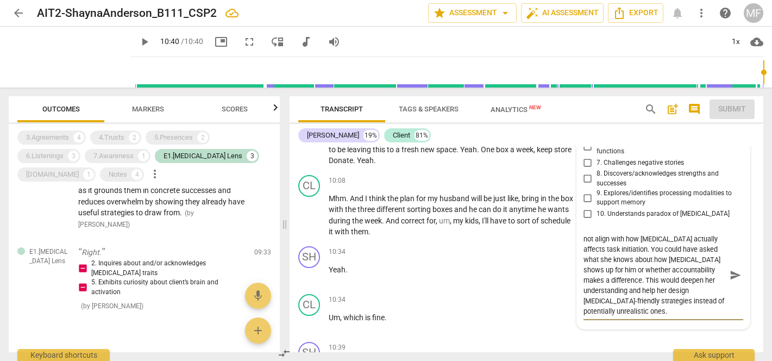
drag, startPoint x: 614, startPoint y: 250, endPoint x: 615, endPoint y: 261, distance: 10.4
click at [615, 261] on textarea "Here was an important moment to pause and check what client's was saying. When …" at bounding box center [654, 275] width 142 height 83
click at [690, 285] on textarea "Here was an important moment to pause and check what client's was saying. When …" at bounding box center [654, 275] width 142 height 83
click at [615, 271] on textarea "Here was an important moment to pause and check what client's was saying. When …" at bounding box center [654, 275] width 142 height 83
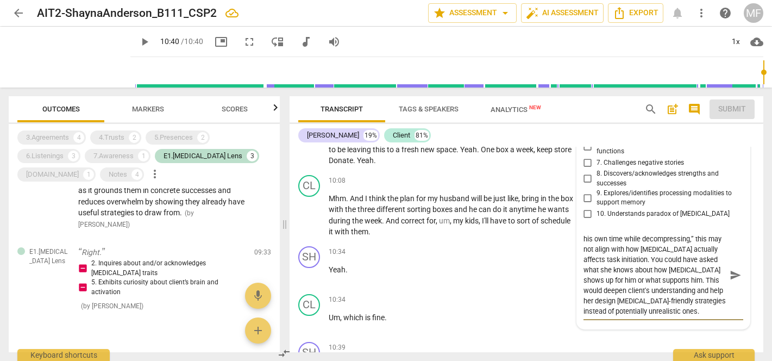
click at [654, 280] on textarea "Here was an important moment to pause and check what client's was saying. When …" at bounding box center [654, 275] width 142 height 83
click at [606, 280] on textarea "Here was an important moment to pause and check what client's was saying. When …" at bounding box center [654, 275] width 142 height 83
click at [707, 282] on textarea "Here was an important moment to pause and check what client's was saying. When …" at bounding box center [654, 275] width 142 height 83
drag, startPoint x: 589, startPoint y: 292, endPoint x: 711, endPoint y: 292, distance: 122.2
click at [711, 292] on textarea "Here was an important moment to pause and check what client's was saying. When …" at bounding box center [654, 275] width 142 height 83
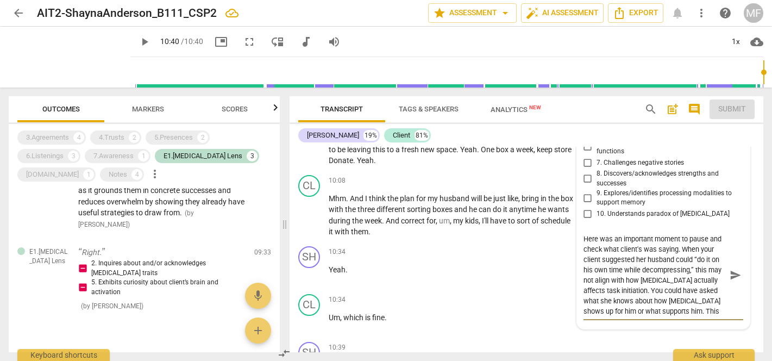
scroll to position [0, 0]
click at [731, 269] on span "send" at bounding box center [736, 275] width 12 height 12
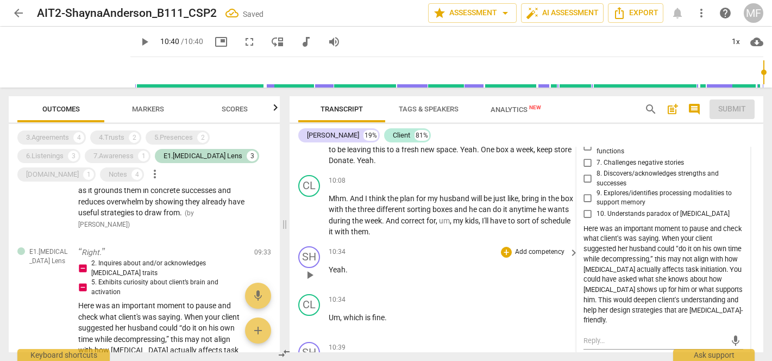
click at [464, 246] on div "10:34 + Add competency keyboard_arrow_right" at bounding box center [454, 252] width 251 height 12
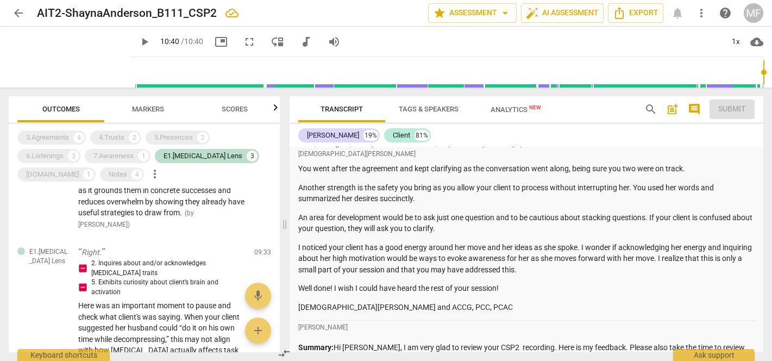
scroll to position [1262, 0]
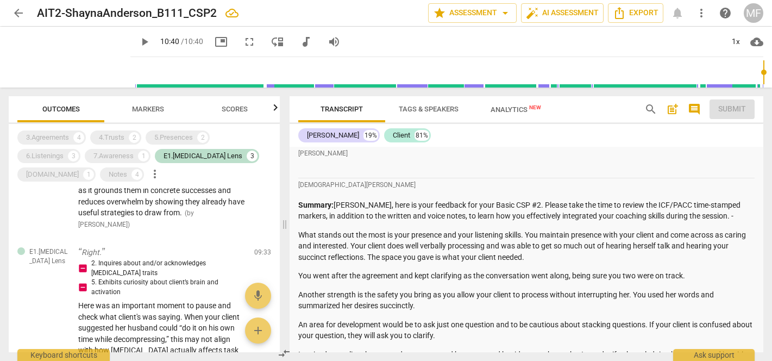
click at [16, 15] on span "arrow_back" at bounding box center [18, 13] width 13 height 13
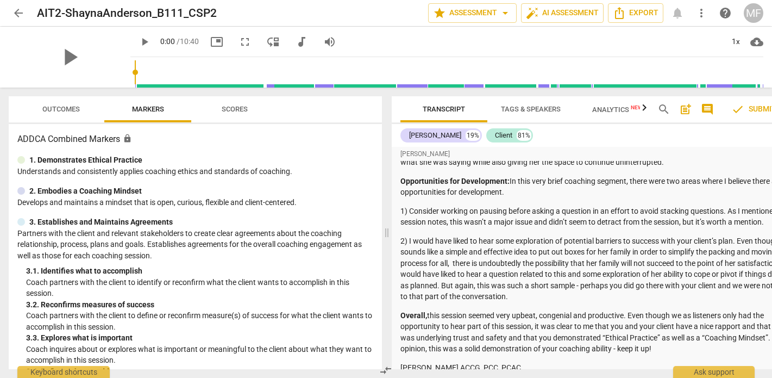
scroll to position [688, 0]
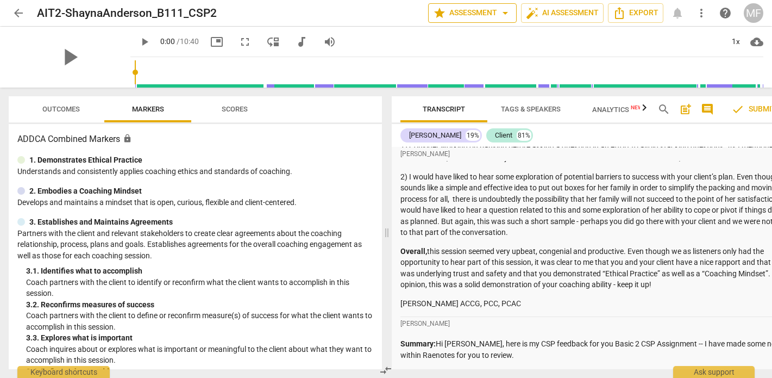
click at [499, 12] on span "arrow_drop_down" at bounding box center [505, 13] width 13 height 13
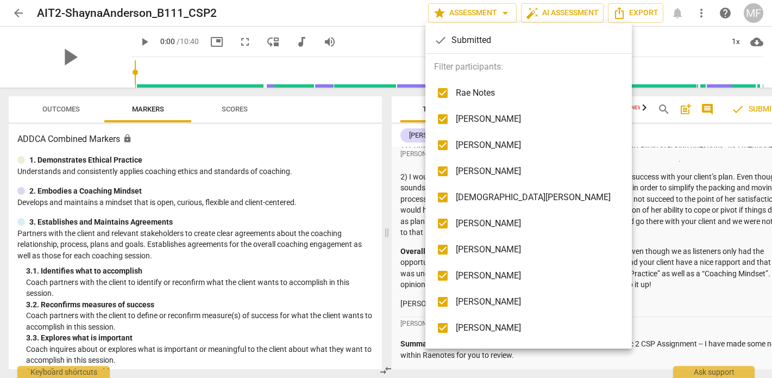
click at [442, 93] on input "checkbox" at bounding box center [443, 93] width 26 height 26
checkbox input "false"
click at [442, 117] on input "checkbox" at bounding box center [443, 119] width 26 height 26
checkbox input "false"
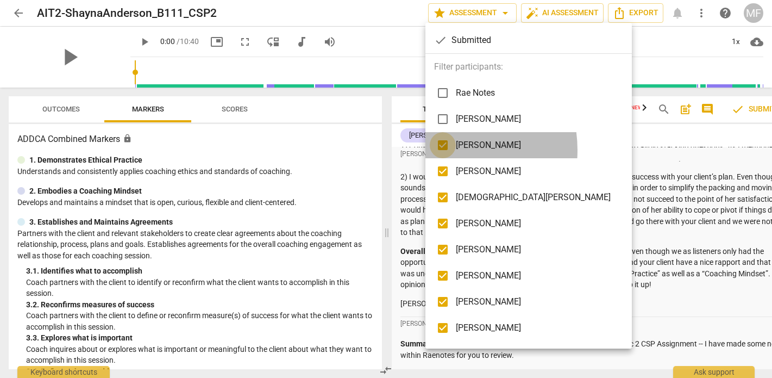
click at [441, 150] on input "checkbox" at bounding box center [443, 145] width 26 height 26
checkbox input "false"
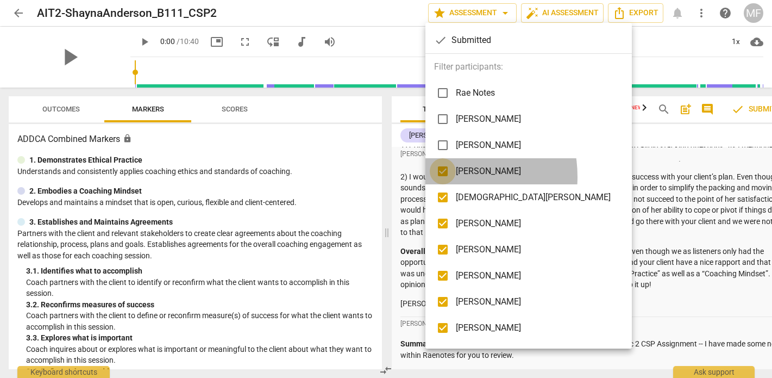
click at [441, 177] on input "checkbox" at bounding box center [443, 171] width 26 height 26
checkbox input "false"
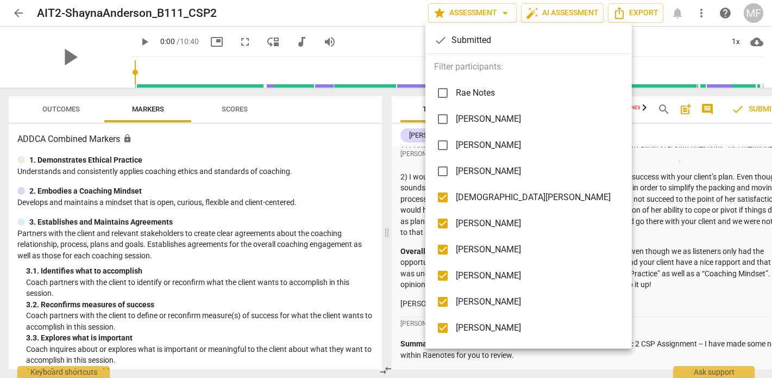
click at [437, 202] on input "checkbox" at bounding box center [443, 197] width 26 height 26
checkbox input "false"
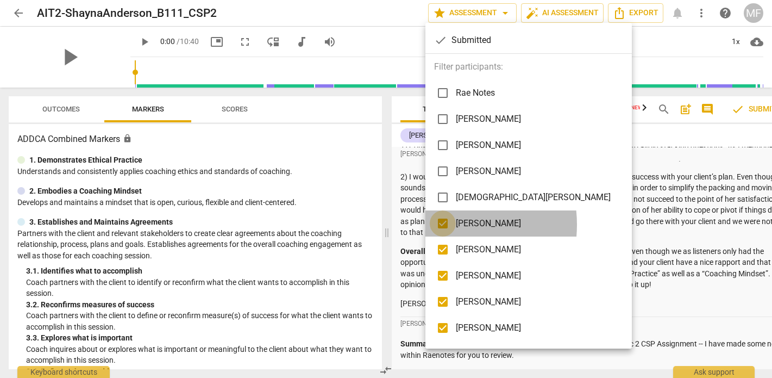
click at [439, 224] on input "checkbox" at bounding box center [443, 223] width 26 height 26
checkbox input "false"
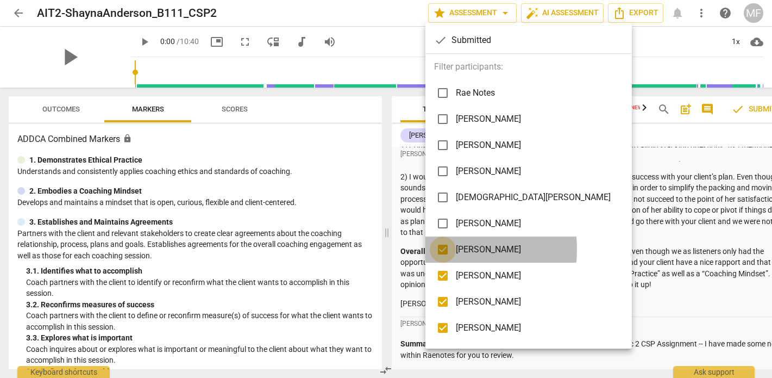
click at [440, 249] on input "checkbox" at bounding box center [443, 249] width 26 height 26
checkbox input "false"
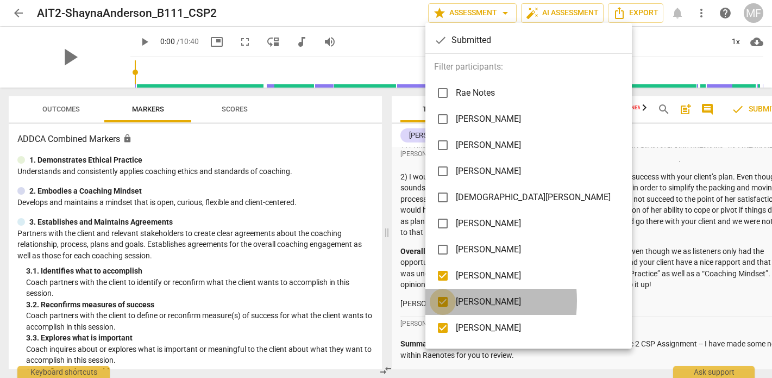
click at [439, 301] on input "checkbox" at bounding box center [443, 301] width 26 height 26
checkbox input "false"
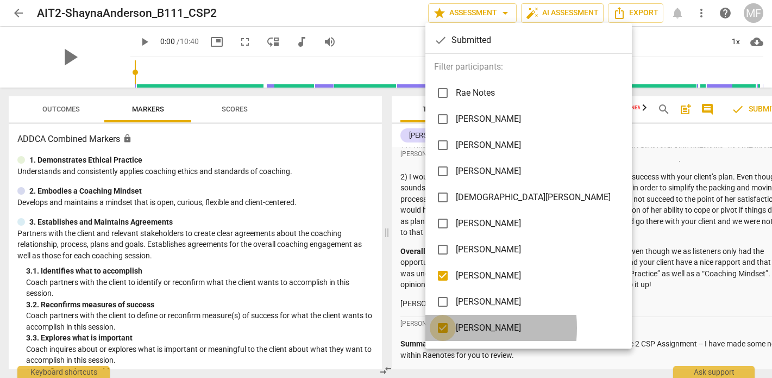
click at [442, 328] on input "checkbox" at bounding box center [443, 328] width 26 height 26
checkbox input "false"
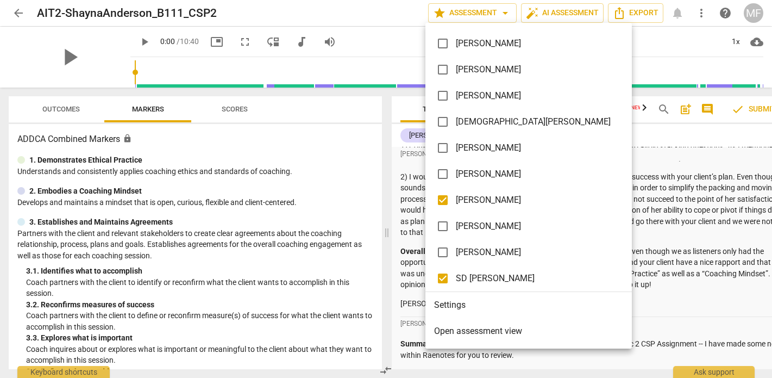
scroll to position [76, 0]
click at [442, 276] on input "checkbox" at bounding box center [443, 278] width 26 height 26
checkbox input "false"
click at [653, 271] on div at bounding box center [386, 189] width 772 height 378
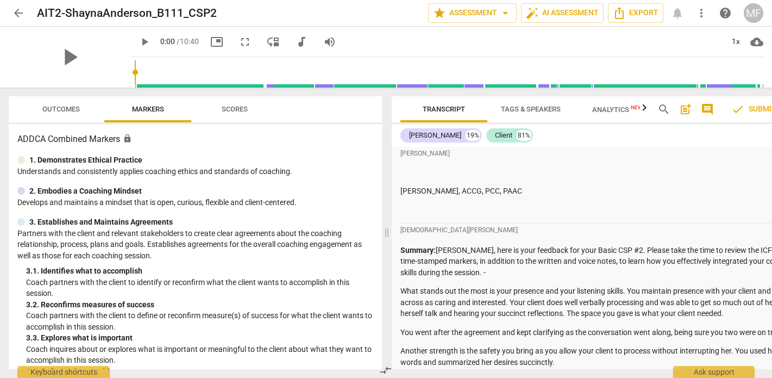
scroll to position [1359, 0]
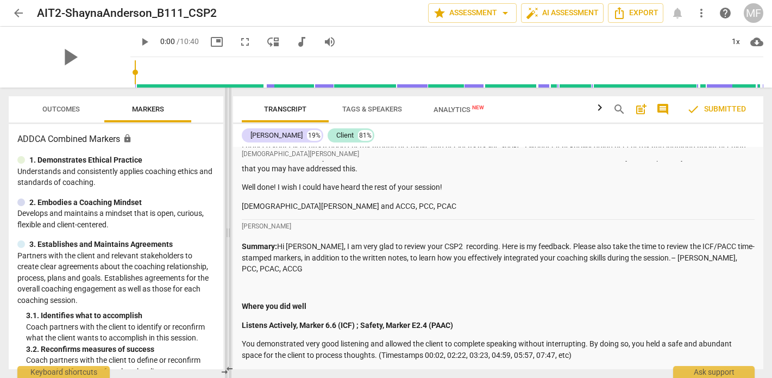
drag, startPoint x: 389, startPoint y: 234, endPoint x: 230, endPoint y: 232, distance: 158.6
click at [230, 232] on span at bounding box center [228, 232] width 7 height 290
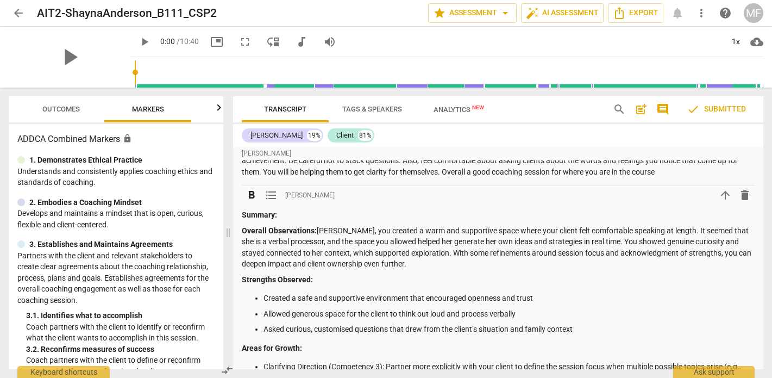
scroll to position [2011, 0]
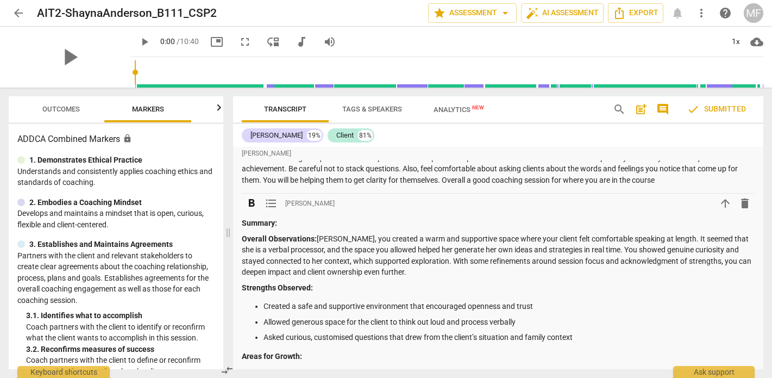
click at [291, 217] on p "Summary:" at bounding box center [498, 222] width 513 height 11
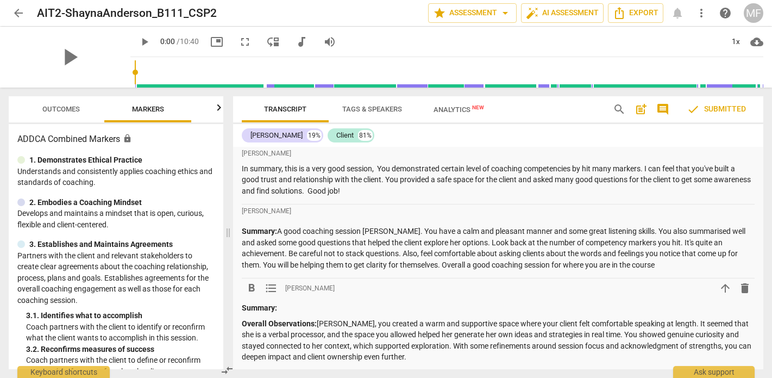
scroll to position [1999, 0]
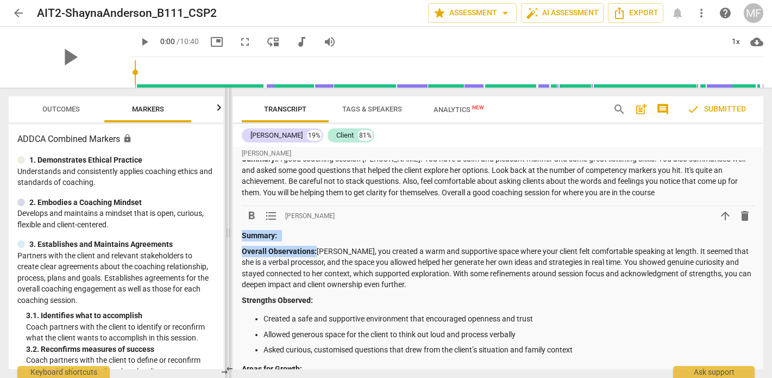
drag, startPoint x: 315, startPoint y: 228, endPoint x: 231, endPoint y: 213, distance: 85.0
click at [231, 213] on div "Outcomes Markers Scores ADDCA Combined Markers lock 1. Demonstrates Ethical Pra…" at bounding box center [386, 232] width 772 height 290
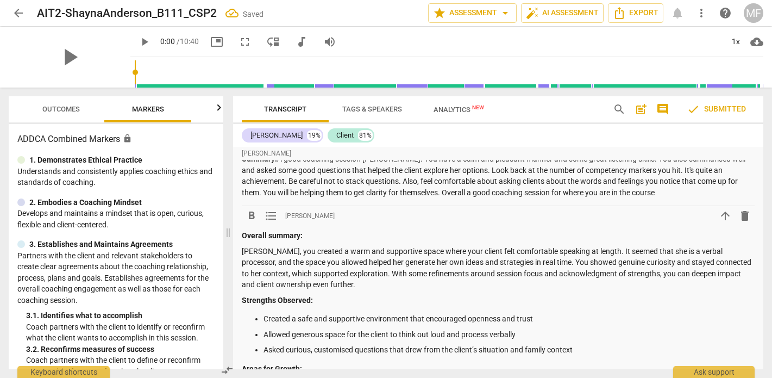
click at [243, 231] on strong "Overall summary:" at bounding box center [272, 235] width 61 height 9
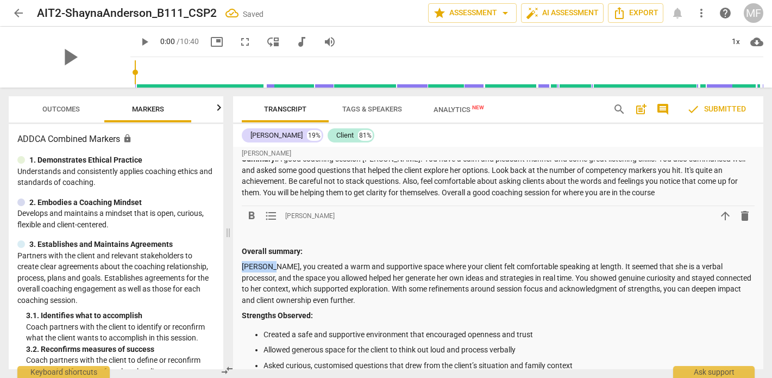
drag, startPoint x: 271, startPoint y: 243, endPoint x: 210, endPoint y: 244, distance: 60.8
click at [209, 244] on div "Outcomes Markers Scores ADDCA Combined Markers lock 1. Demonstrates Ethical Pra…" at bounding box center [386, 232] width 772 height 290
click at [268, 230] on p at bounding box center [498, 235] width 513 height 11
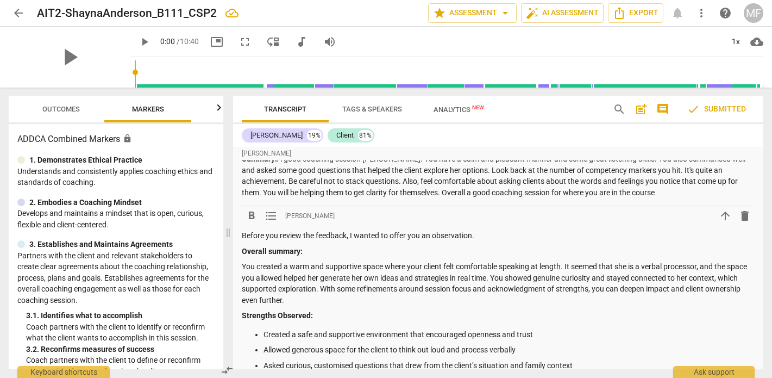
click at [478, 230] on p "Before you review the feedback, I wanted to offer you an observation." at bounding box center [498, 235] width 513 height 11
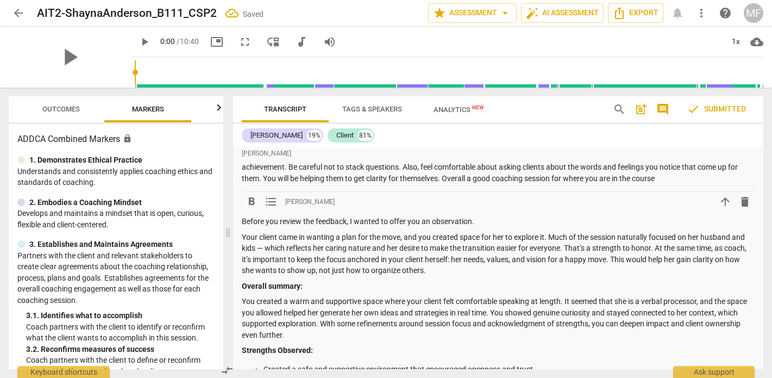
scroll to position [2013, 0]
click at [265, 232] on p "Your client came in wanting a plan for the move, and you created space for her …" at bounding box center [498, 254] width 513 height 45
click at [565, 232] on p "Your client came in wanting a plan for the move, and you created space for her …" at bounding box center [498, 254] width 513 height 45
click at [650, 232] on p "Your client came in wanting a plan for the move, and you created space for her …" at bounding box center [498, 254] width 513 height 45
click at [435, 236] on p "Your client came in wanting a plan for the move, and you created space for her …" at bounding box center [498, 254] width 513 height 45
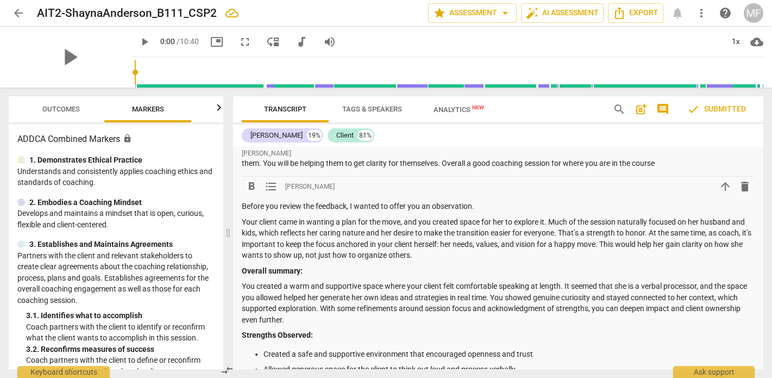
scroll to position [2028, 0]
click at [643, 217] on p "Your client came in wanting a plan for the move, and you created space for her …" at bounding box center [498, 239] width 513 height 45
click at [511, 266] on p "Overall summary:" at bounding box center [498, 271] width 513 height 11
click at [438, 231] on p "Your client came in wanting a plan for the move, and you created space for her …" at bounding box center [498, 239] width 513 height 45
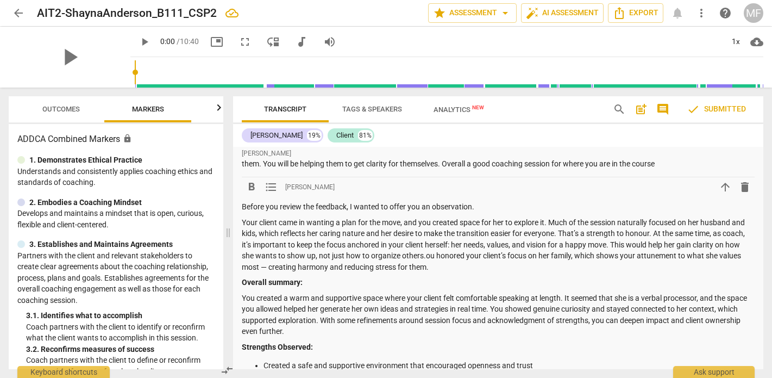
click at [424, 230] on p "Your client came in wanting a plan for the move, and you created space for her …" at bounding box center [498, 245] width 513 height 56
click at [525, 234] on p "Your client came in wanting a plan for the move, and you created space for her …" at bounding box center [498, 245] width 513 height 56
click at [397, 232] on p "Your client came in wanting a plan for the move, and you created space for her …" at bounding box center [498, 245] width 513 height 56
click at [456, 230] on p "Your client came in wanting a plan for the move, and you created space for her …" at bounding box center [498, 245] width 513 height 56
click at [518, 227] on p "Your client came in wanting a plan for the move, and you created space for her …" at bounding box center [498, 245] width 513 height 56
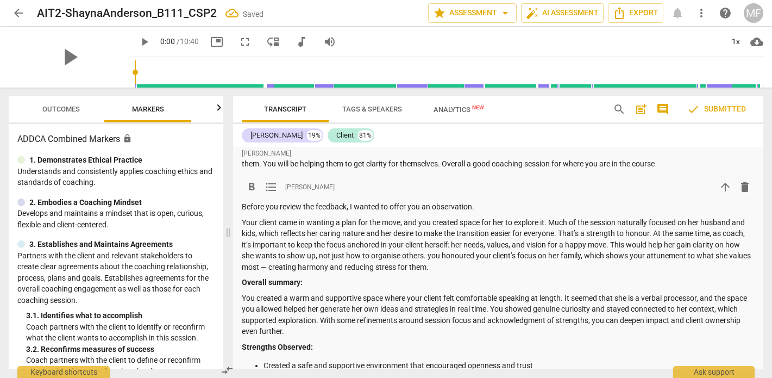
click at [291, 240] on p "Your client came in wanting a plan for the move, and you created space for her …" at bounding box center [498, 245] width 513 height 56
drag, startPoint x: 451, startPoint y: 243, endPoint x: 280, endPoint y: 243, distance: 171.1
click at [280, 243] on p "Your client came in wanting a plan for the move, and you created space for her …" at bounding box center [498, 245] width 513 height 56
click at [375, 246] on p "Your client came in wanting a plan for the move, and you created space for her …" at bounding box center [498, 245] width 513 height 56
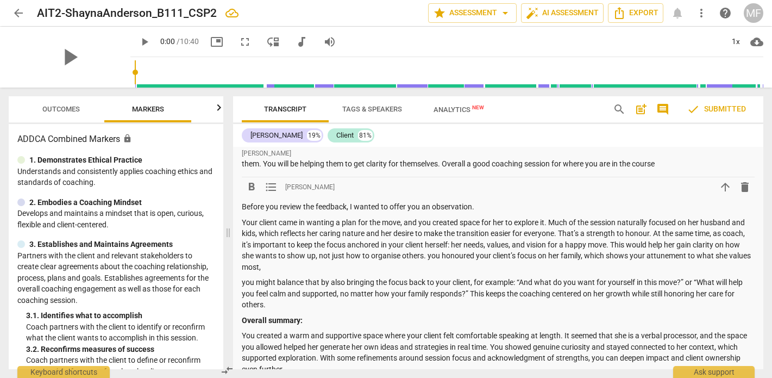
click at [319, 247] on p "Your client came in wanting a plan for the move, and you created space for her …" at bounding box center [498, 245] width 513 height 56
click at [430, 230] on p "Your client came in wanting a plan for the move, and you created space for her …" at bounding box center [498, 245] width 513 height 56
click at [306, 242] on p "Your client came in wanting a plan for the move, and you created space for her …" at bounding box center [498, 245] width 513 height 56
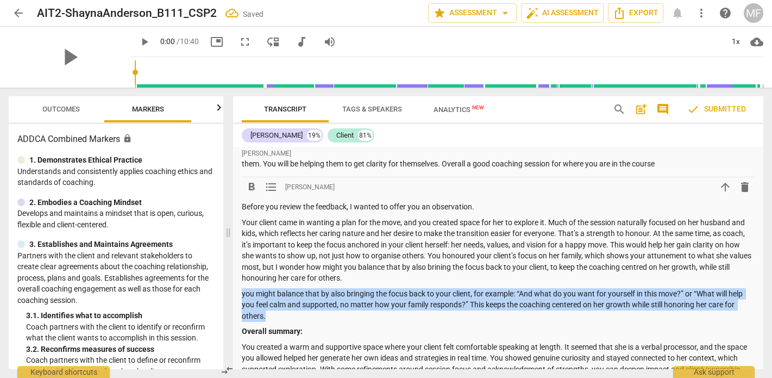
drag, startPoint x: 302, startPoint y: 292, endPoint x: 235, endPoint y: 269, distance: 70.6
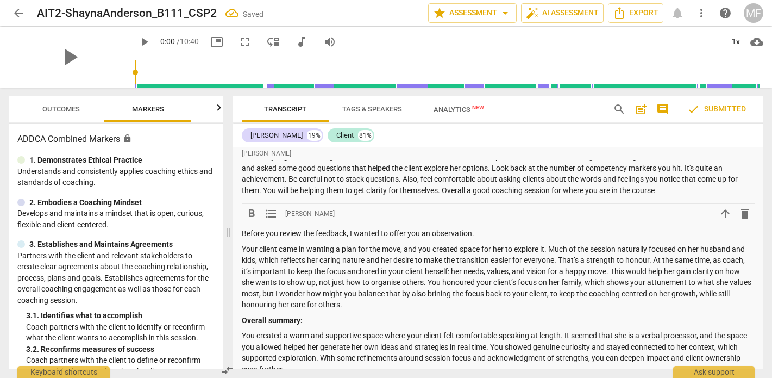
scroll to position [2005, 0]
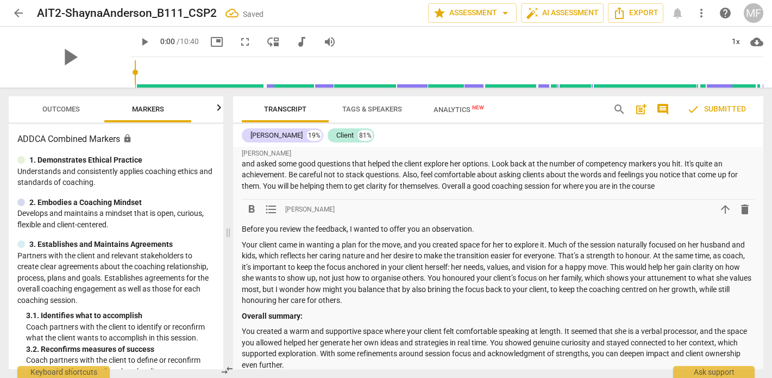
click at [432, 239] on p "Your client came in wanting a plan for the move, and you created space for her …" at bounding box center [498, 272] width 513 height 67
click at [363, 239] on p "Your client came in wanting a plan for the move, and you created space for her …" at bounding box center [498, 272] width 513 height 67
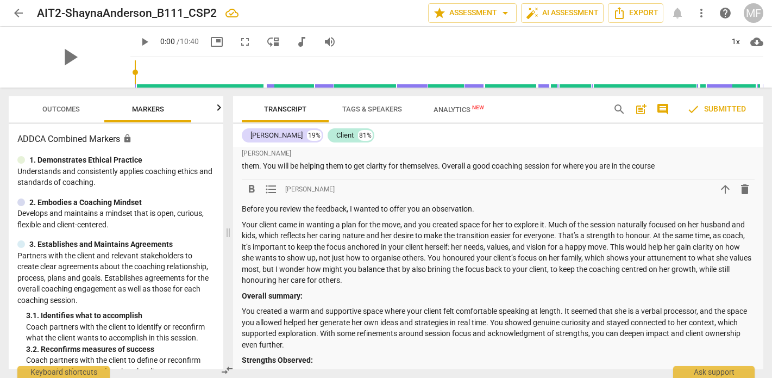
scroll to position [2026, 0]
click at [504, 203] on p "Before you review the feedback, I wanted to offer you an observation." at bounding box center [498, 208] width 513 height 11
click at [401, 218] on p "Your client came in wanting a plan for the move, and you created space for her …" at bounding box center [498, 251] width 513 height 67
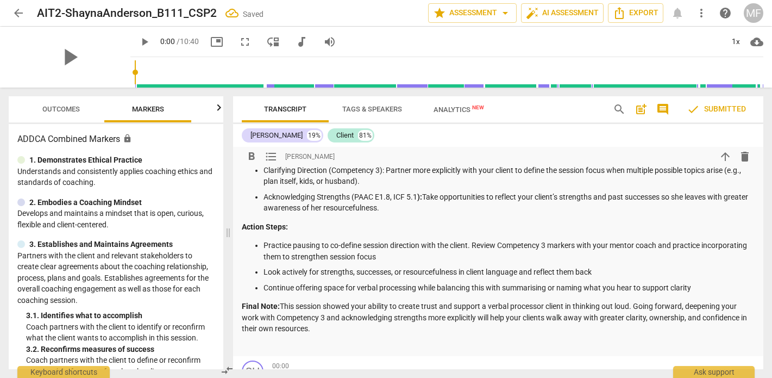
scroll to position [2442, 0]
